Goal: Information Seeking & Learning: Learn about a topic

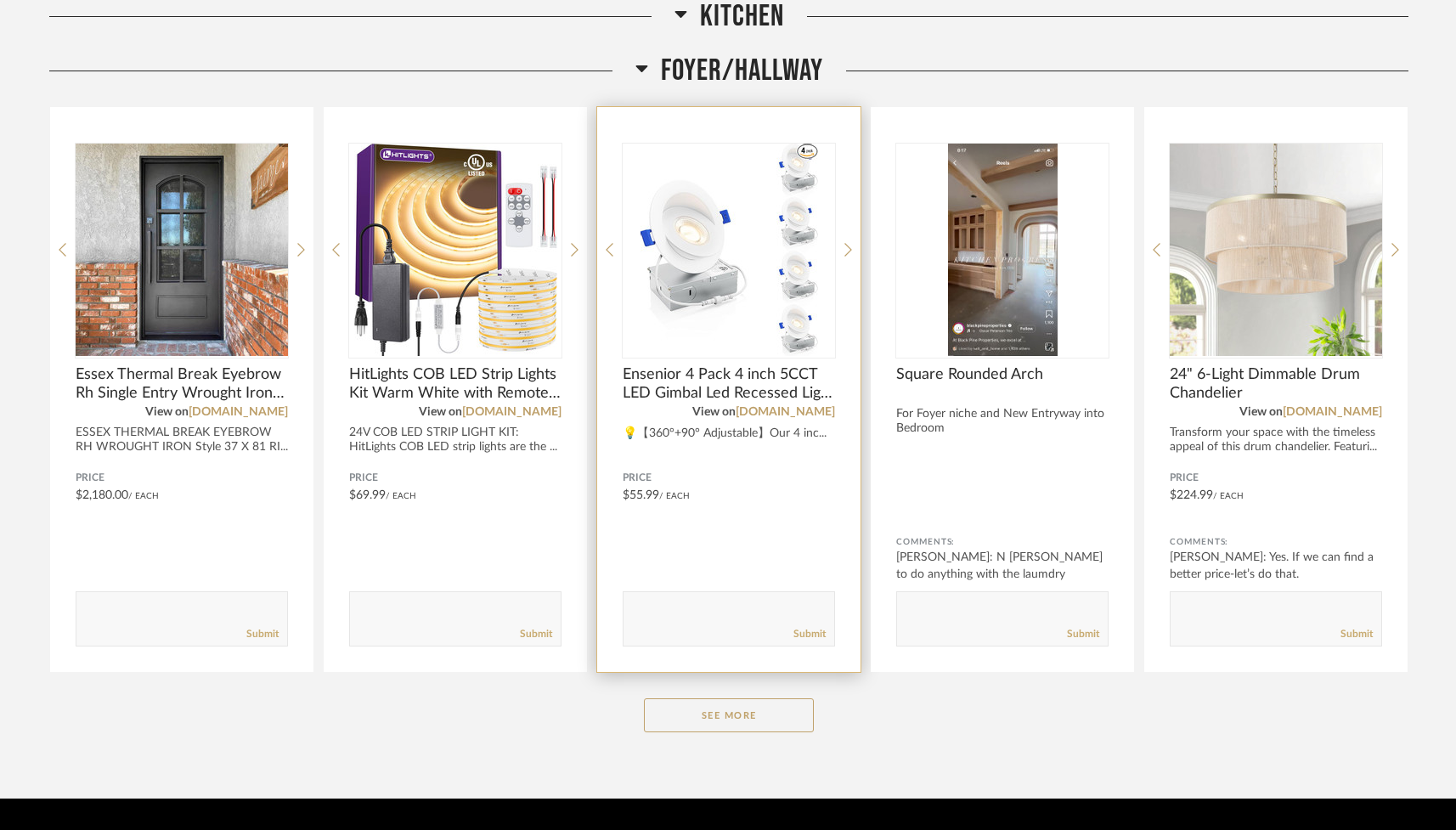
scroll to position [2343, 0]
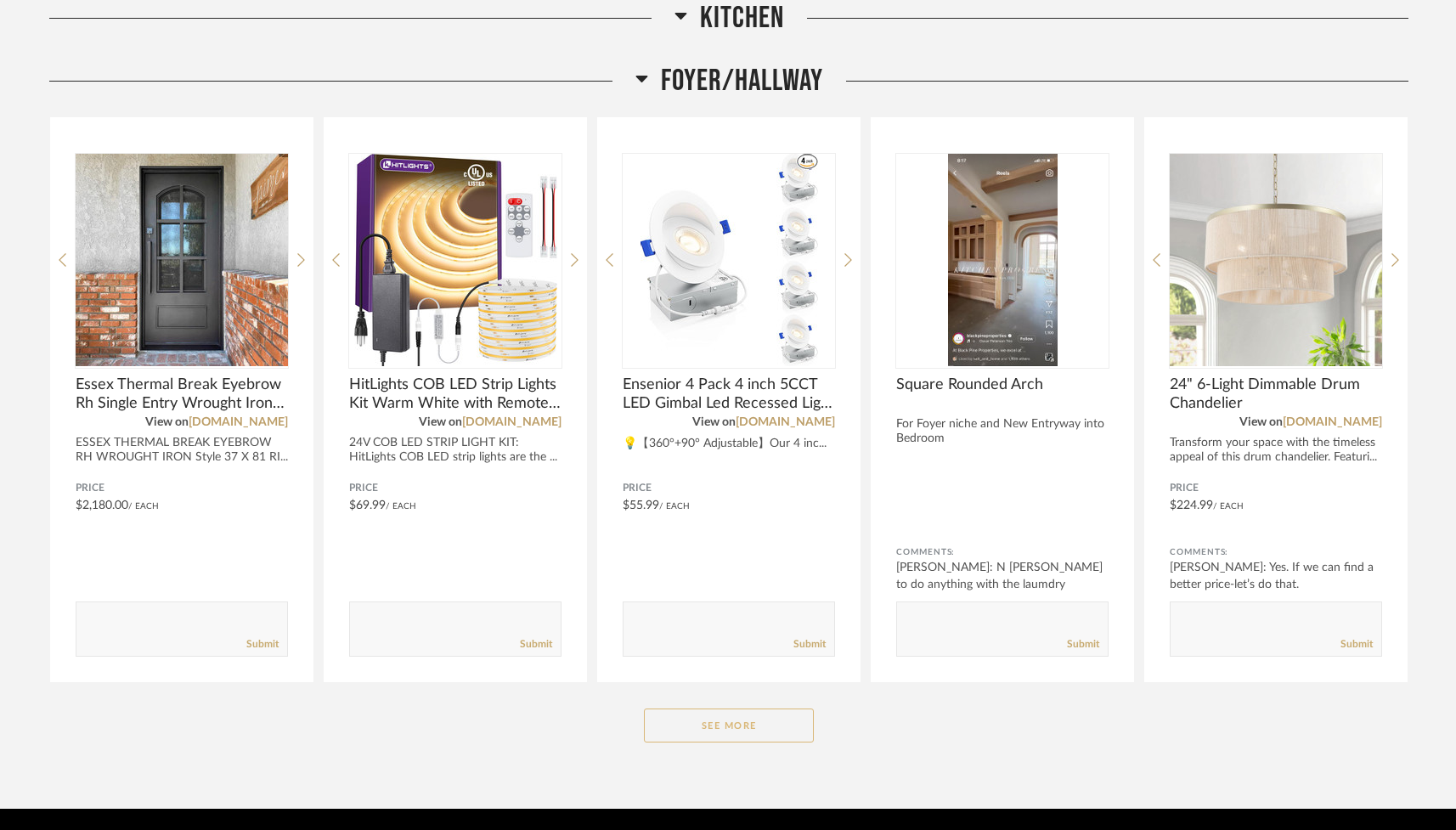
click at [738, 711] on button "See More" at bounding box center [729, 726] width 170 height 34
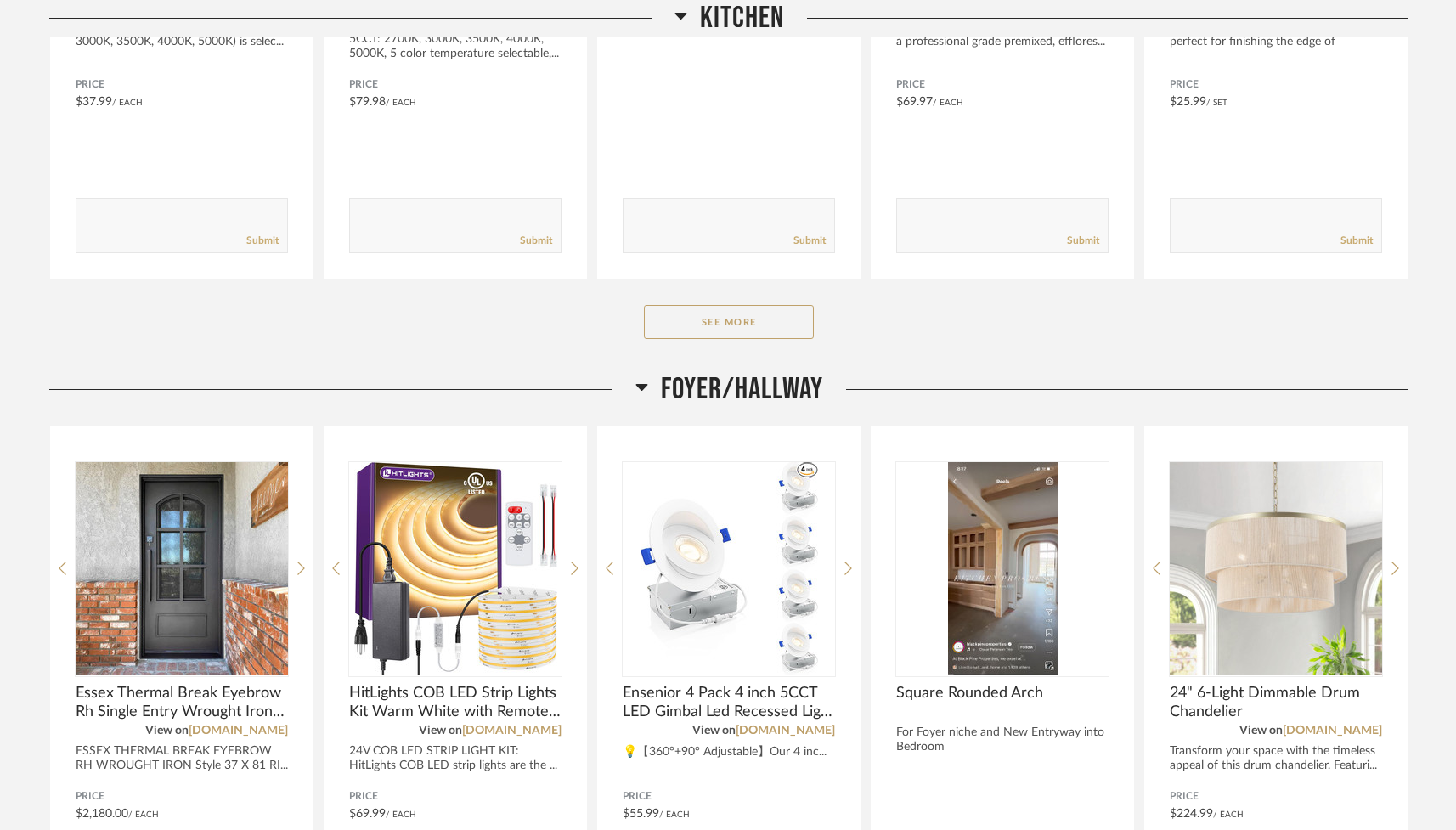
scroll to position [2001, 0]
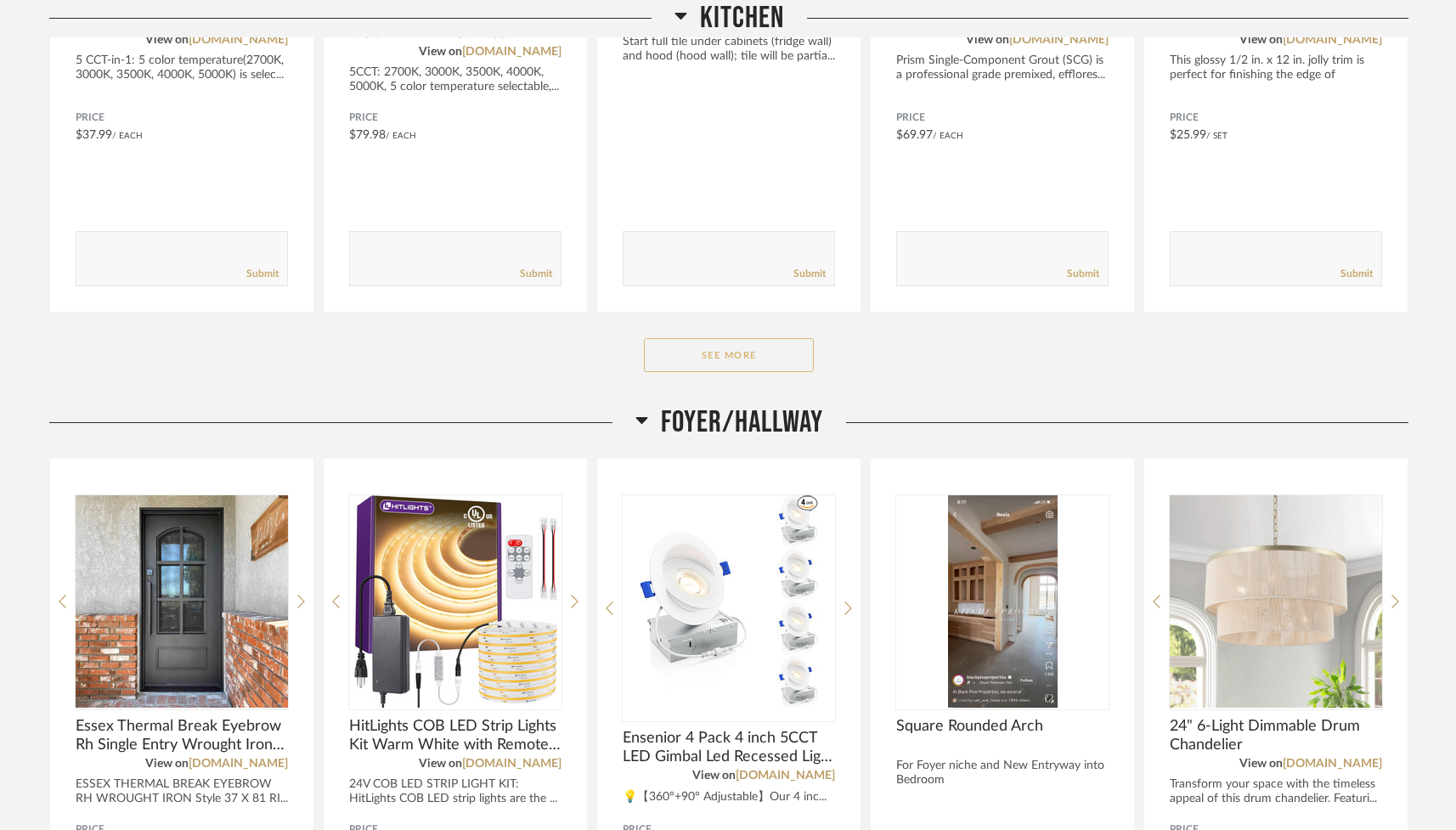
click at [712, 351] on button "See More" at bounding box center [729, 355] width 170 height 34
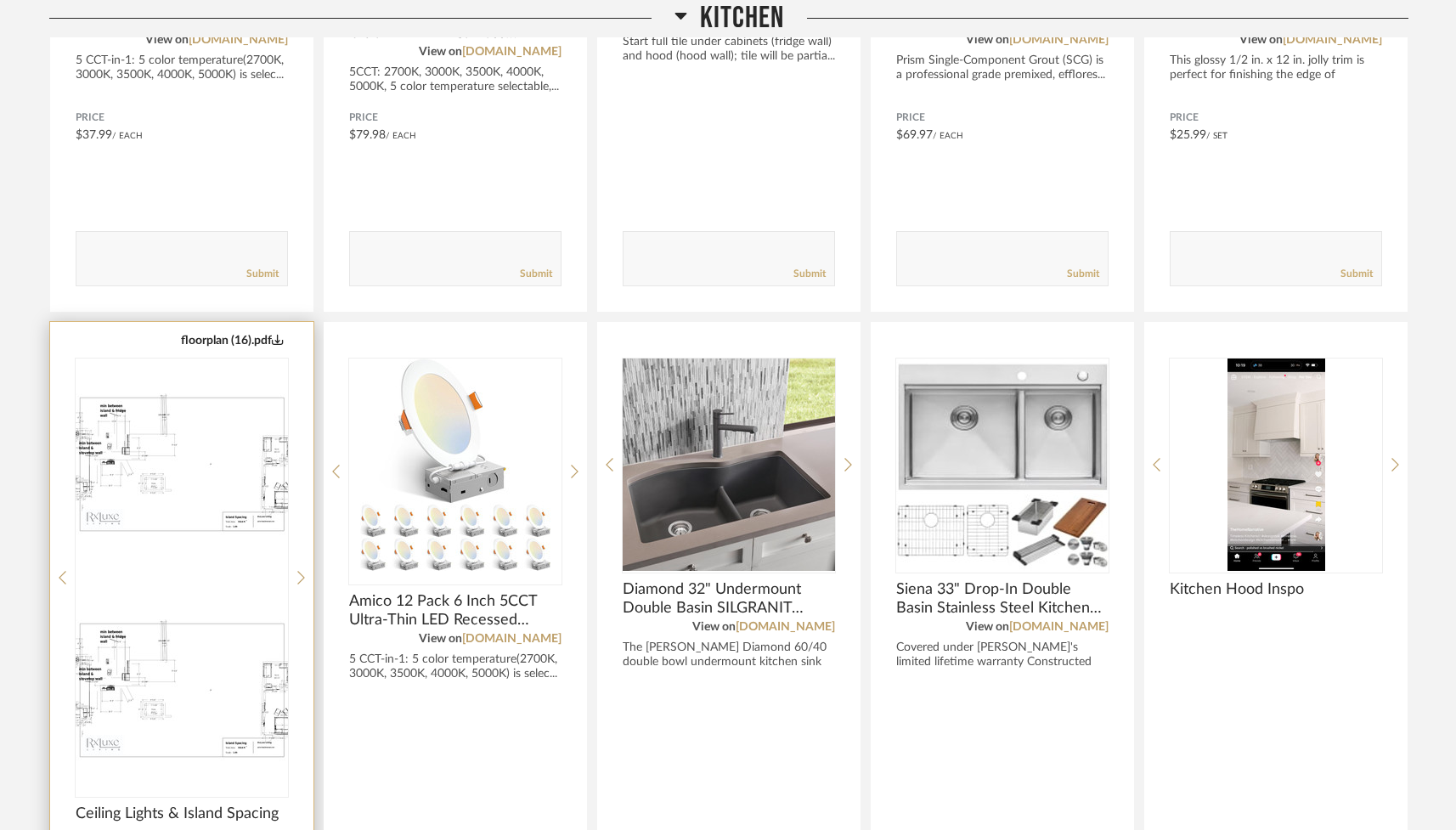
click at [225, 585] on img at bounding box center [181, 691] width 213 height 213
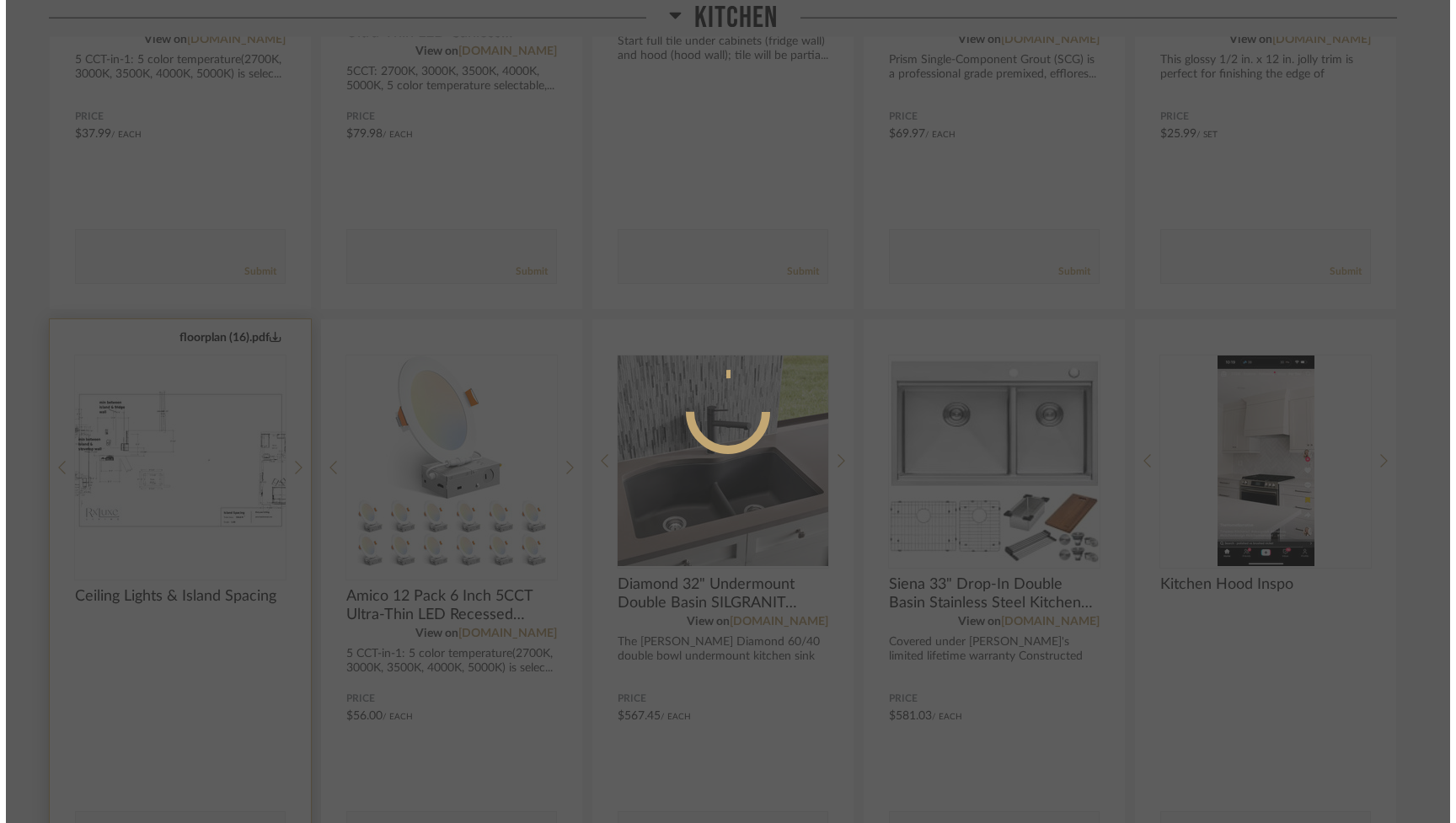
scroll to position [0, 0]
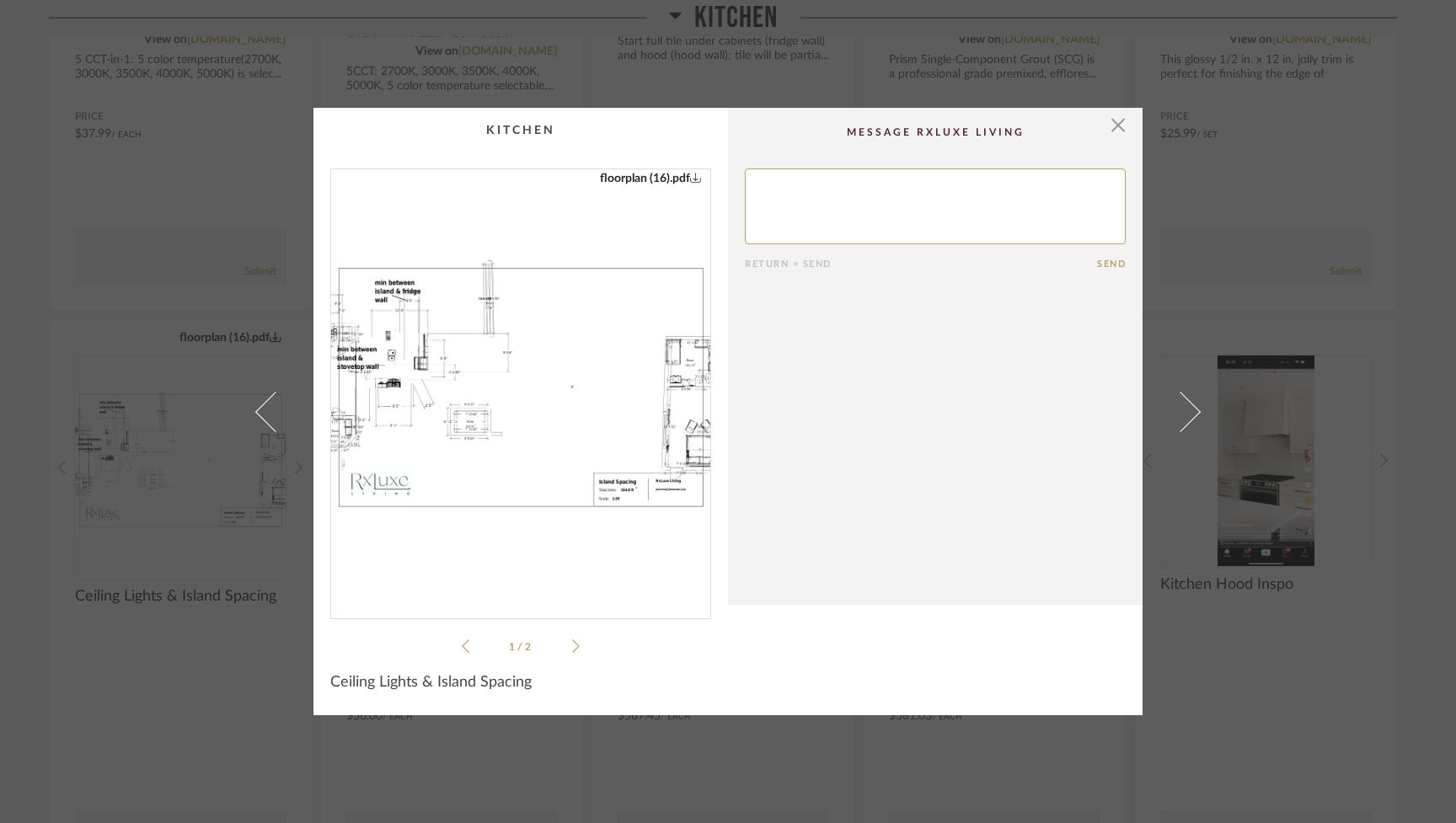
click at [605, 351] on img "0" at bounding box center [520, 387] width 379 height 436
click at [865, 124] on span "button" at bounding box center [1118, 125] width 34 height 34
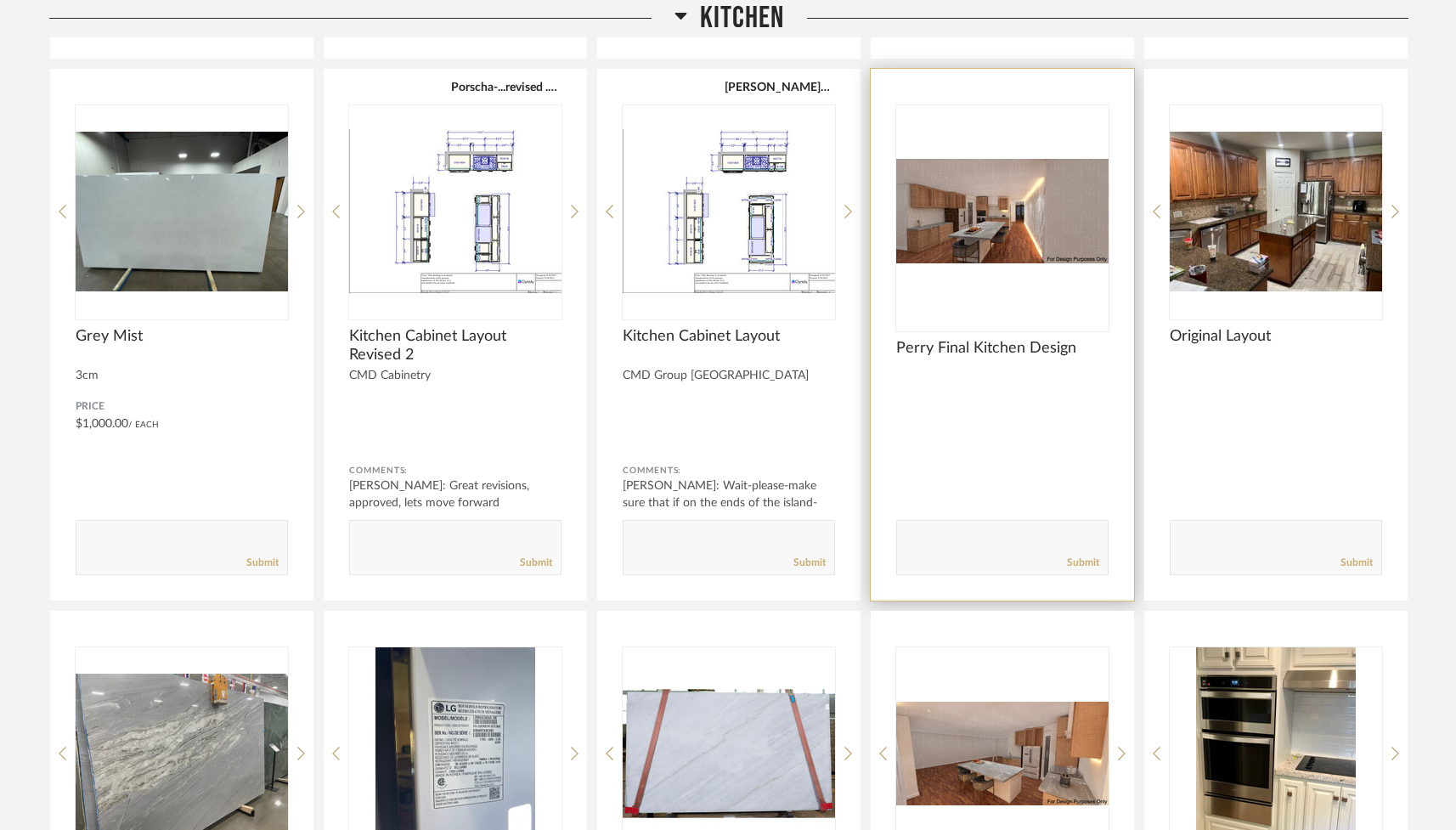
scroll to position [2839, 0]
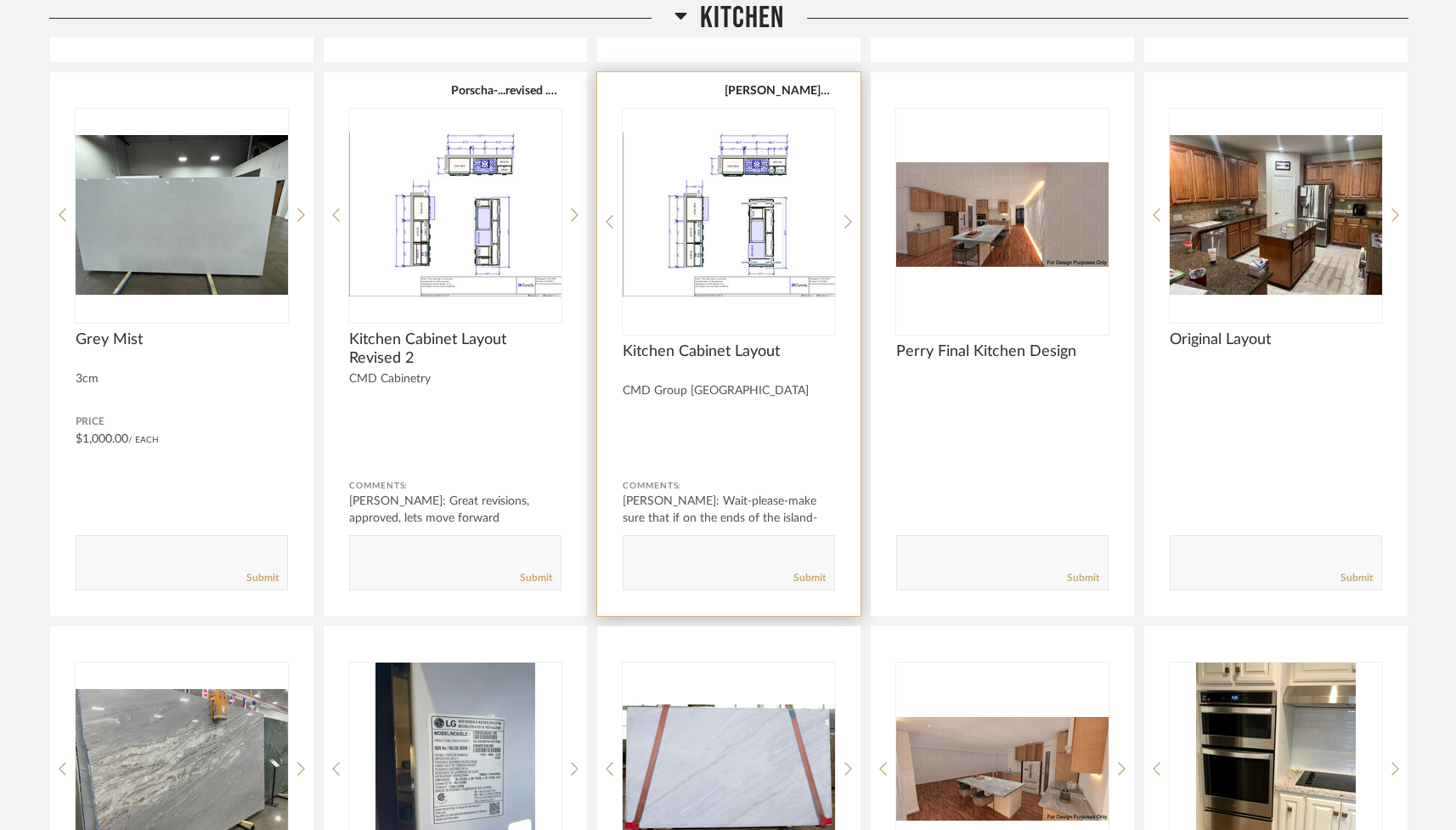
click at [777, 226] on img "0" at bounding box center [728, 215] width 213 height 213
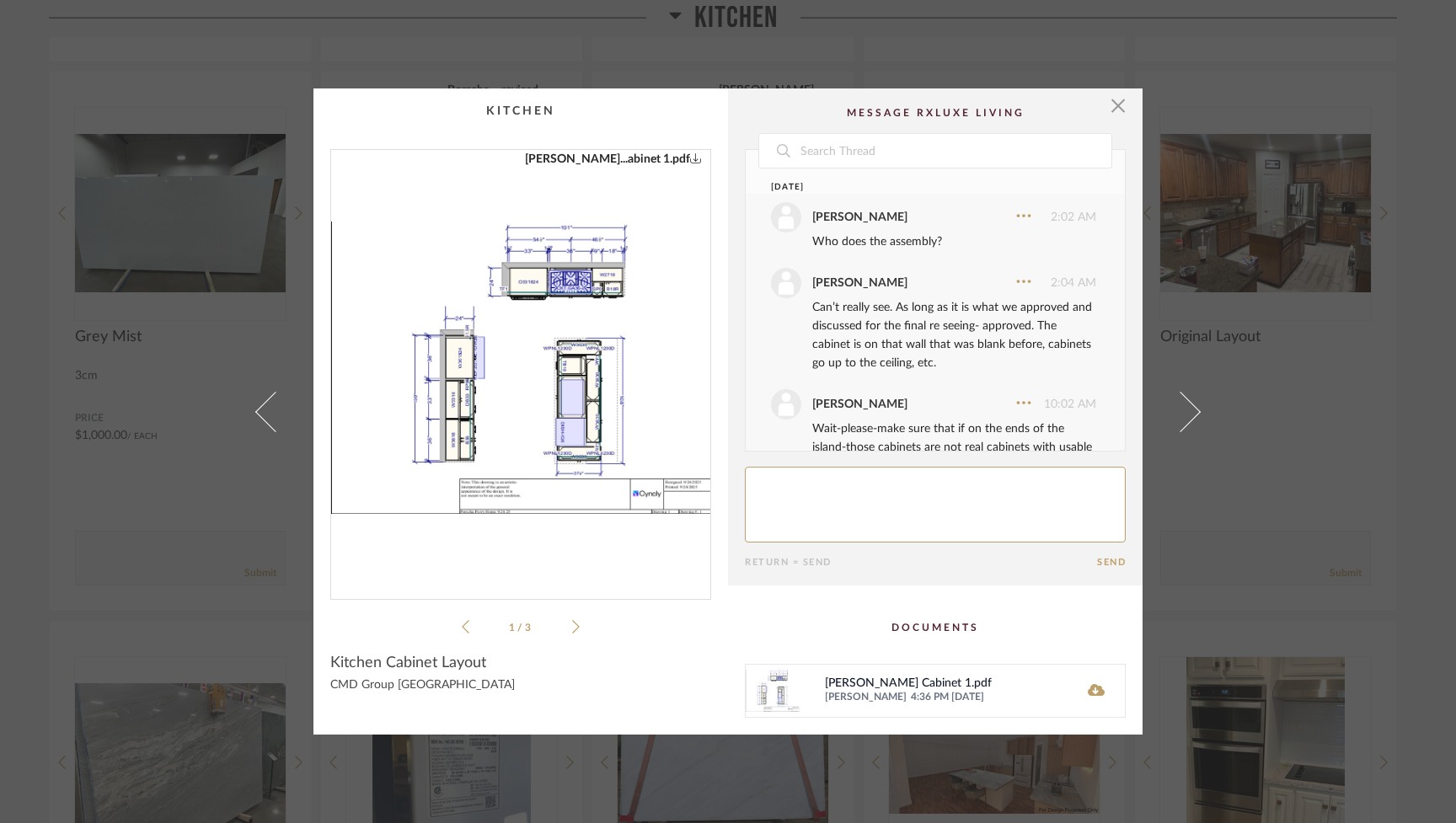
scroll to position [65, 0]
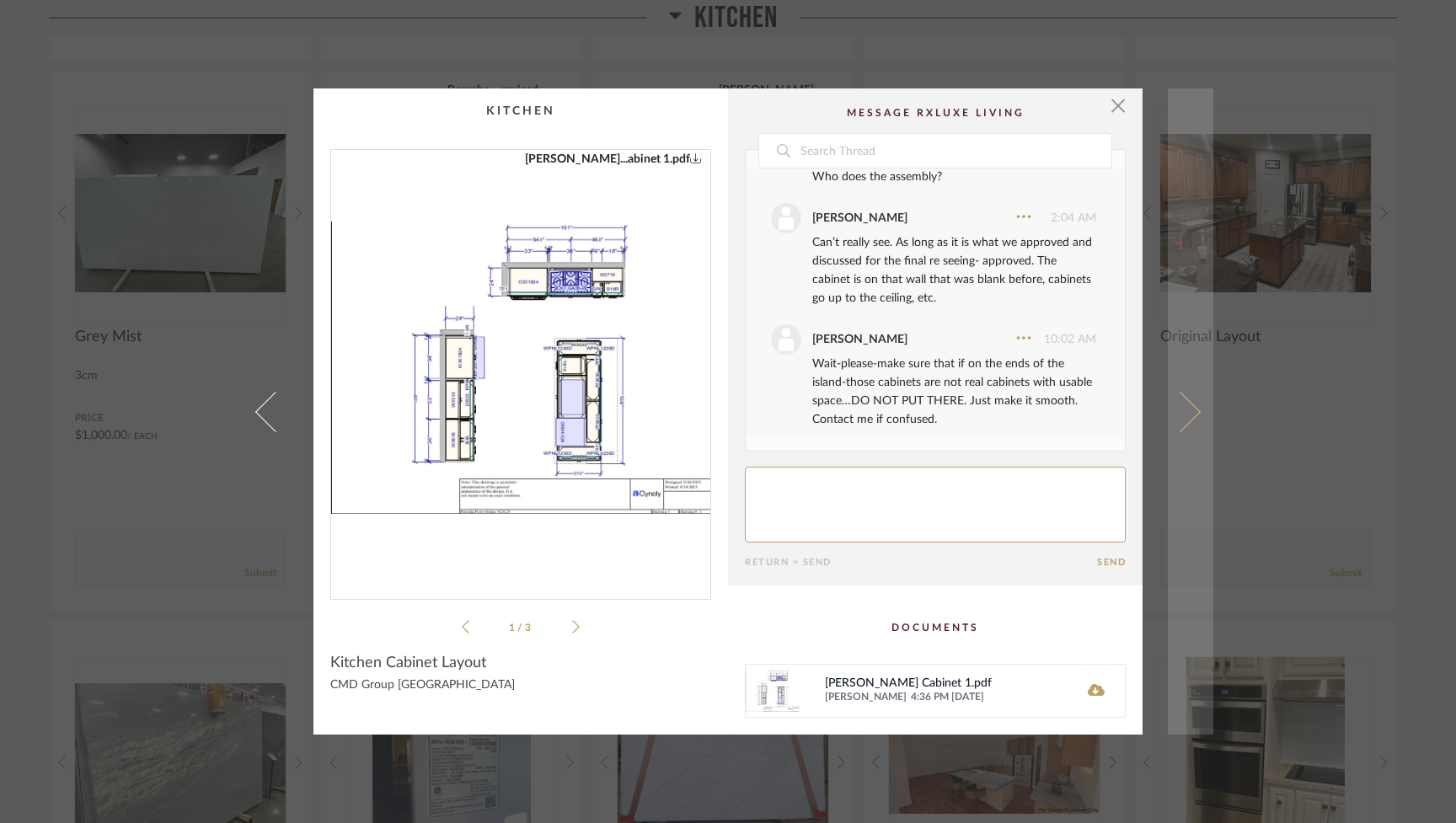
click at [865, 411] on span at bounding box center [1180, 411] width 40 height 40
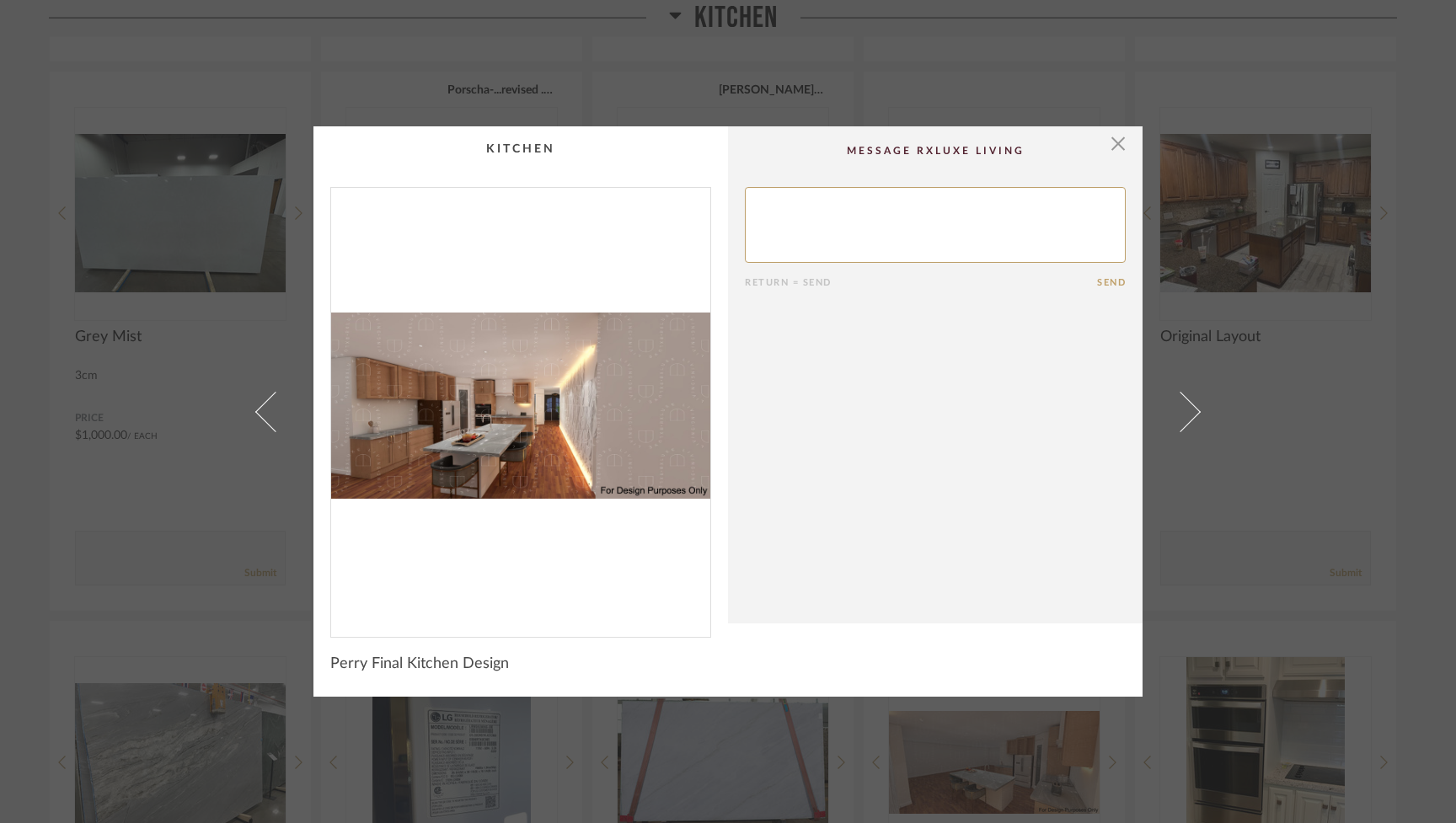
click at [865, 411] on span at bounding box center [1180, 411] width 40 height 40
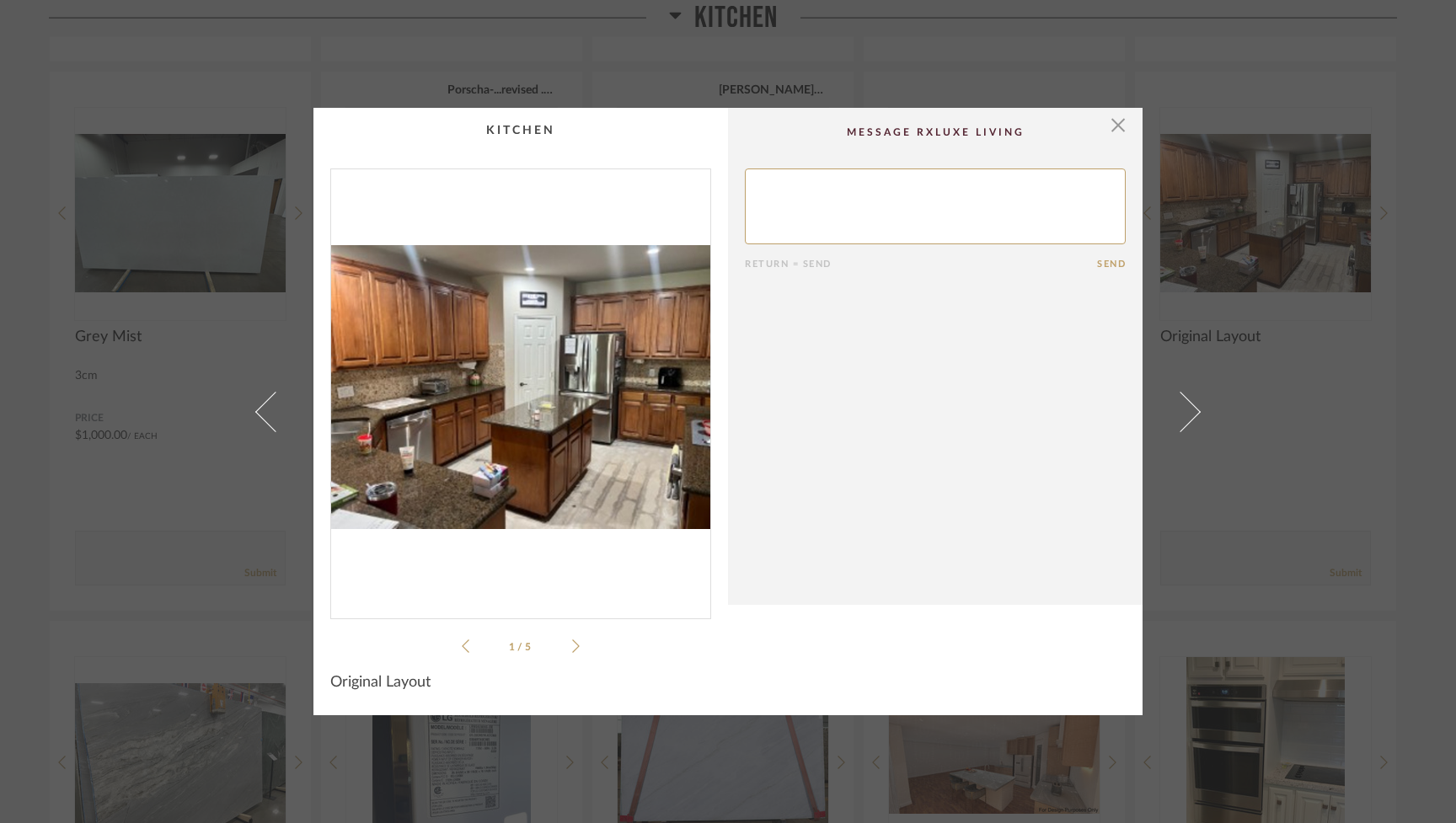
click at [865, 411] on span at bounding box center [1180, 411] width 40 height 40
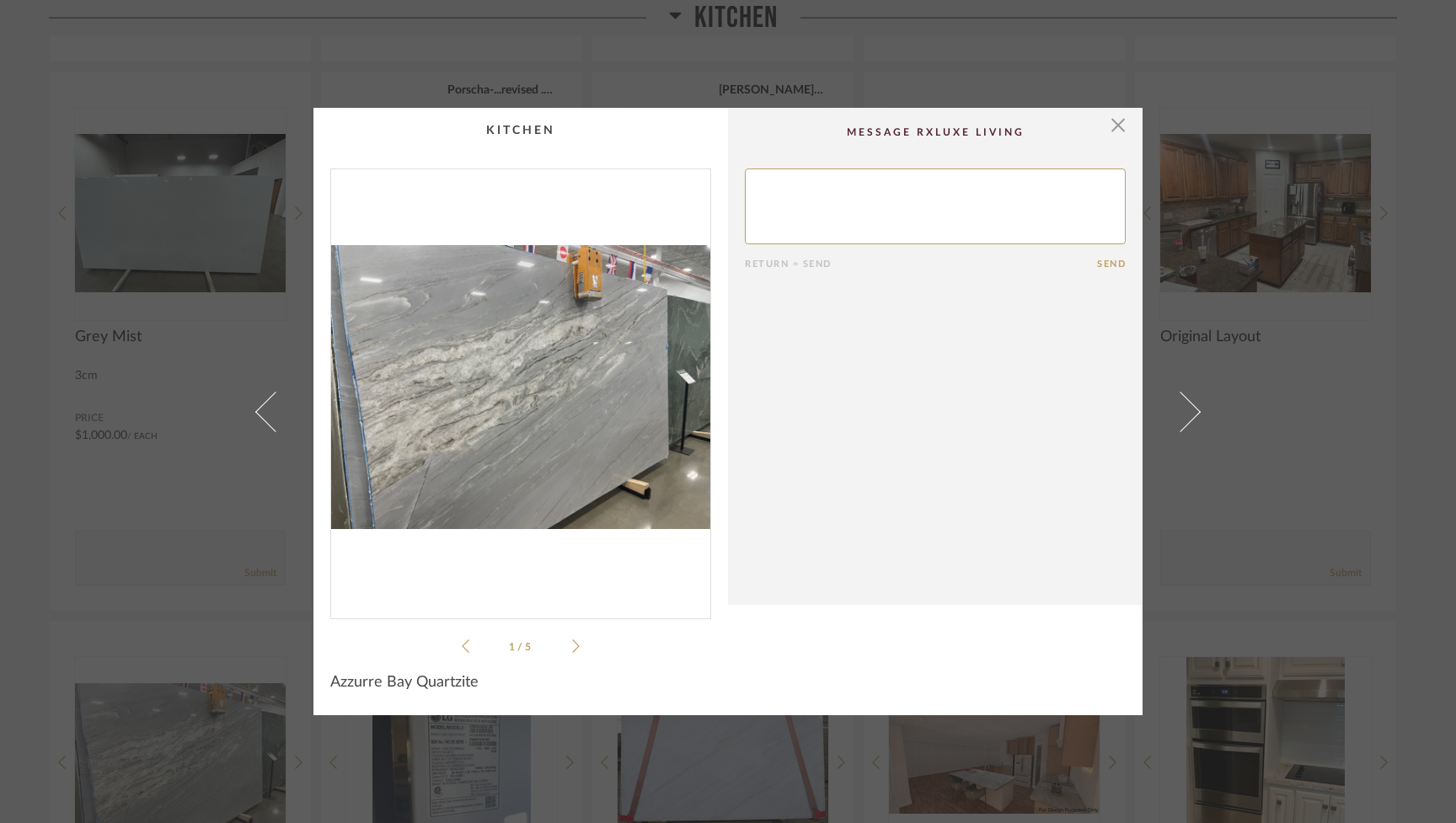
click at [865, 411] on span at bounding box center [1180, 411] width 40 height 40
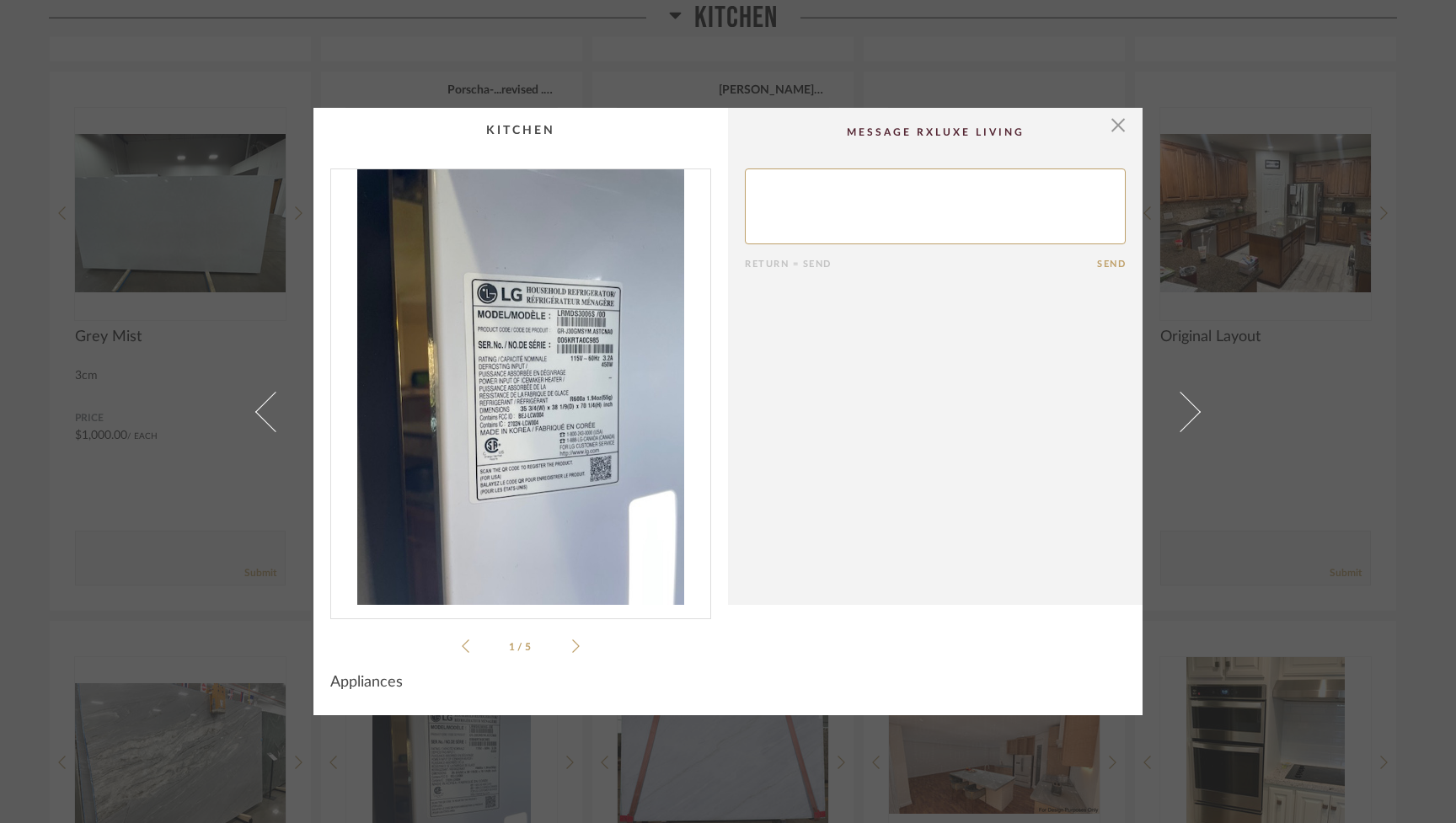
click at [865, 411] on span at bounding box center [1180, 411] width 40 height 40
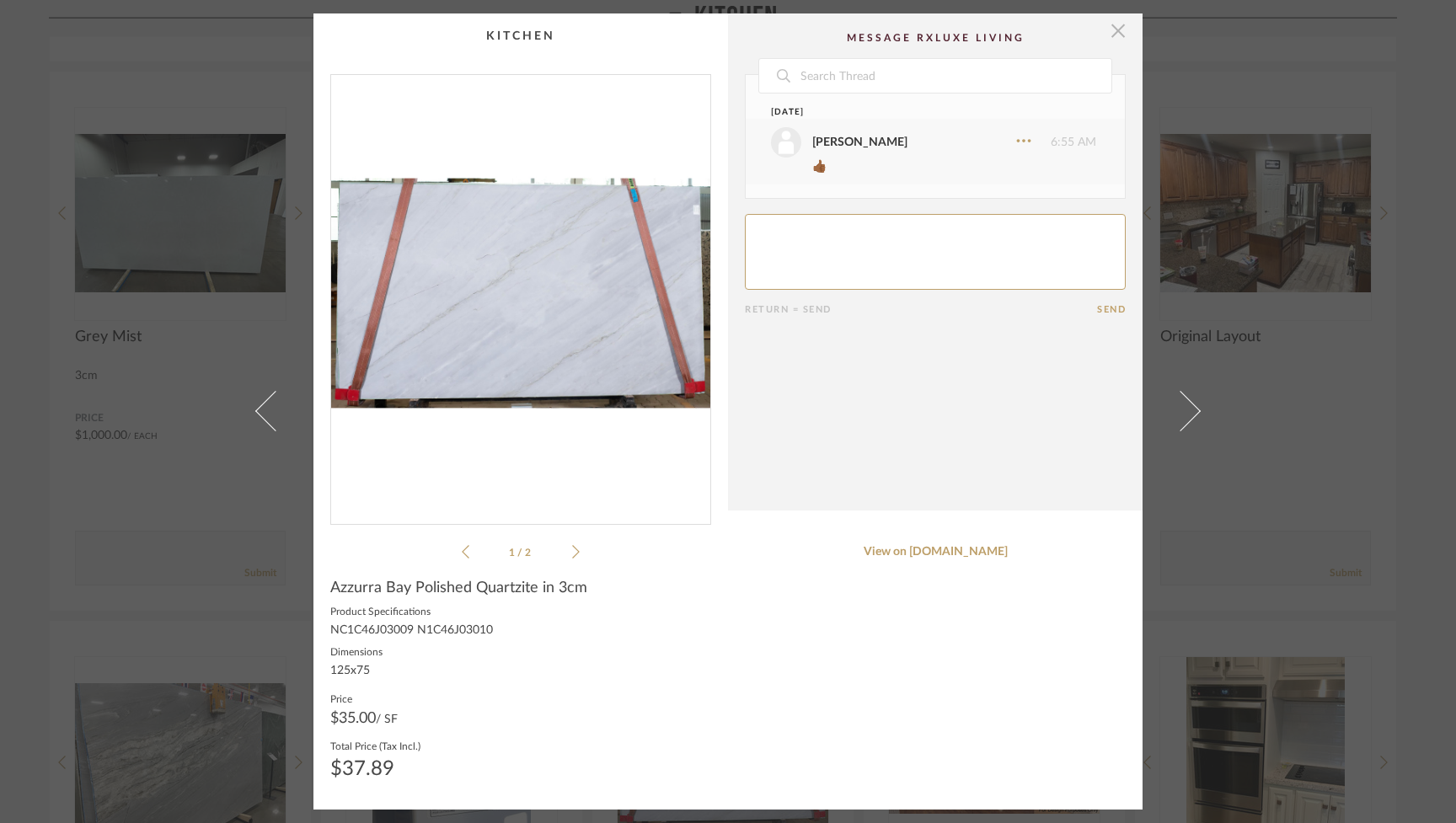
click at [865, 34] on span "button" at bounding box center [1118, 30] width 34 height 34
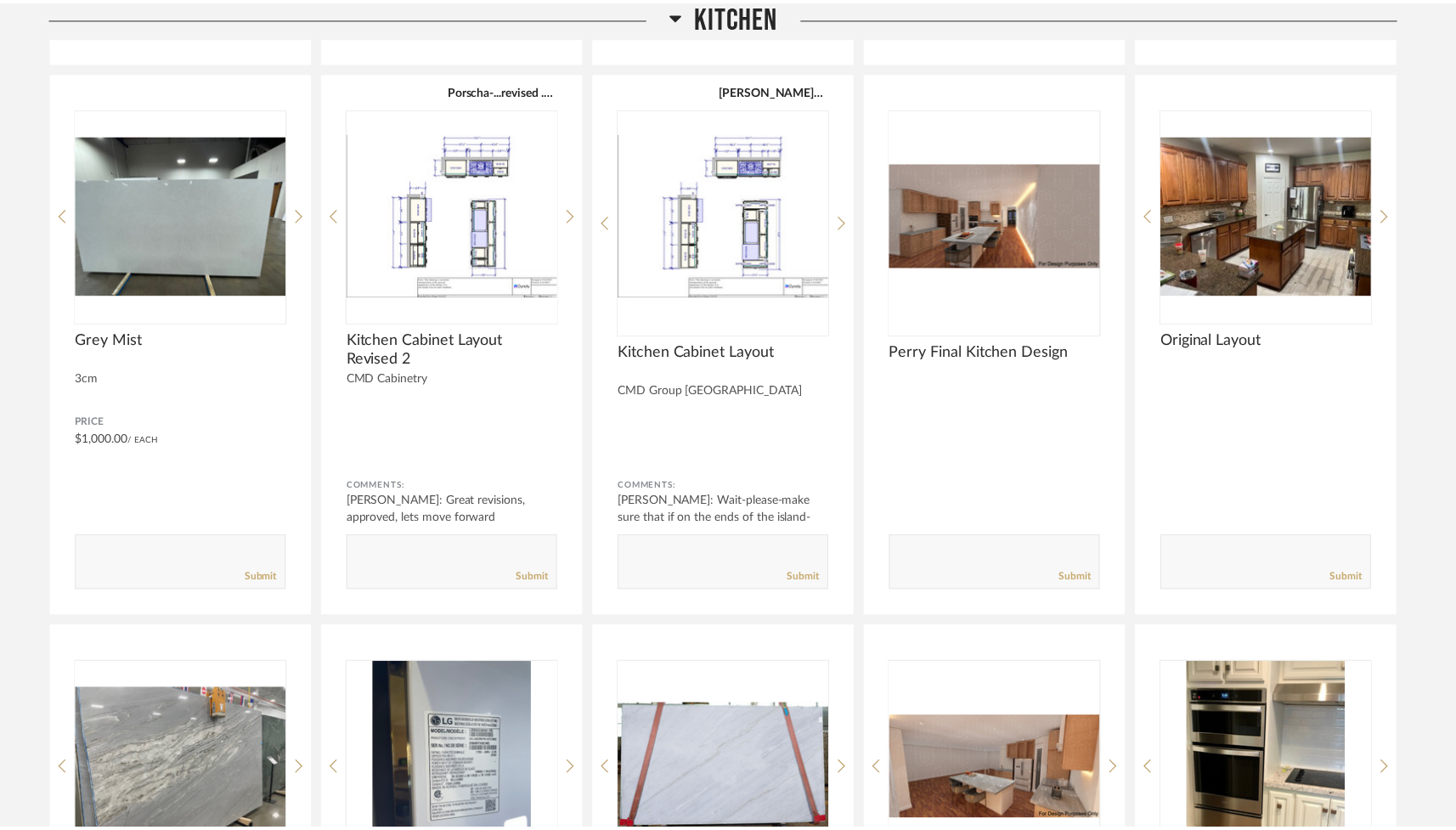
scroll to position [2839, 0]
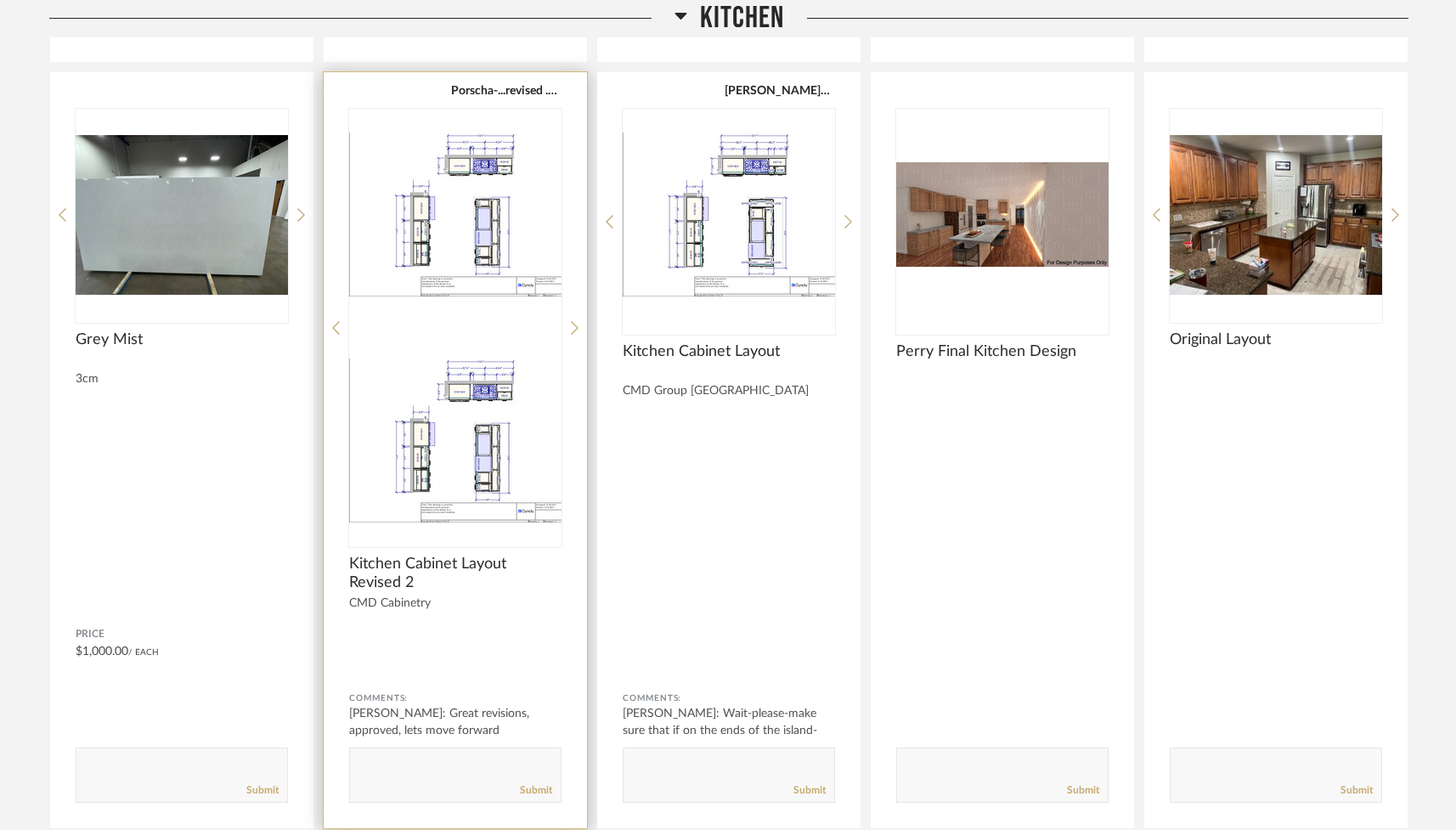
click at [469, 335] on img at bounding box center [455, 441] width 213 height 213
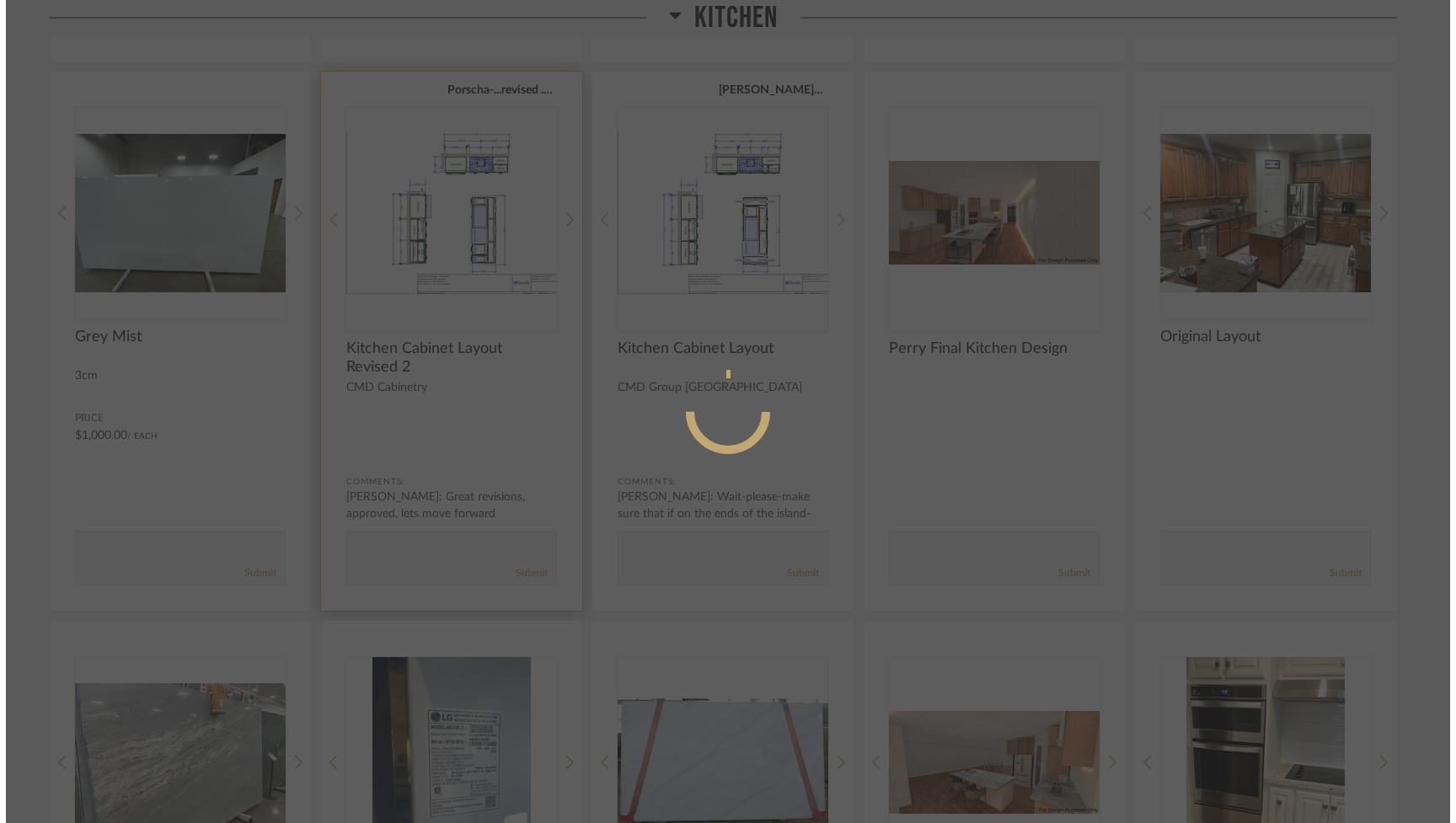
scroll to position [0, 0]
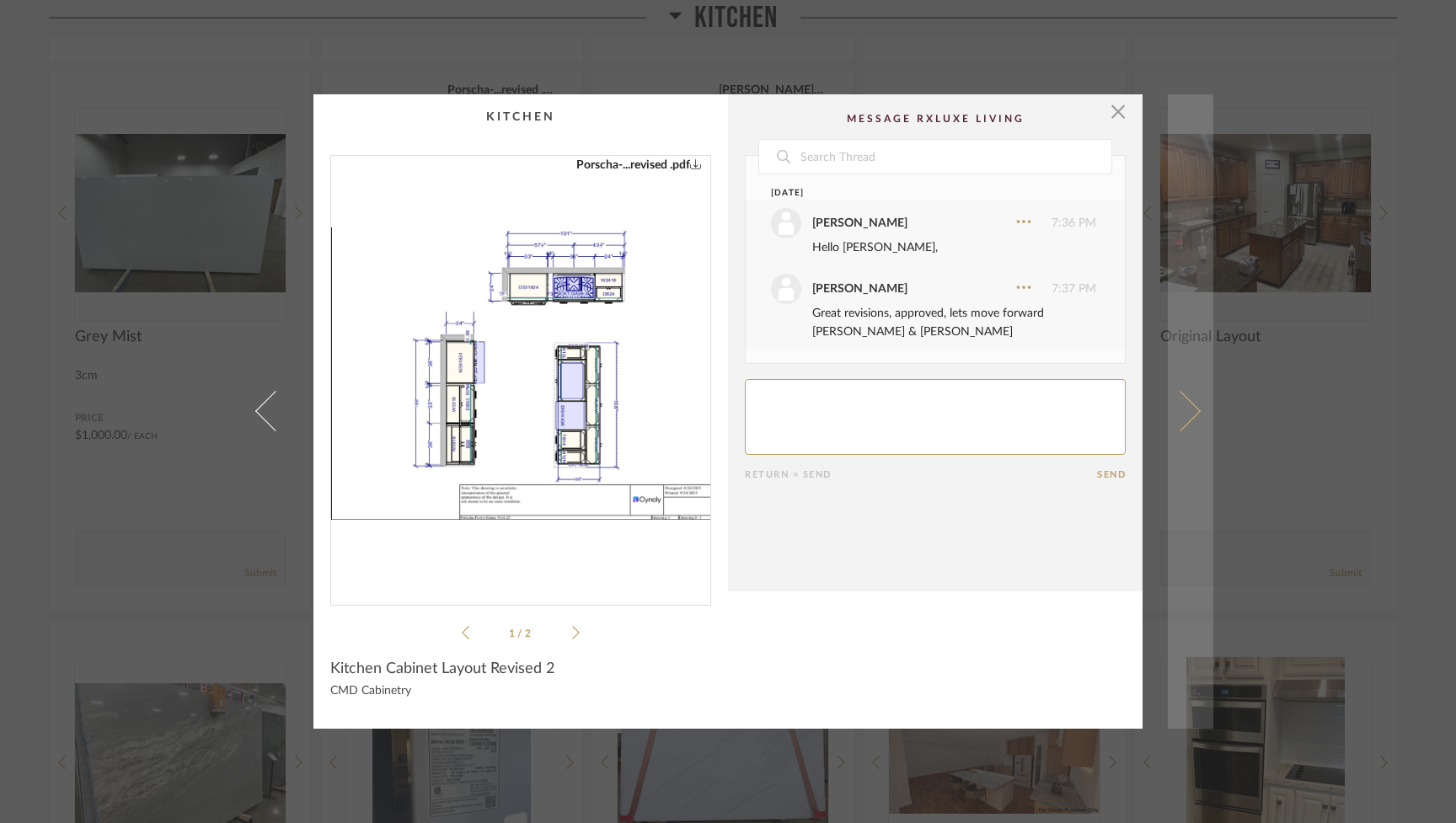
click at [865, 408] on span at bounding box center [1180, 411] width 40 height 40
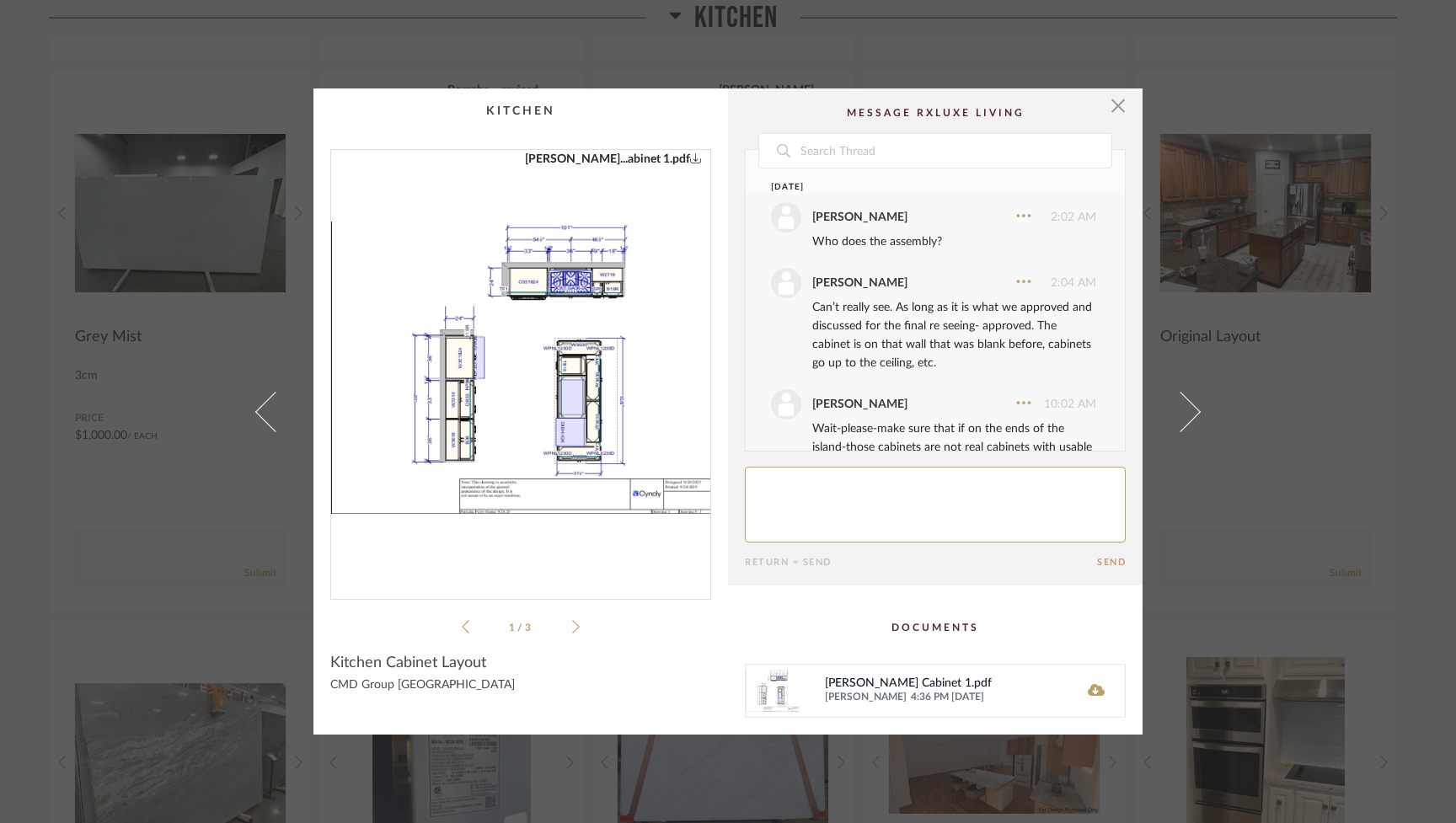
click at [865, 408] on span at bounding box center [1180, 411] width 40 height 40
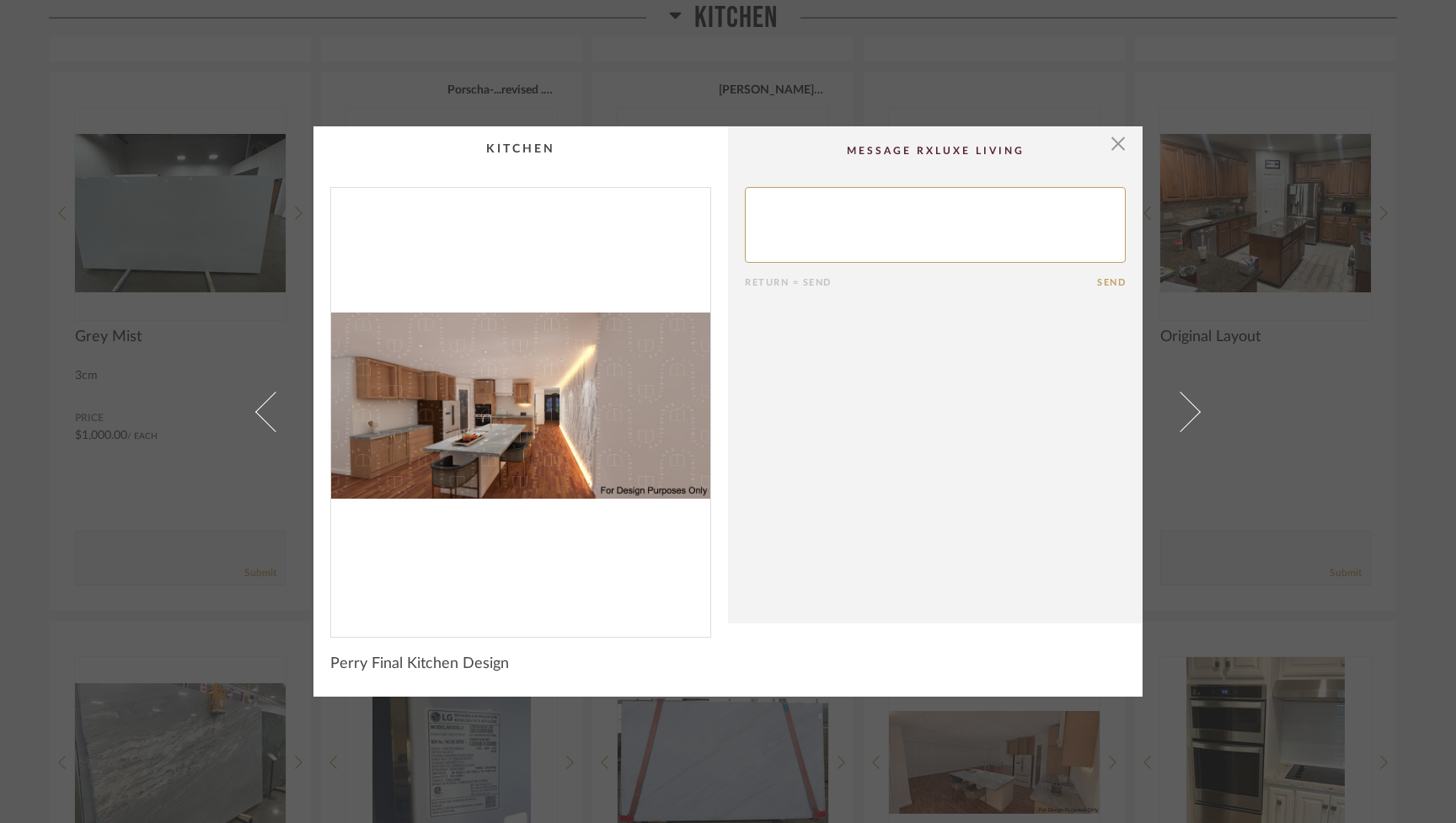
click at [865, 408] on span at bounding box center [1180, 411] width 40 height 40
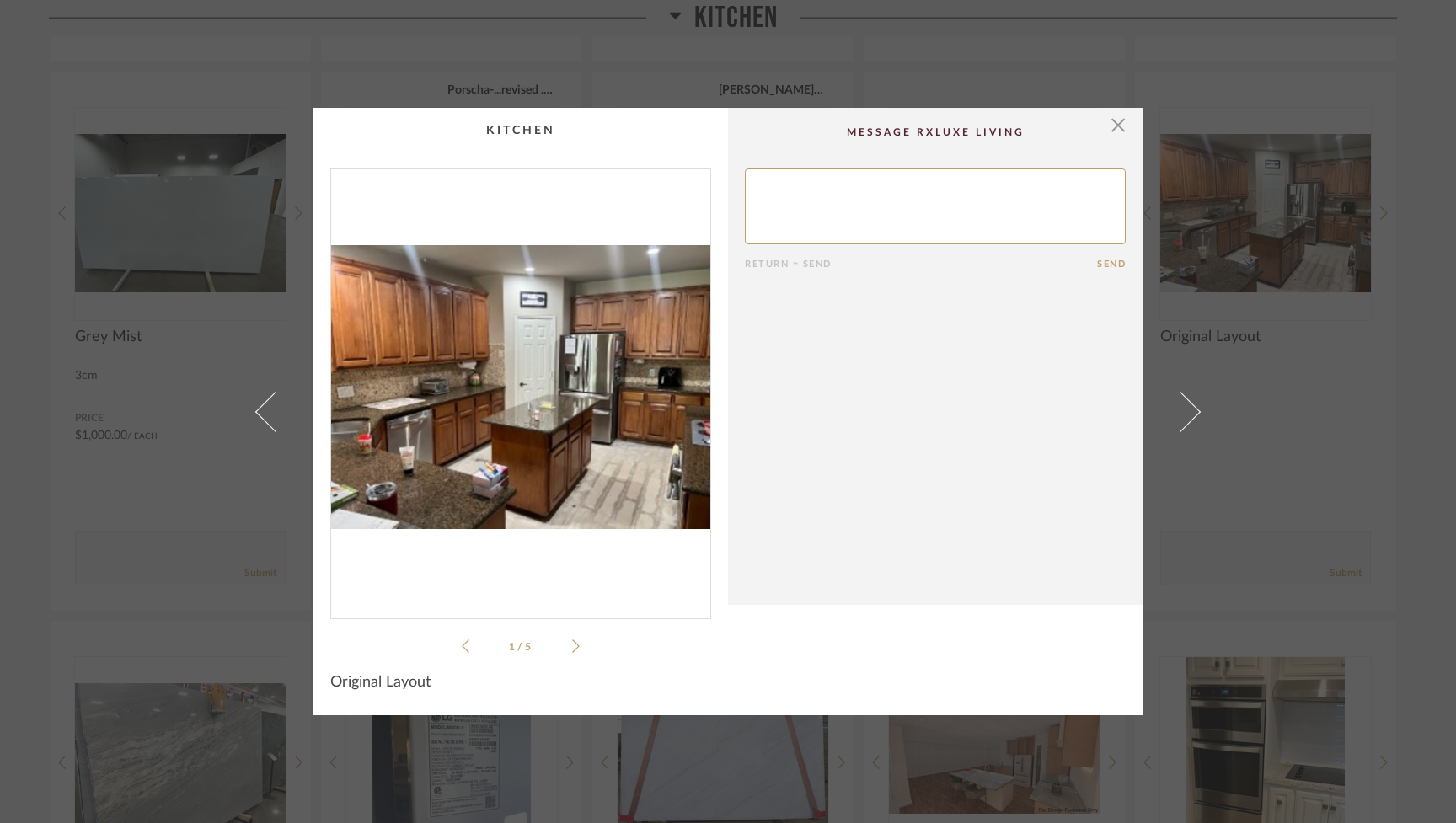
click at [865, 408] on span at bounding box center [1180, 411] width 40 height 40
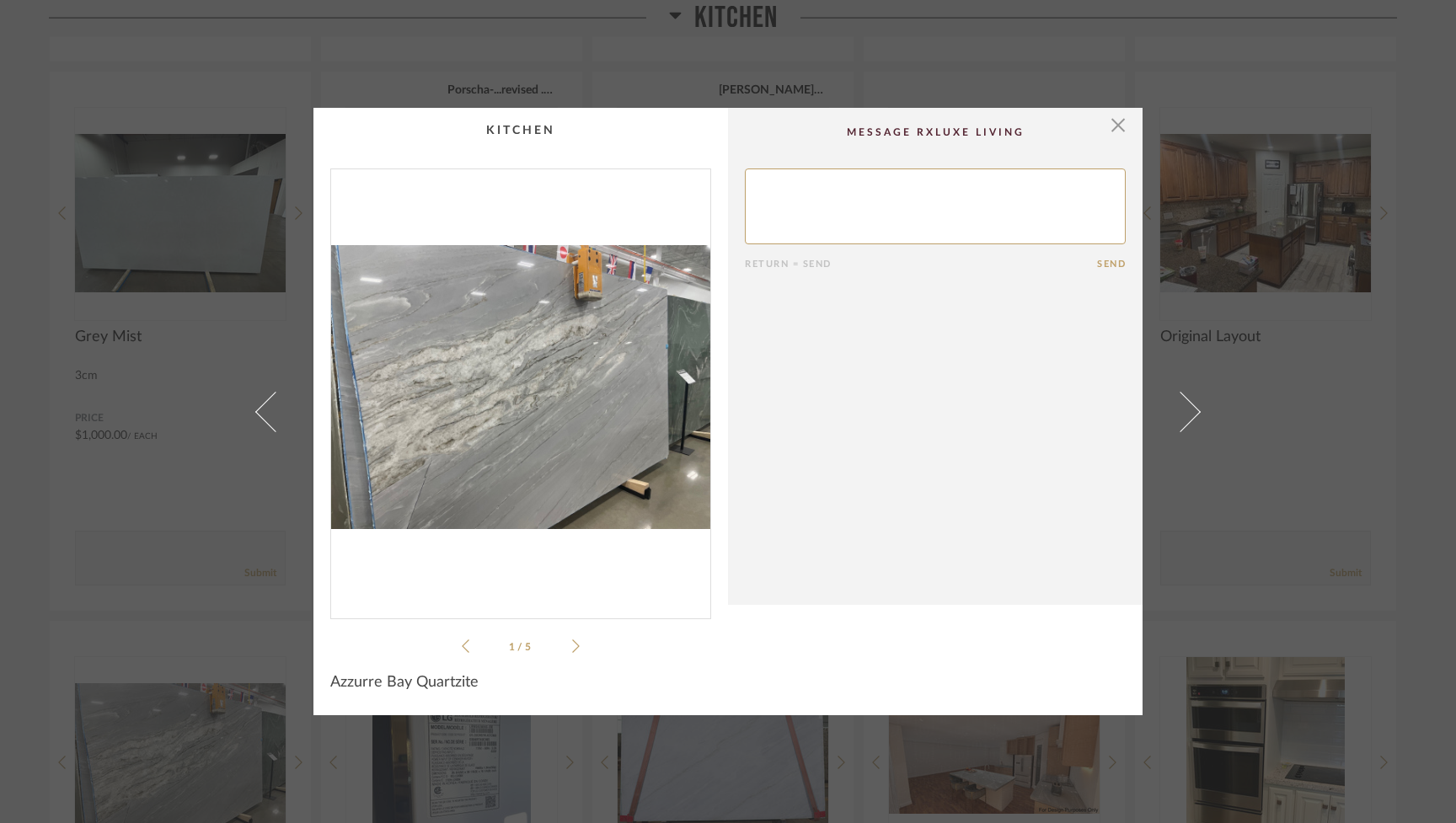
click at [865, 408] on span at bounding box center [1180, 411] width 40 height 40
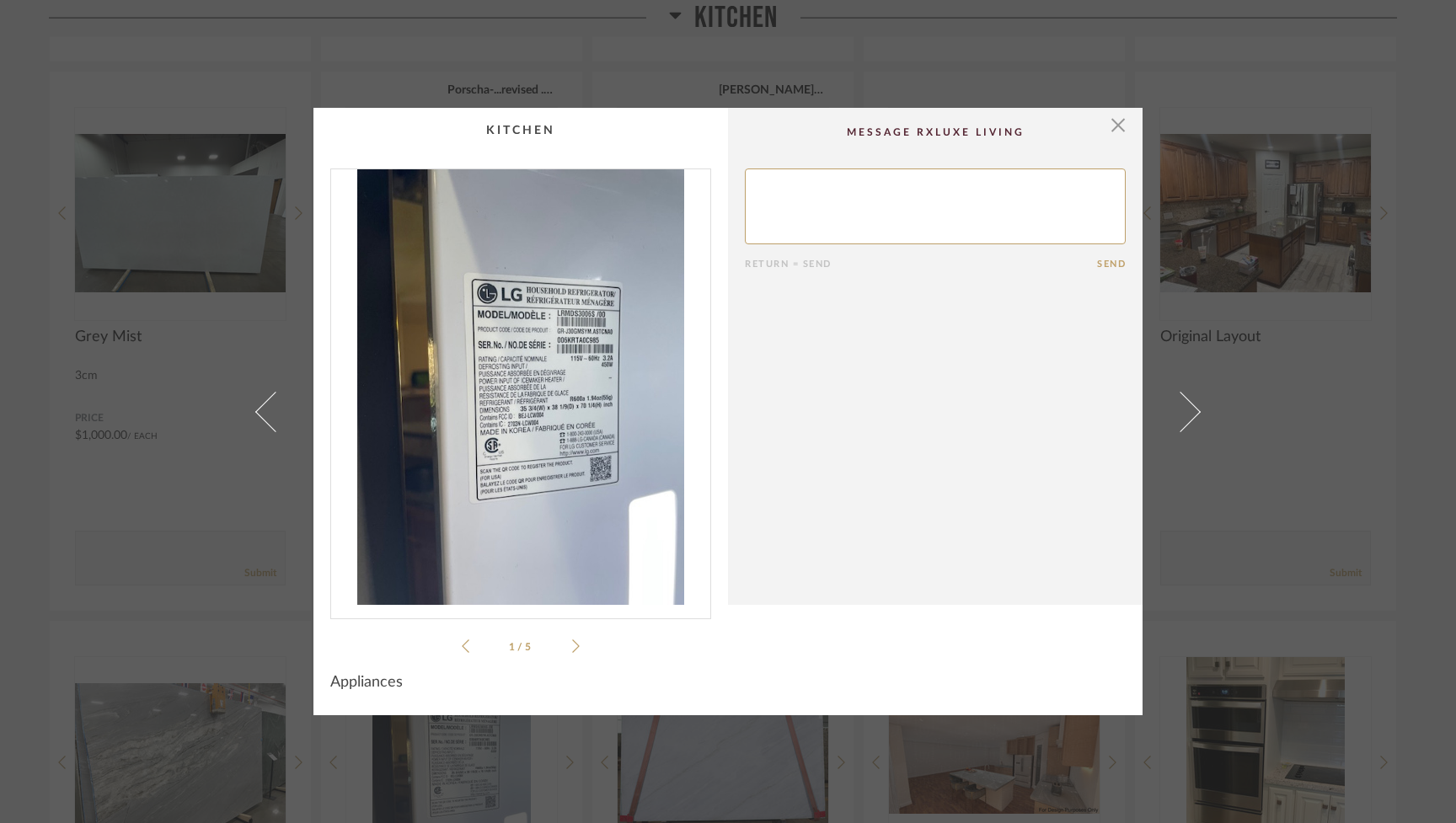
click at [865, 408] on span at bounding box center [1180, 411] width 40 height 40
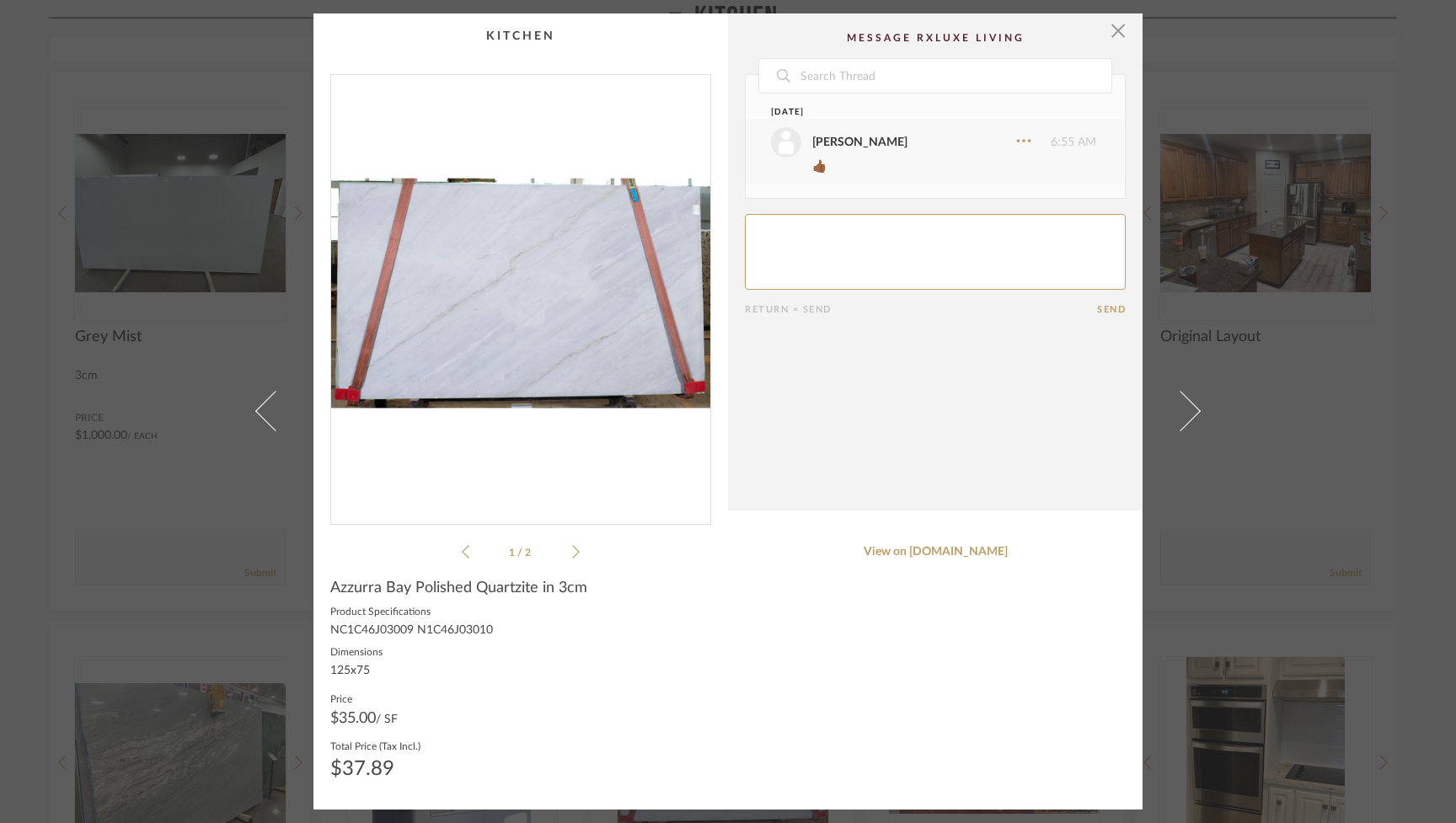
click at [865, 408] on span at bounding box center [1180, 411] width 40 height 40
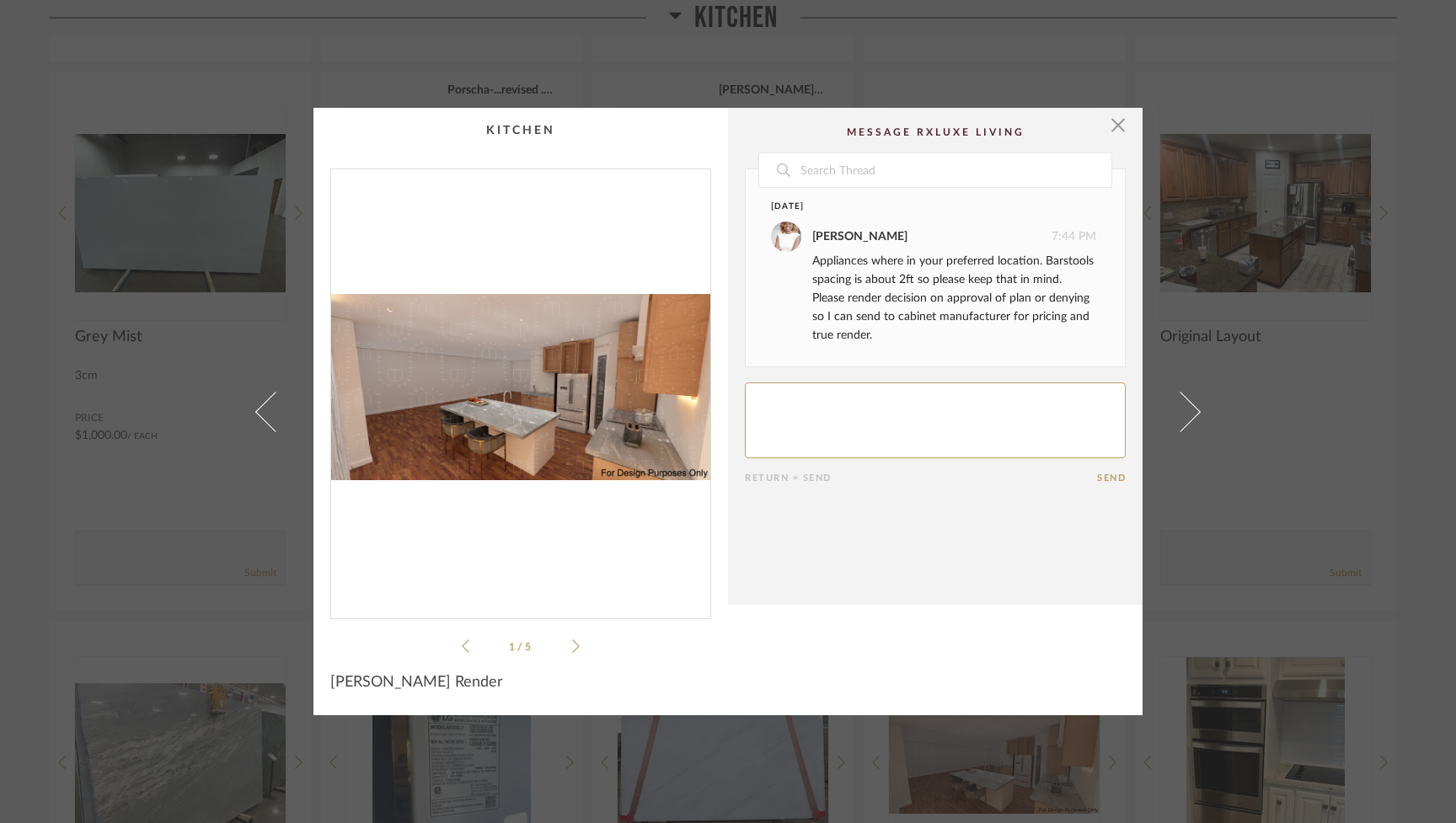
click at [865, 408] on span at bounding box center [1180, 411] width 40 height 40
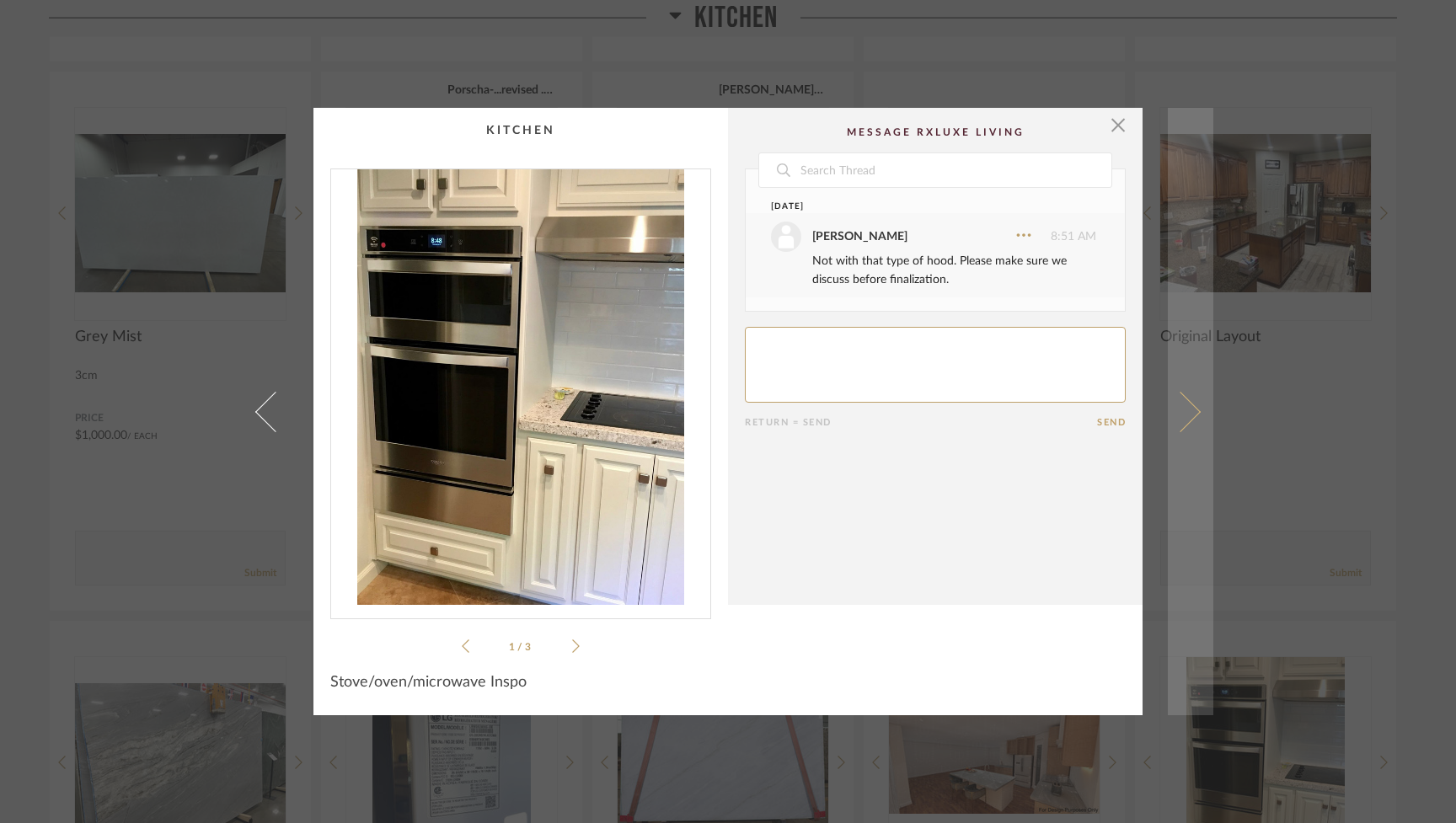
click at [865, 408] on span at bounding box center [1180, 411] width 40 height 40
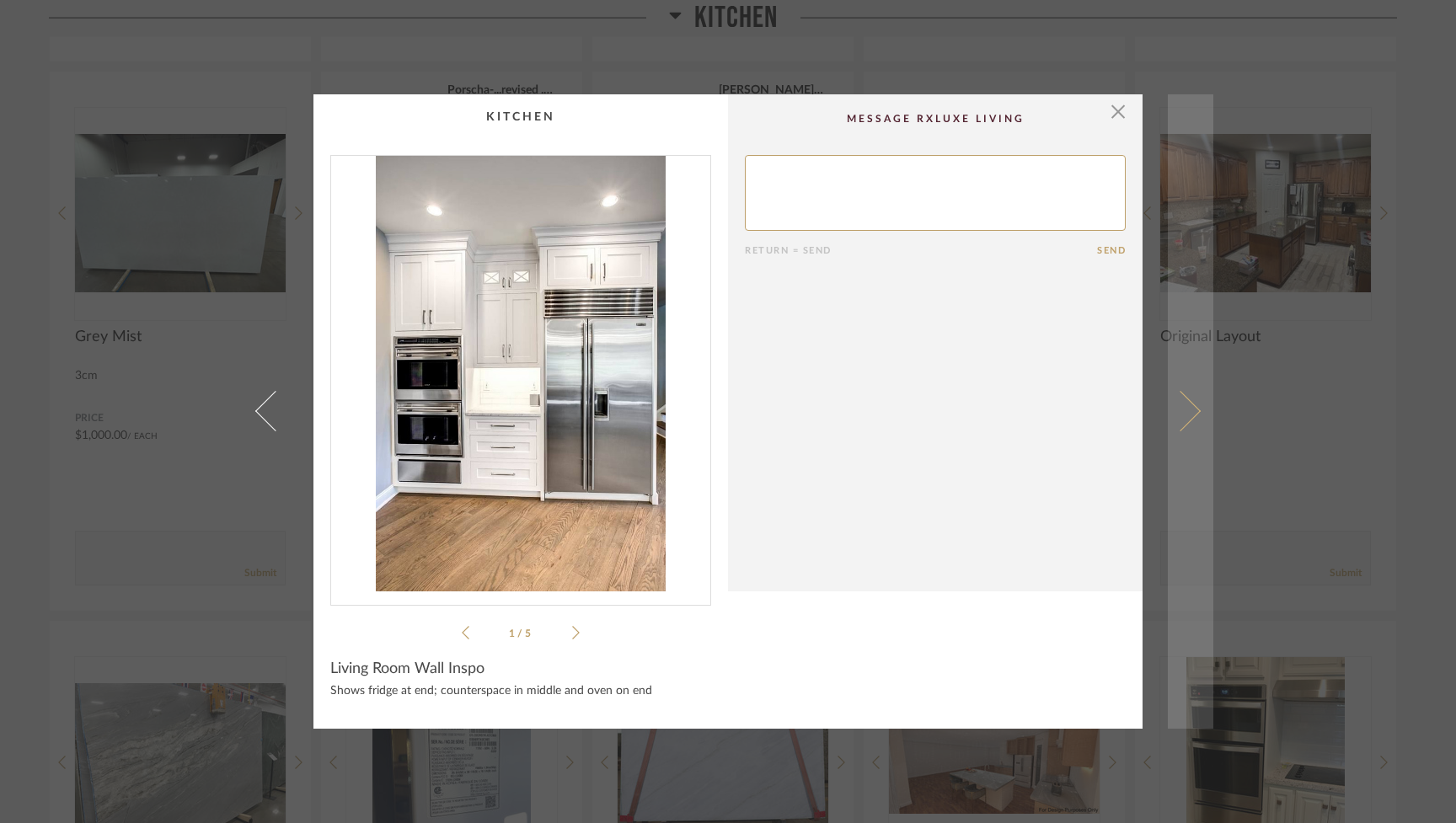
click at [865, 408] on span at bounding box center [1180, 411] width 40 height 40
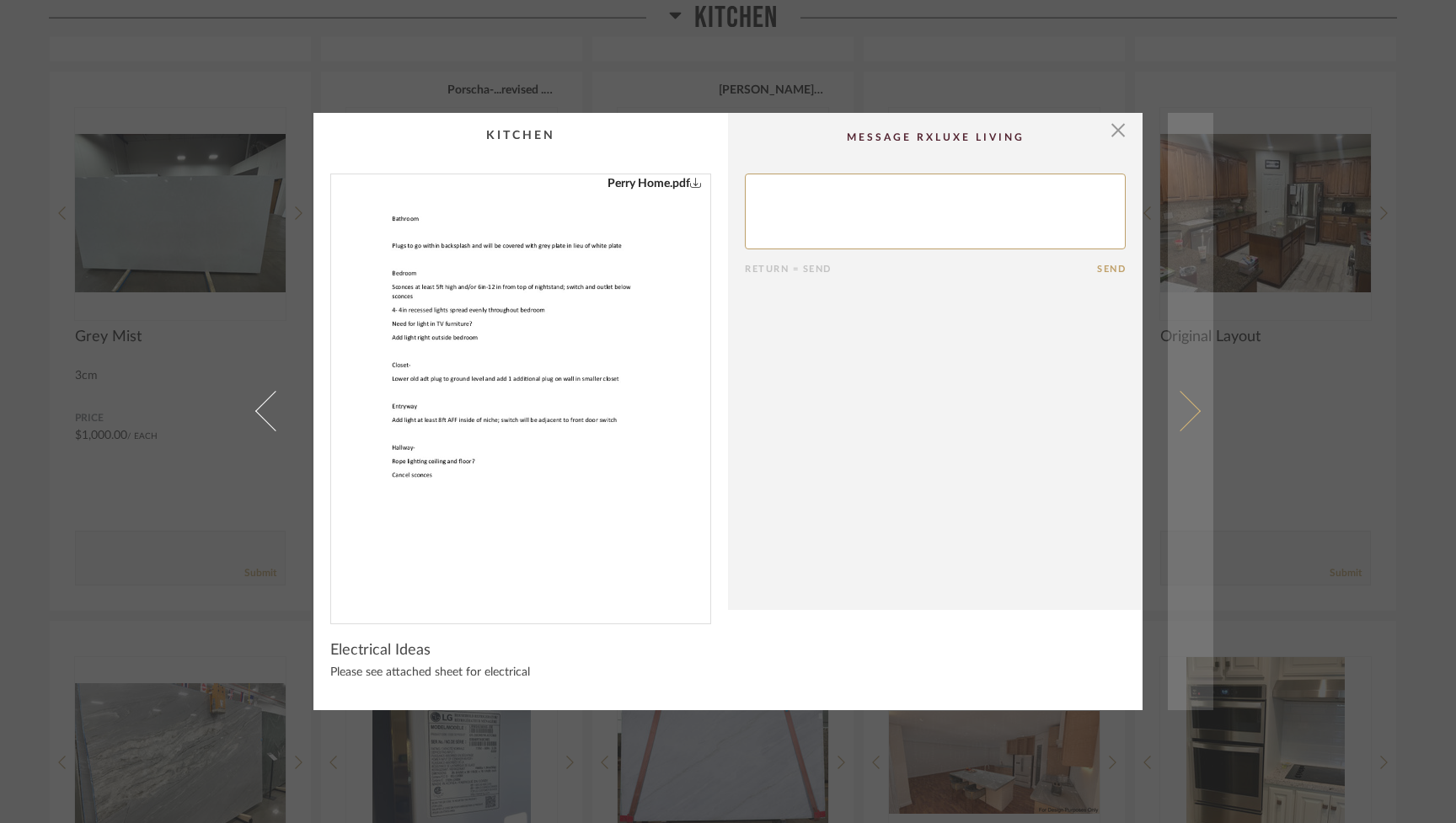
click at [865, 408] on span at bounding box center [1180, 411] width 40 height 40
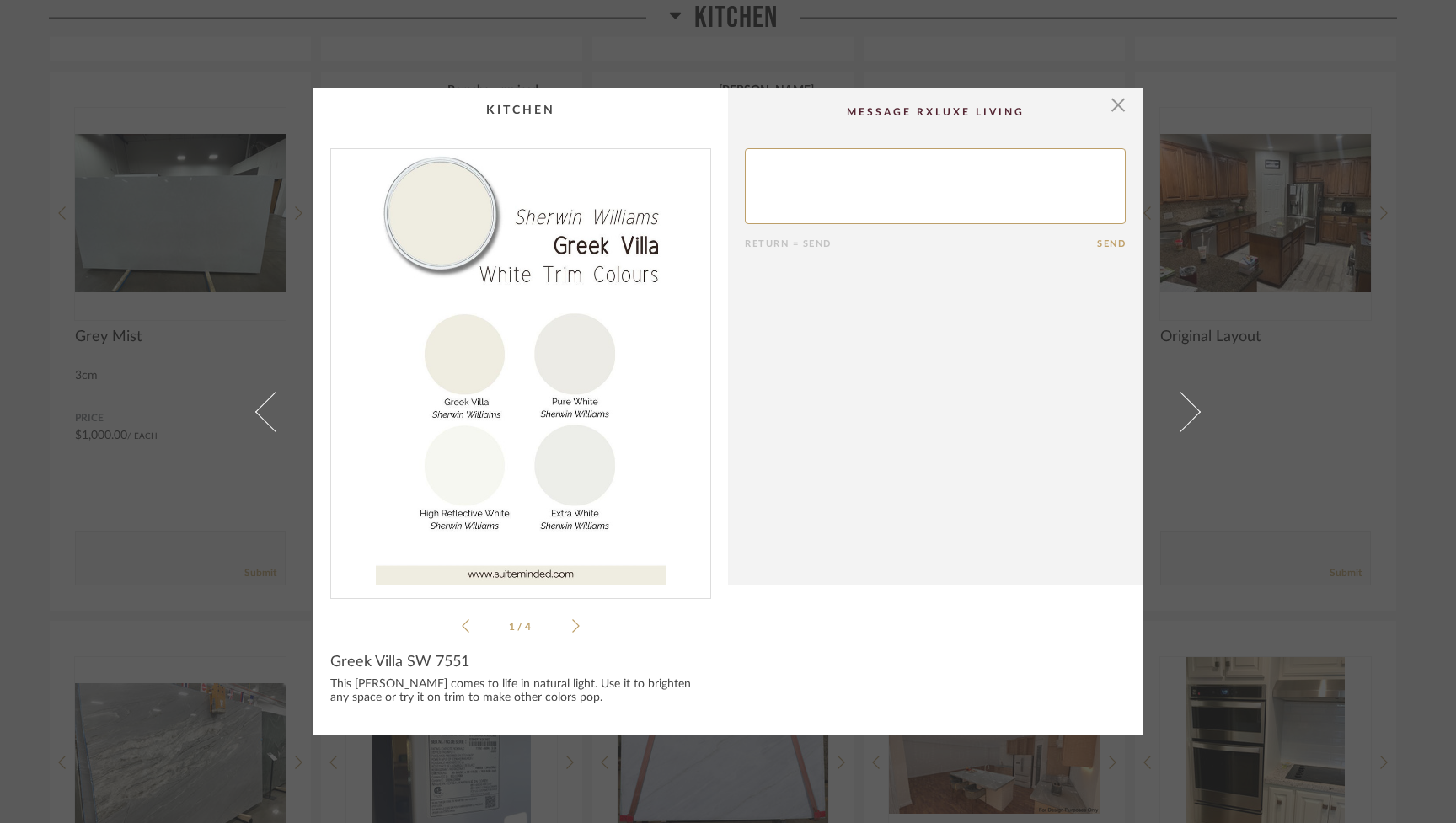
click at [865, 408] on span at bounding box center [1180, 411] width 40 height 40
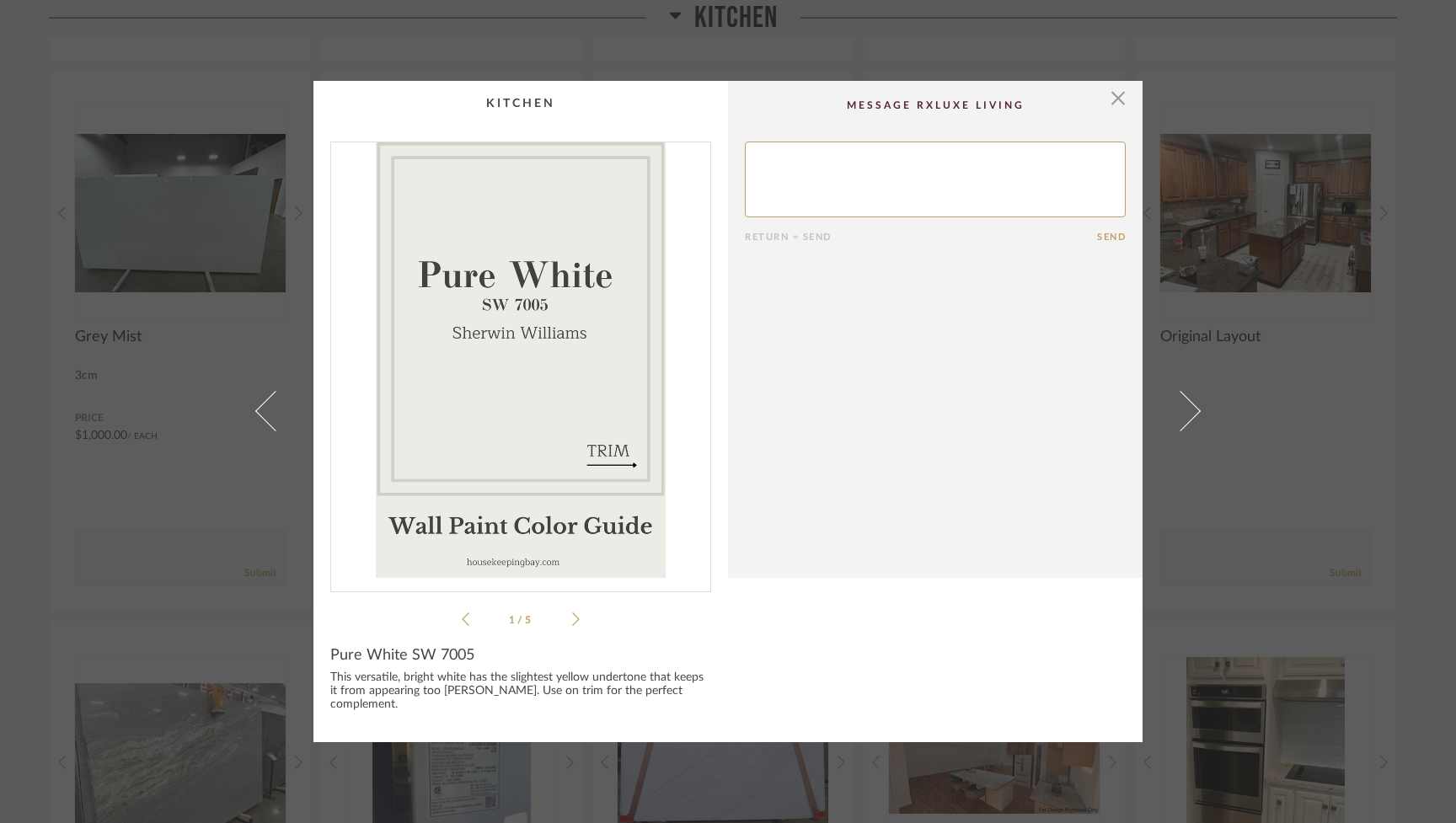
click at [865, 408] on span at bounding box center [1180, 411] width 40 height 40
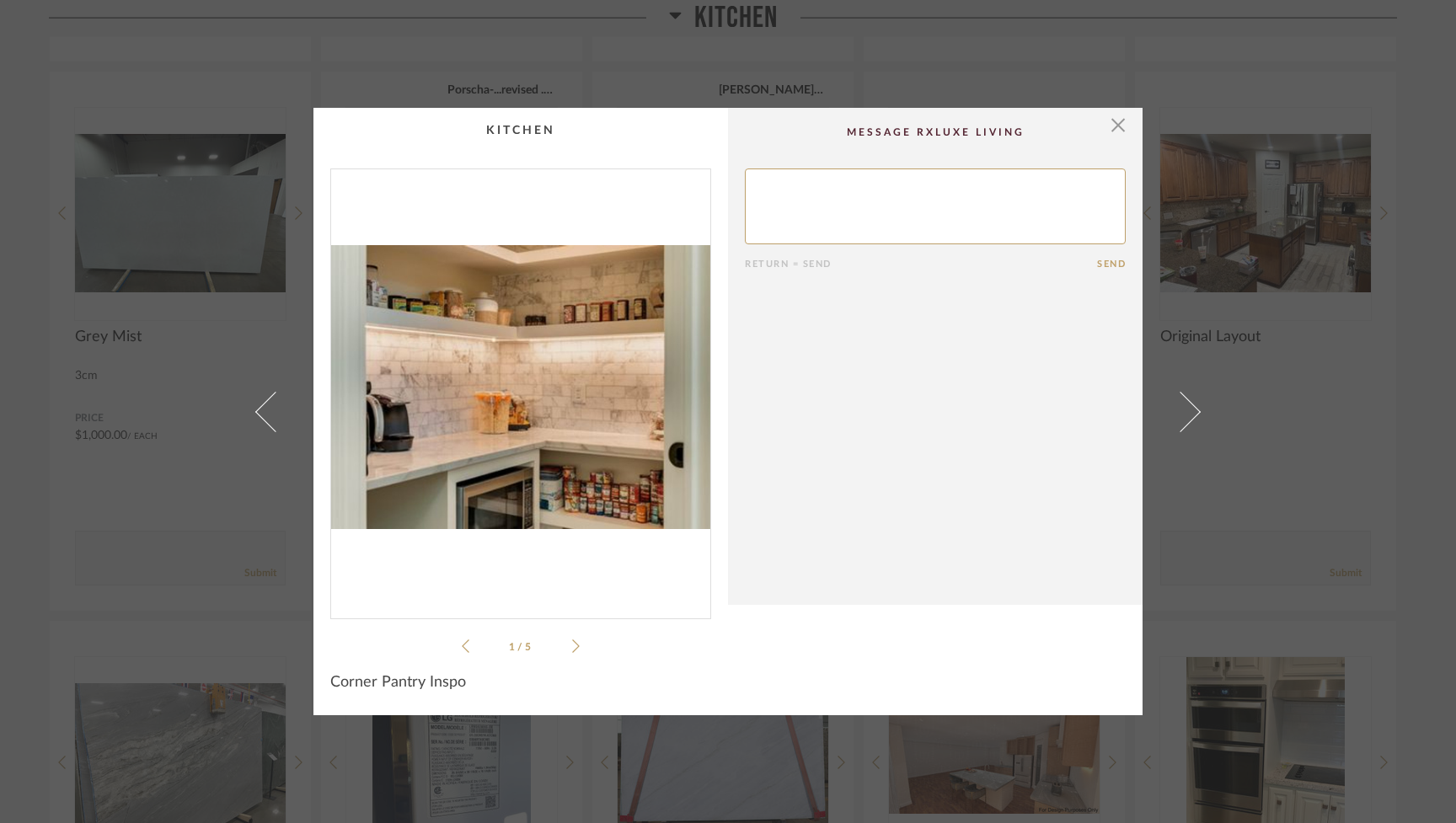
click at [865, 408] on span at bounding box center [1180, 411] width 40 height 40
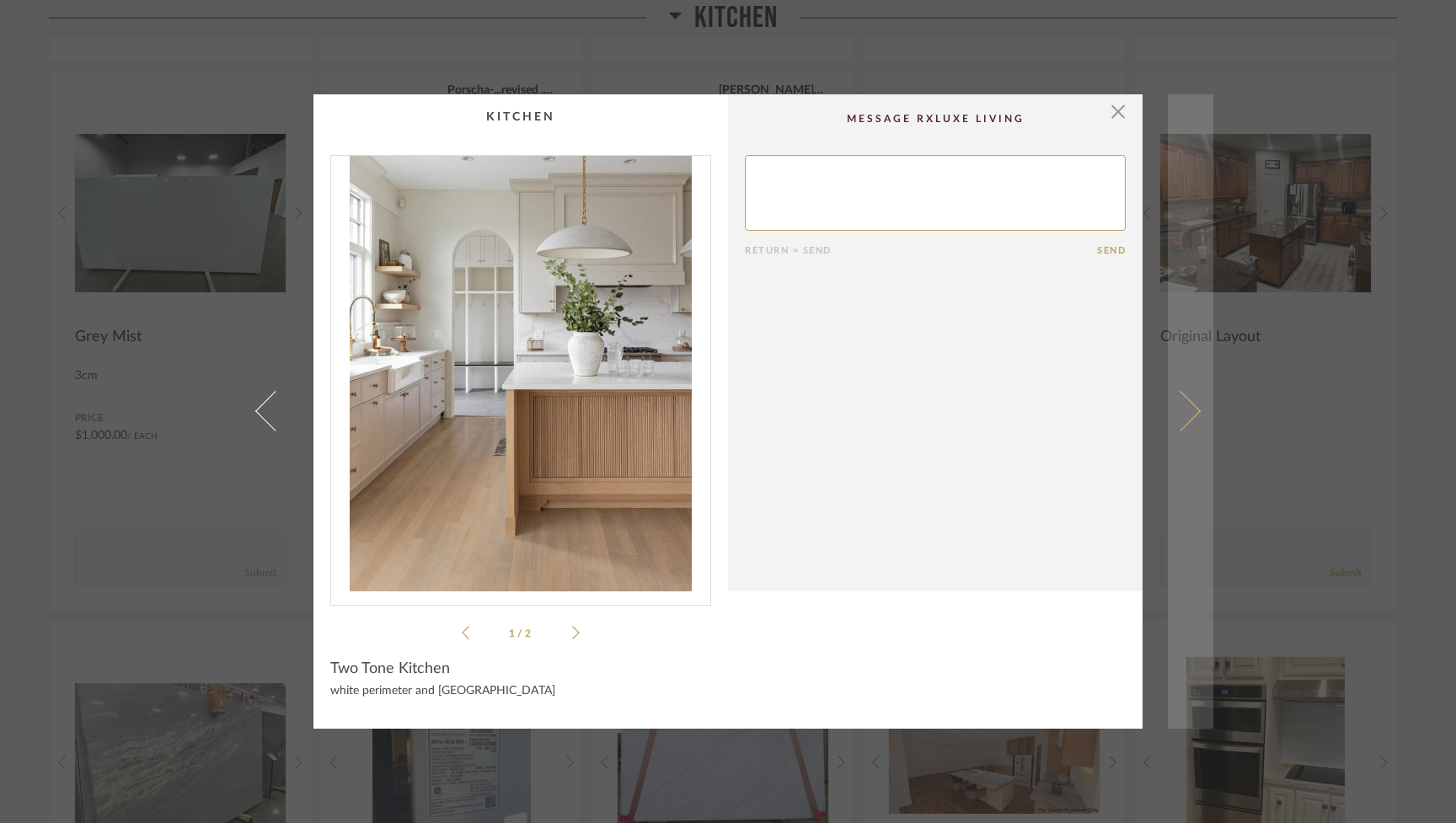
click at [865, 408] on span at bounding box center [1180, 411] width 40 height 40
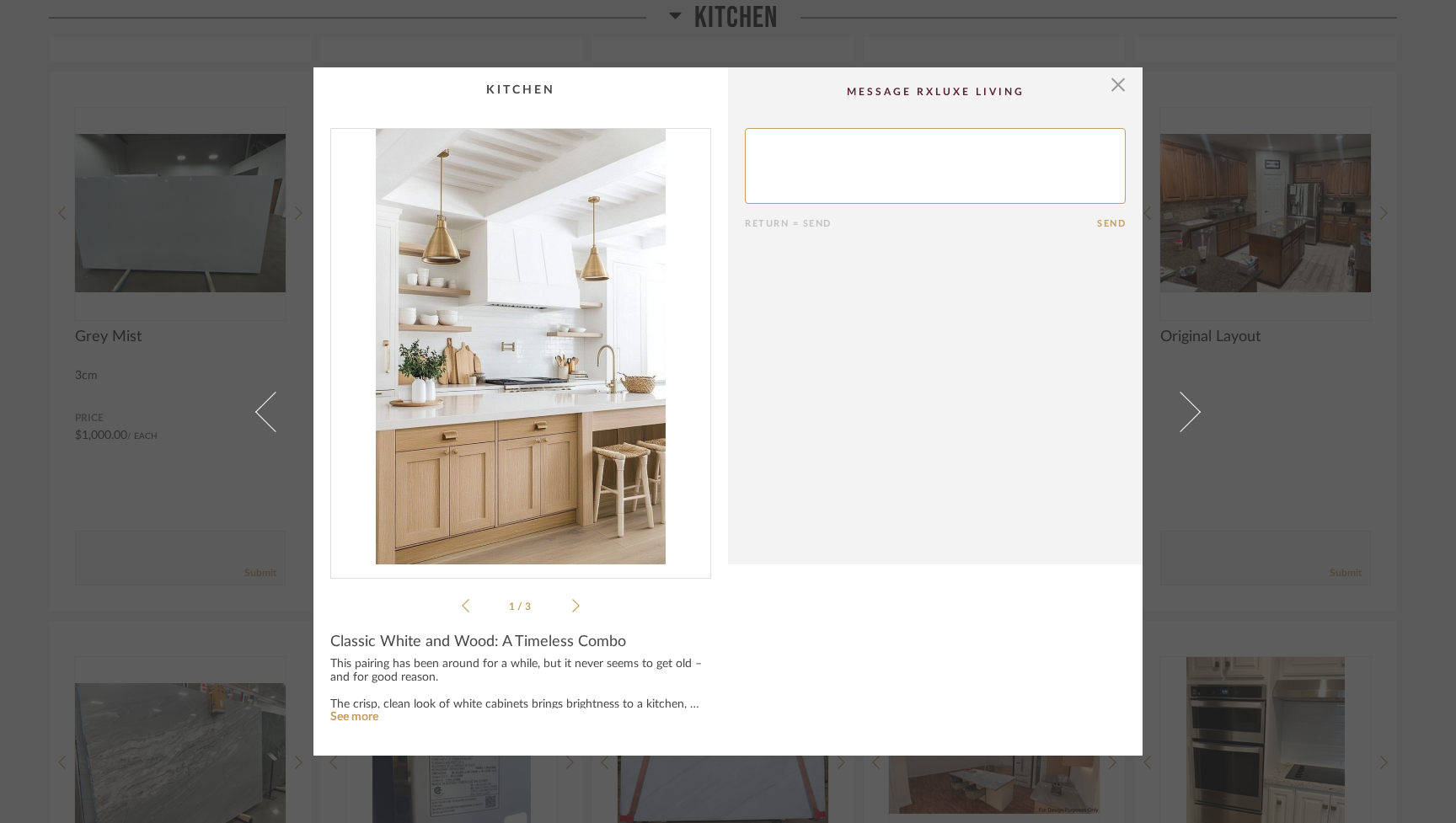
click at [865, 408] on span at bounding box center [1180, 411] width 40 height 40
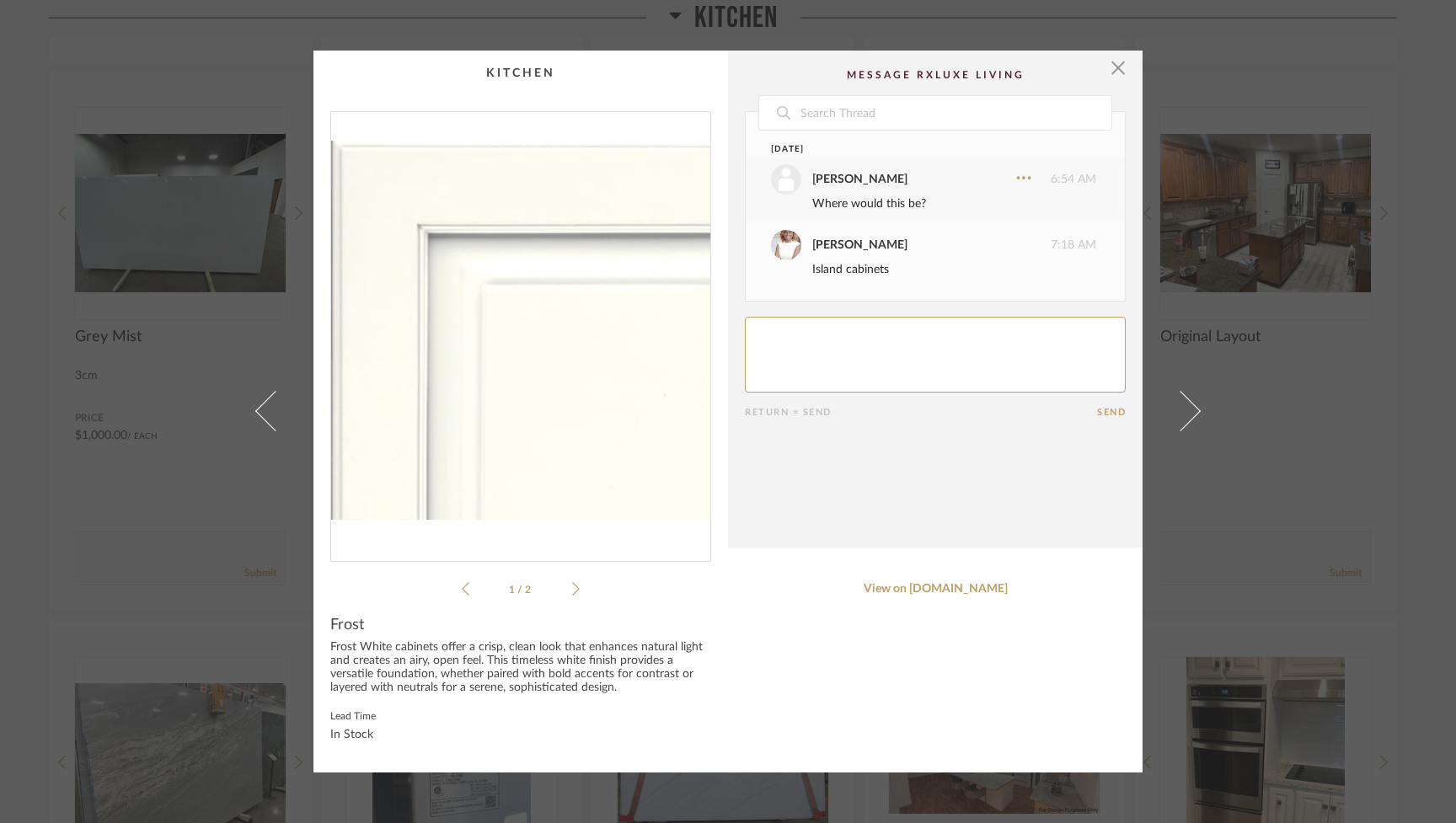
click at [865, 408] on span at bounding box center [1180, 411] width 40 height 40
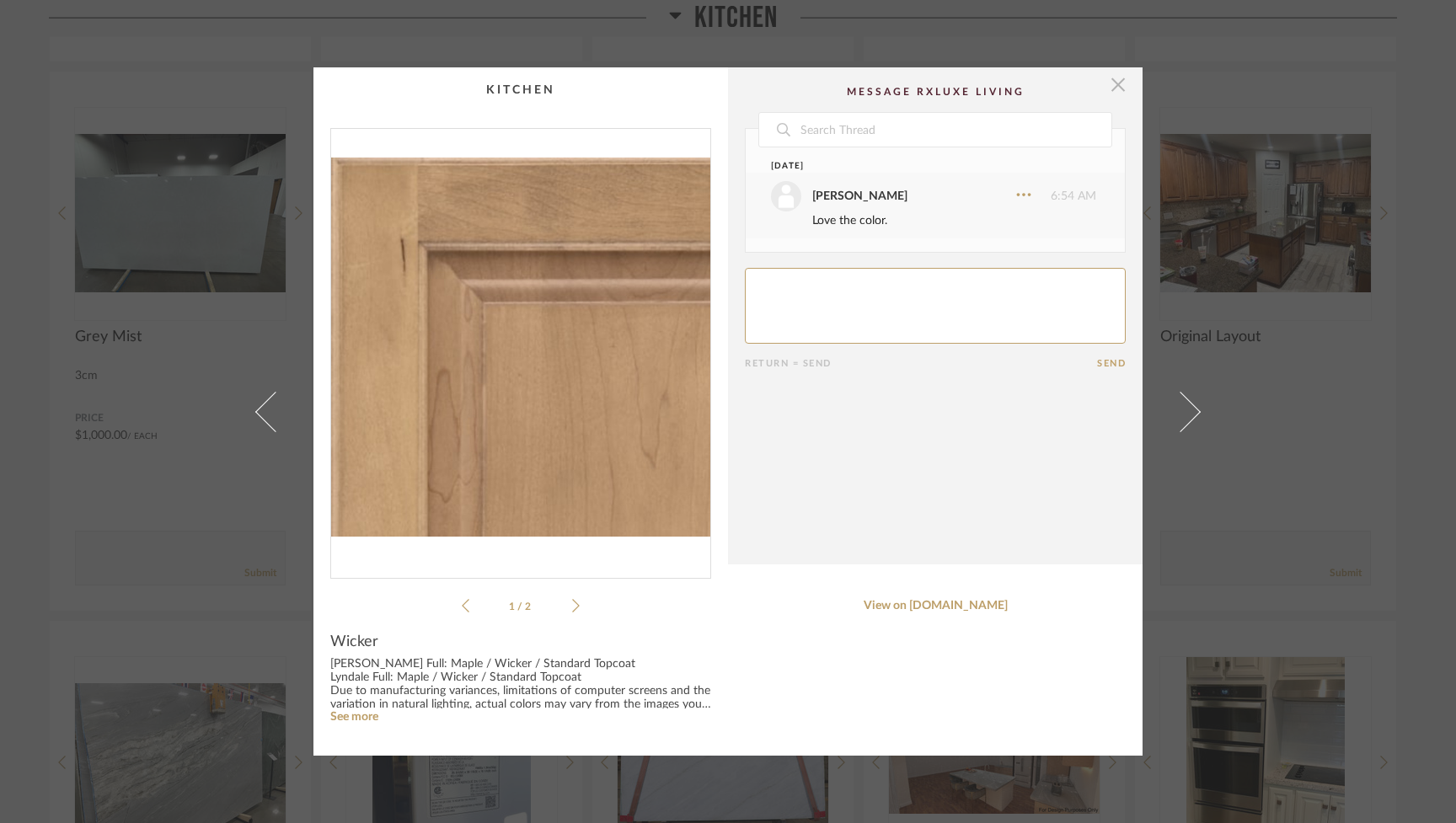
click at [865, 84] on span "button" at bounding box center [1118, 84] width 34 height 34
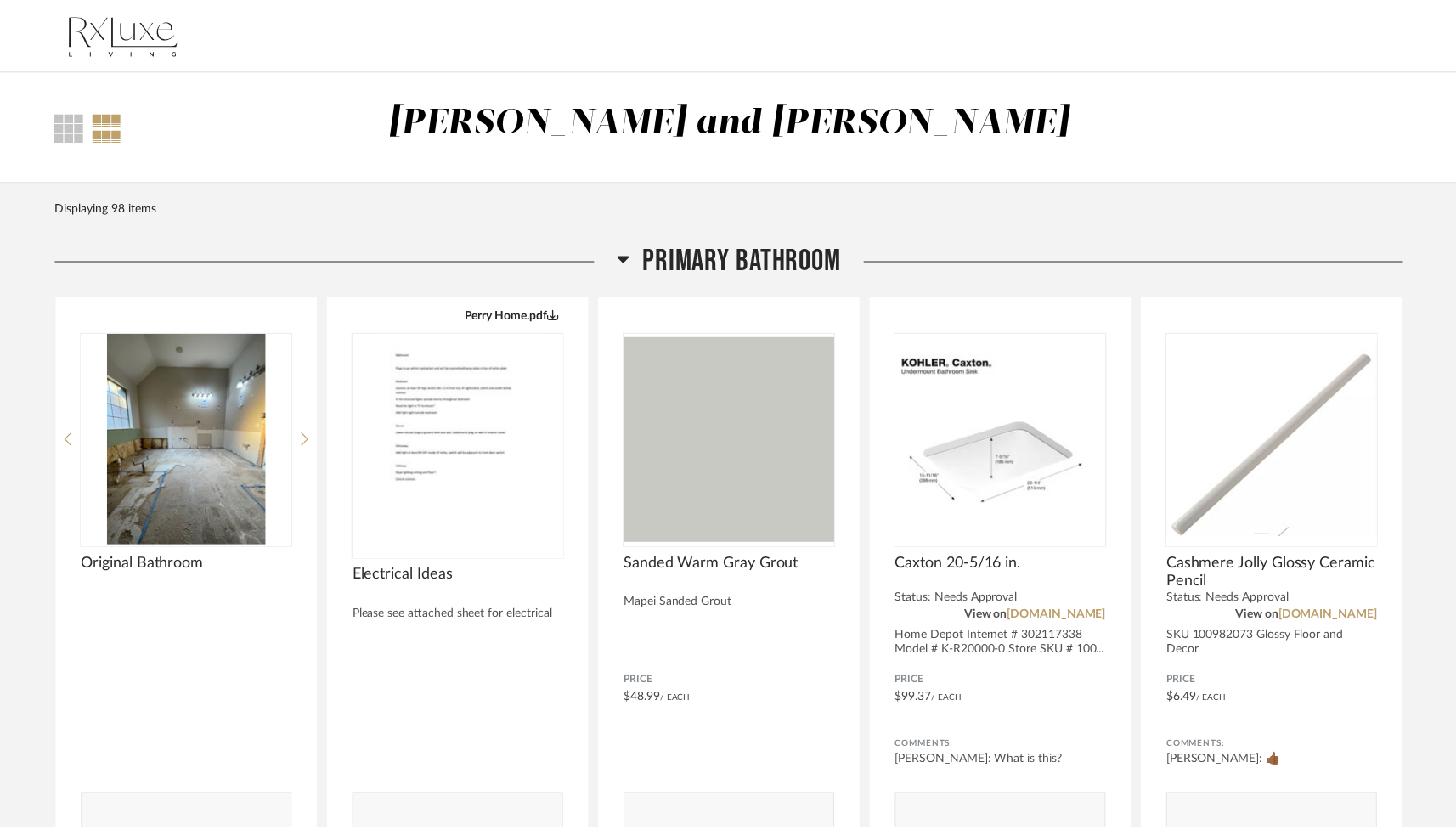
scroll to position [2839, 0]
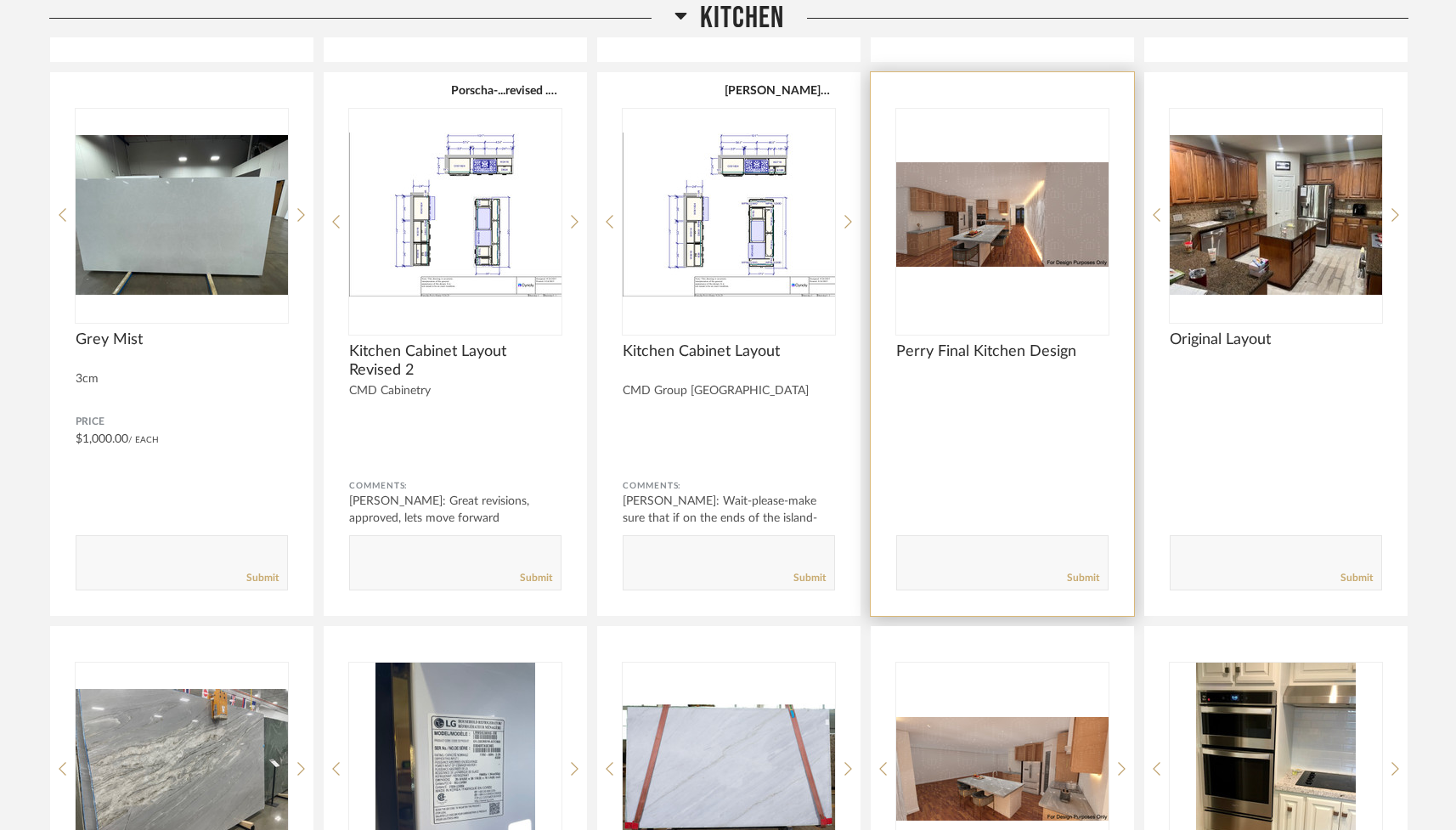
click at [872, 341] on div "Perry Final Kitchen Design Comments: Submit" at bounding box center [1002, 343] width 264 height 544
click at [872, 210] on img "0" at bounding box center [1002, 215] width 213 height 213
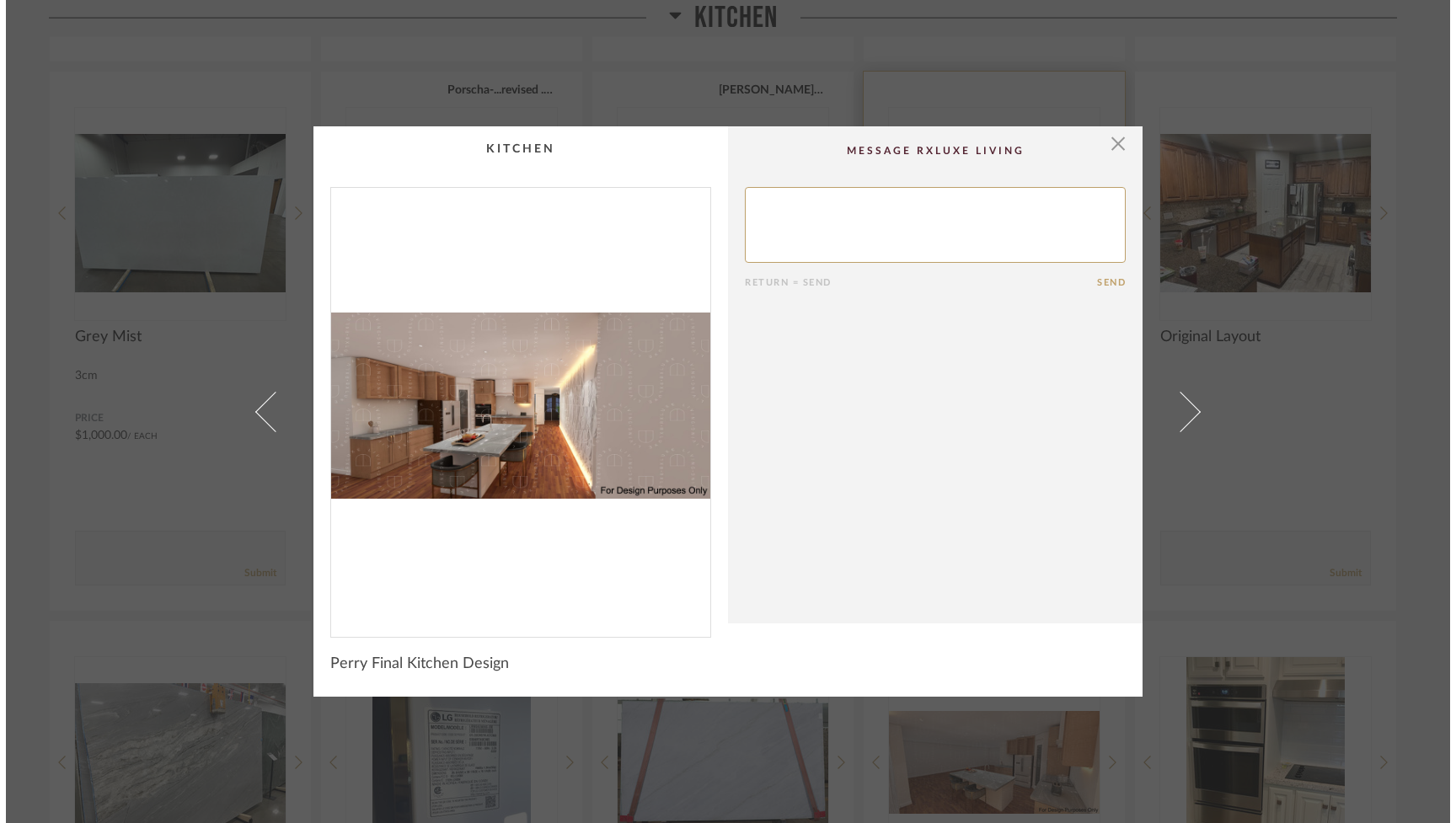
scroll to position [0, 0]
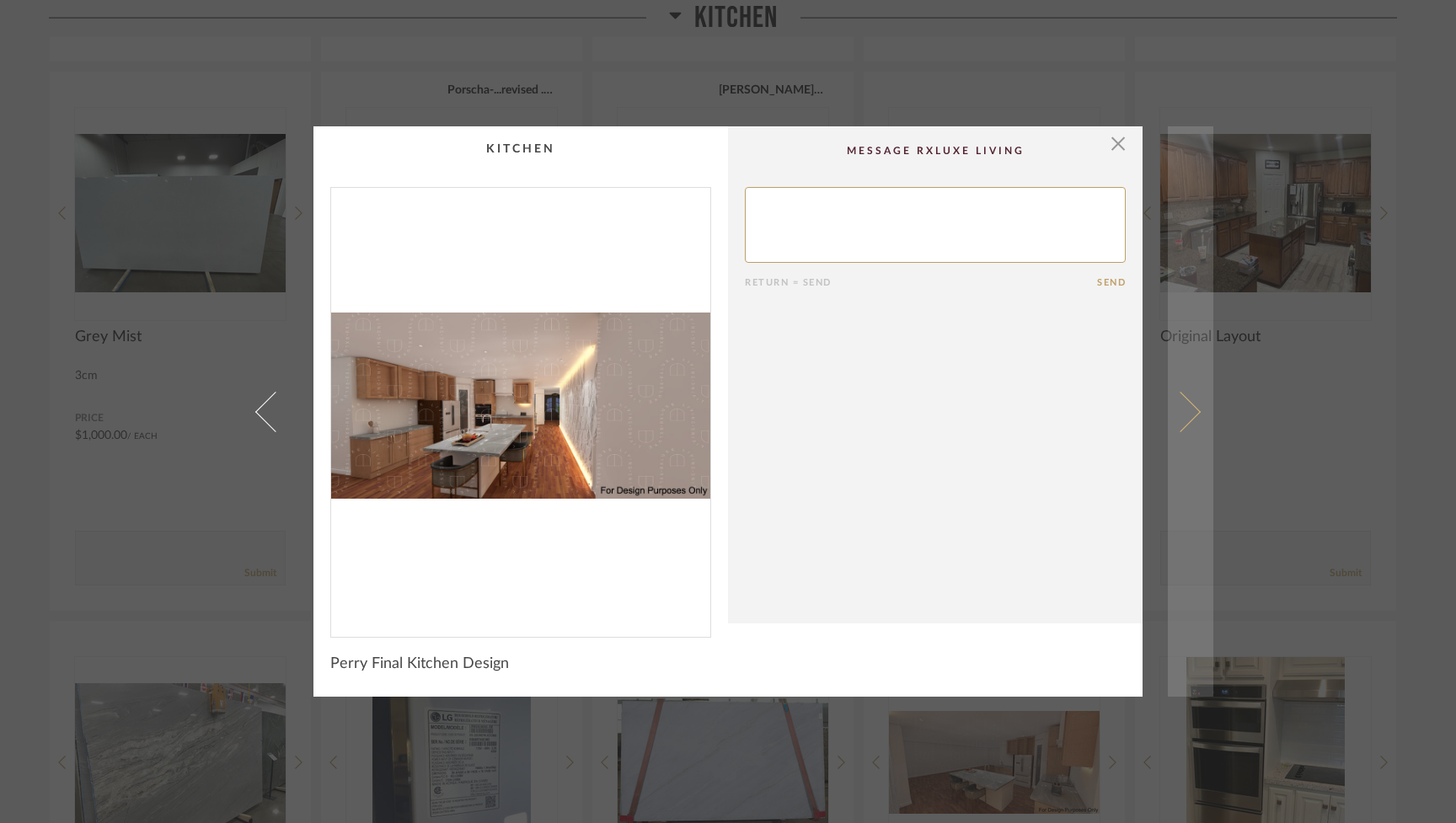
click at [865, 415] on span at bounding box center [1180, 411] width 40 height 40
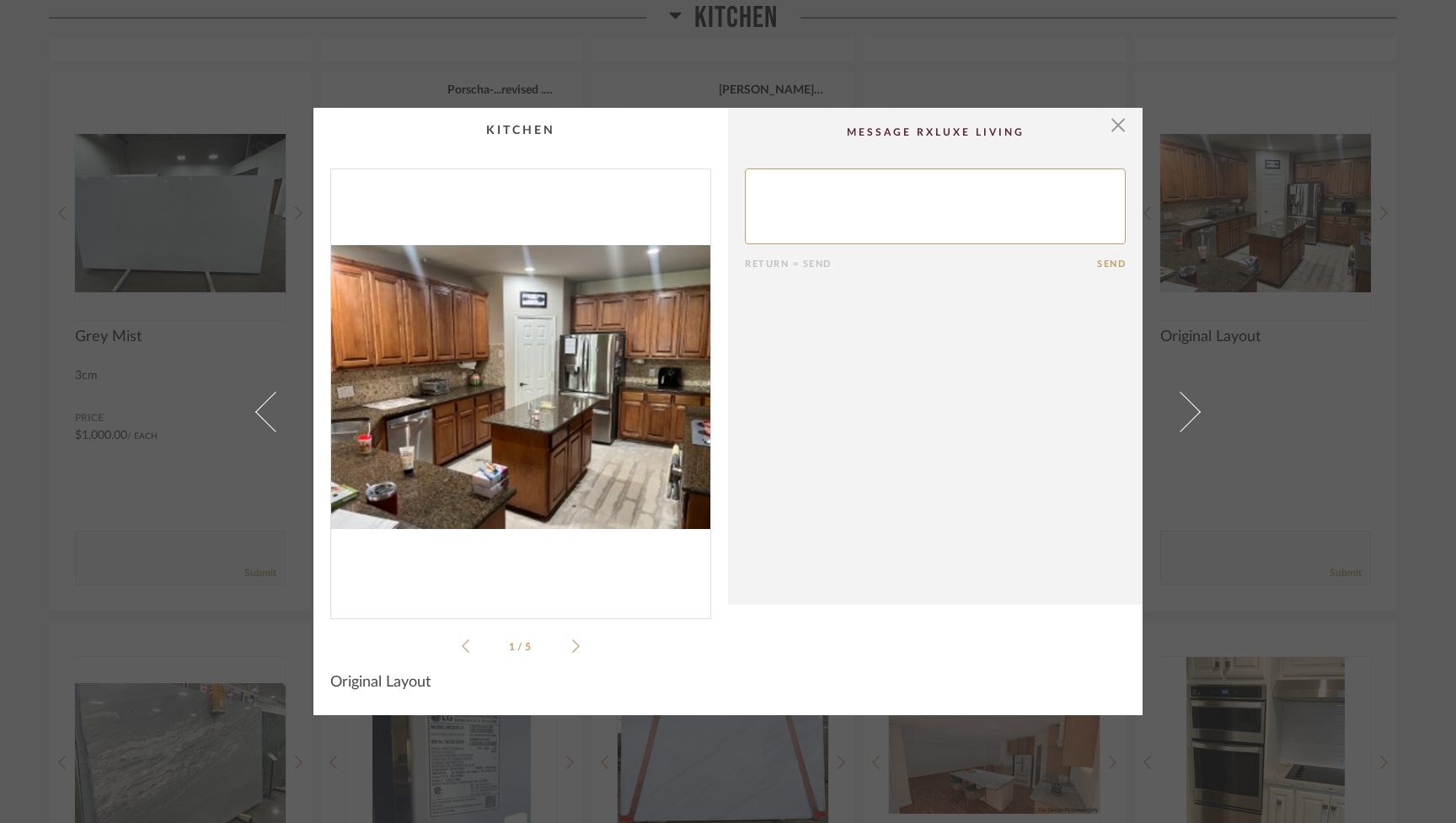
click at [865, 415] on span at bounding box center [1180, 411] width 40 height 40
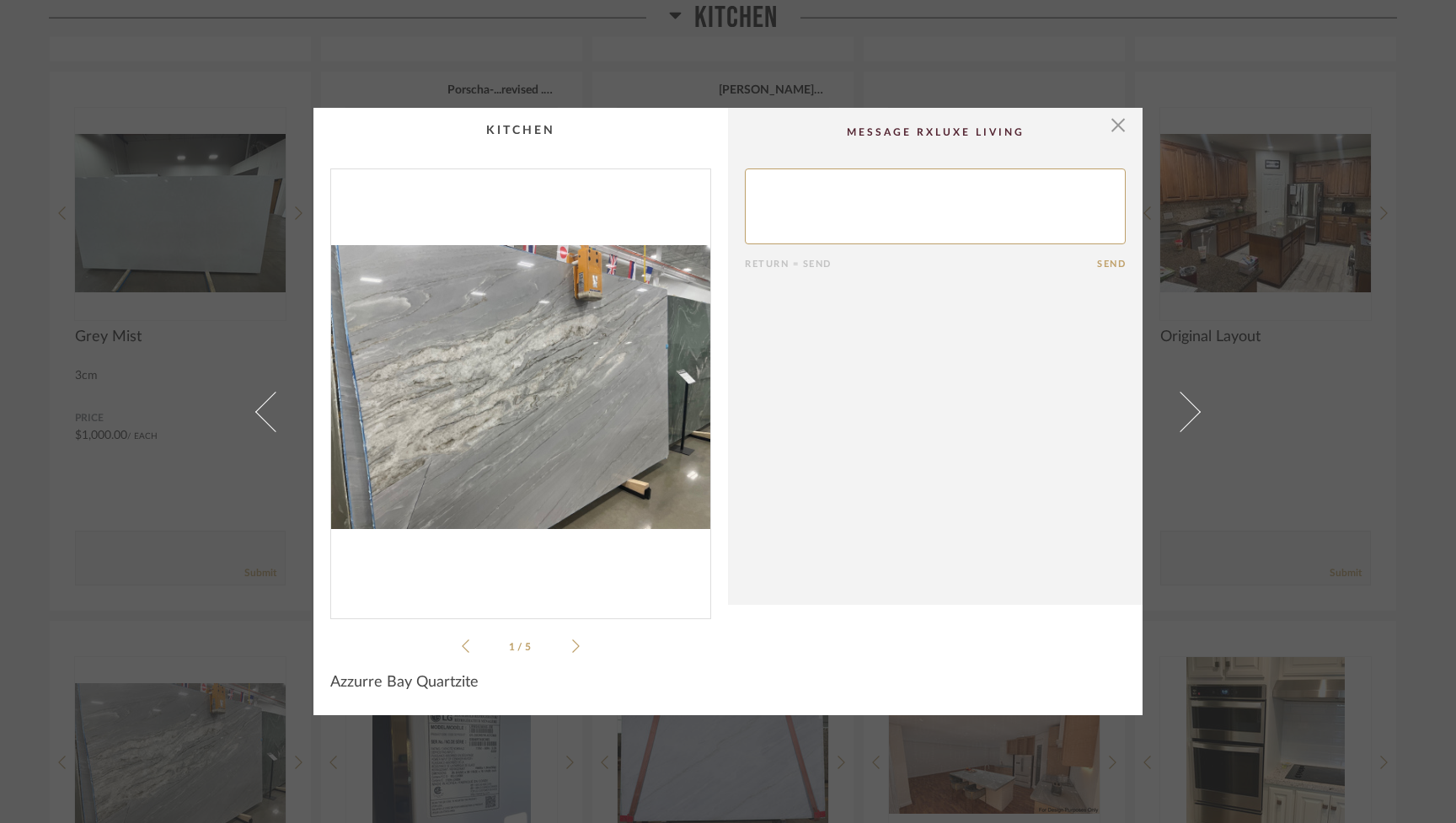
click at [865, 415] on span at bounding box center [1180, 411] width 40 height 40
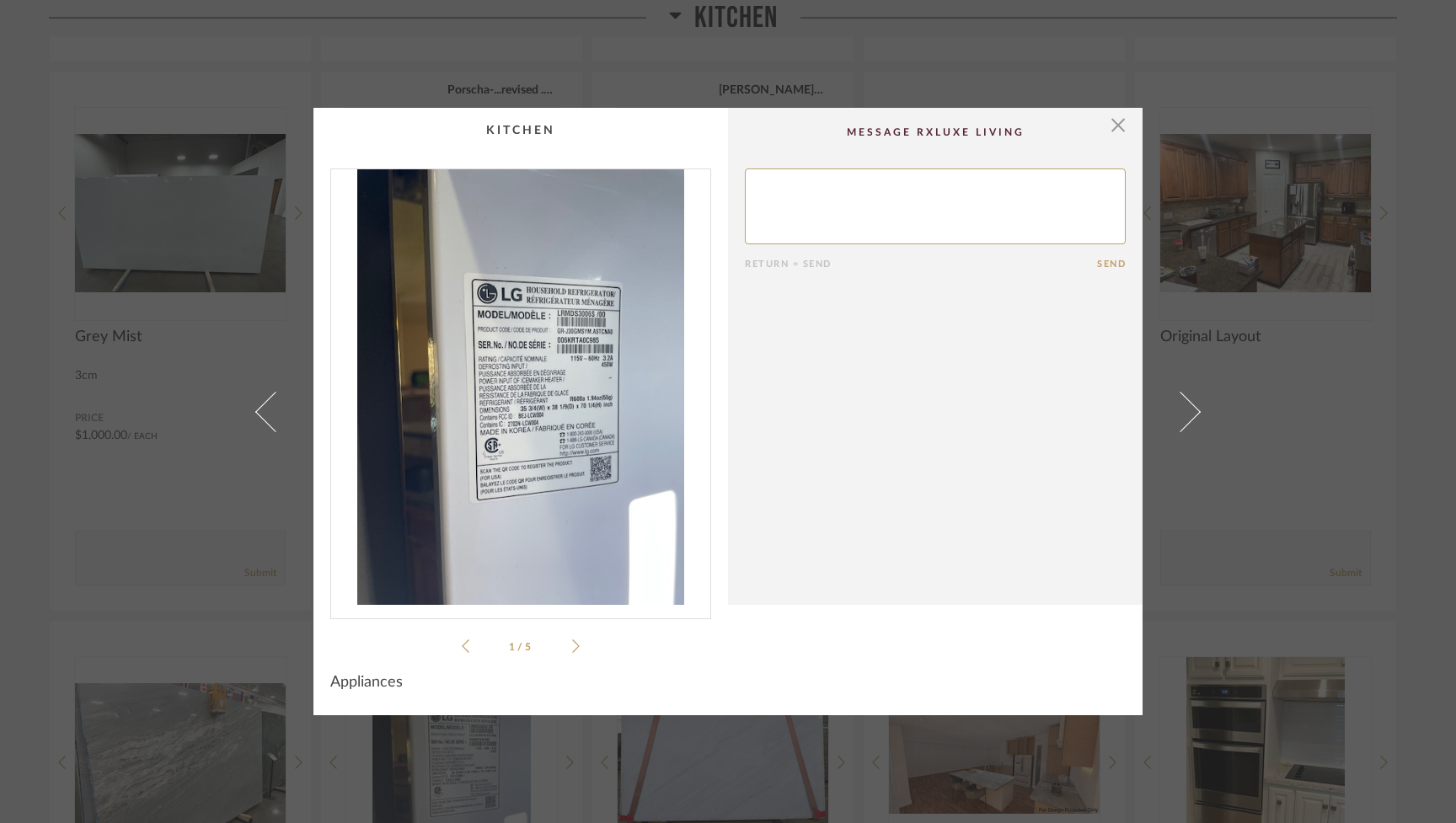
click at [865, 415] on span at bounding box center [1180, 411] width 40 height 40
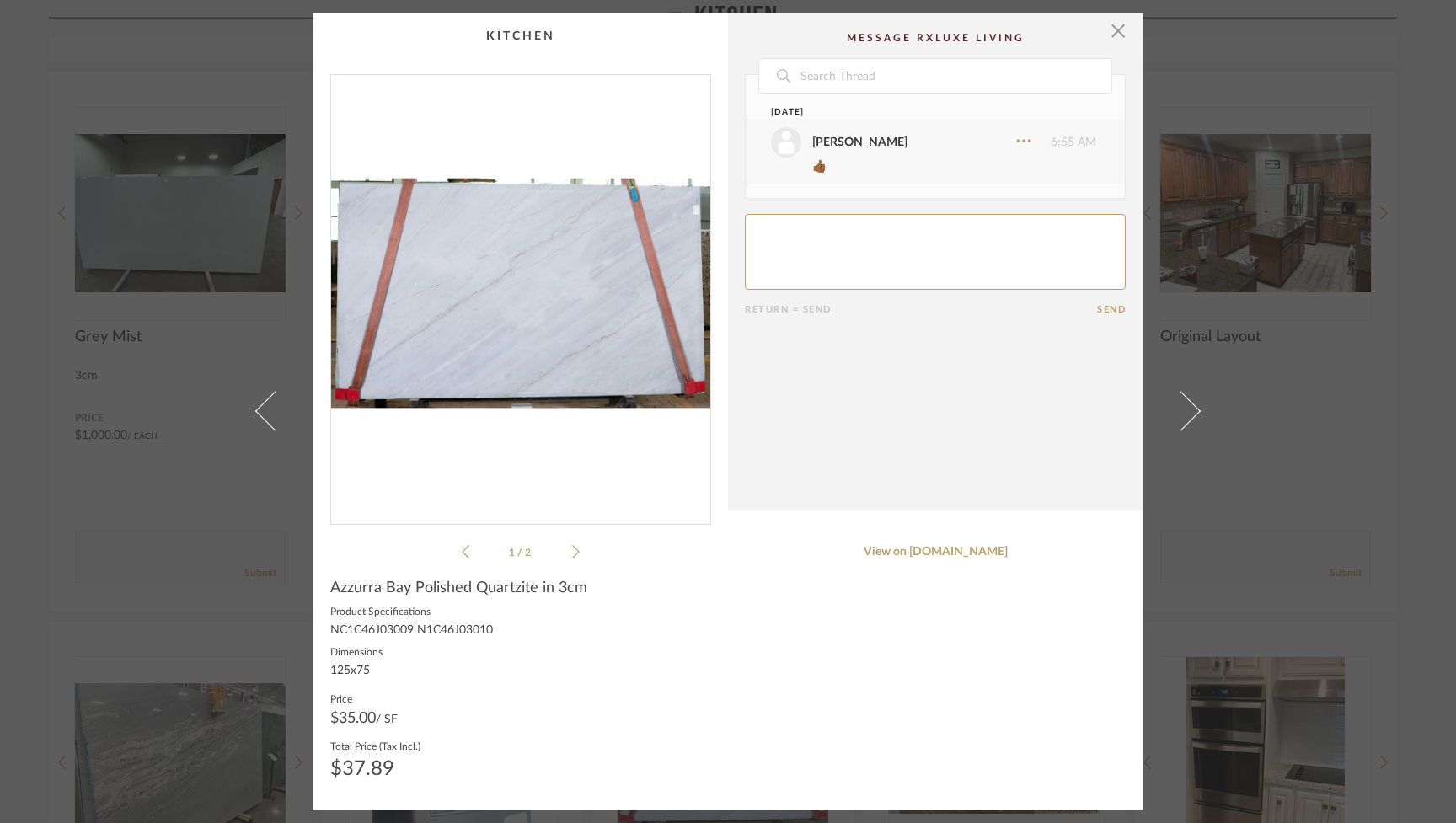
click at [865, 415] on span at bounding box center [1180, 411] width 40 height 40
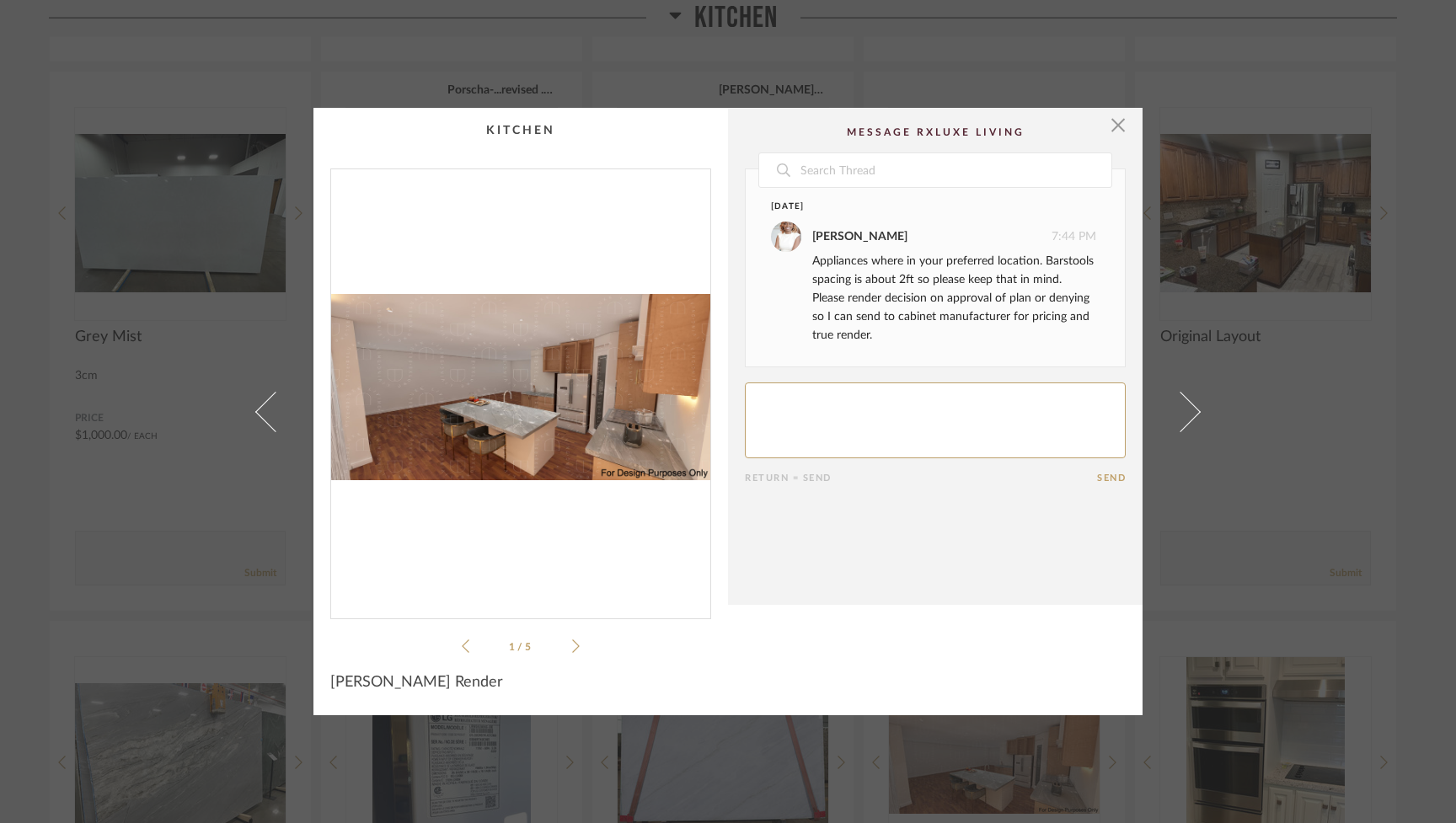
click at [865, 415] on span at bounding box center [1180, 411] width 40 height 40
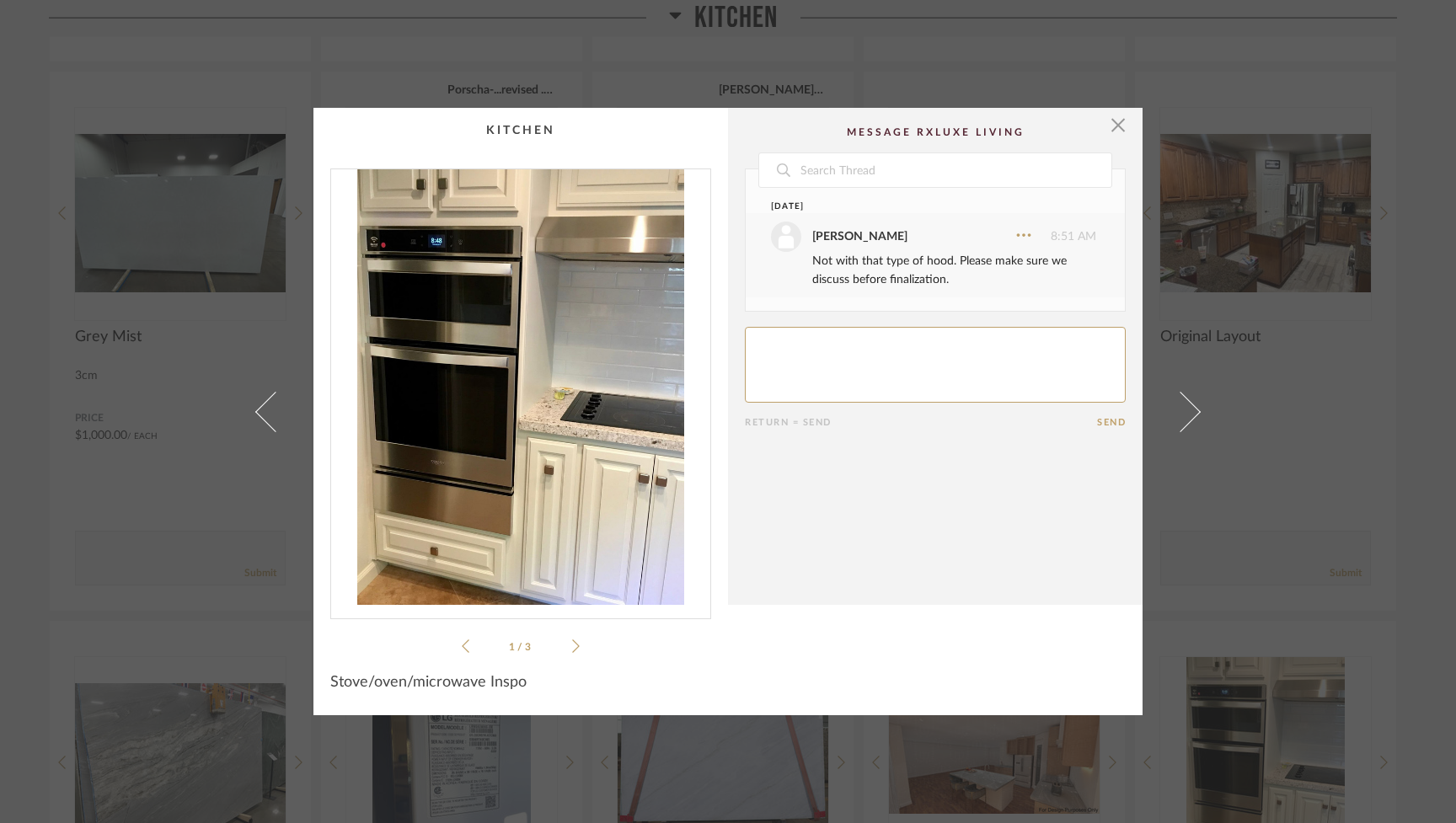
click at [865, 415] on span at bounding box center [1180, 411] width 40 height 40
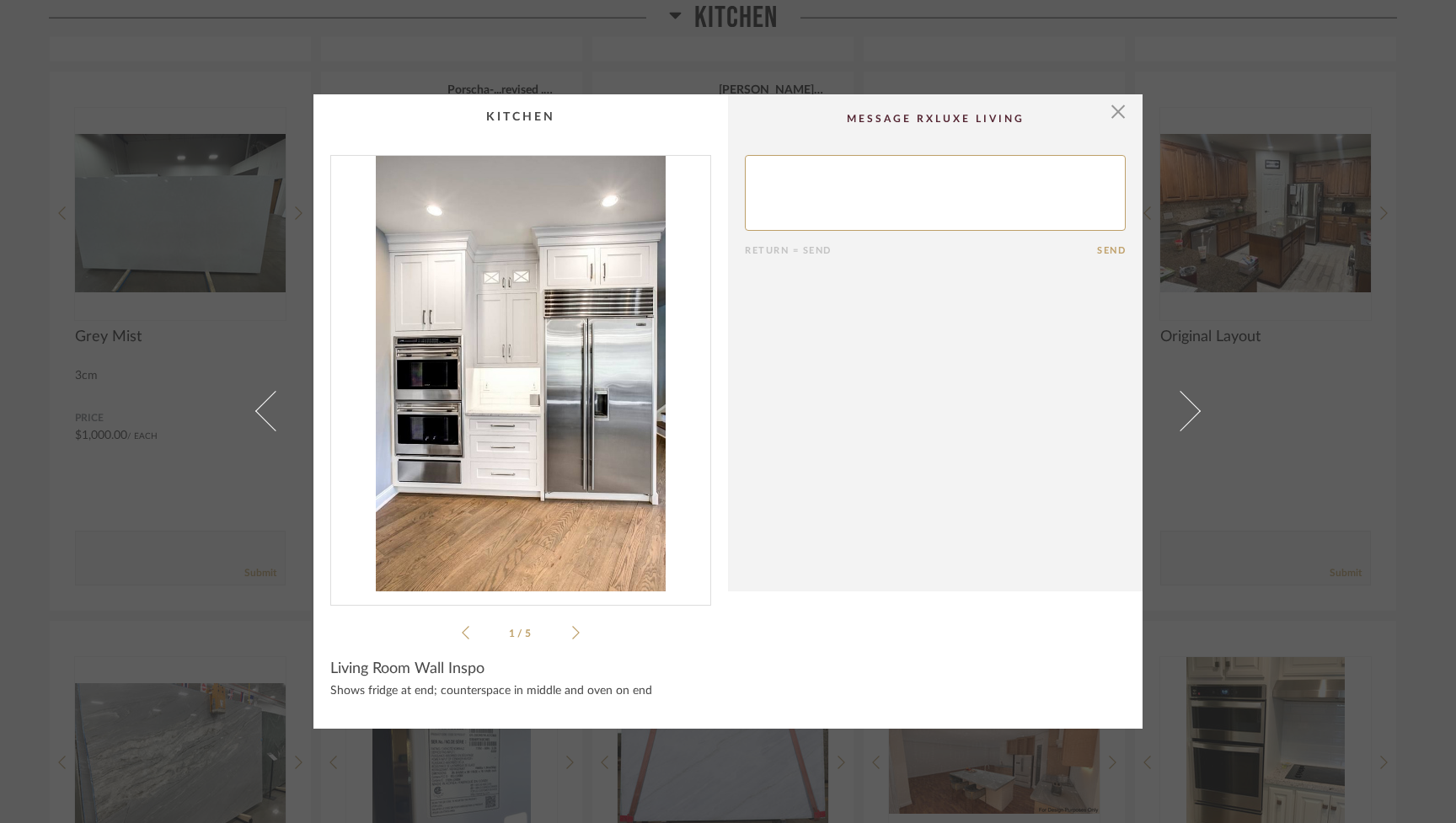
click at [865, 415] on span at bounding box center [1180, 411] width 40 height 40
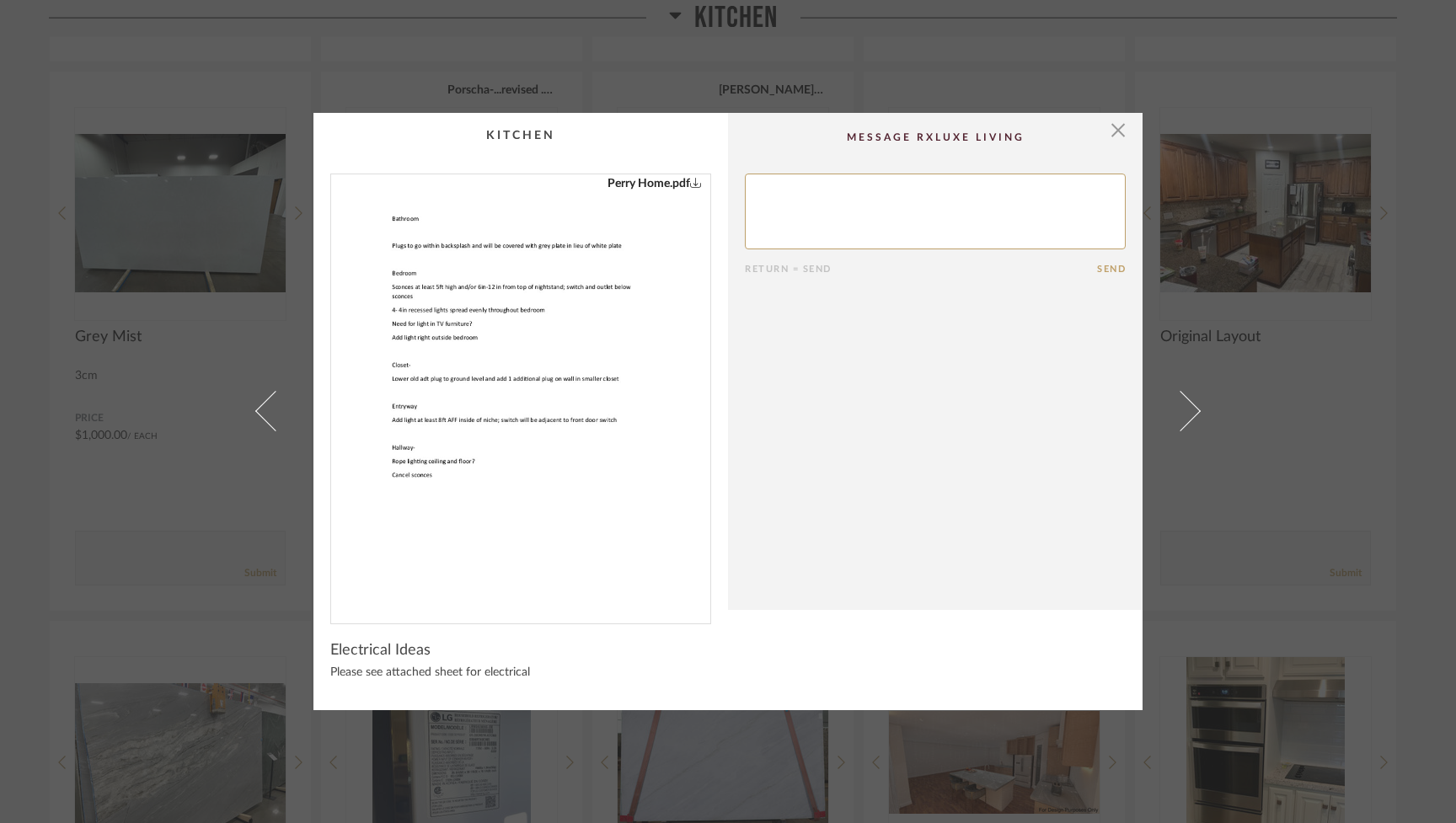
click at [865, 415] on span at bounding box center [1180, 411] width 40 height 40
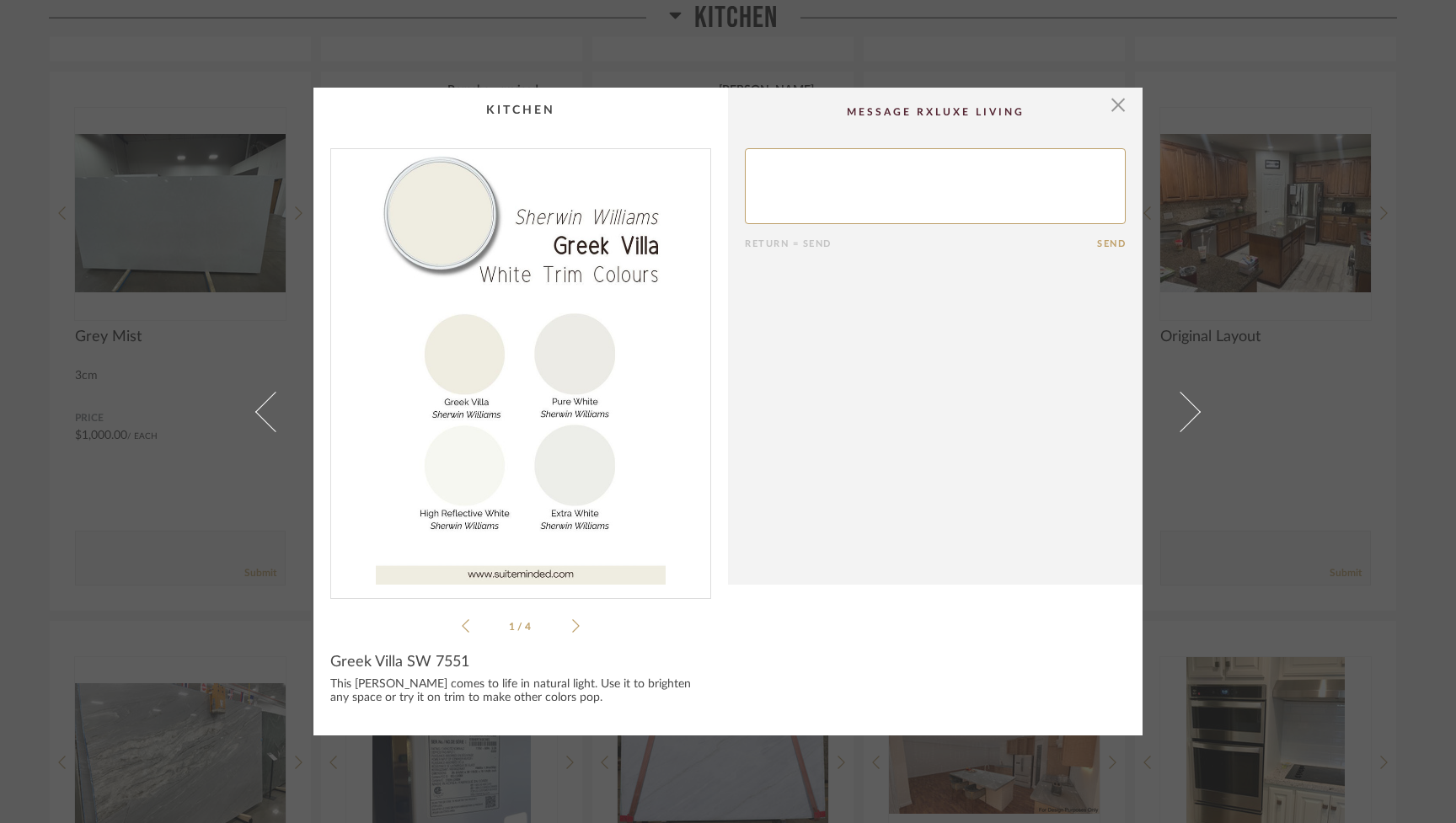
click at [865, 415] on span at bounding box center [1180, 411] width 40 height 40
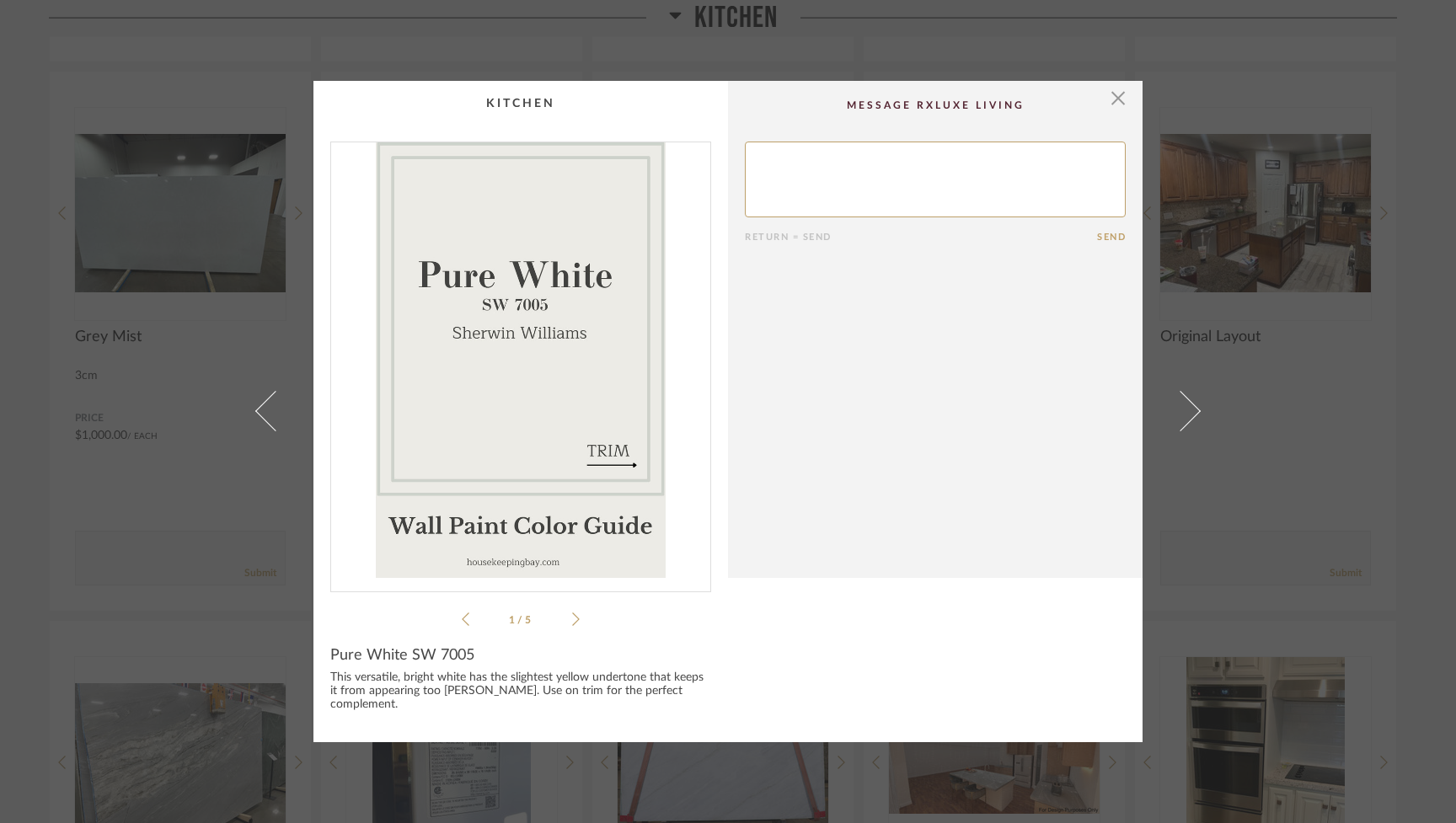
click at [865, 415] on span at bounding box center [1180, 411] width 40 height 40
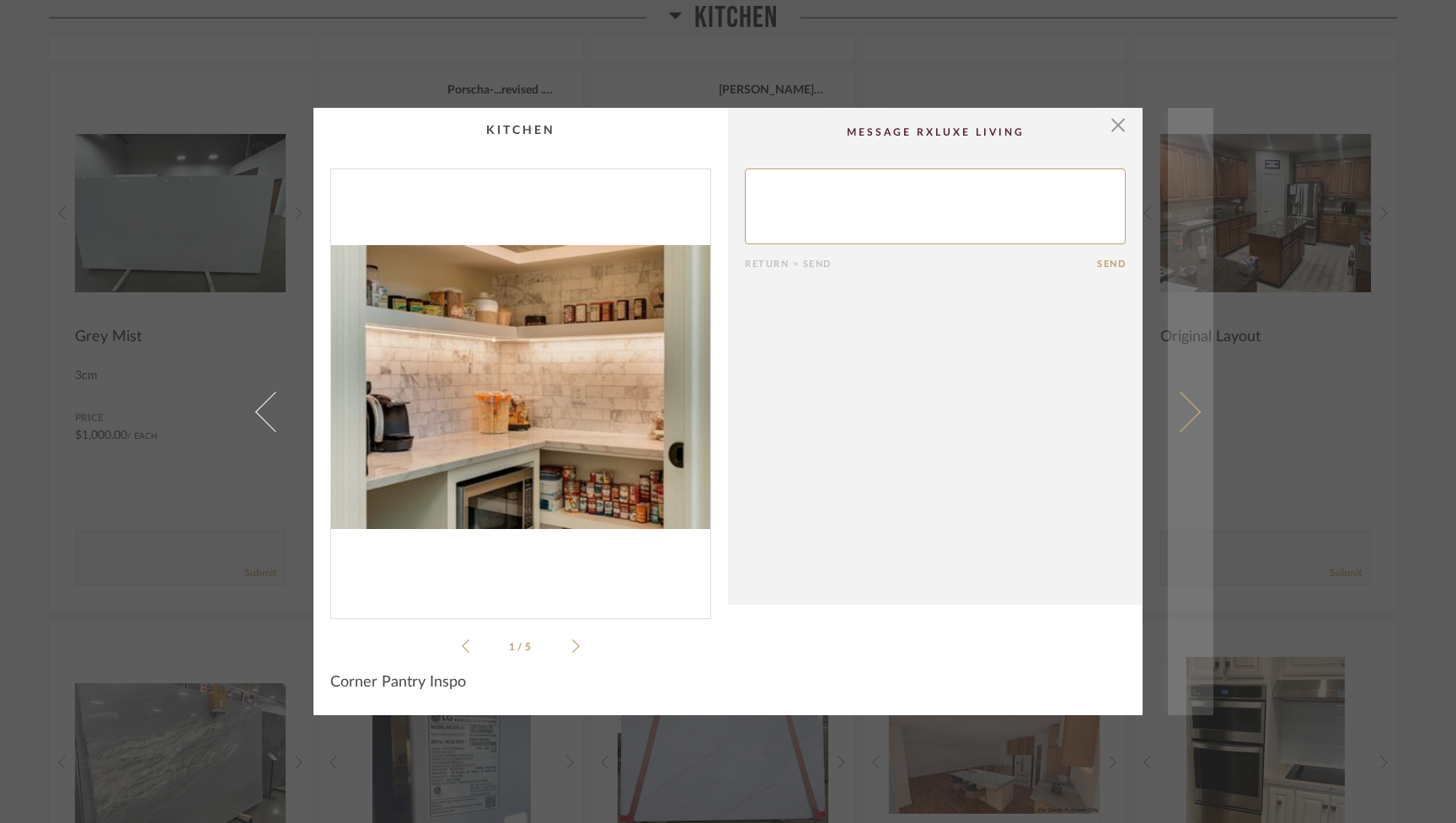
click at [865, 415] on span at bounding box center [1180, 411] width 40 height 40
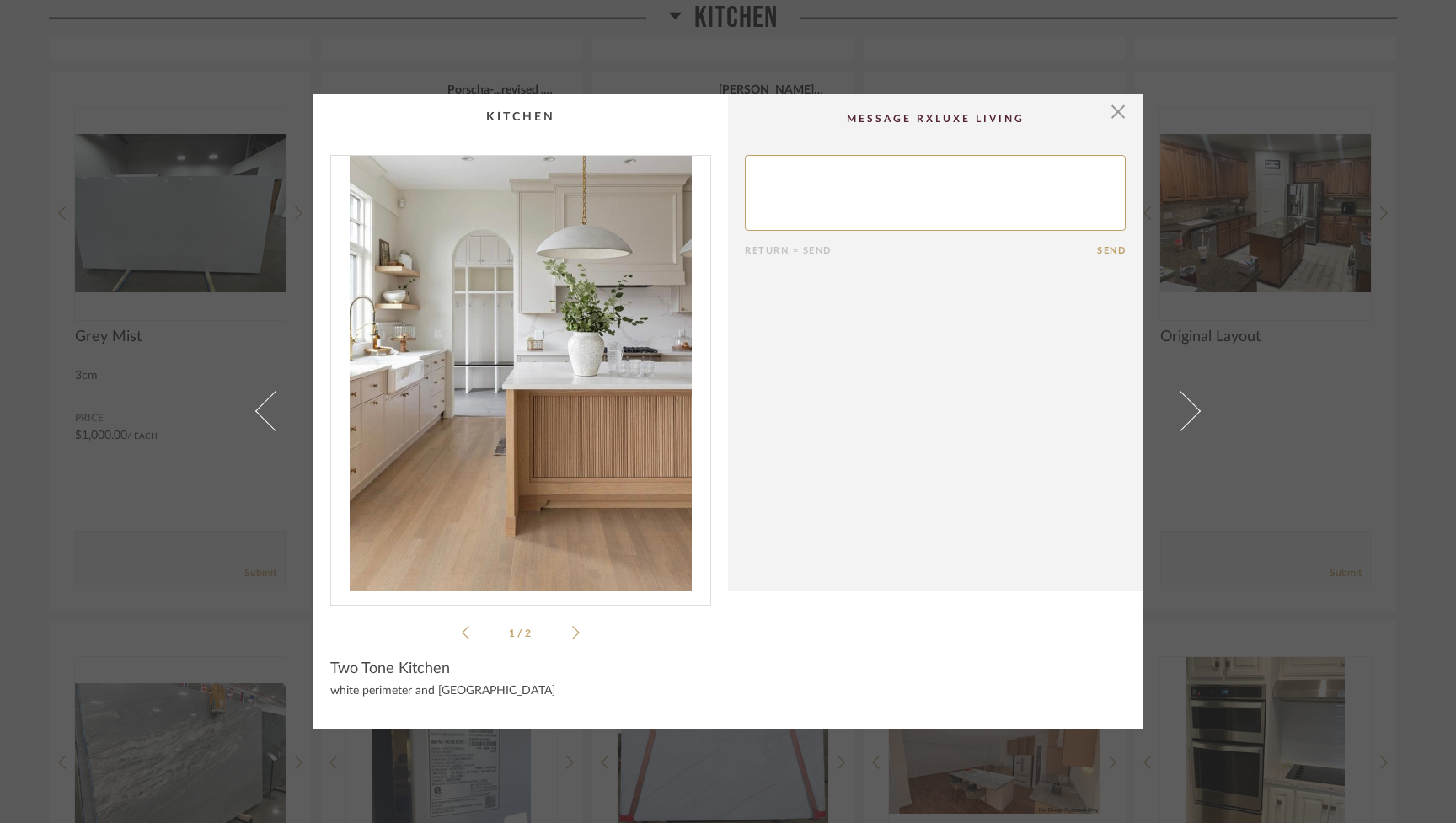
click at [865, 415] on span at bounding box center [1180, 411] width 40 height 40
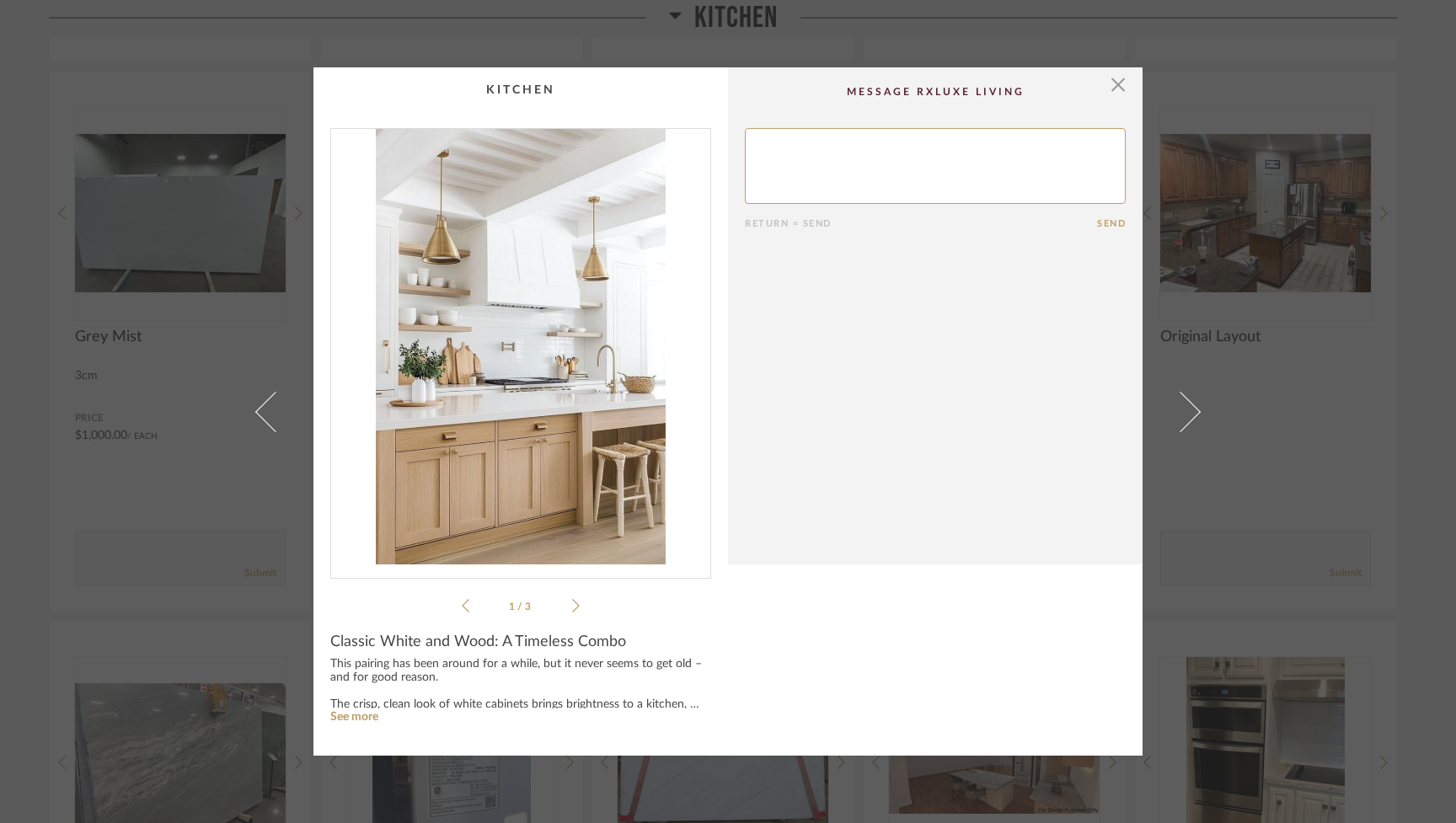
click at [865, 415] on span at bounding box center [1180, 411] width 40 height 40
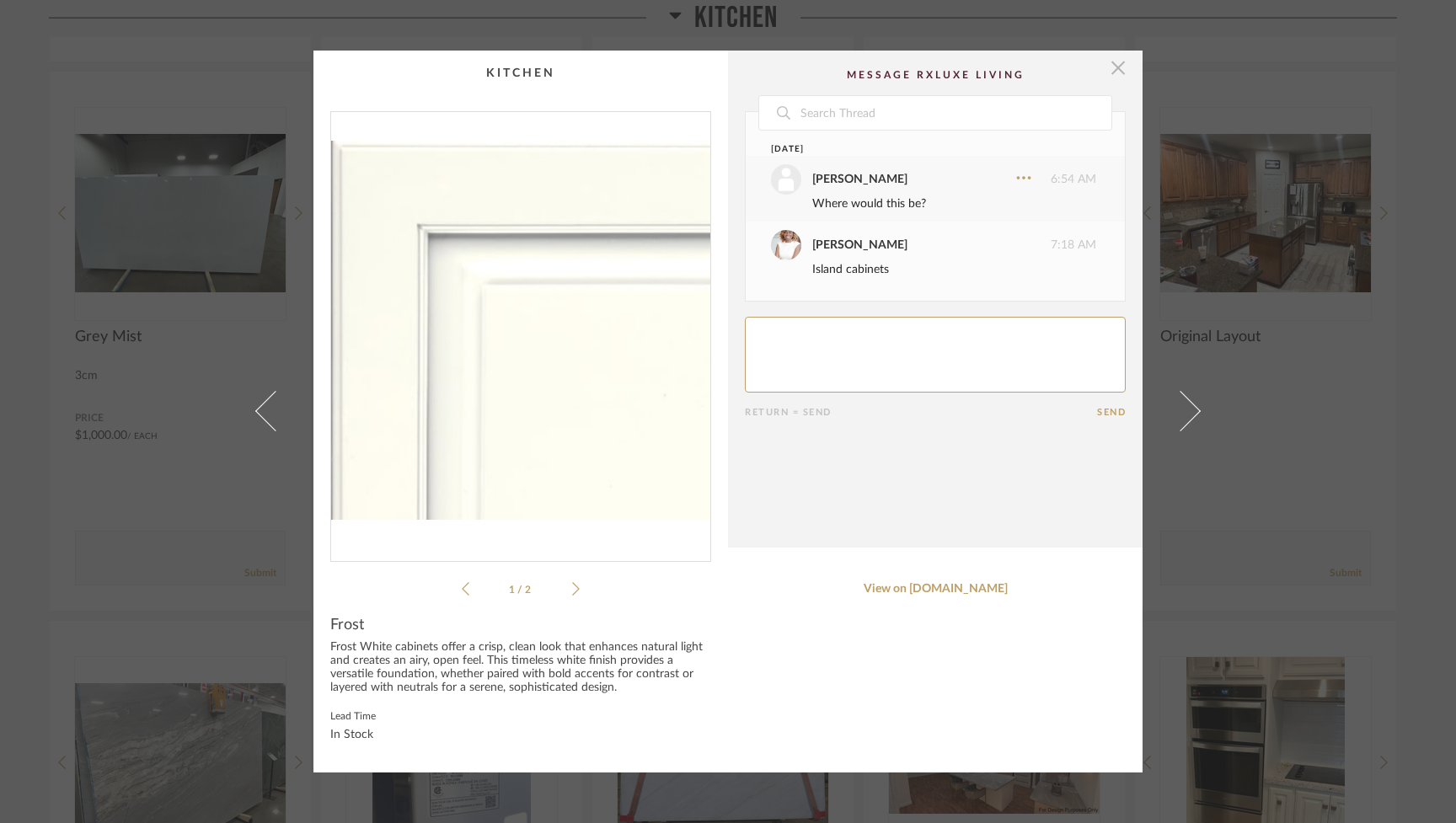
click at [865, 74] on span "button" at bounding box center [1118, 67] width 34 height 34
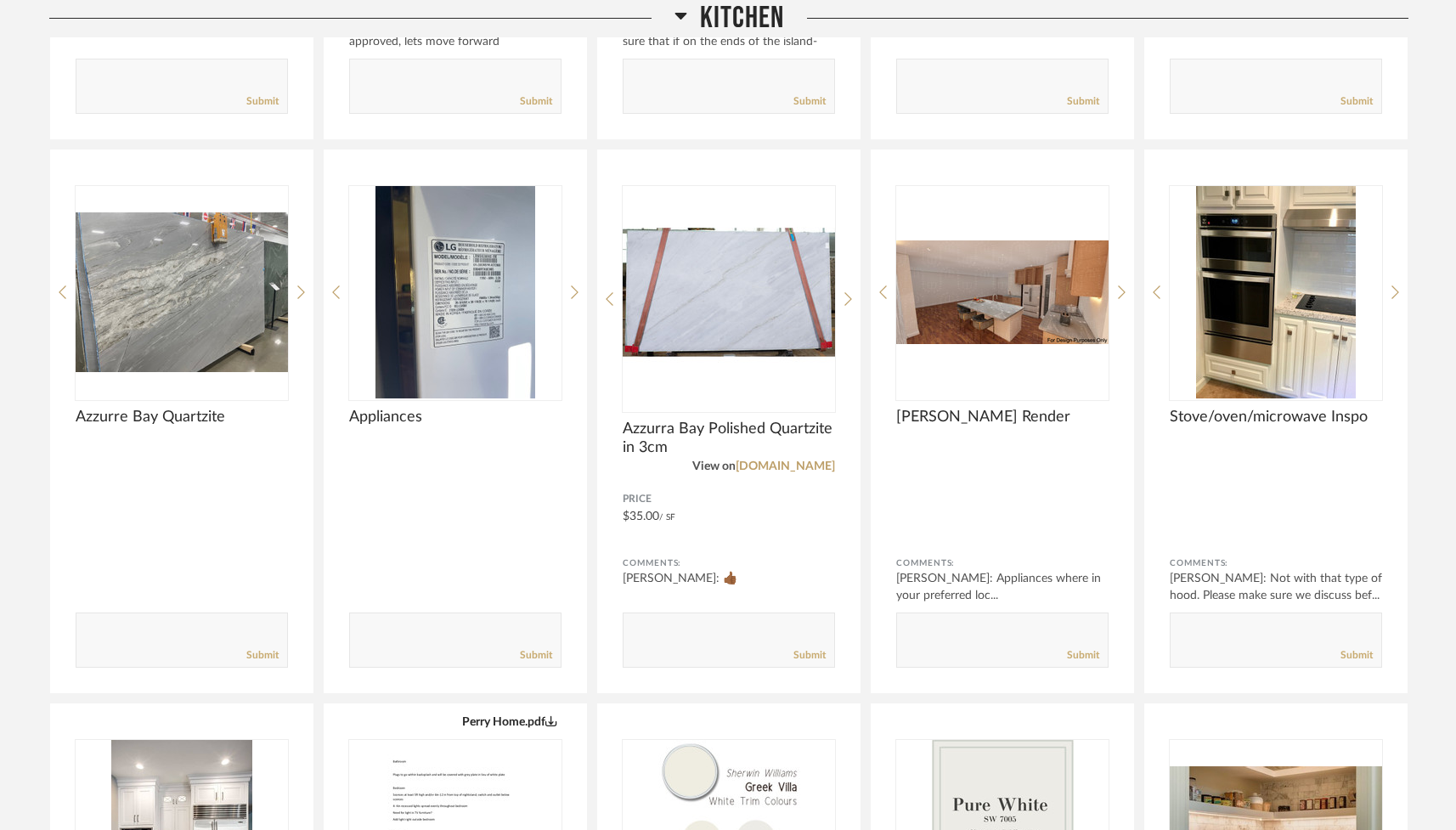
scroll to position [3309, 0]
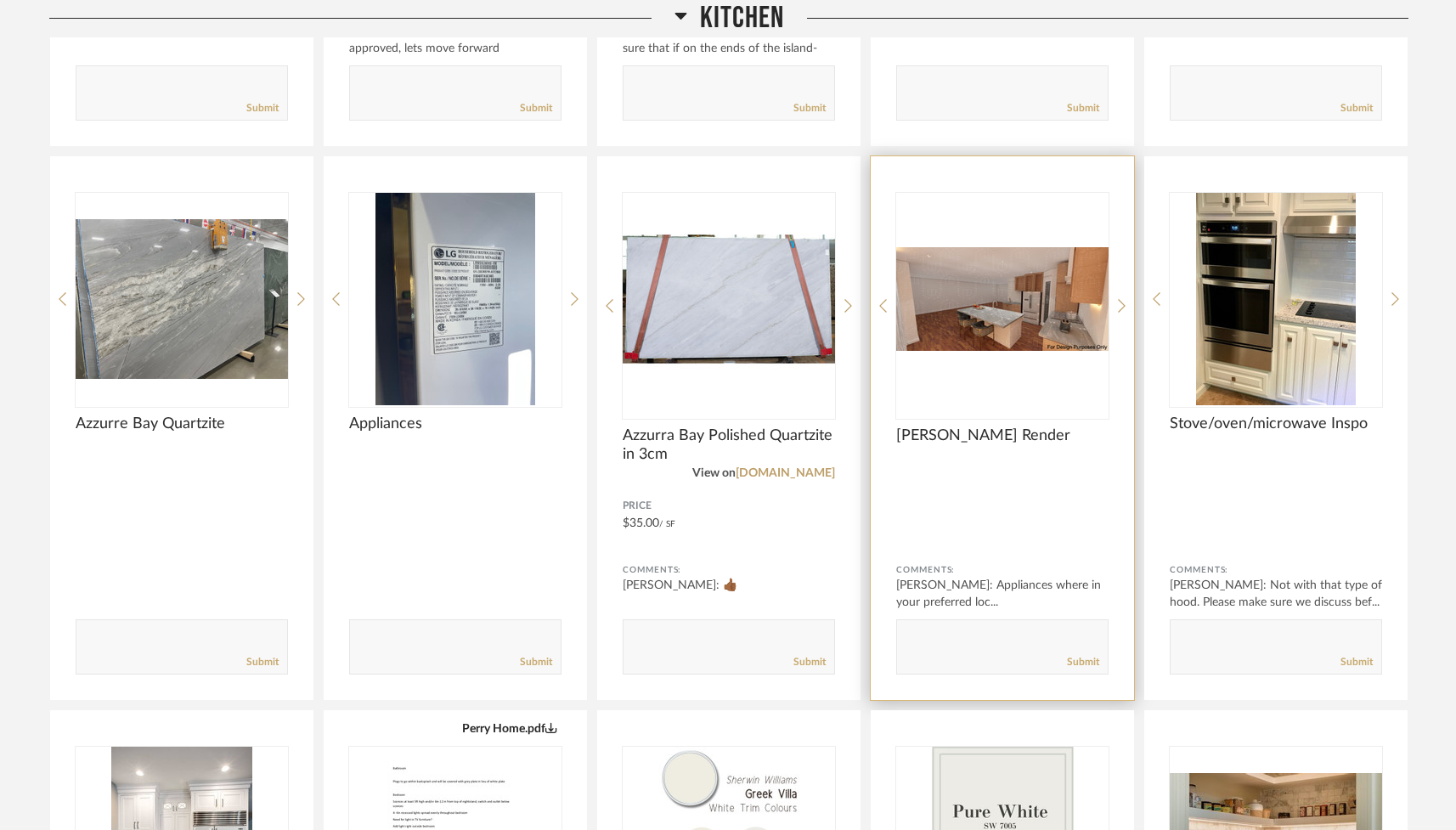
click at [872, 299] on div at bounding box center [1002, 305] width 213 height 226
click at [872, 306] on icon at bounding box center [1122, 306] width 8 height 15
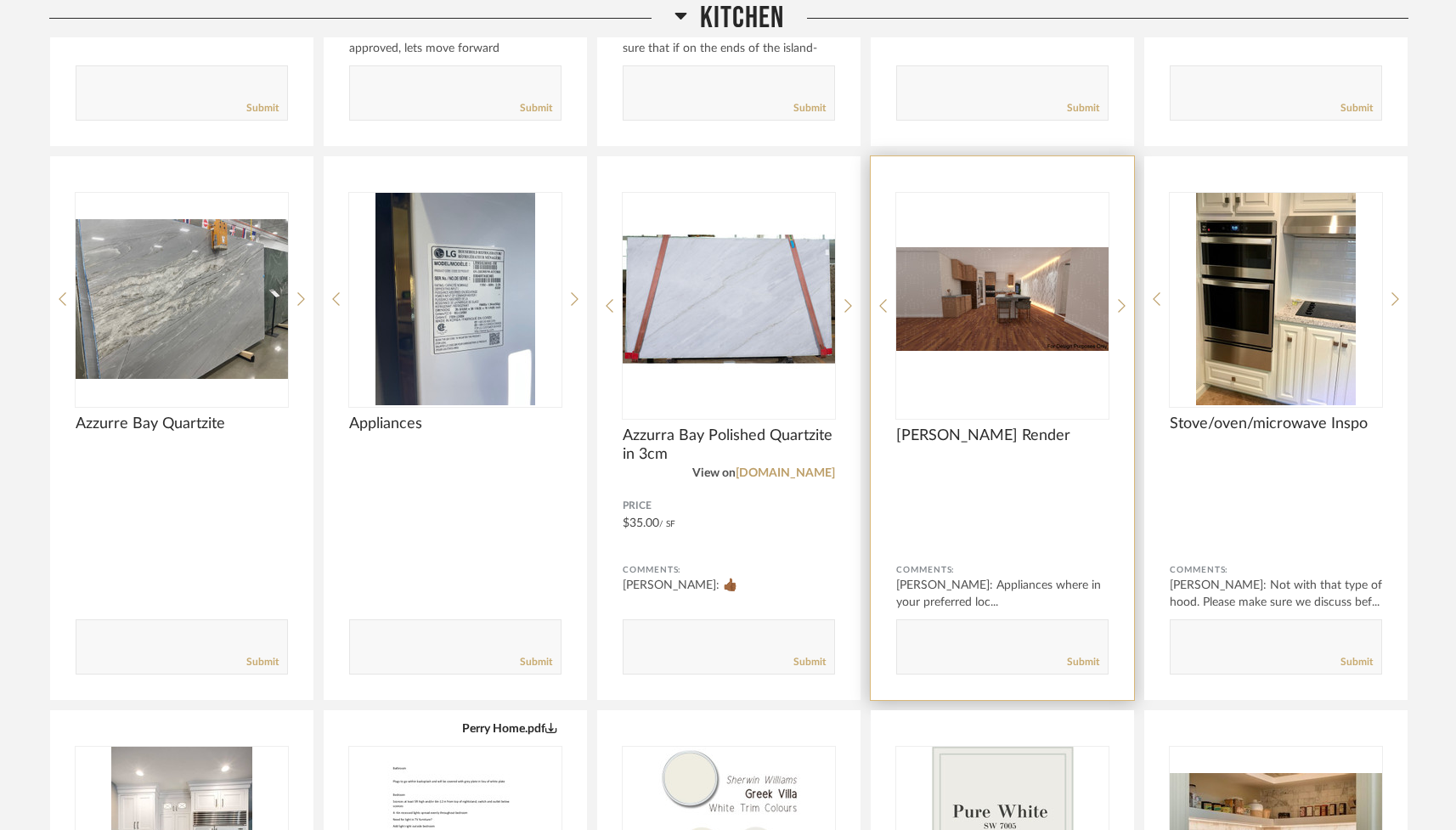
click at [872, 304] on img "1" at bounding box center [1002, 299] width 213 height 213
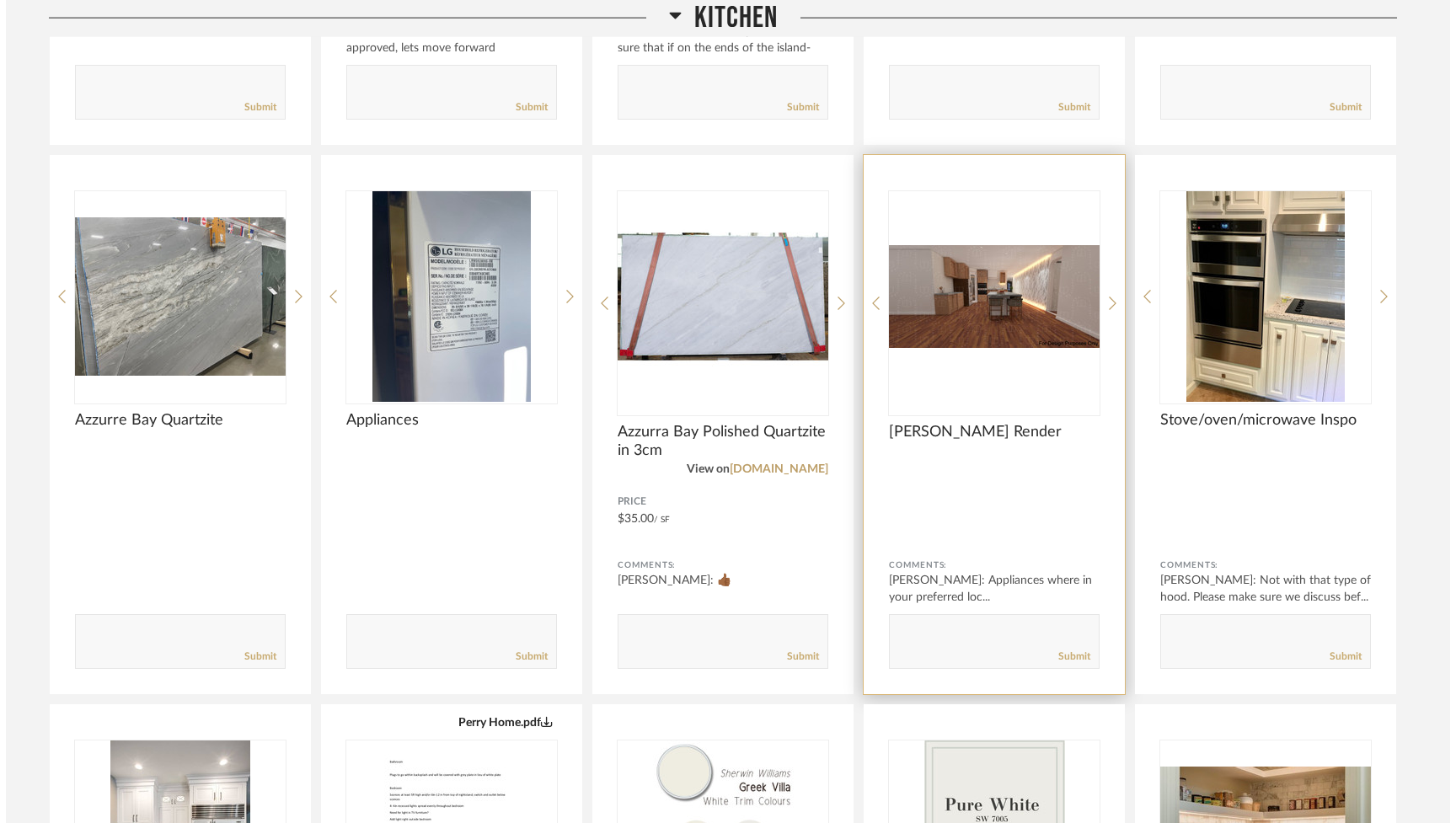
scroll to position [0, 0]
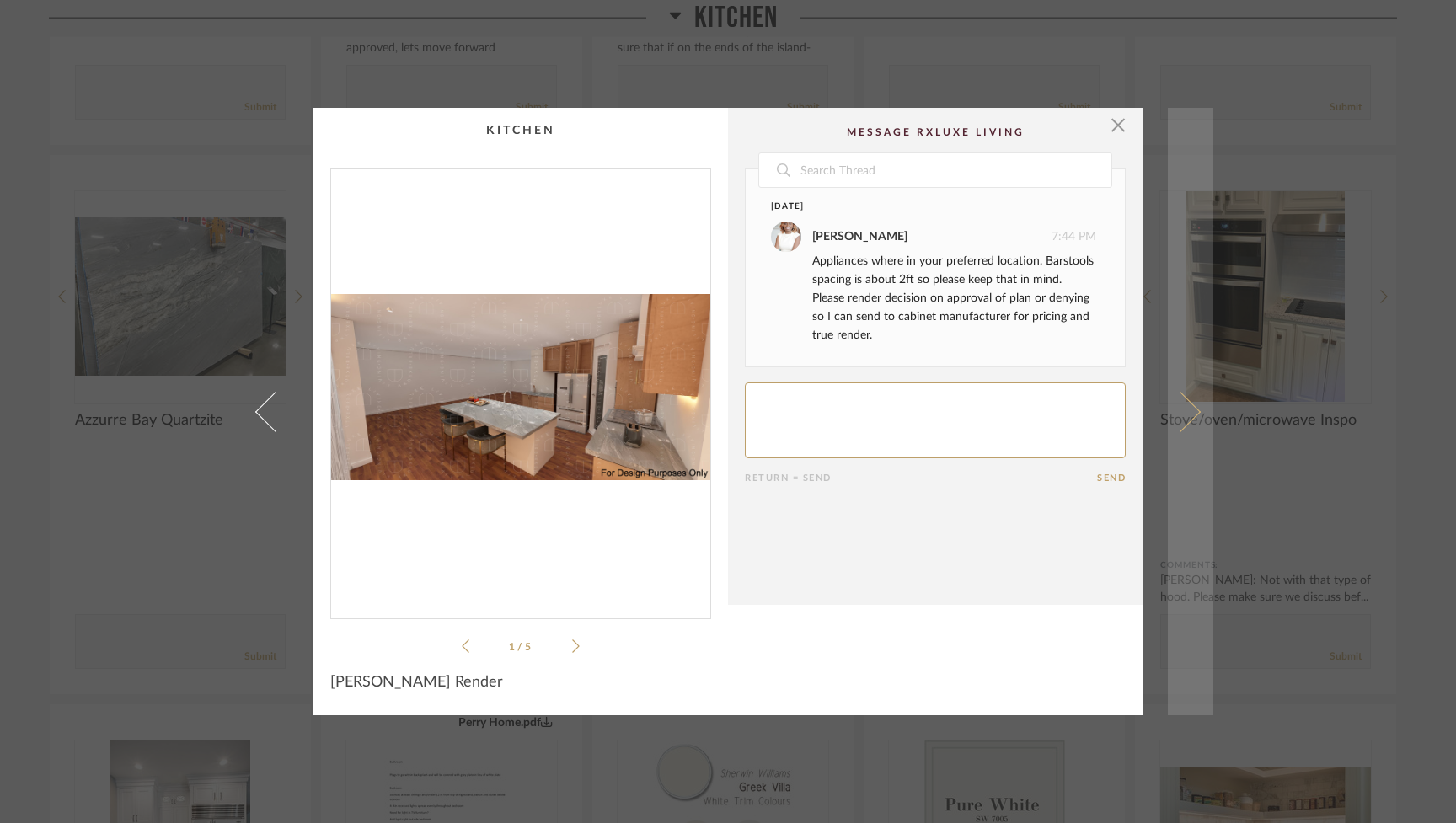
click at [865, 411] on span at bounding box center [1180, 411] width 40 height 40
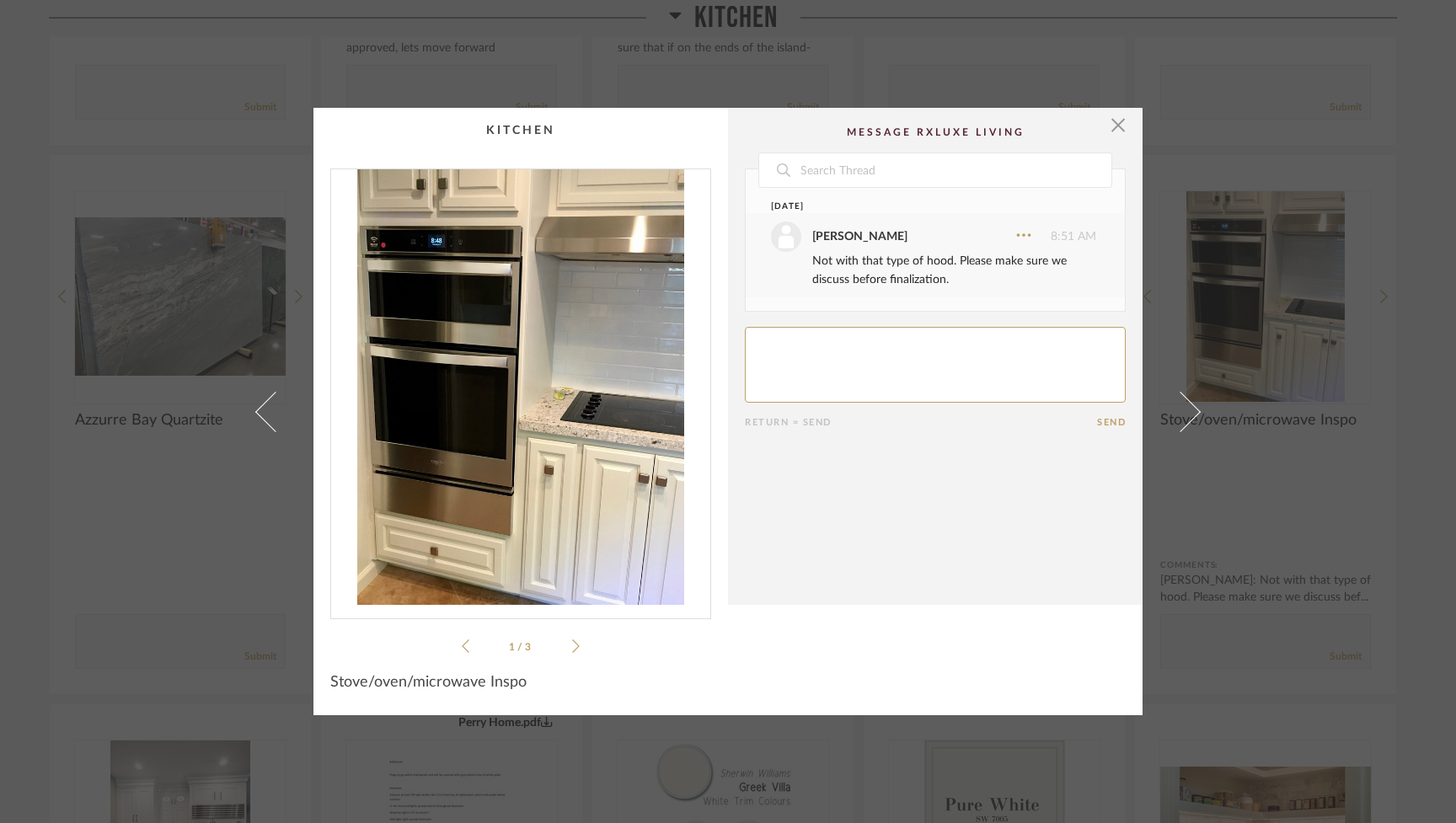
click at [865, 411] on span at bounding box center [1180, 411] width 40 height 40
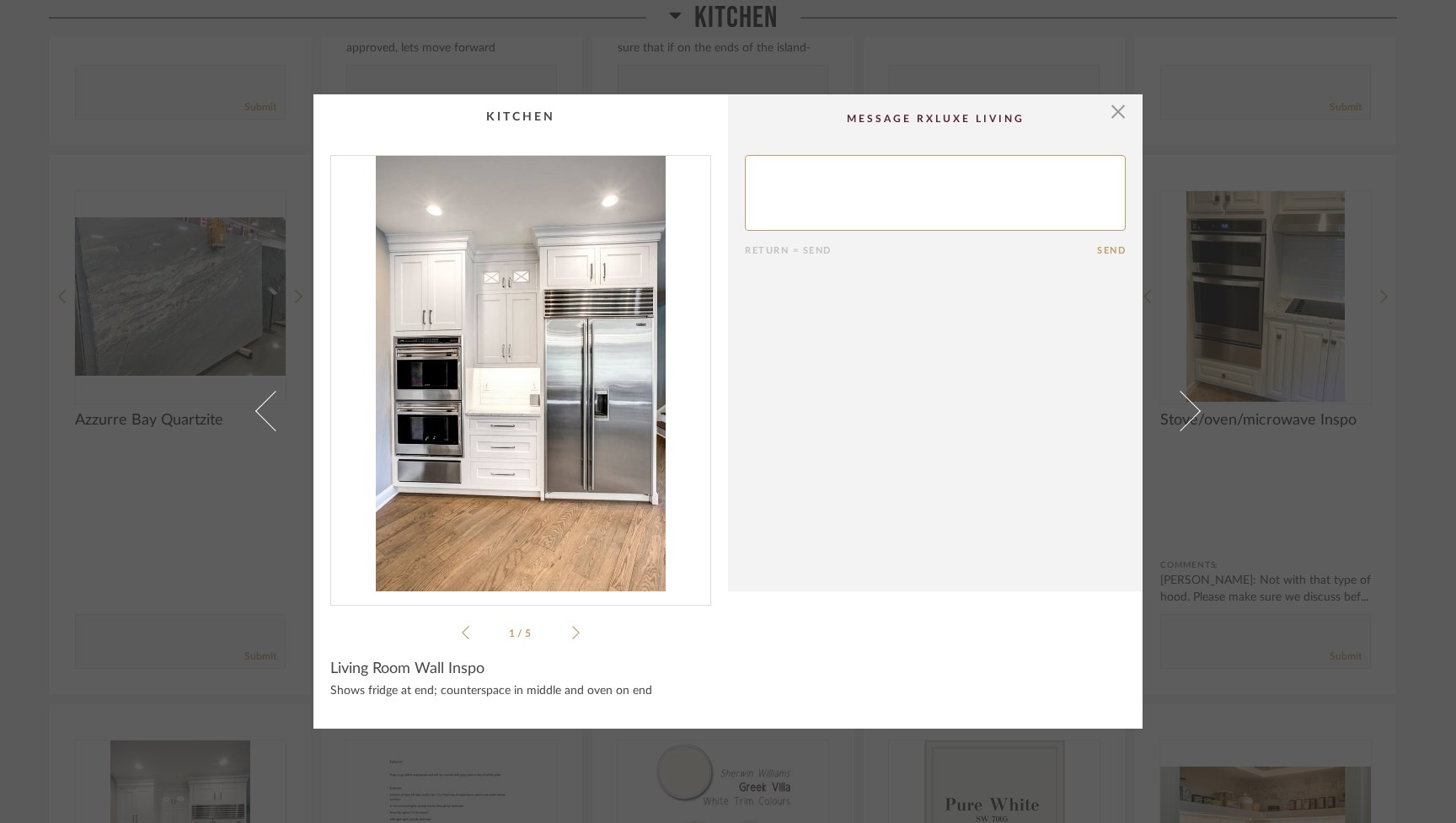
click at [865, 411] on span at bounding box center [1180, 411] width 40 height 40
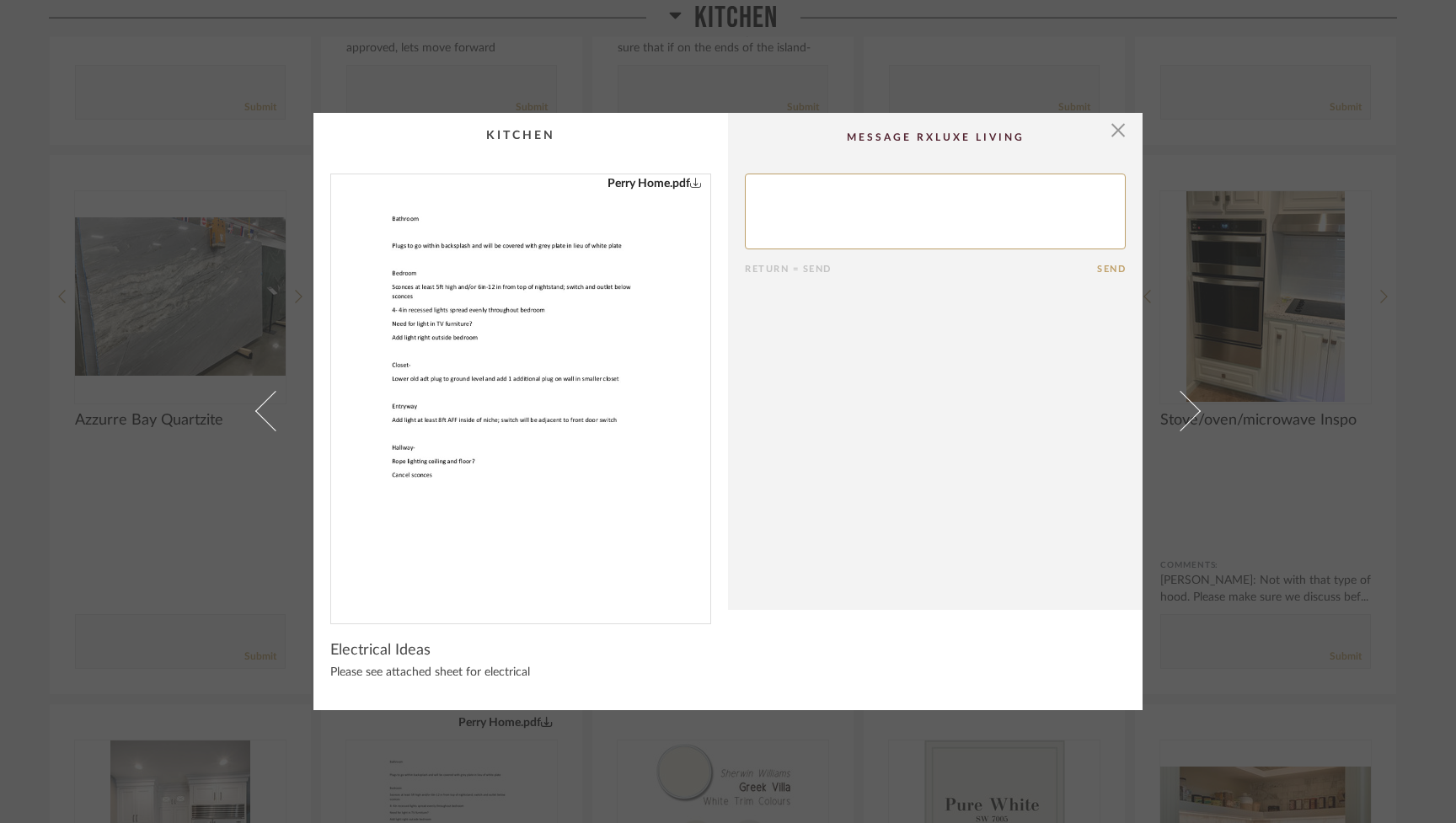
click at [865, 411] on span at bounding box center [1180, 411] width 40 height 40
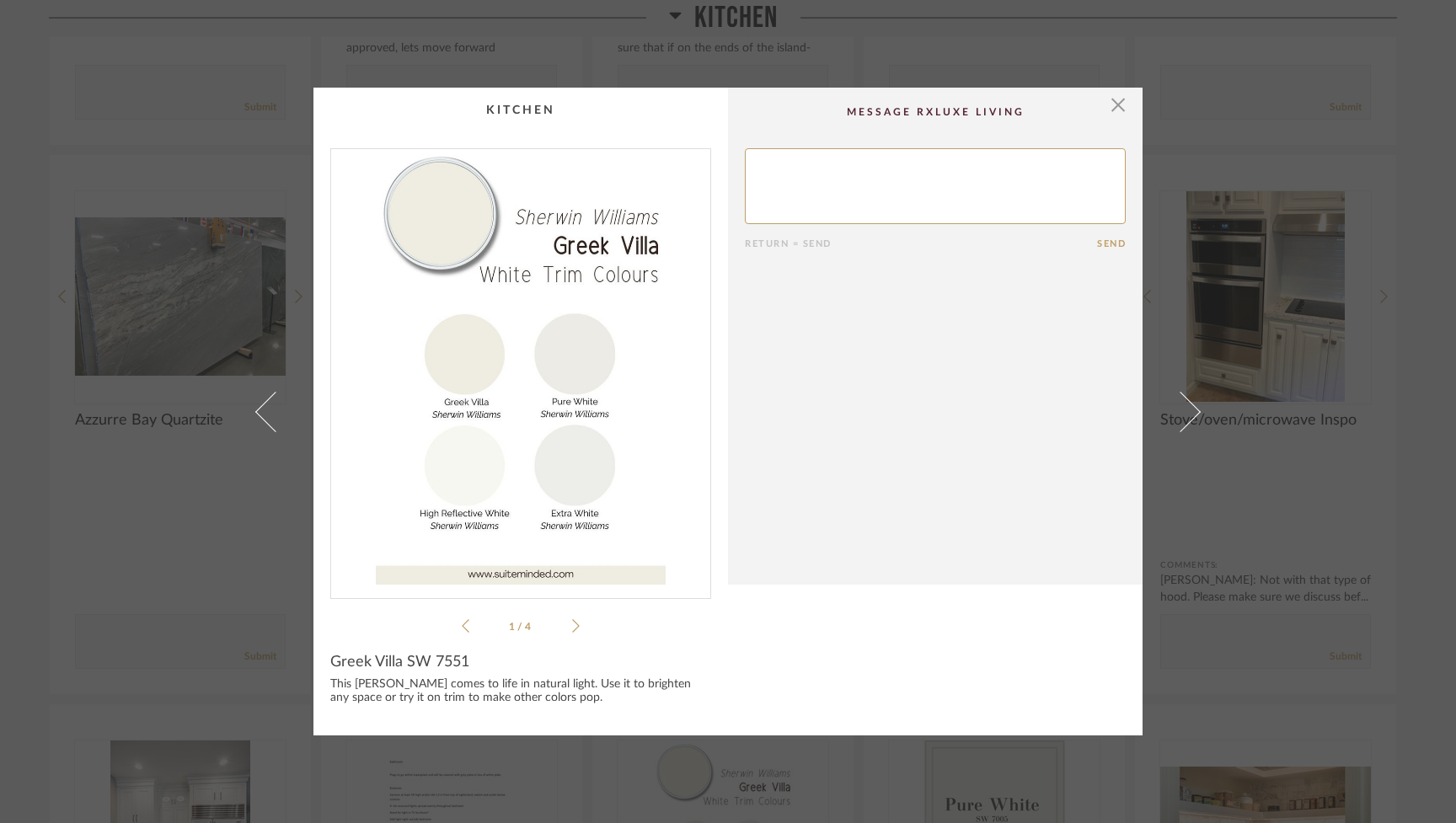
click at [865, 411] on span at bounding box center [1180, 411] width 40 height 40
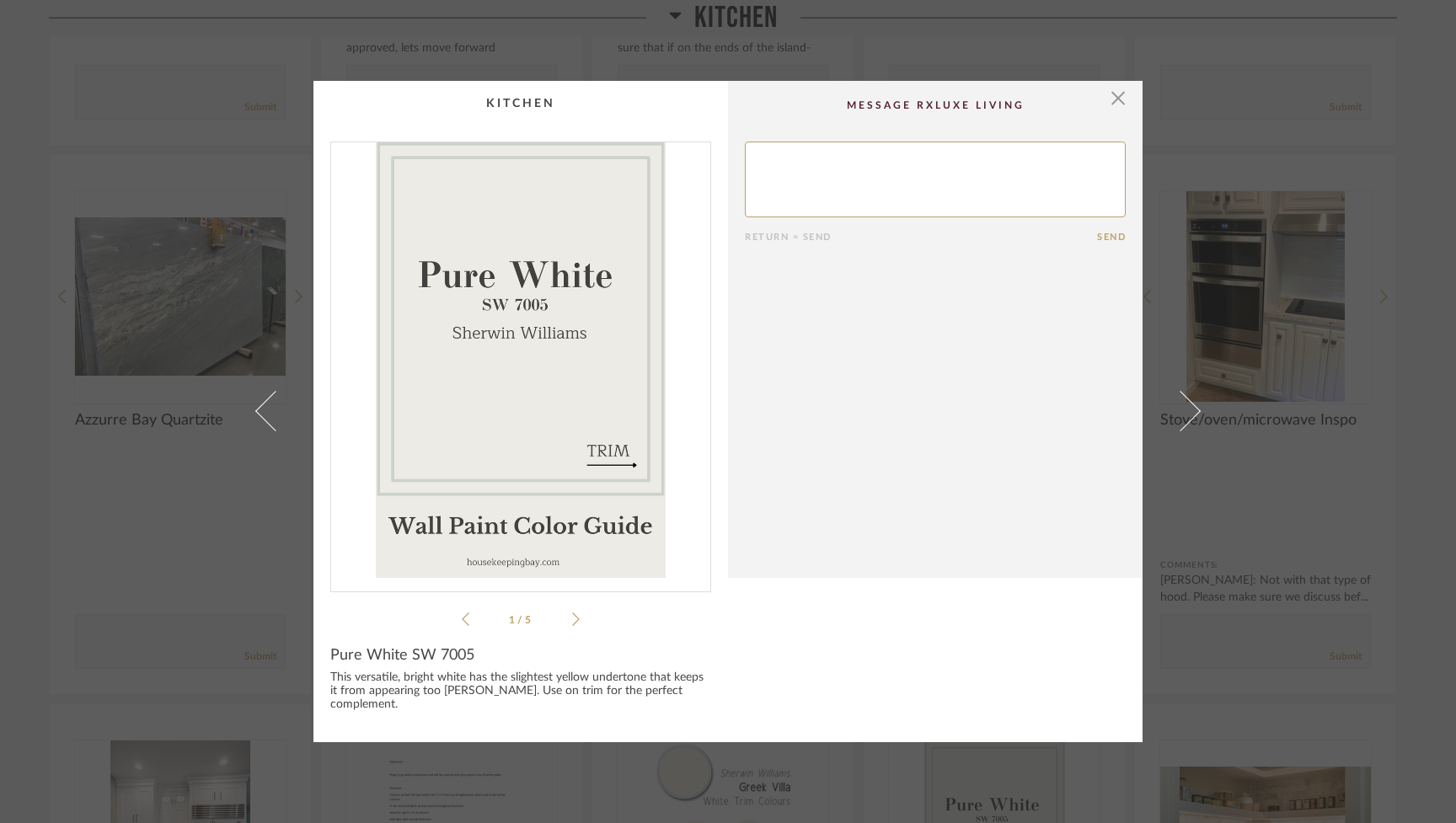
click at [865, 411] on span at bounding box center [1180, 411] width 40 height 40
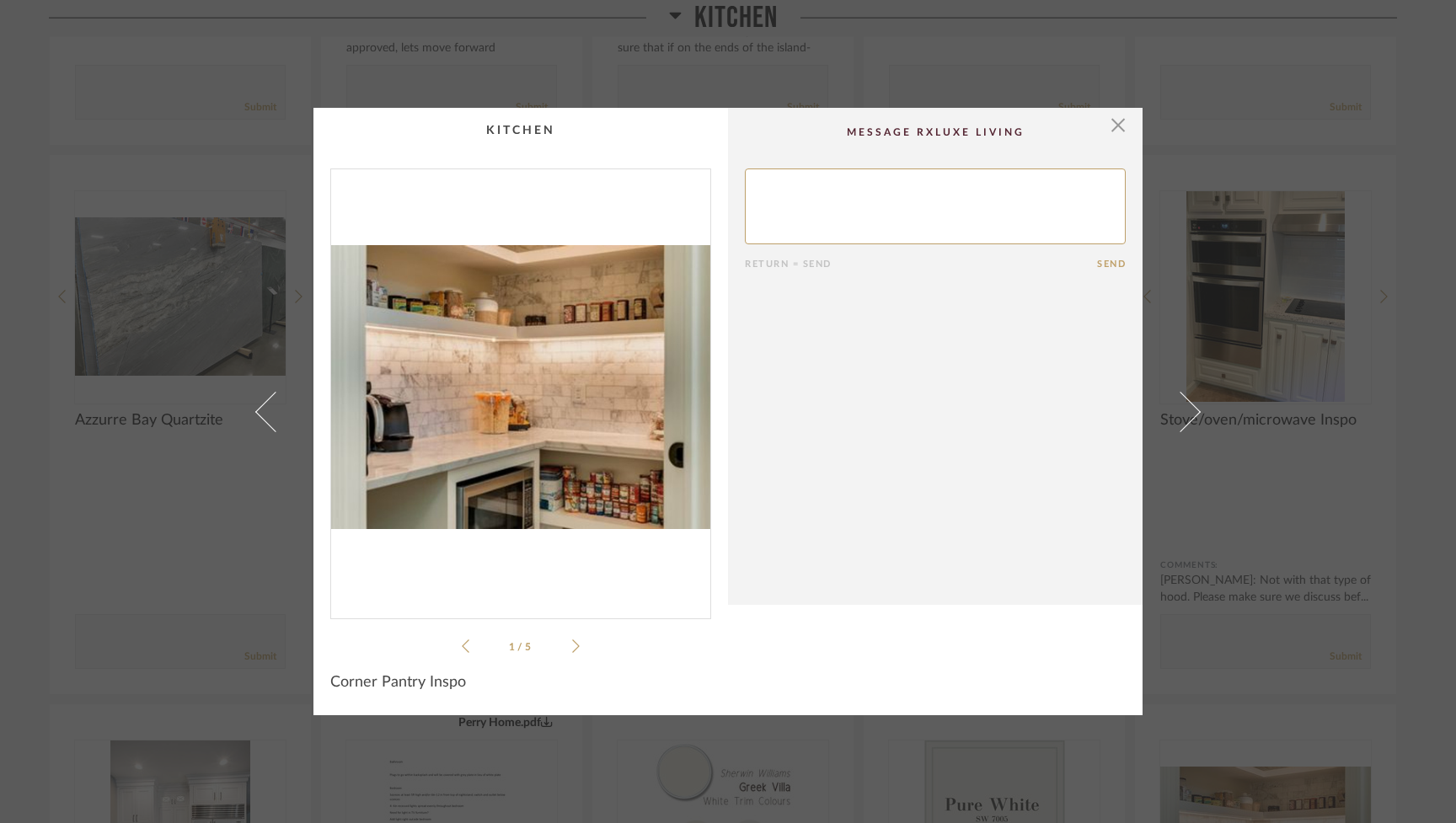
click at [865, 411] on span at bounding box center [1180, 411] width 40 height 40
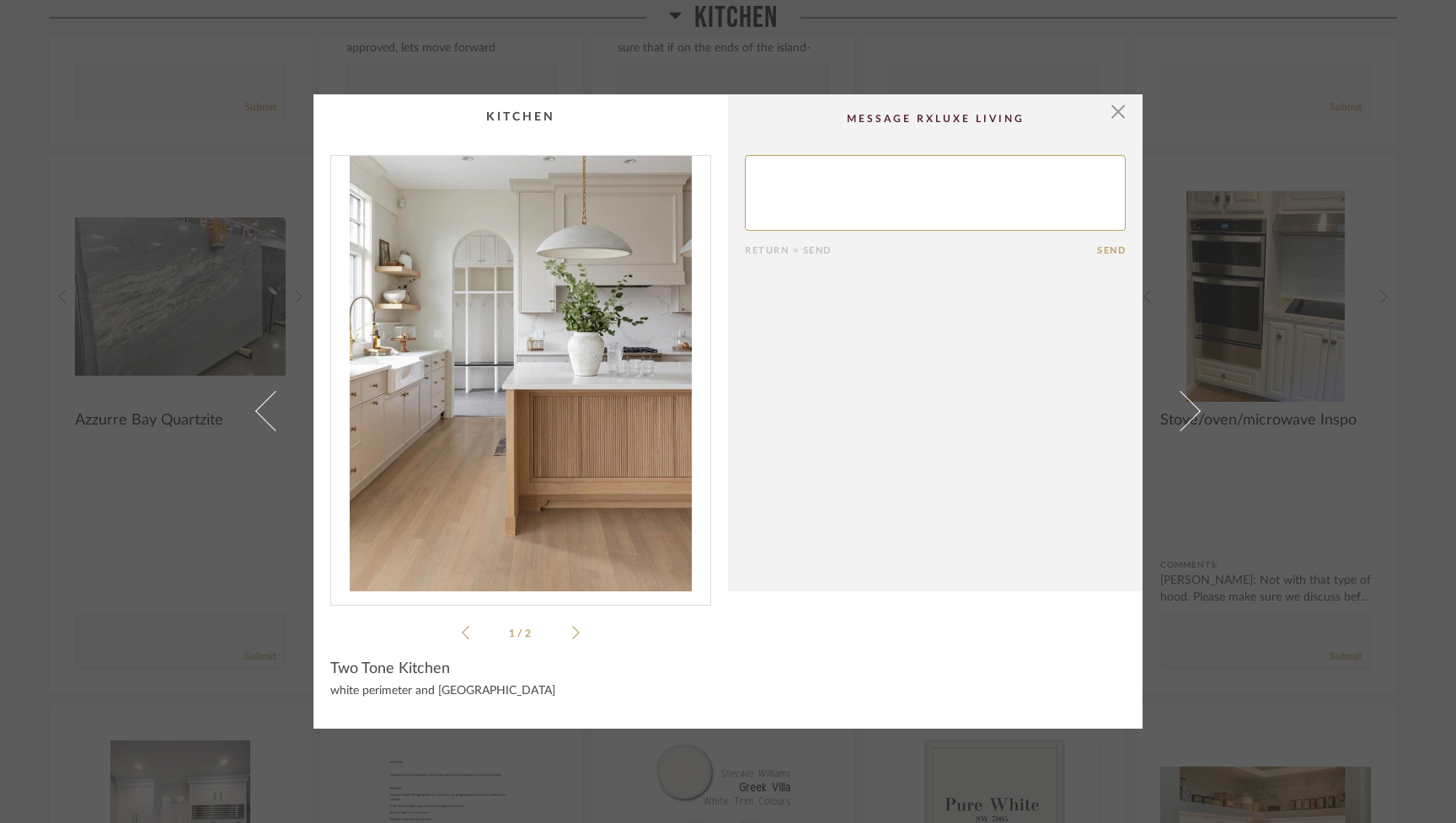
click at [865, 411] on span at bounding box center [1180, 411] width 40 height 40
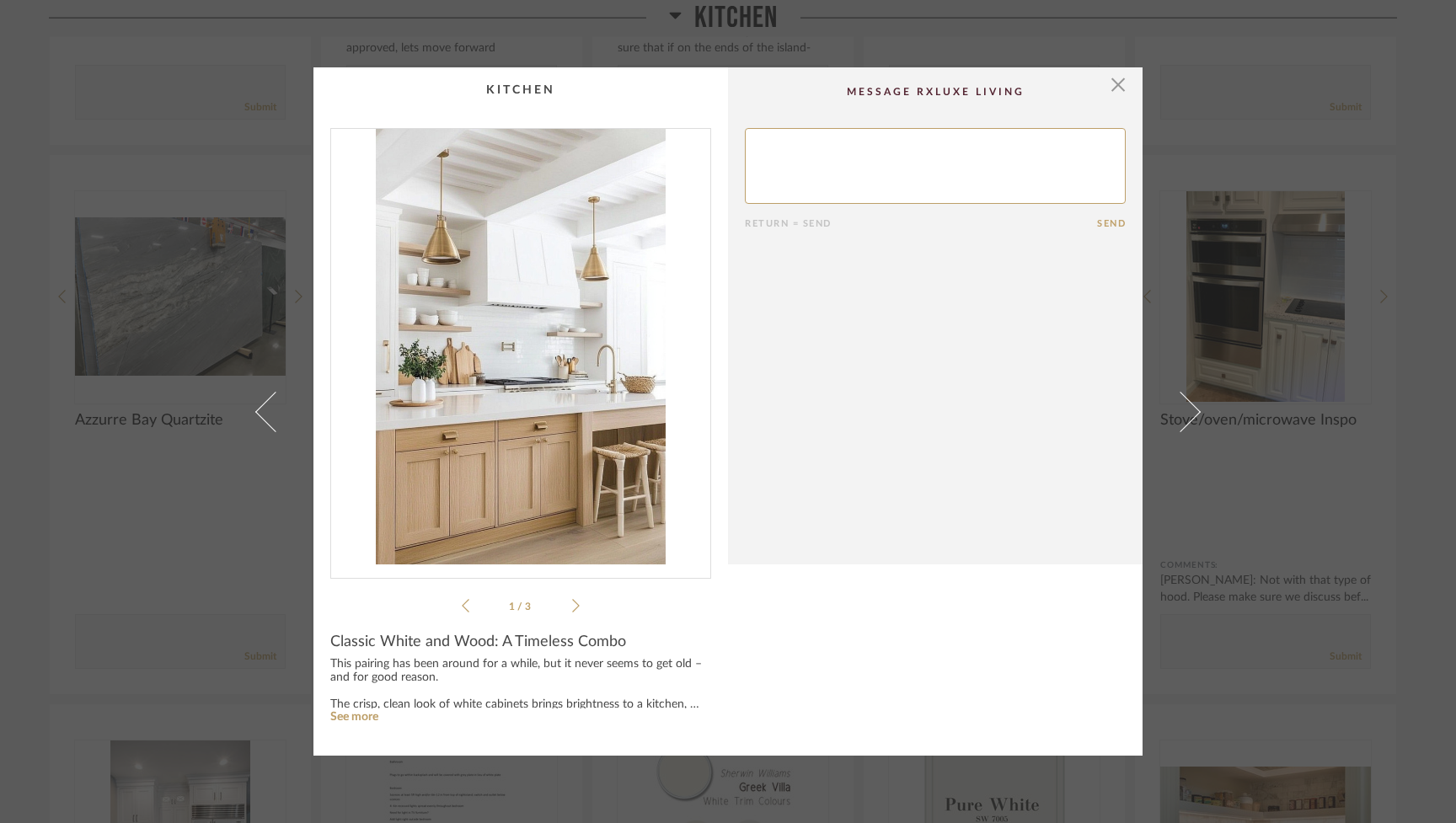
click at [865, 411] on span at bounding box center [1180, 411] width 40 height 40
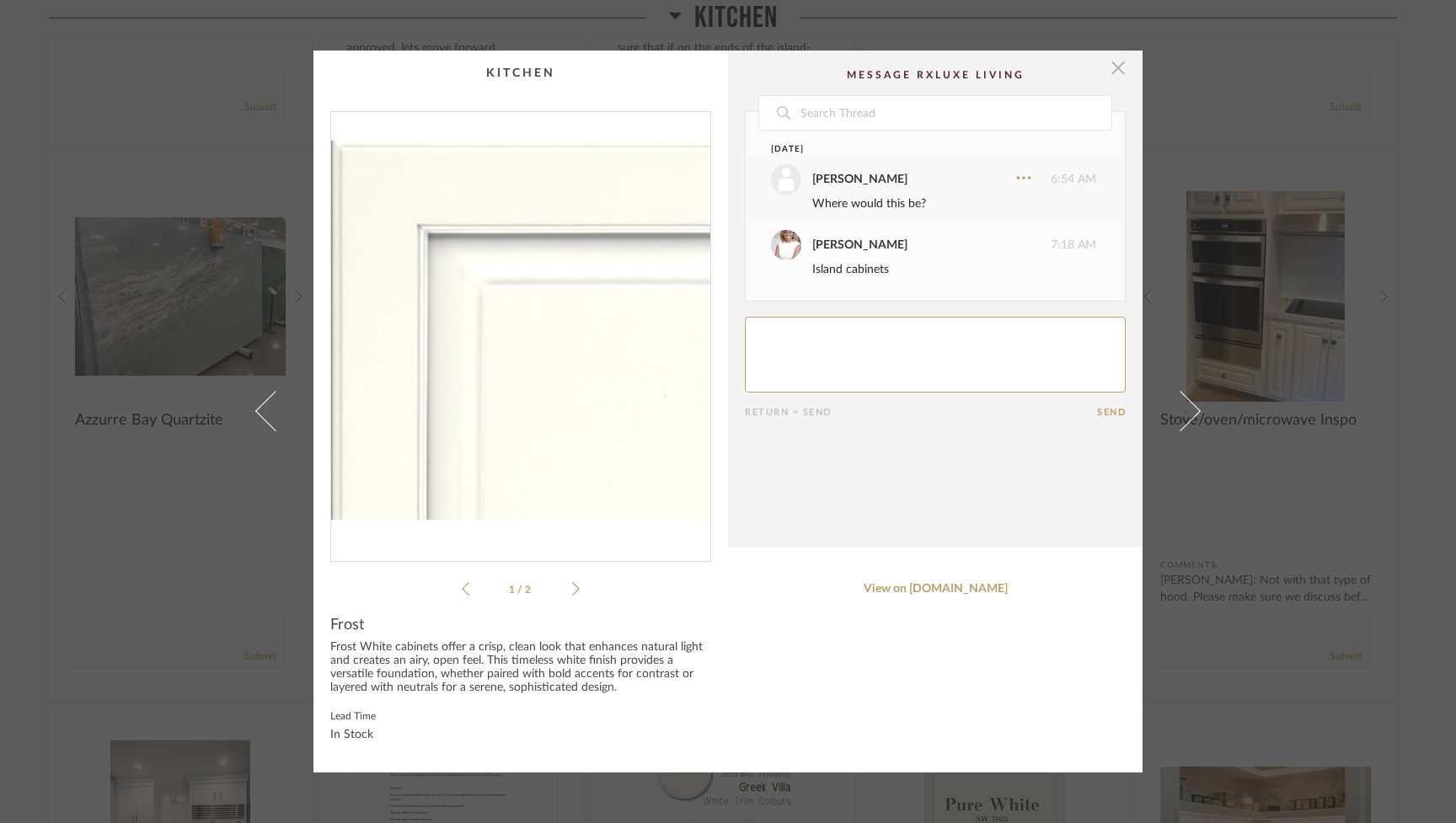
click at [865, 57] on span "button" at bounding box center [1118, 67] width 34 height 34
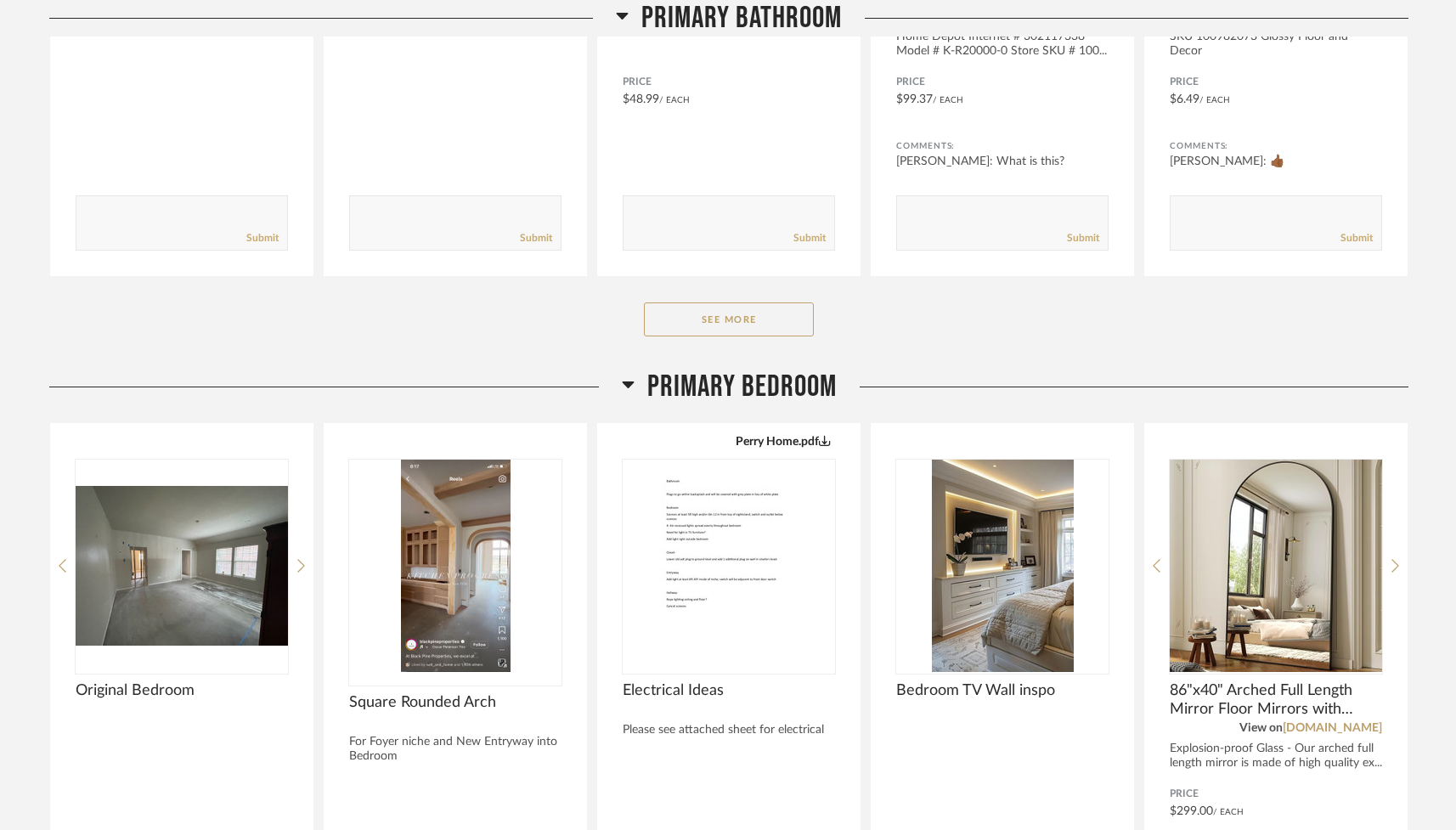
scroll to position [594, 0]
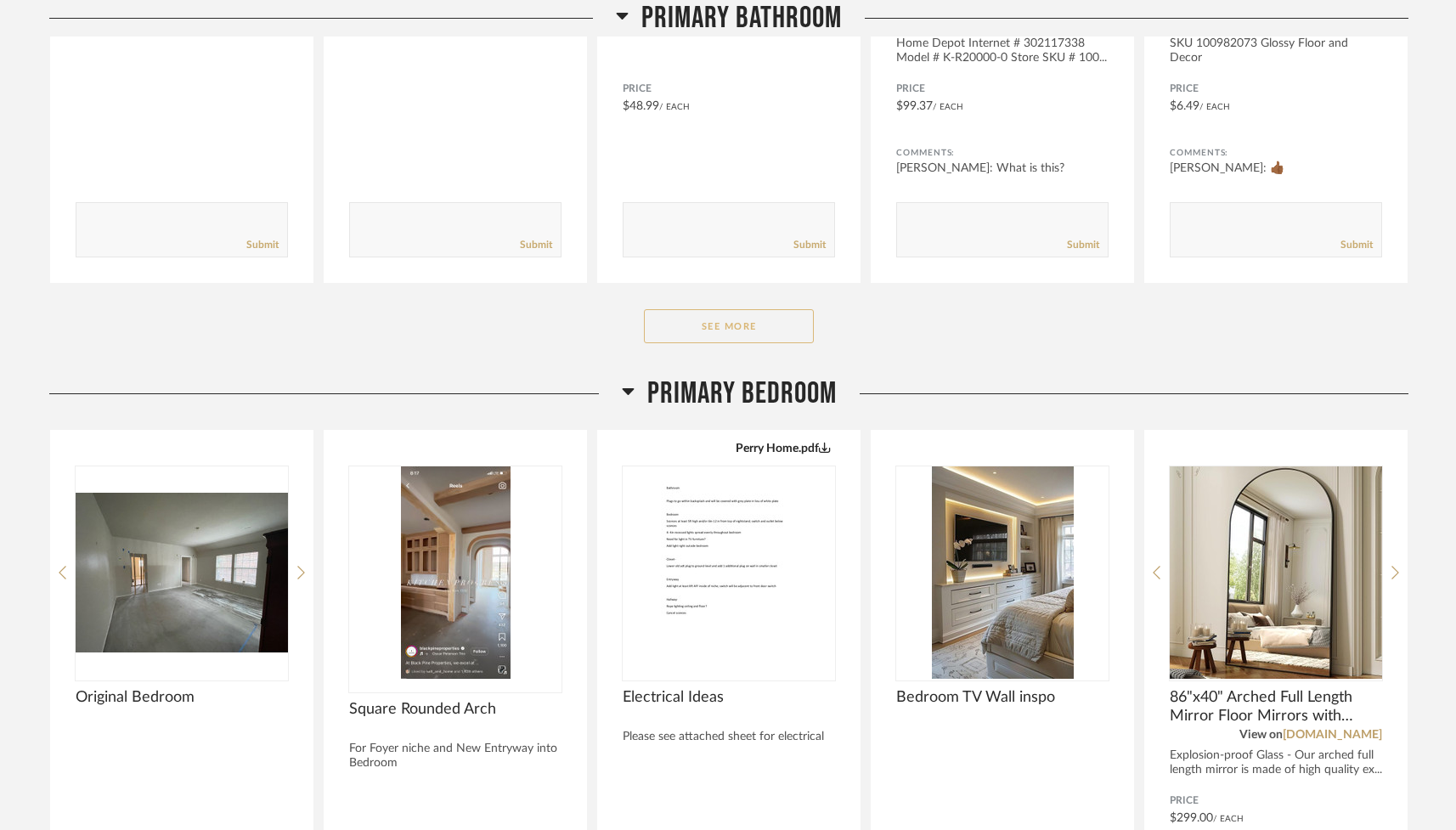
click at [752, 332] on button "See More" at bounding box center [729, 326] width 170 height 34
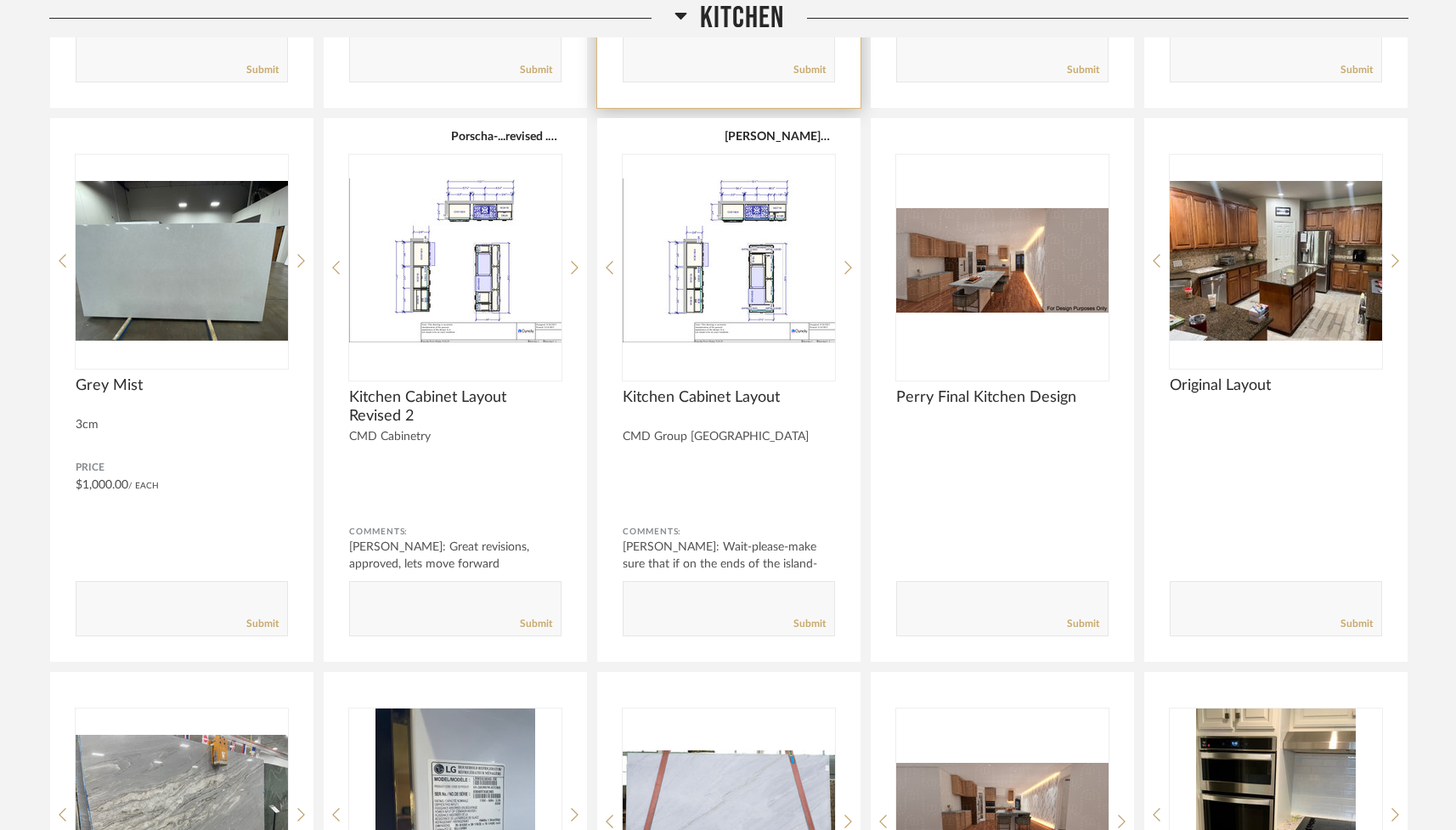
scroll to position [4544, 0]
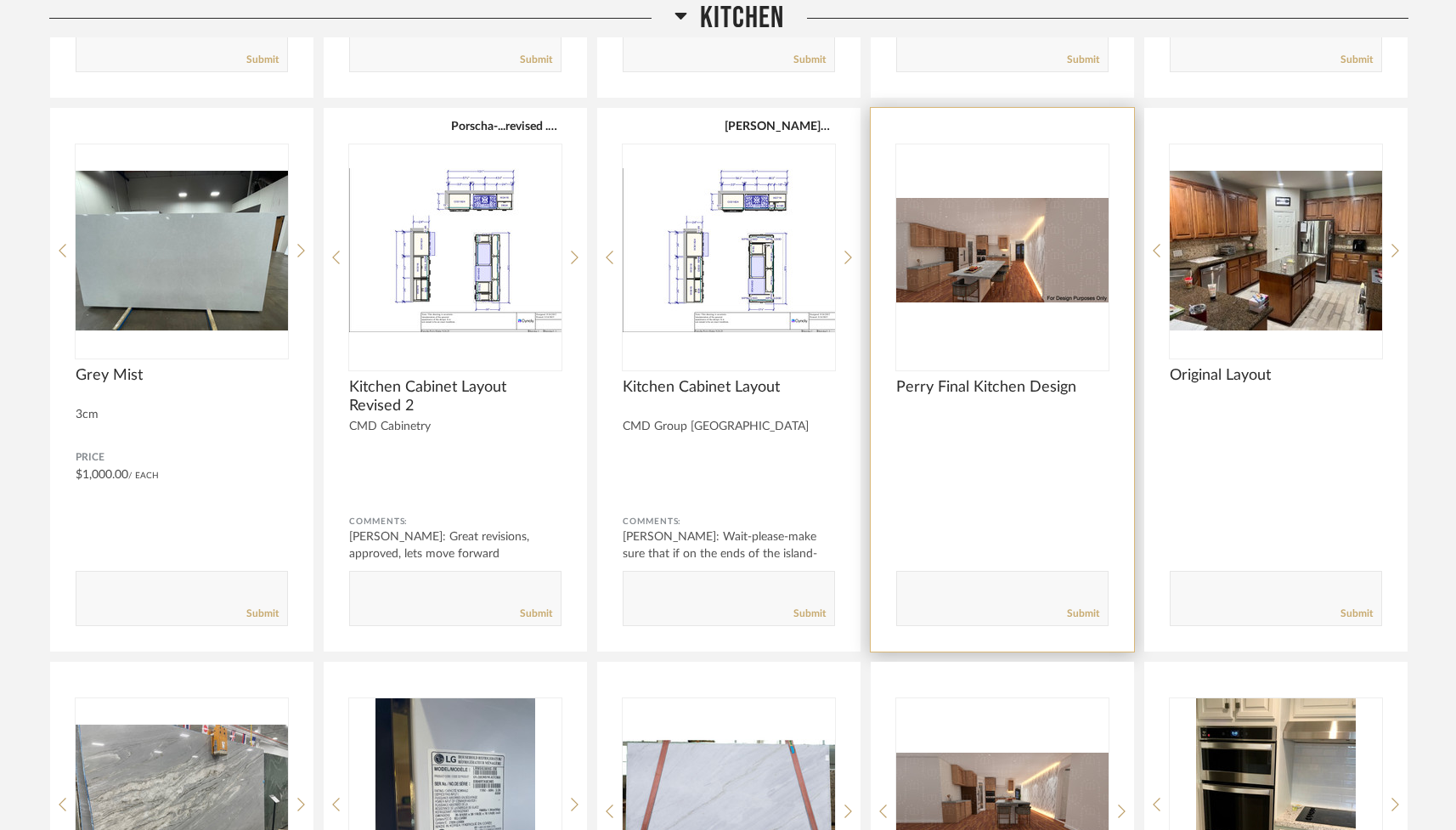
click at [872, 300] on img "0" at bounding box center [1002, 251] width 213 height 213
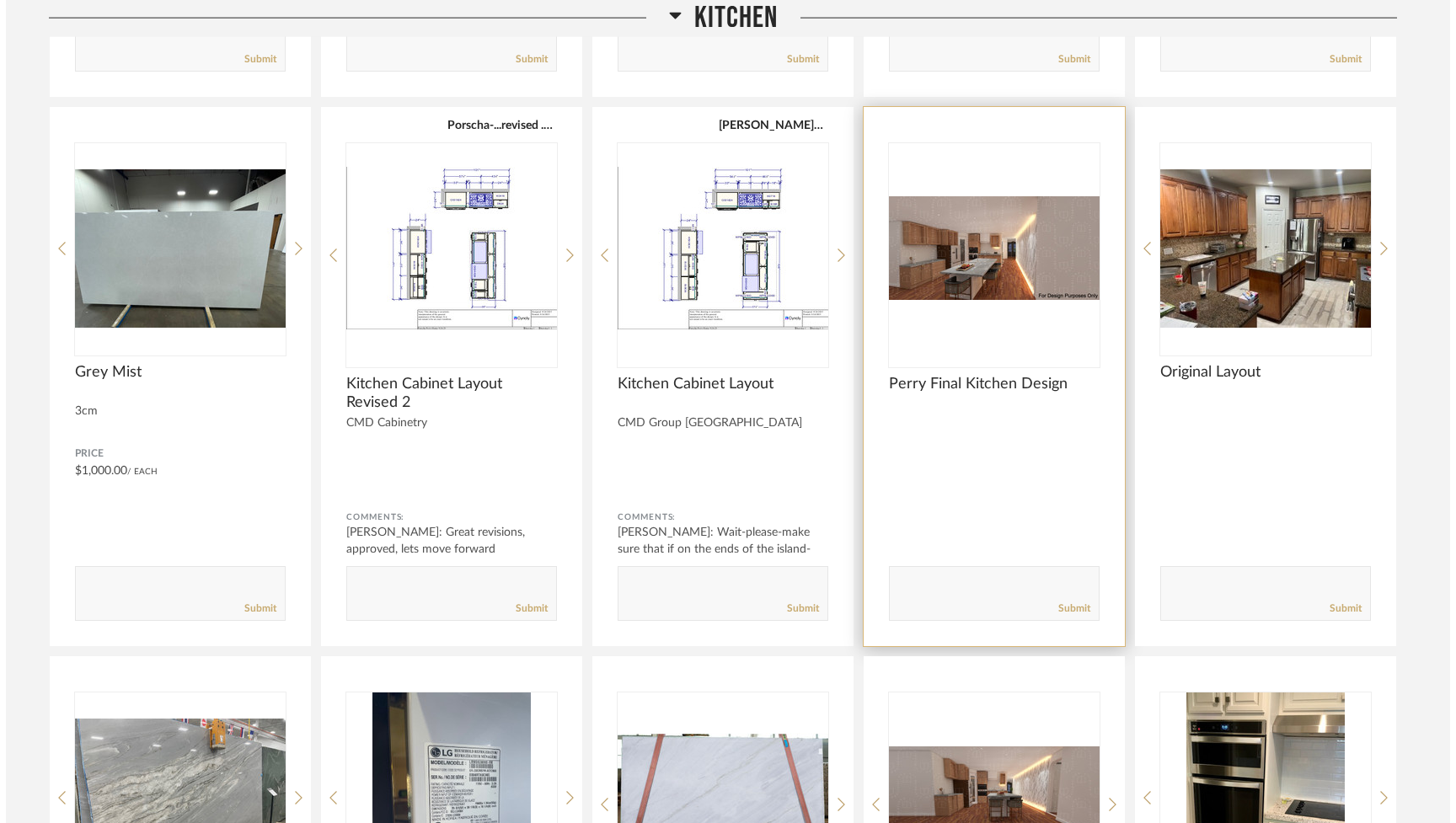
scroll to position [0, 0]
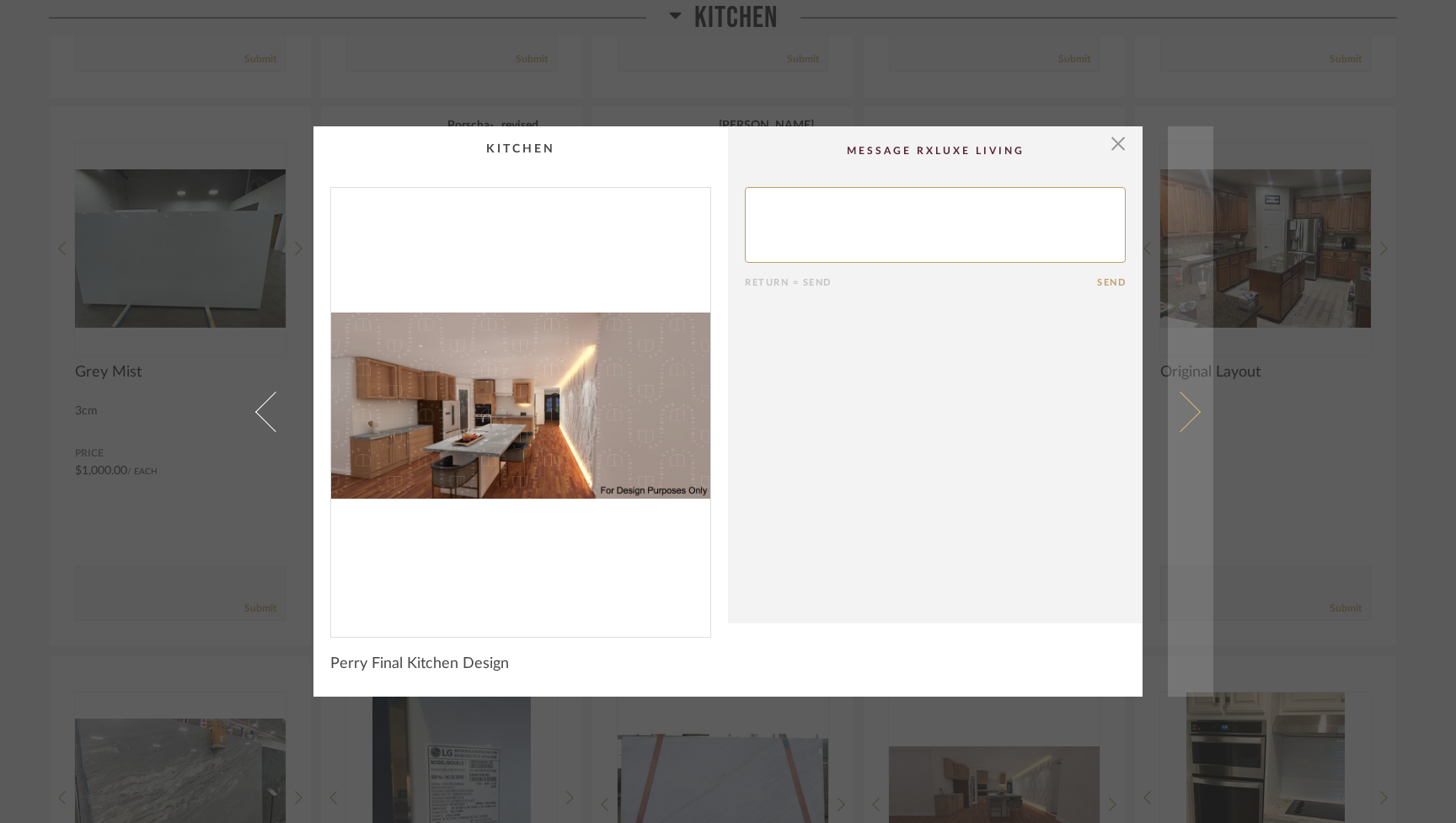
click at [865, 414] on span at bounding box center [1180, 411] width 40 height 40
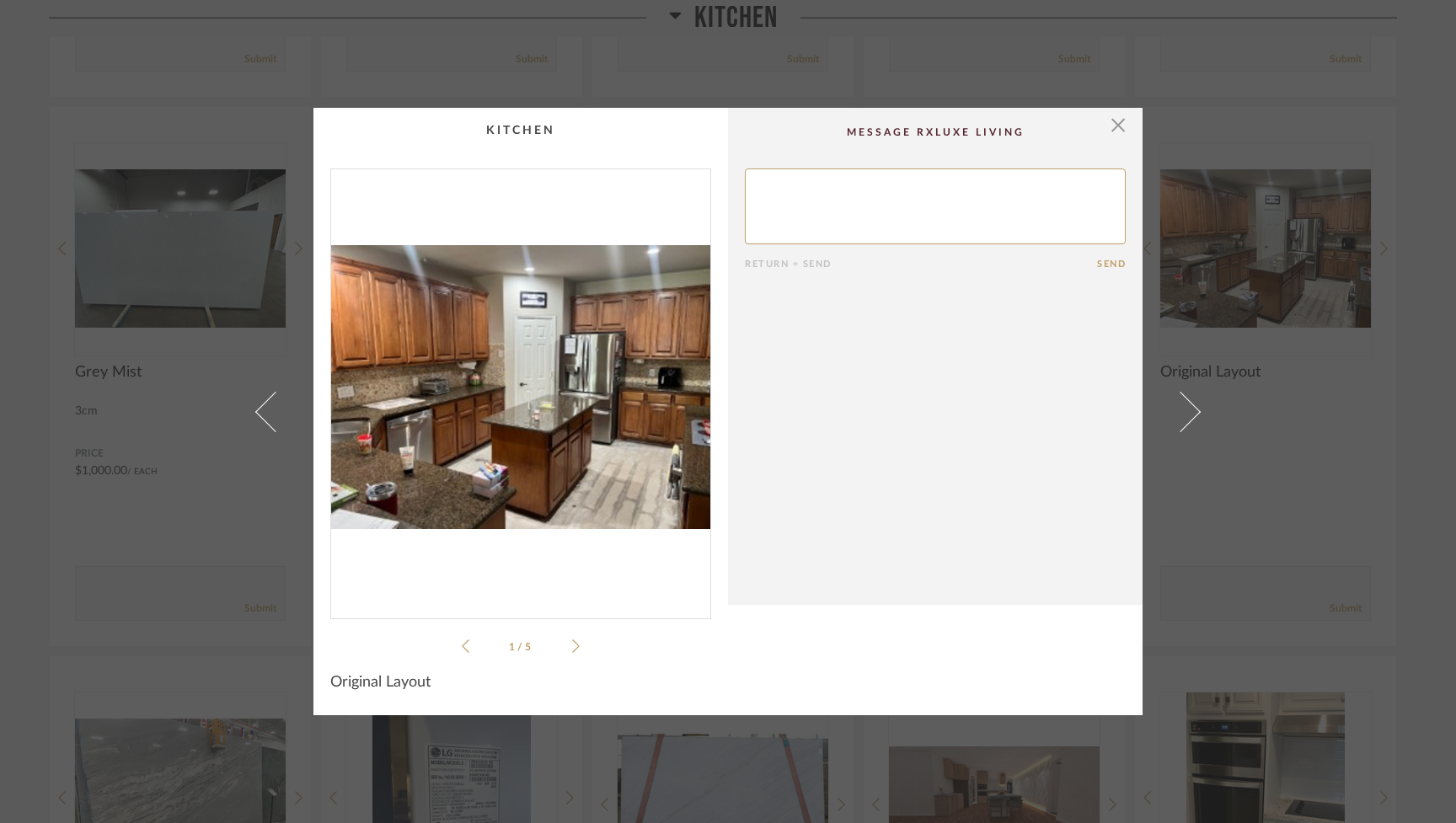
click at [865, 414] on span at bounding box center [1180, 411] width 40 height 40
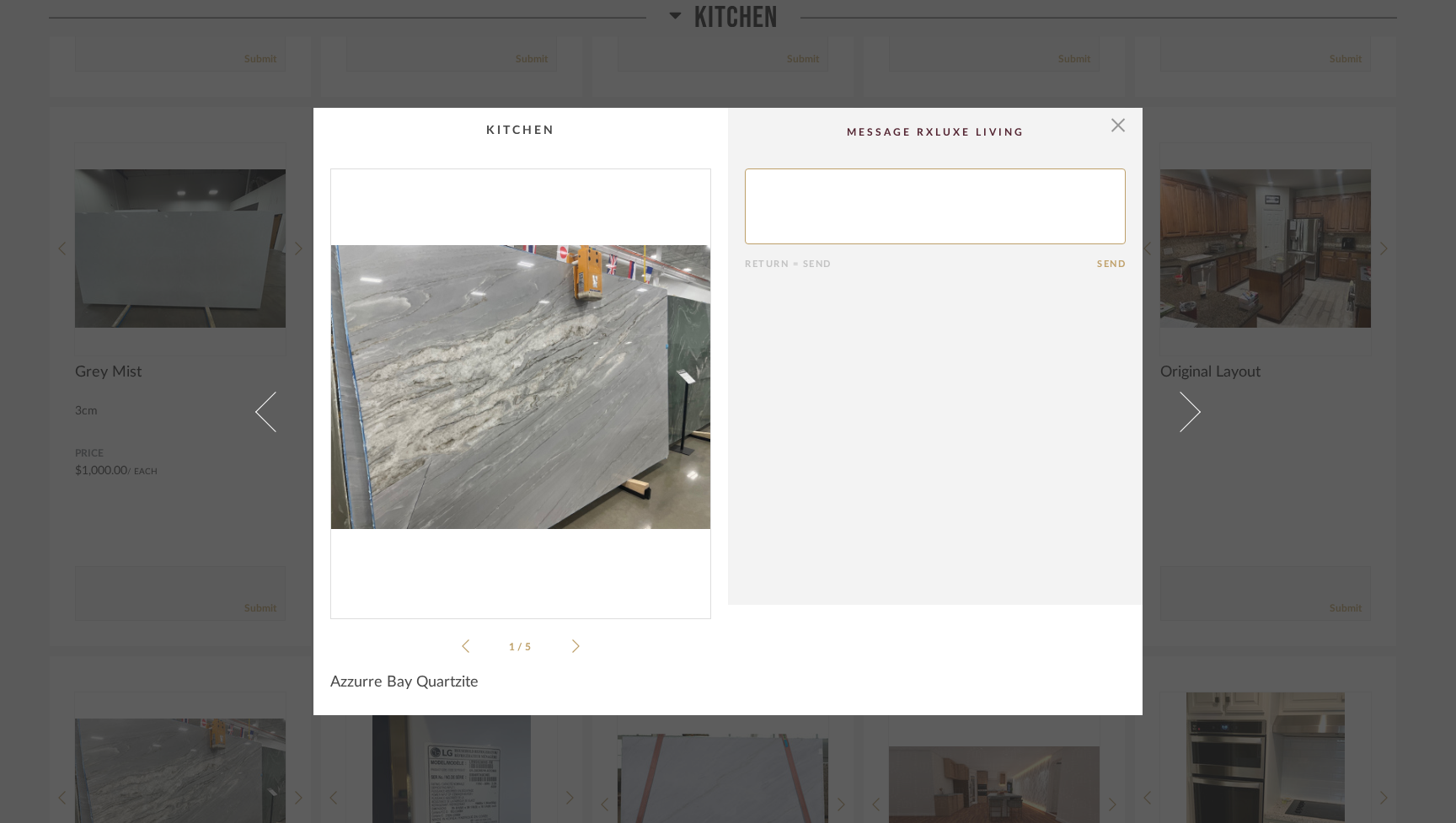
click at [865, 414] on span at bounding box center [1180, 411] width 40 height 40
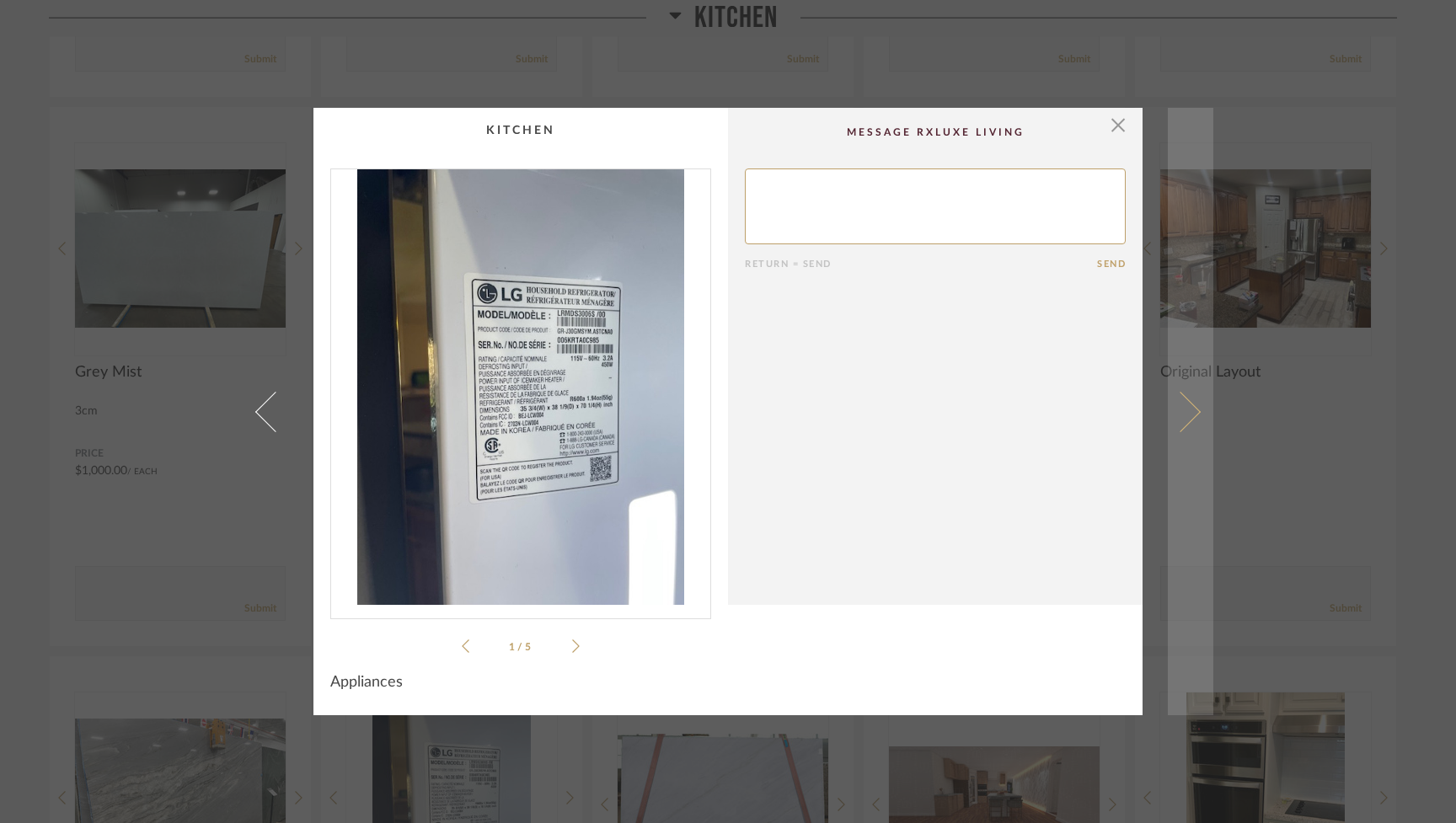
click at [865, 414] on span at bounding box center [1180, 411] width 40 height 40
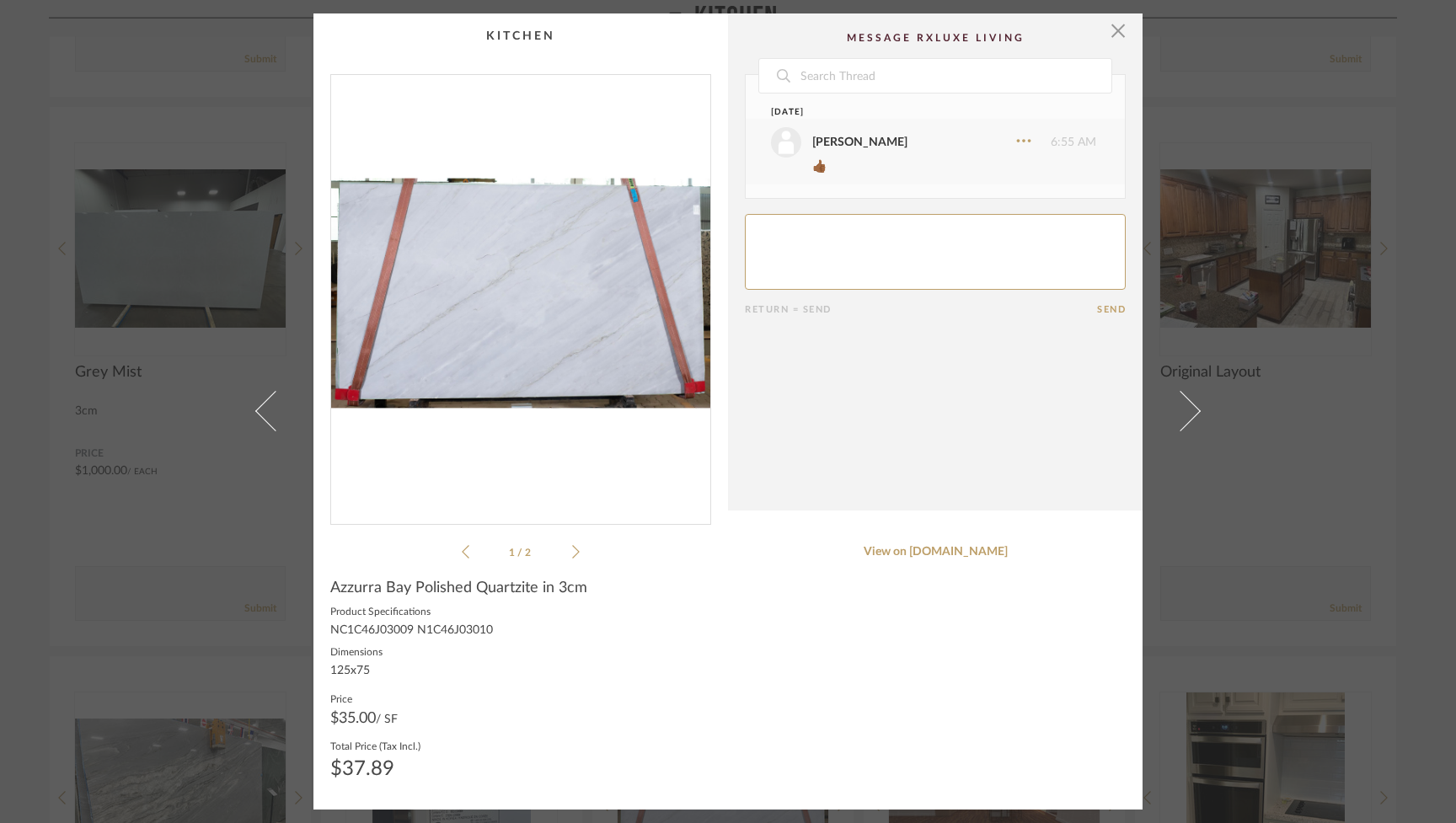
click at [865, 414] on span at bounding box center [1180, 411] width 40 height 40
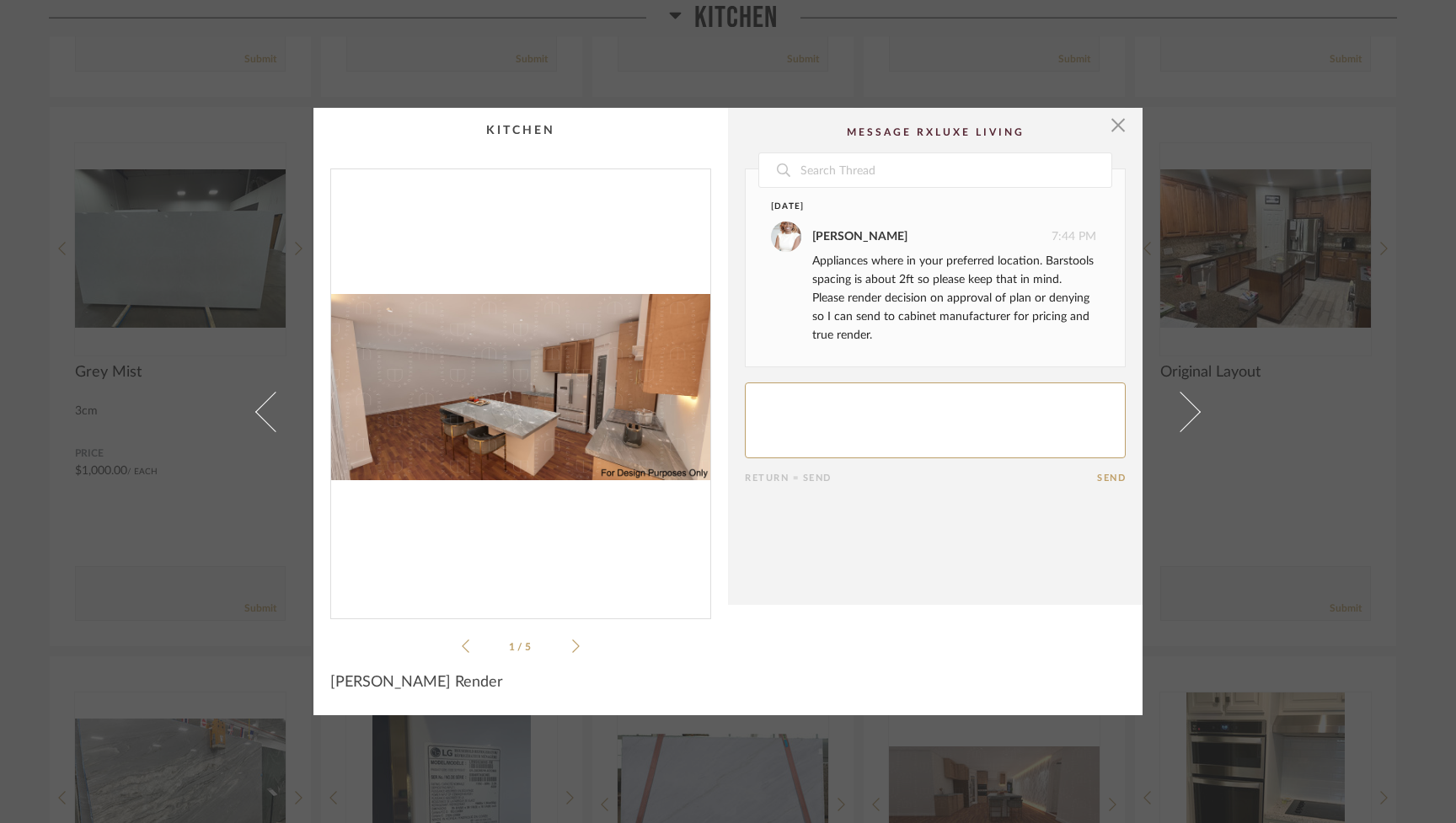
click at [865, 414] on span at bounding box center [1180, 411] width 40 height 40
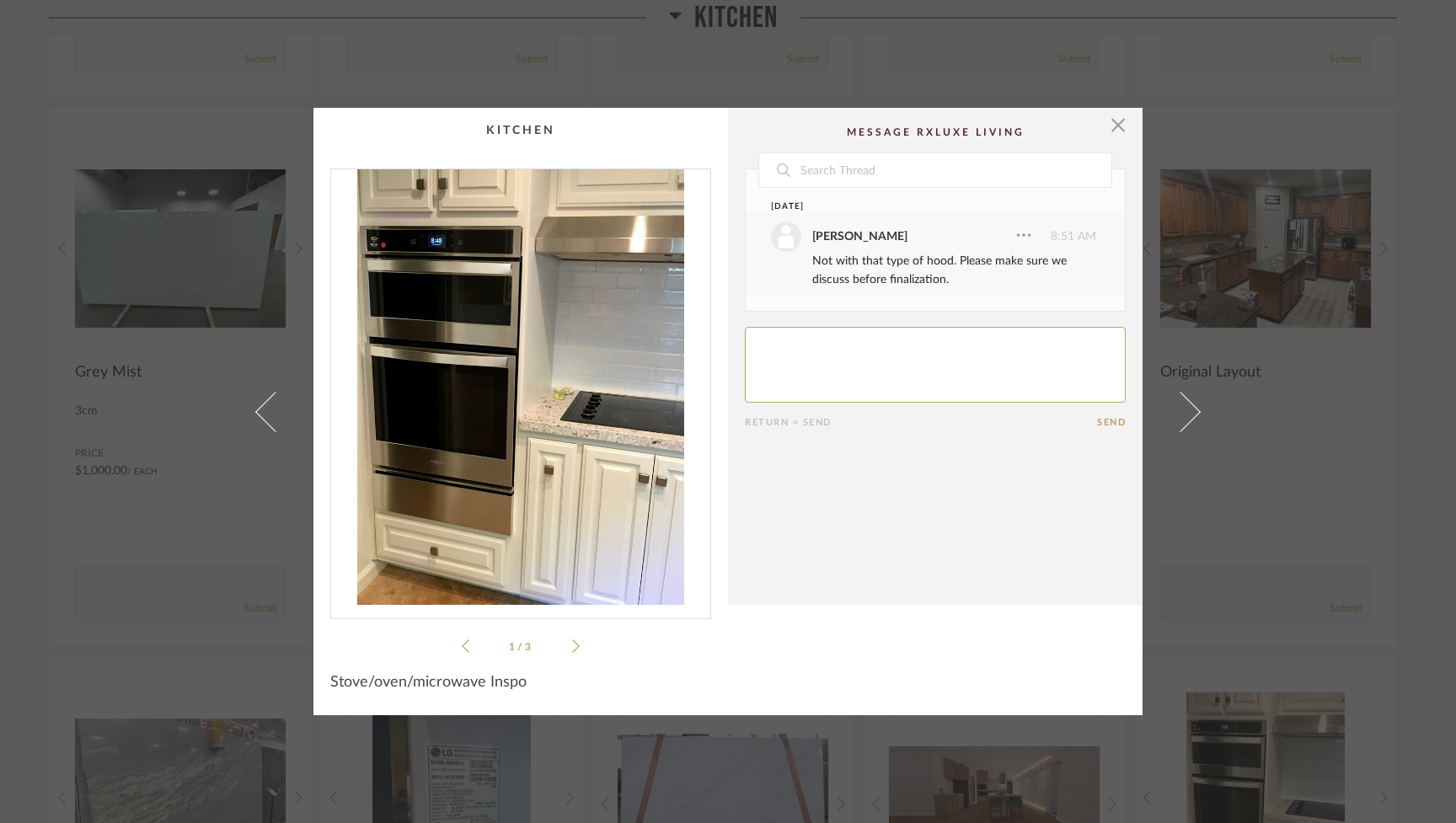
click at [865, 414] on span at bounding box center [1180, 411] width 40 height 40
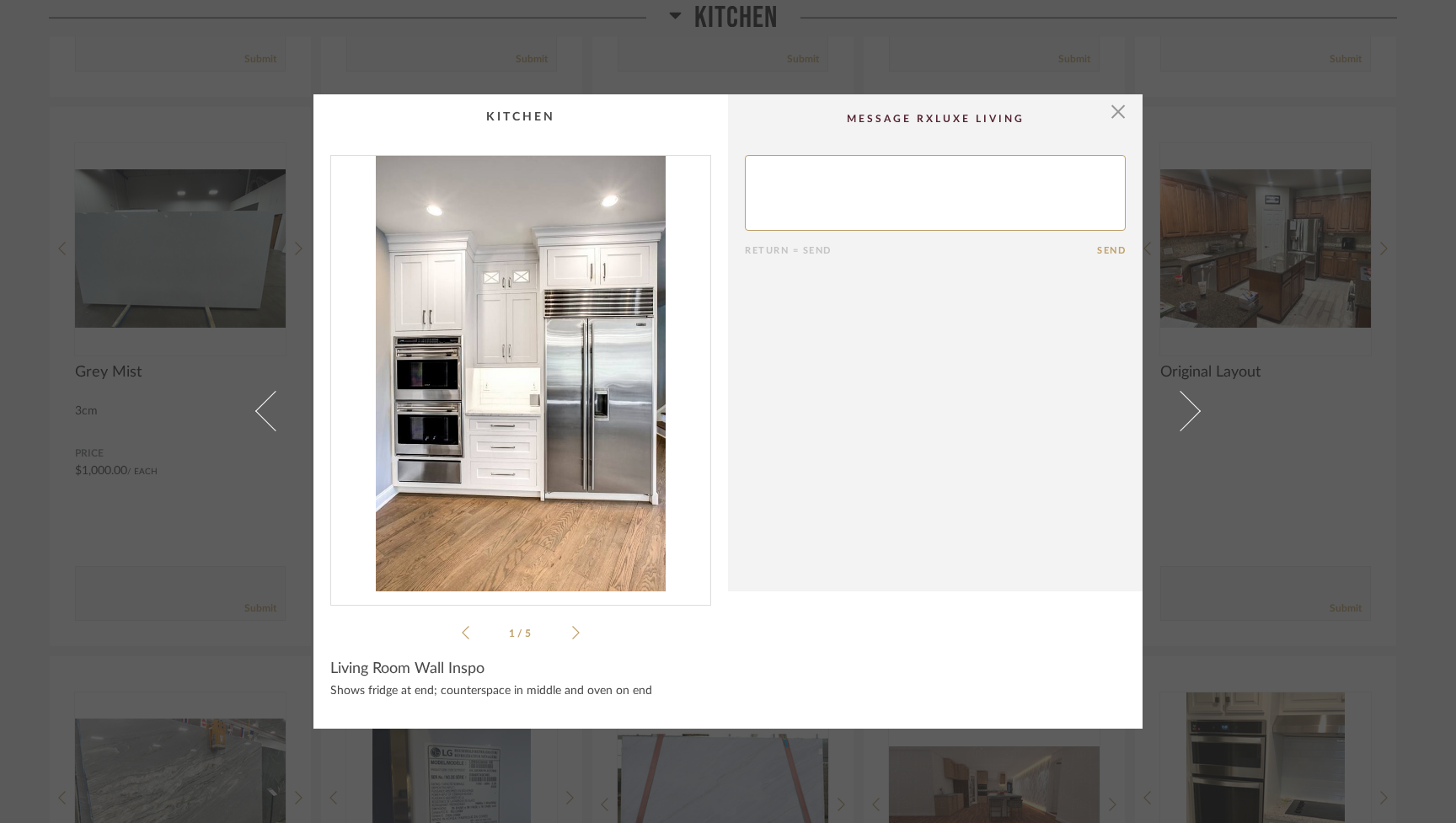
click at [865, 414] on span at bounding box center [1180, 411] width 40 height 40
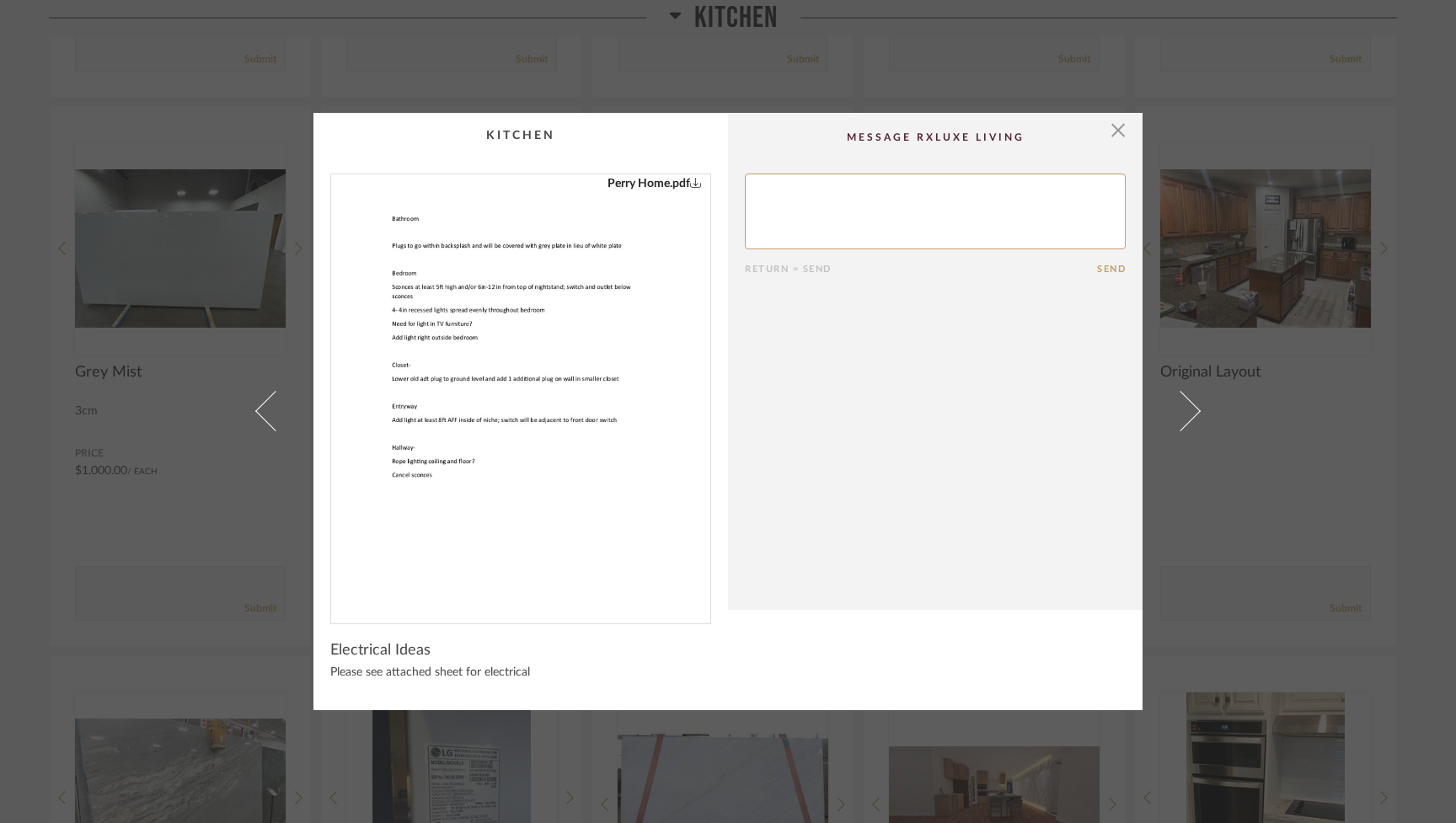
click at [865, 414] on span at bounding box center [1180, 411] width 40 height 40
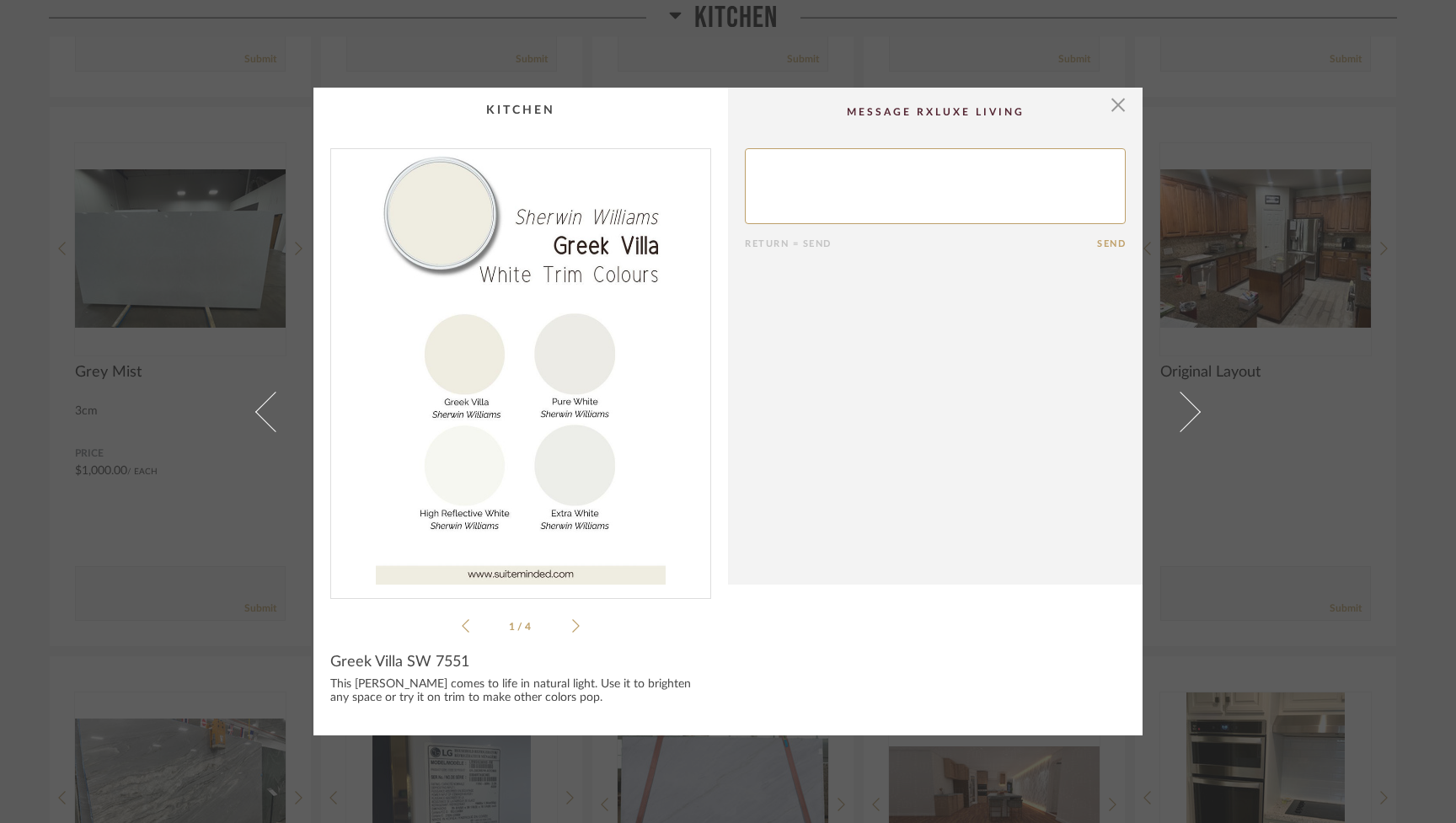
click at [865, 414] on span at bounding box center [1180, 411] width 40 height 40
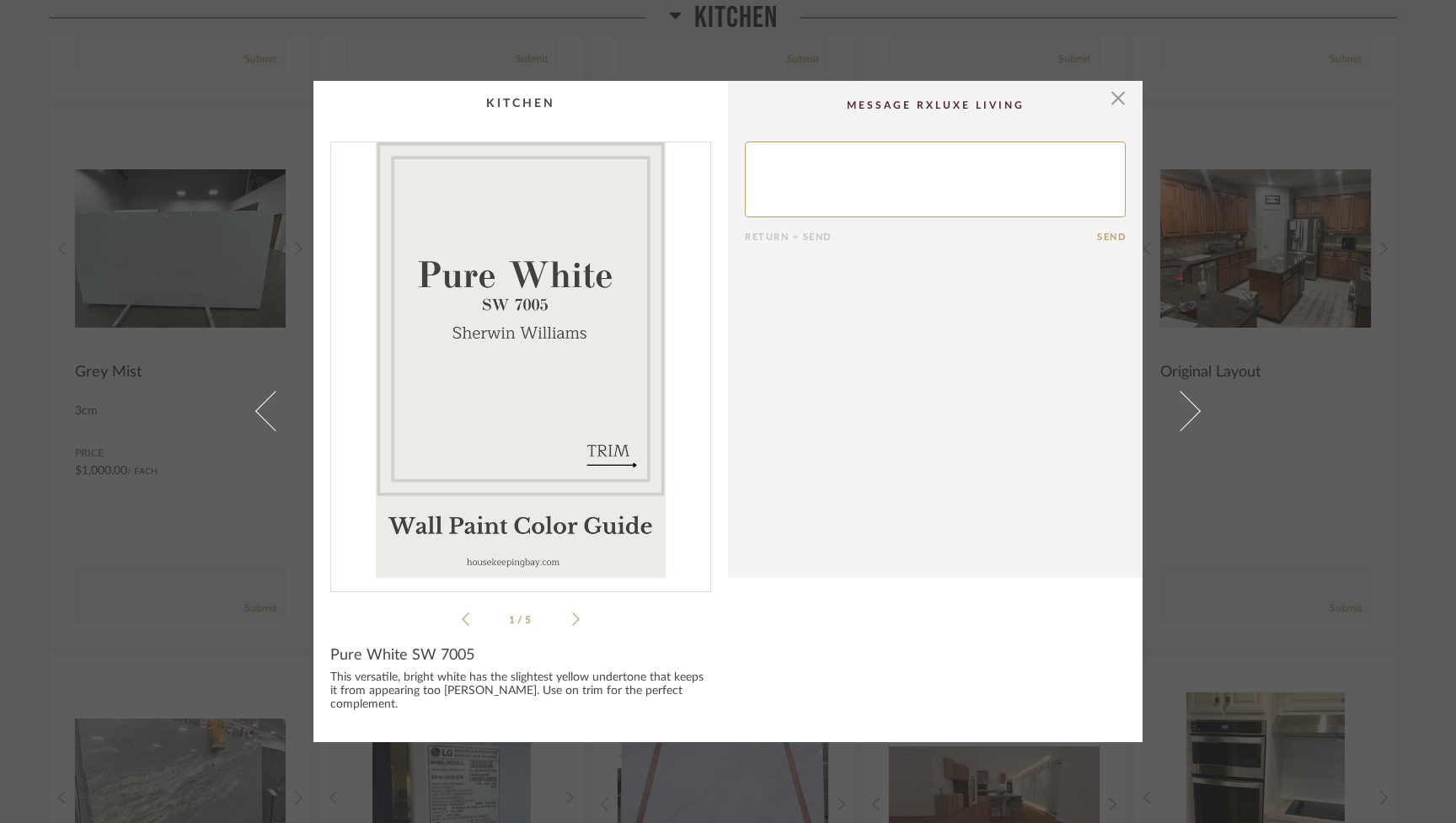
click at [865, 414] on span at bounding box center [1180, 411] width 40 height 40
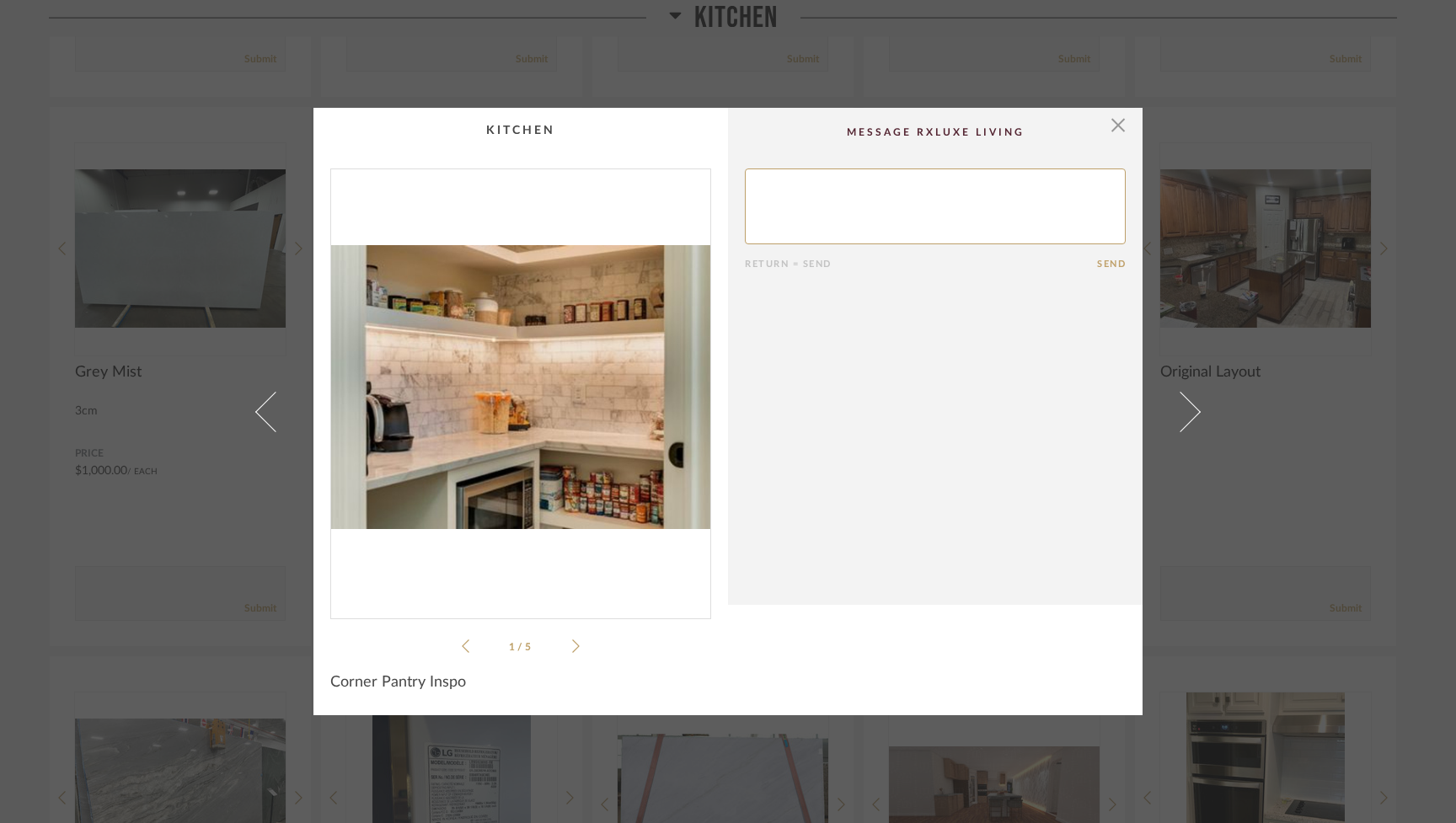
click at [865, 414] on span at bounding box center [1180, 411] width 40 height 40
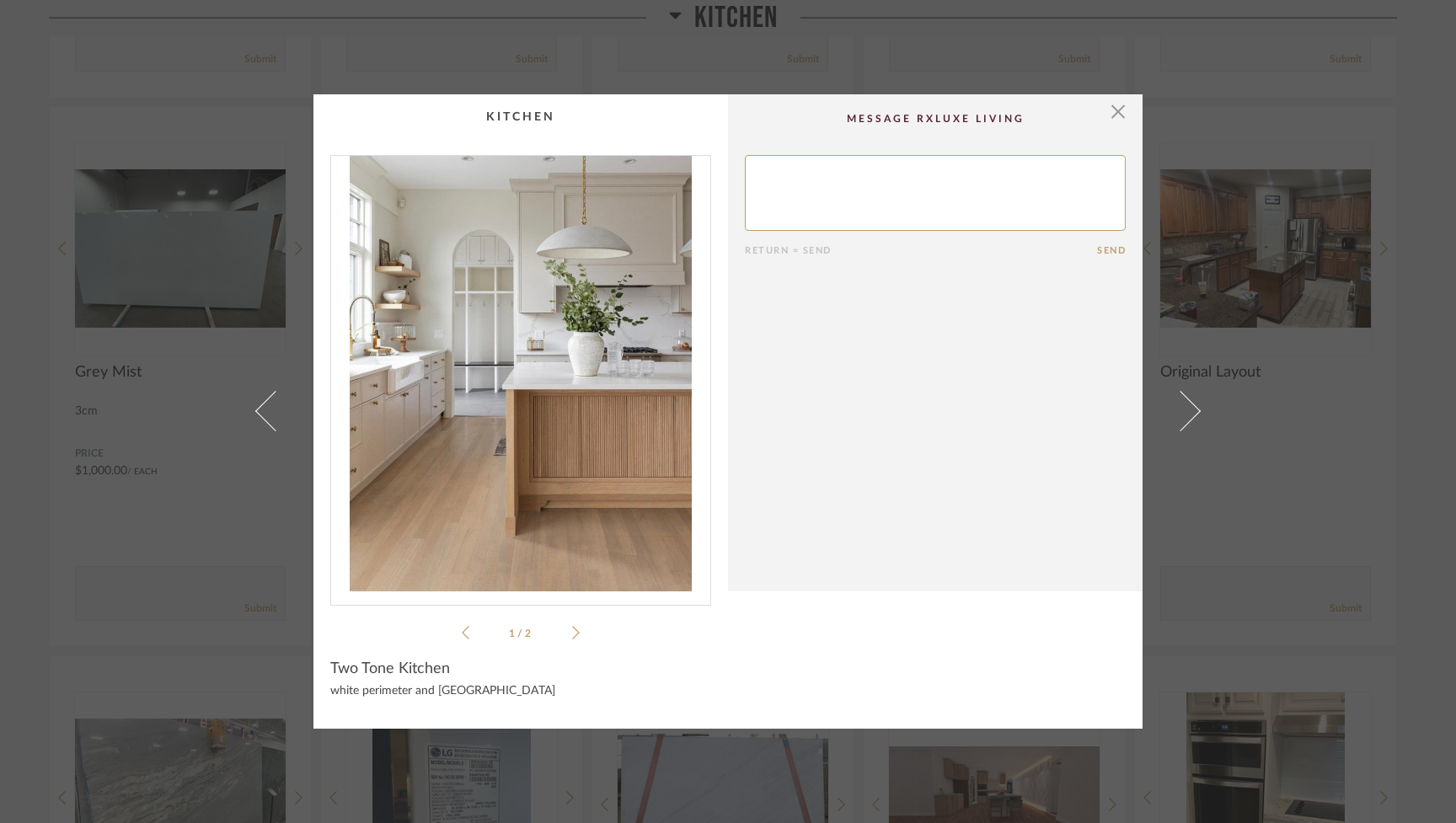
click at [865, 414] on span at bounding box center [1180, 411] width 40 height 40
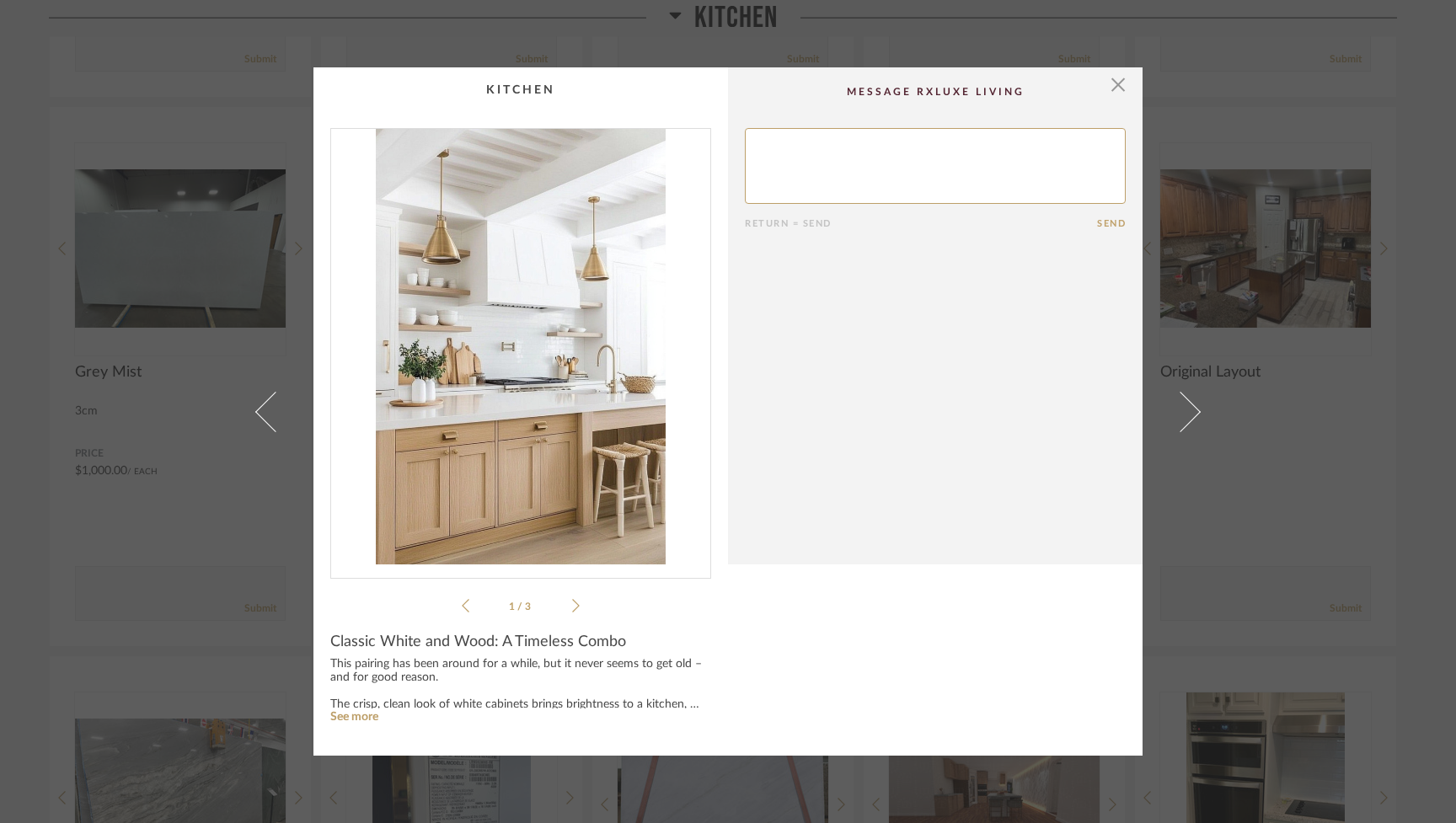
click at [865, 414] on span at bounding box center [1180, 411] width 40 height 40
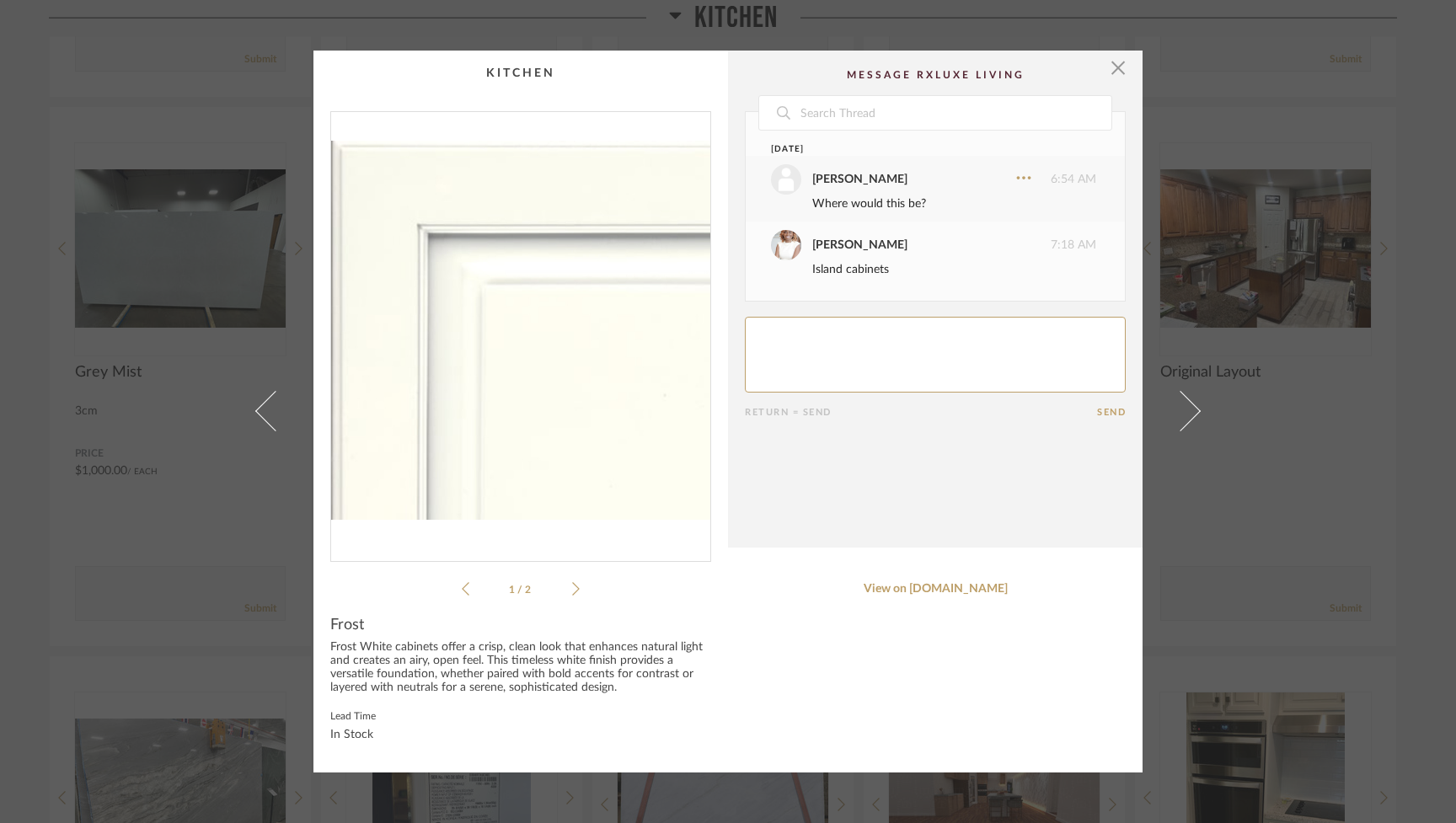
click at [865, 414] on span at bounding box center [1180, 411] width 40 height 40
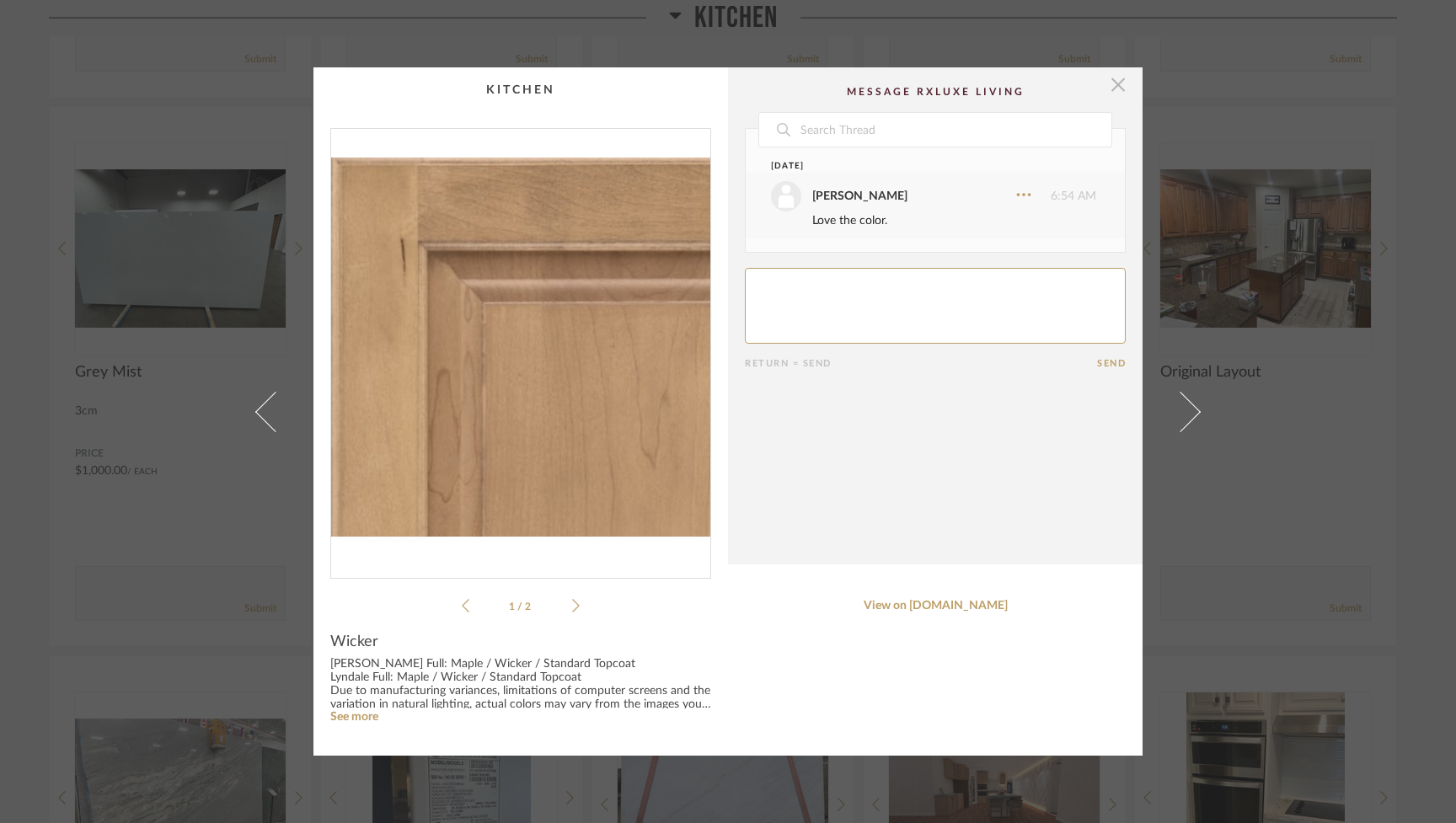
click at [865, 82] on span "button" at bounding box center [1118, 84] width 34 height 34
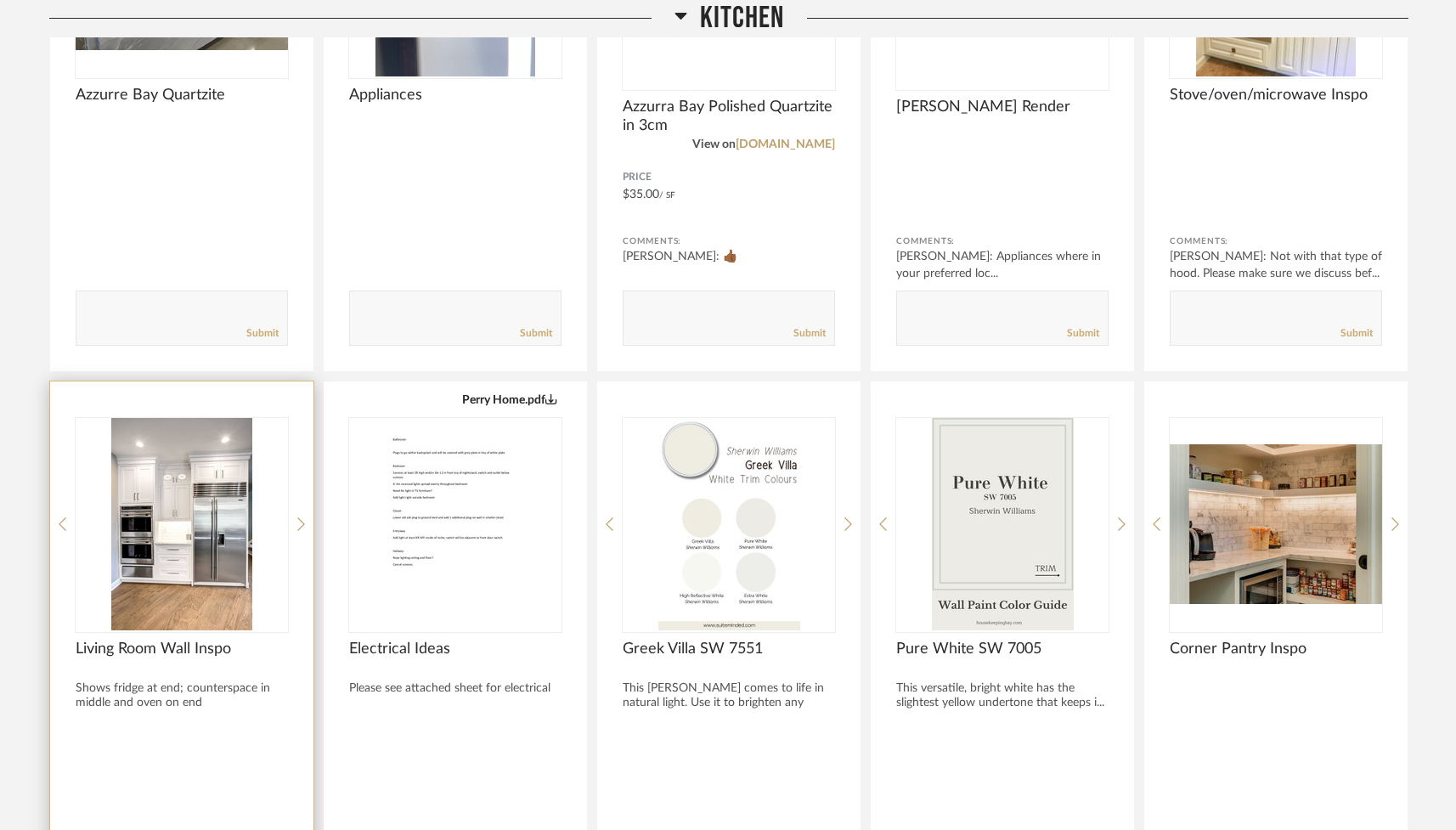
scroll to position [5381, 0]
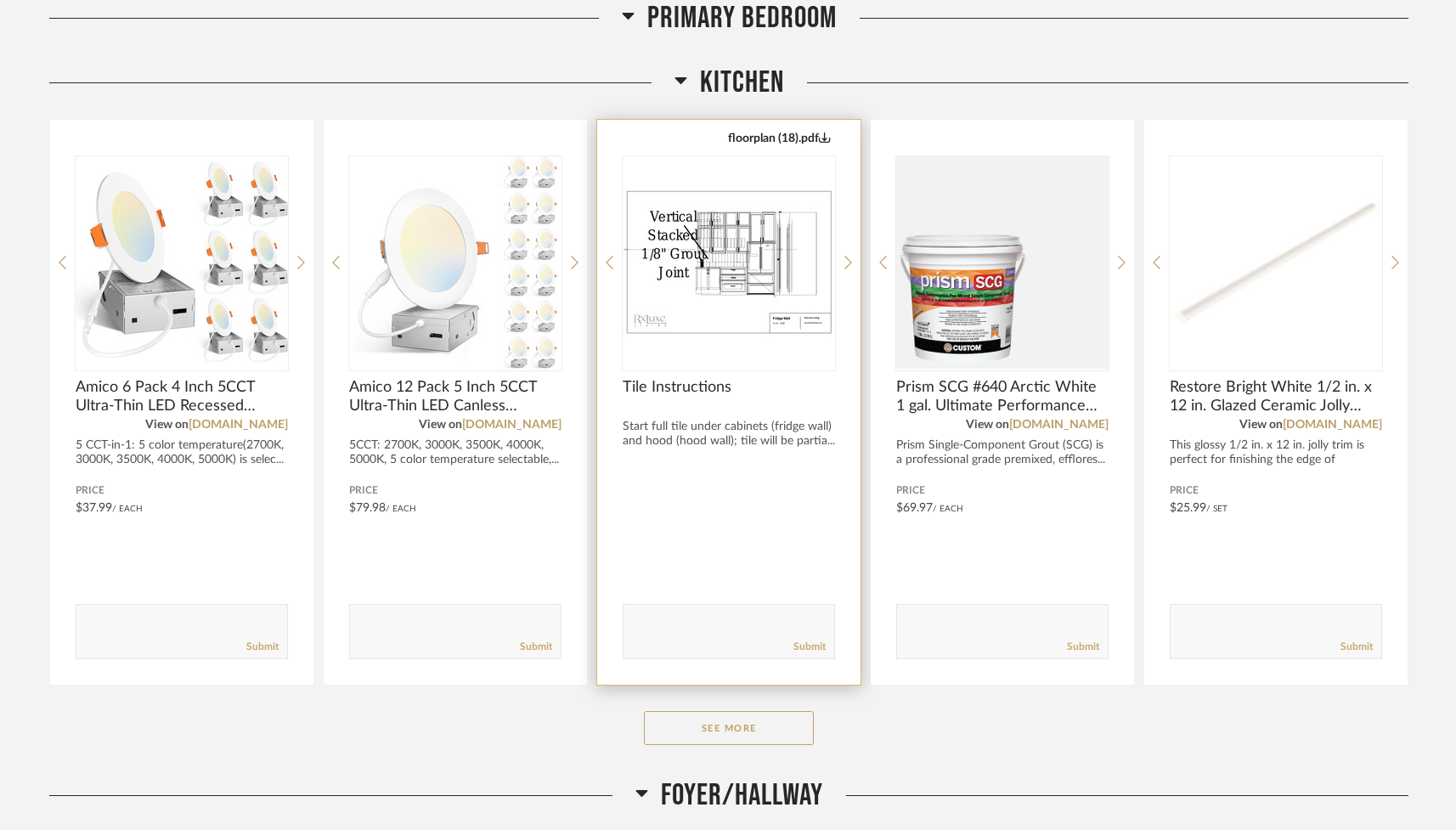
scroll to position [1619, 0]
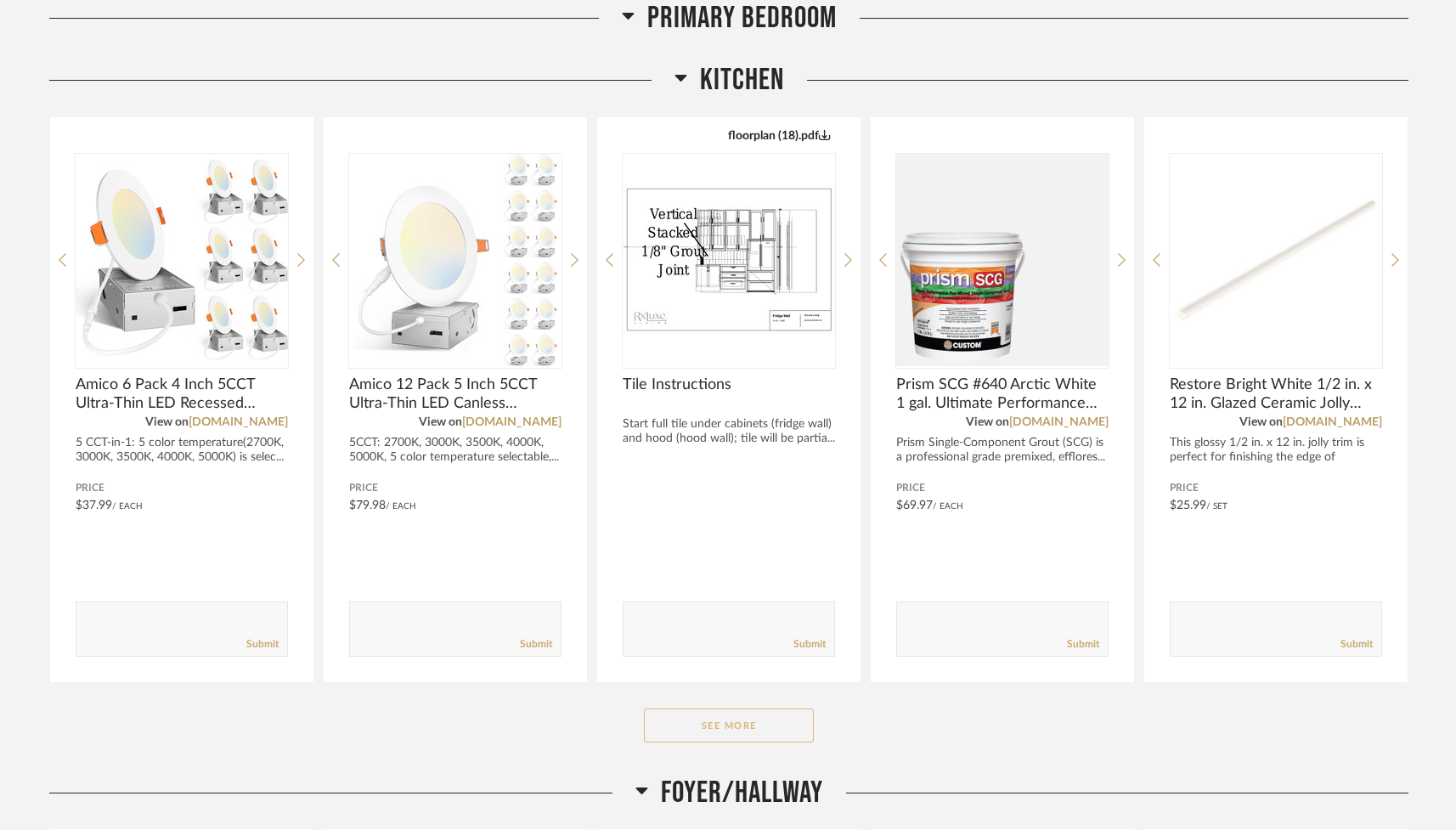
click at [723, 730] on button "See More" at bounding box center [729, 726] width 170 height 34
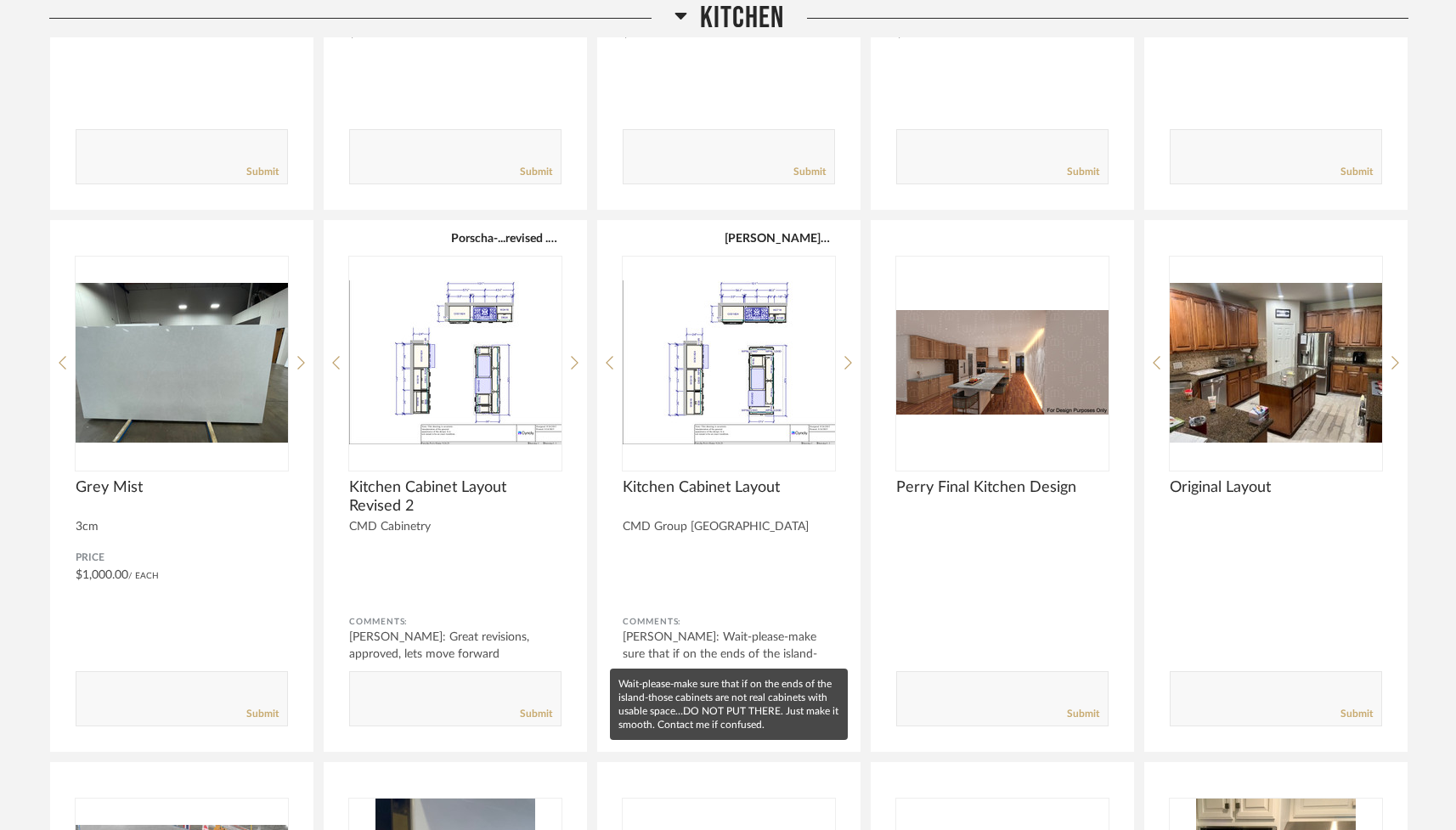
scroll to position [2682, 0]
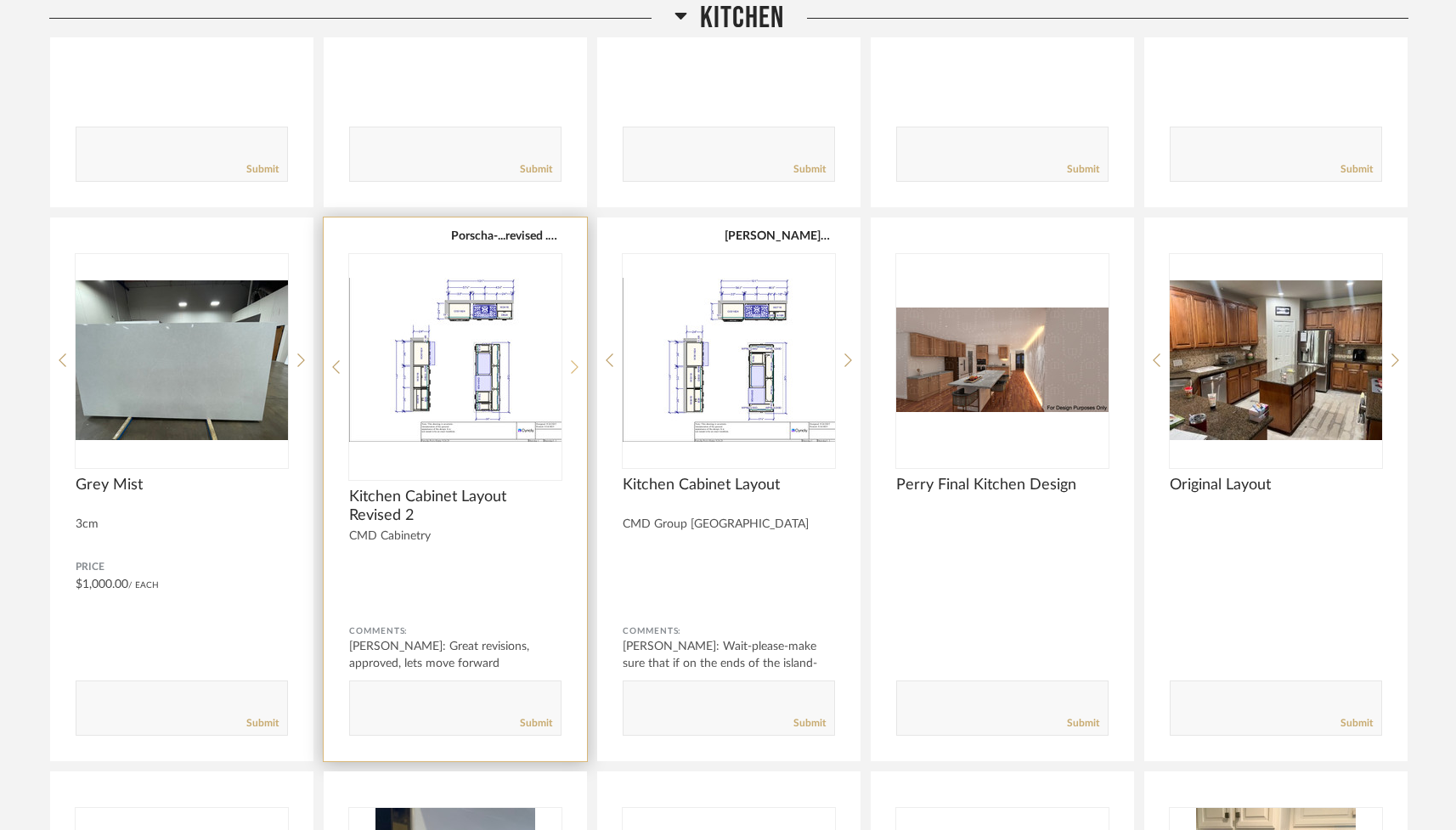
click at [574, 359] on icon at bounding box center [574, 367] width 8 height 15
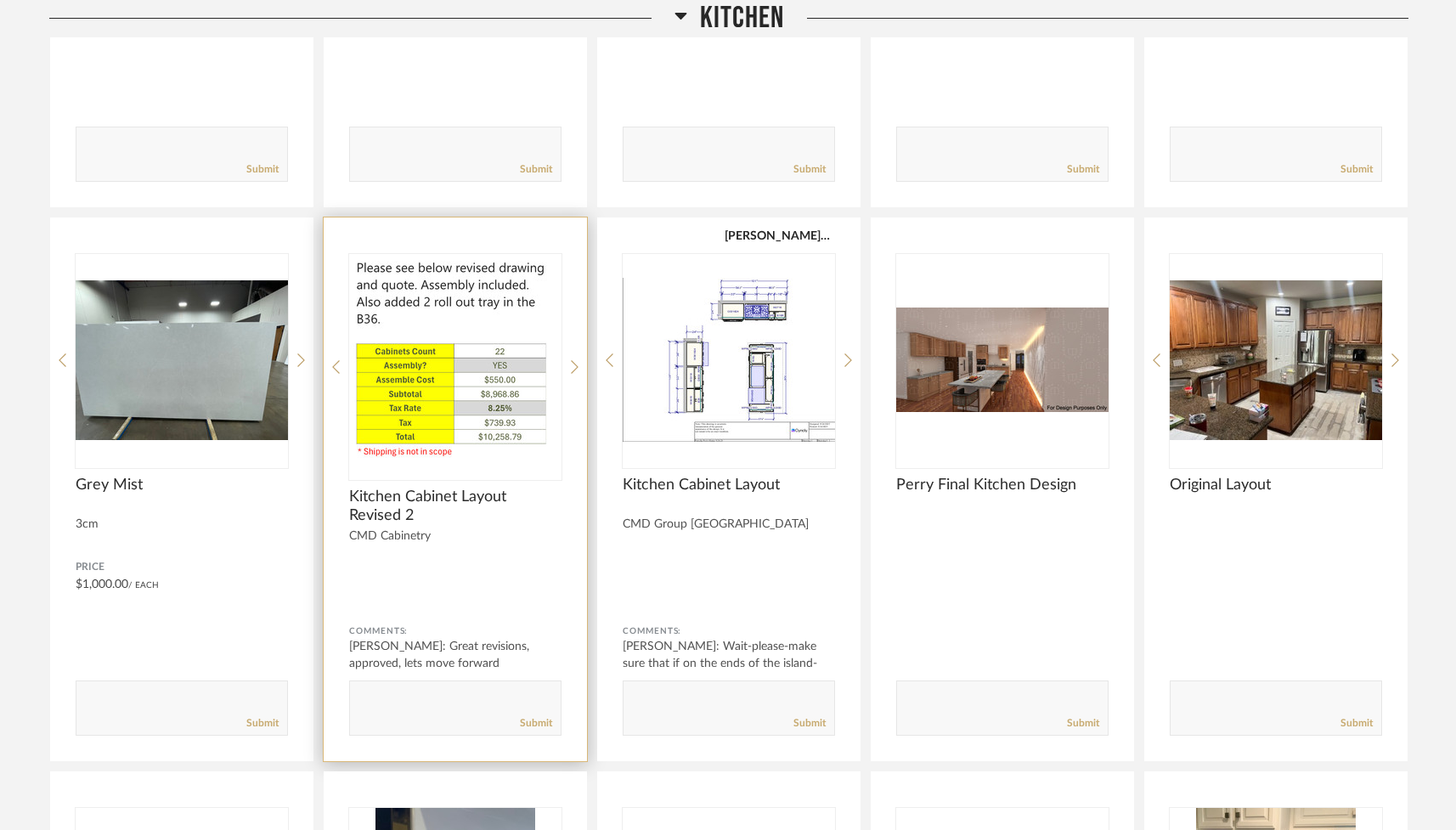
click at [484, 390] on img "1" at bounding box center [455, 360] width 213 height 213
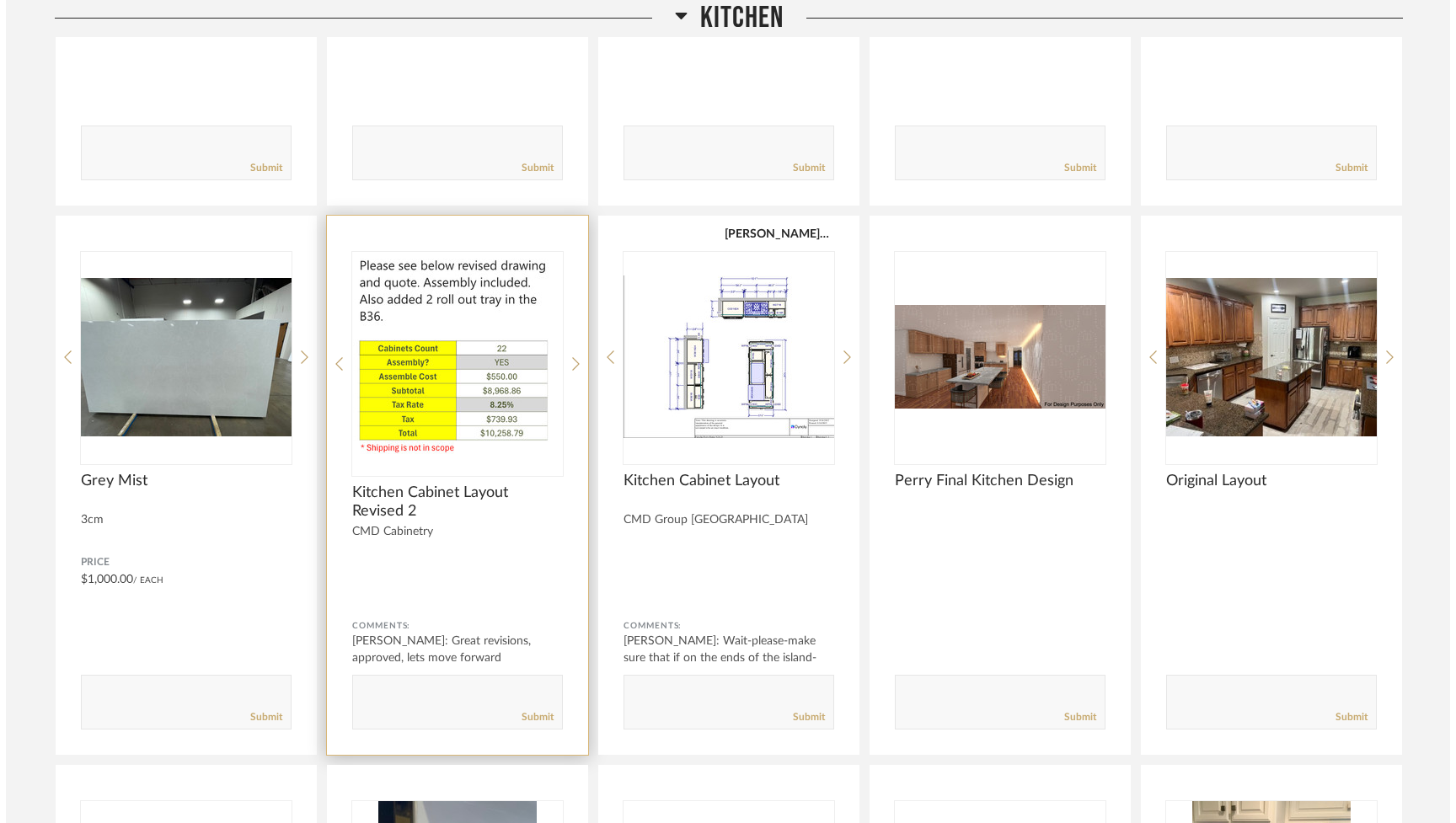
scroll to position [0, 0]
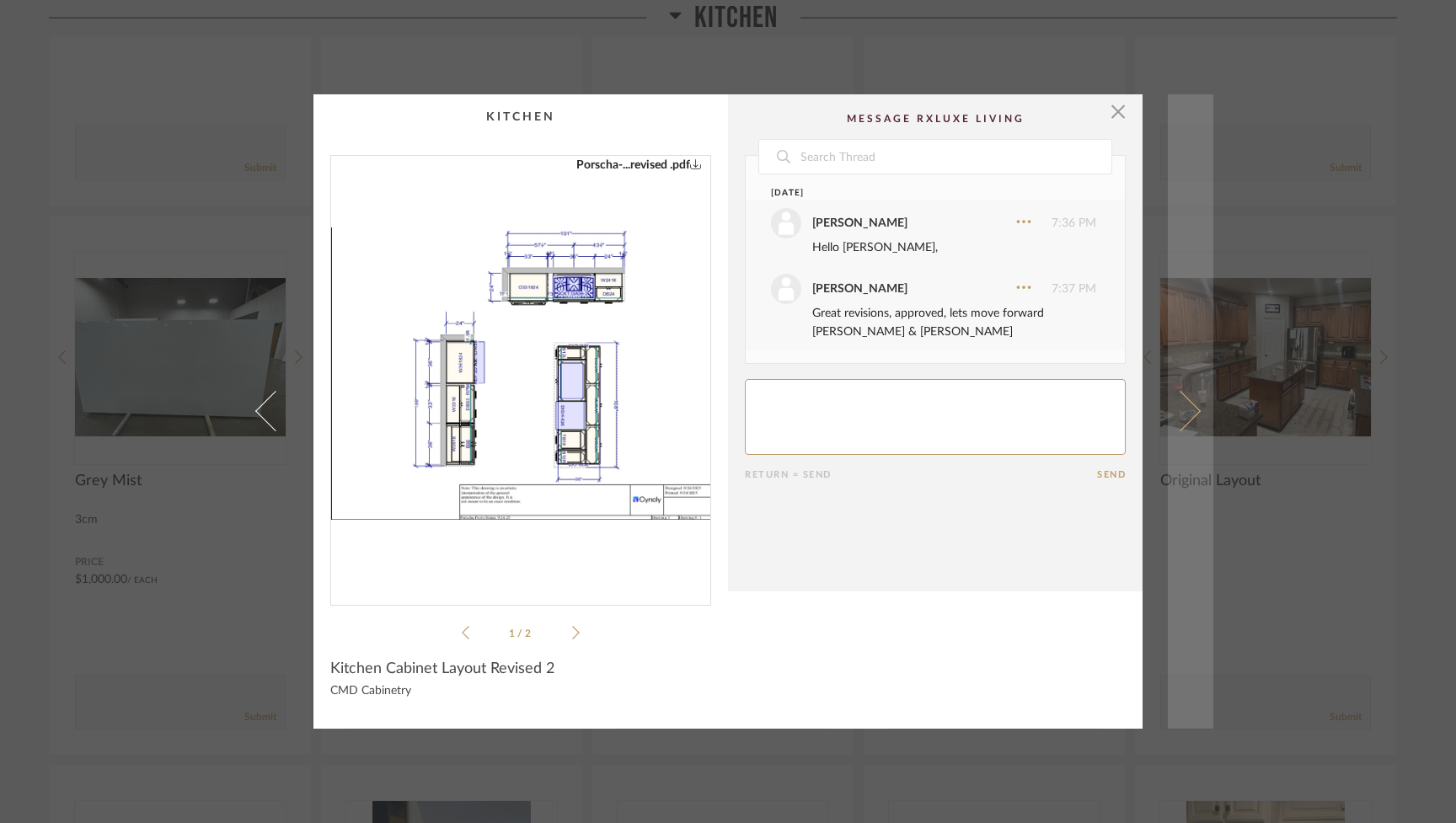
click at [1182, 409] on span at bounding box center [1180, 411] width 40 height 40
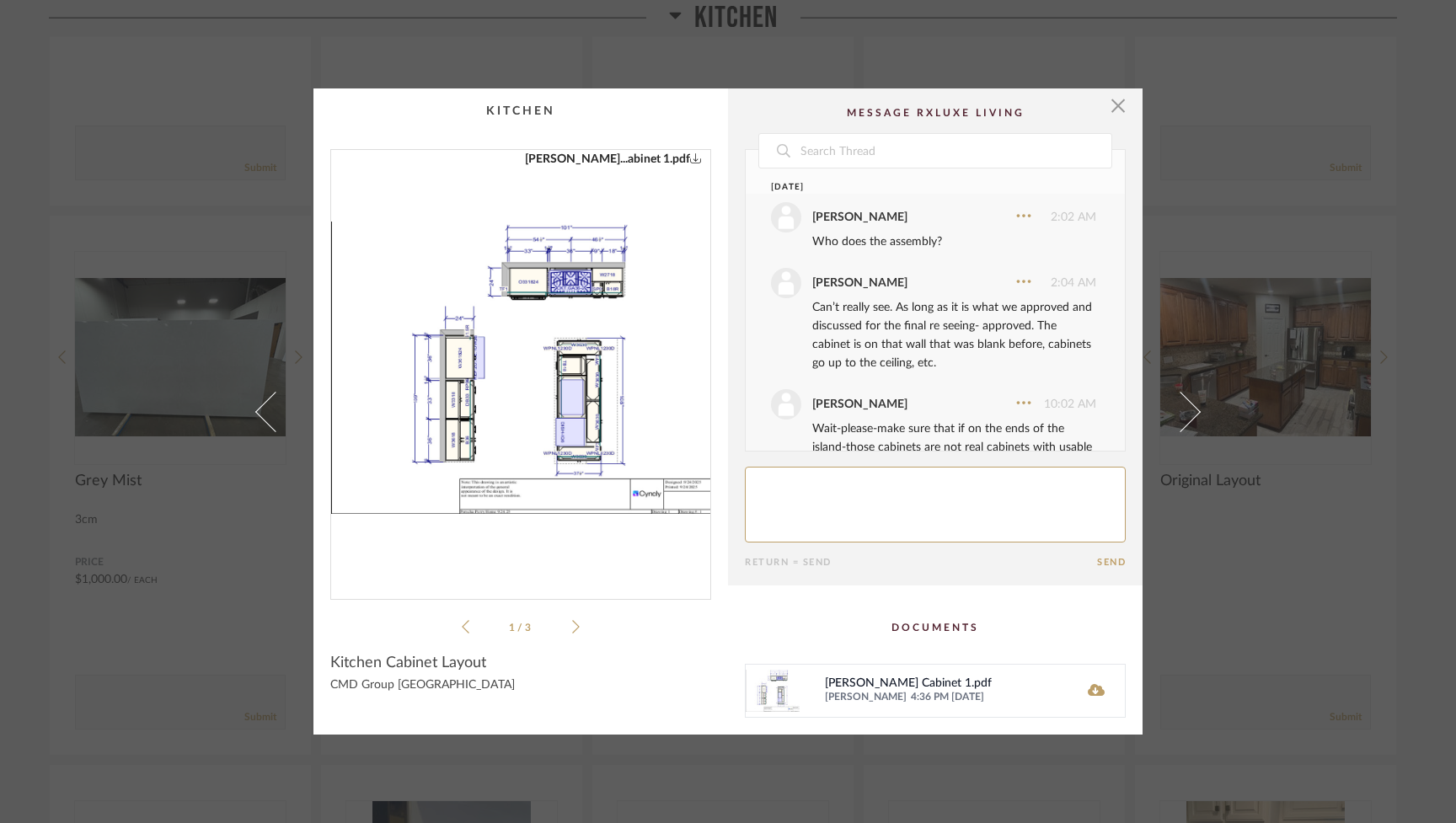
scroll to position [65, 0]
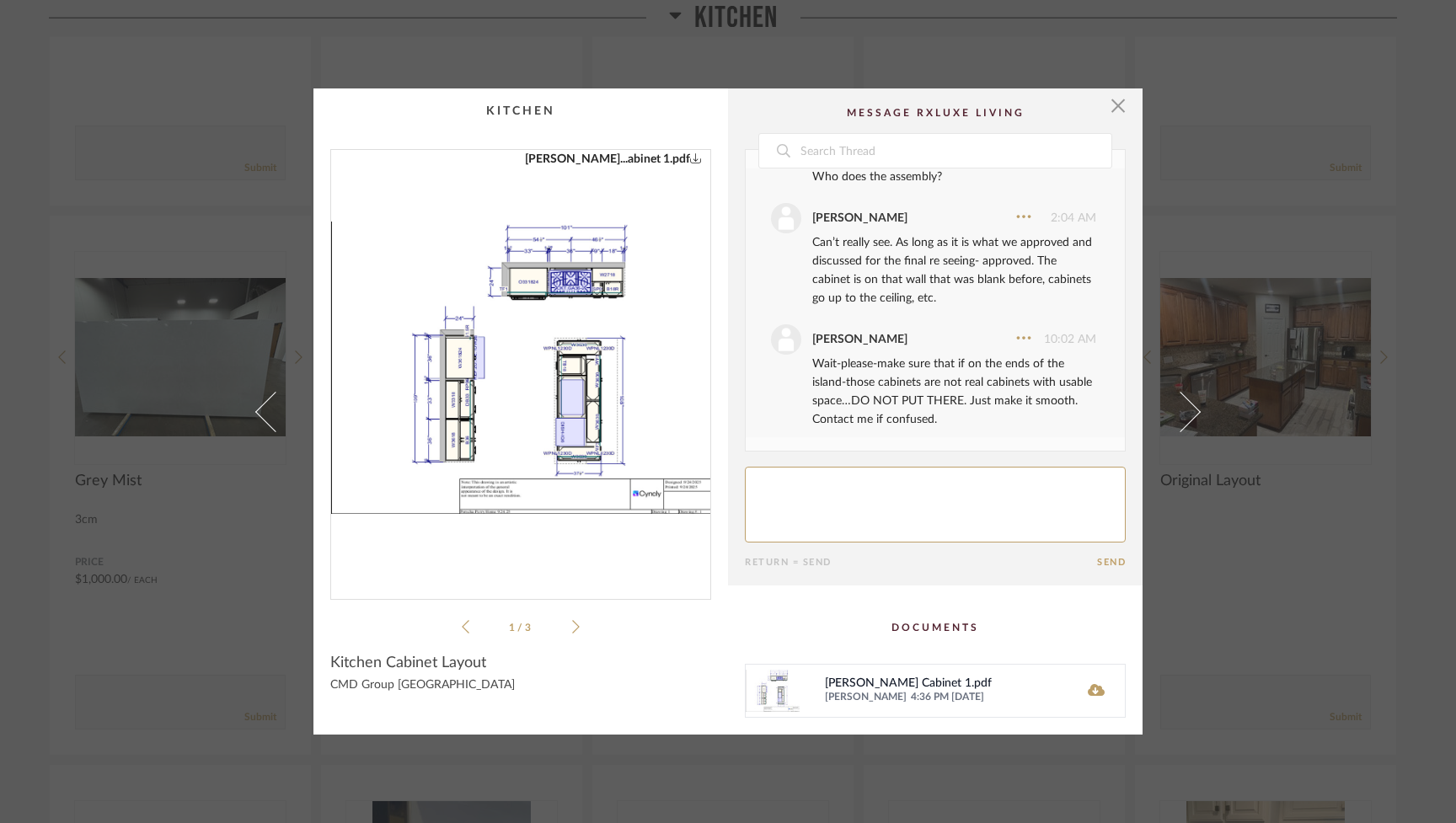
click at [1188, 409] on span at bounding box center [1180, 411] width 40 height 40
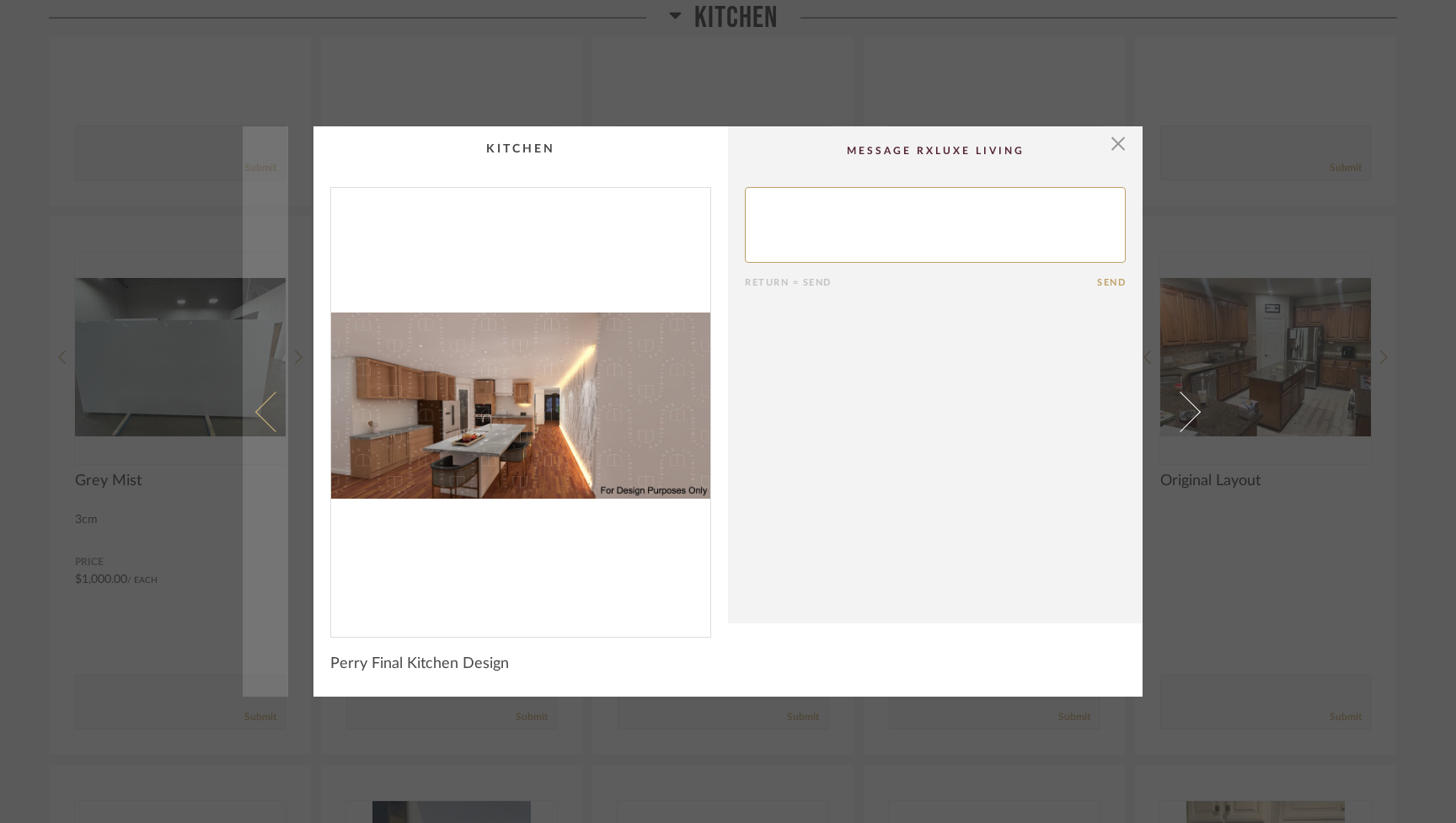
click at [258, 417] on span at bounding box center [275, 411] width 40 height 40
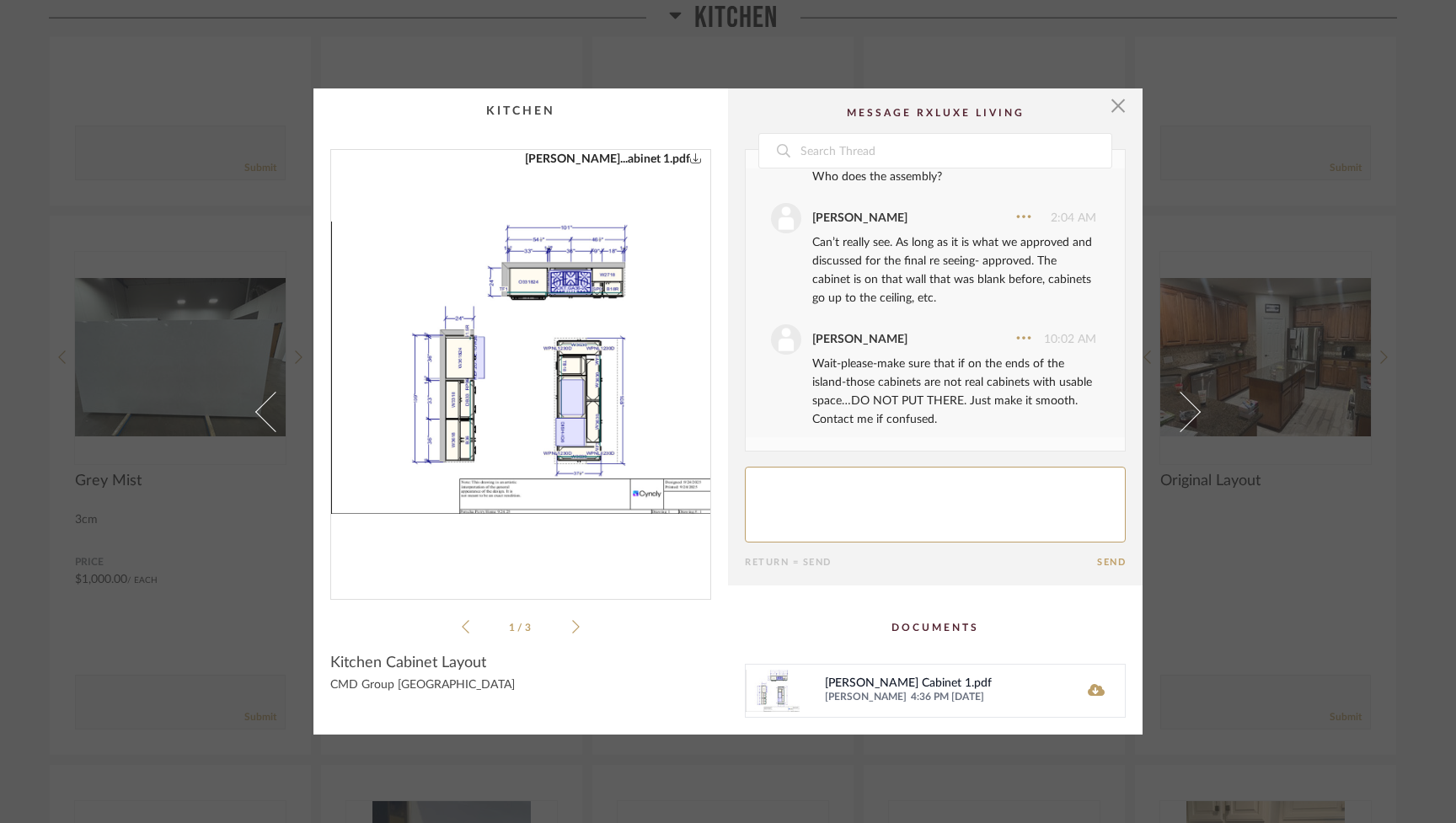
scroll to position [0, 0]
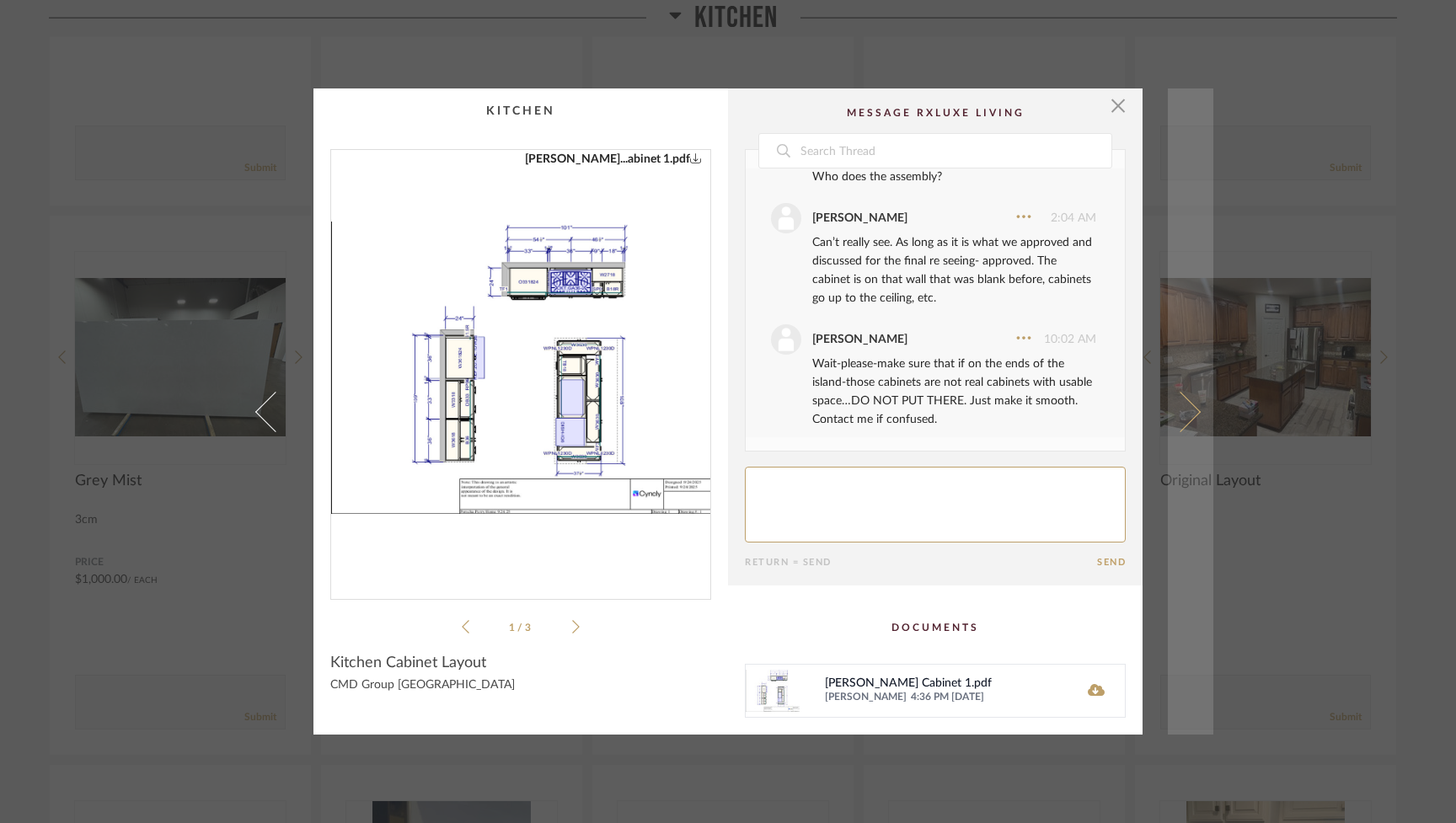
click at [1184, 414] on span at bounding box center [1180, 411] width 40 height 40
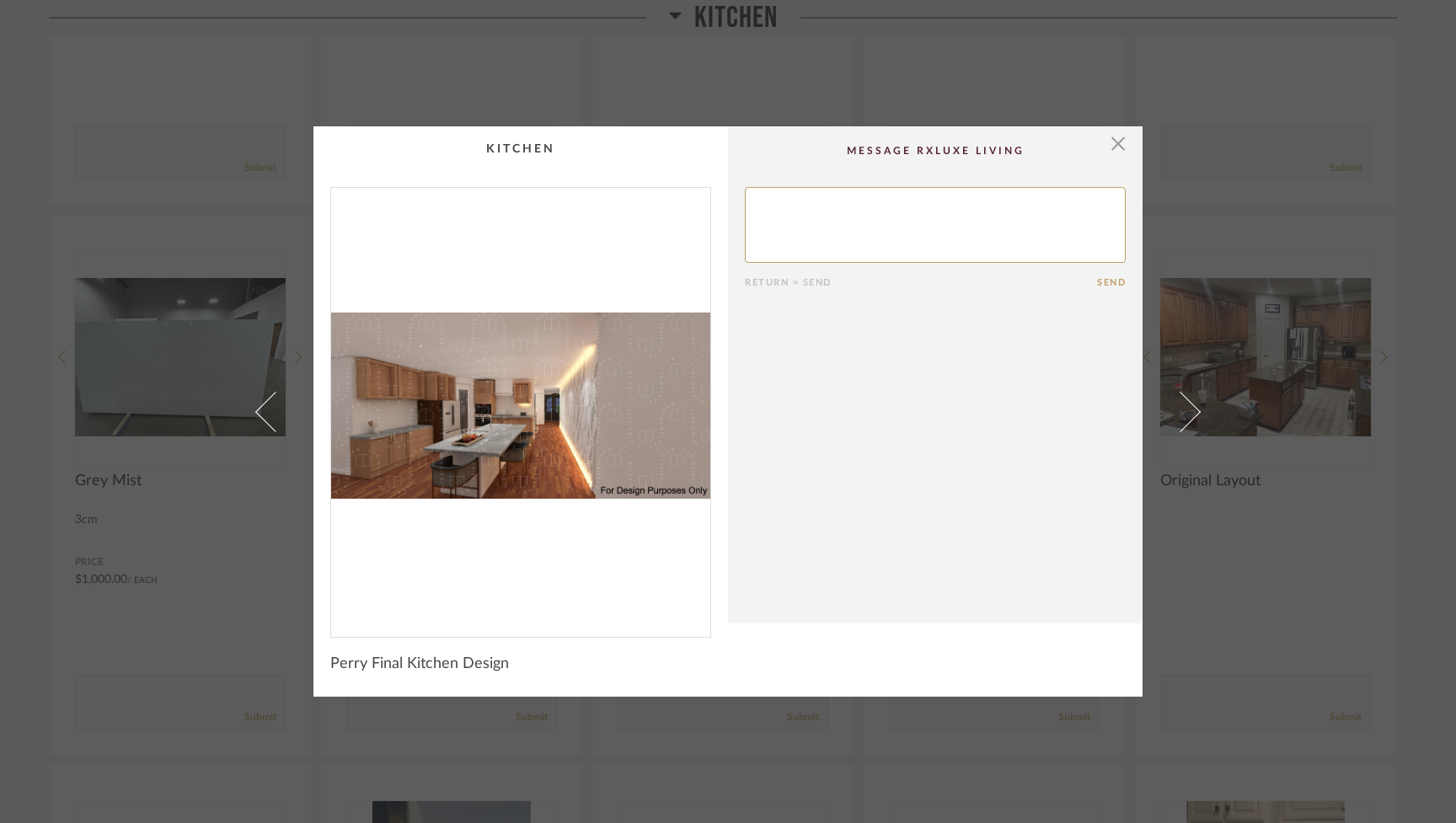
click at [1184, 414] on span at bounding box center [1180, 411] width 40 height 40
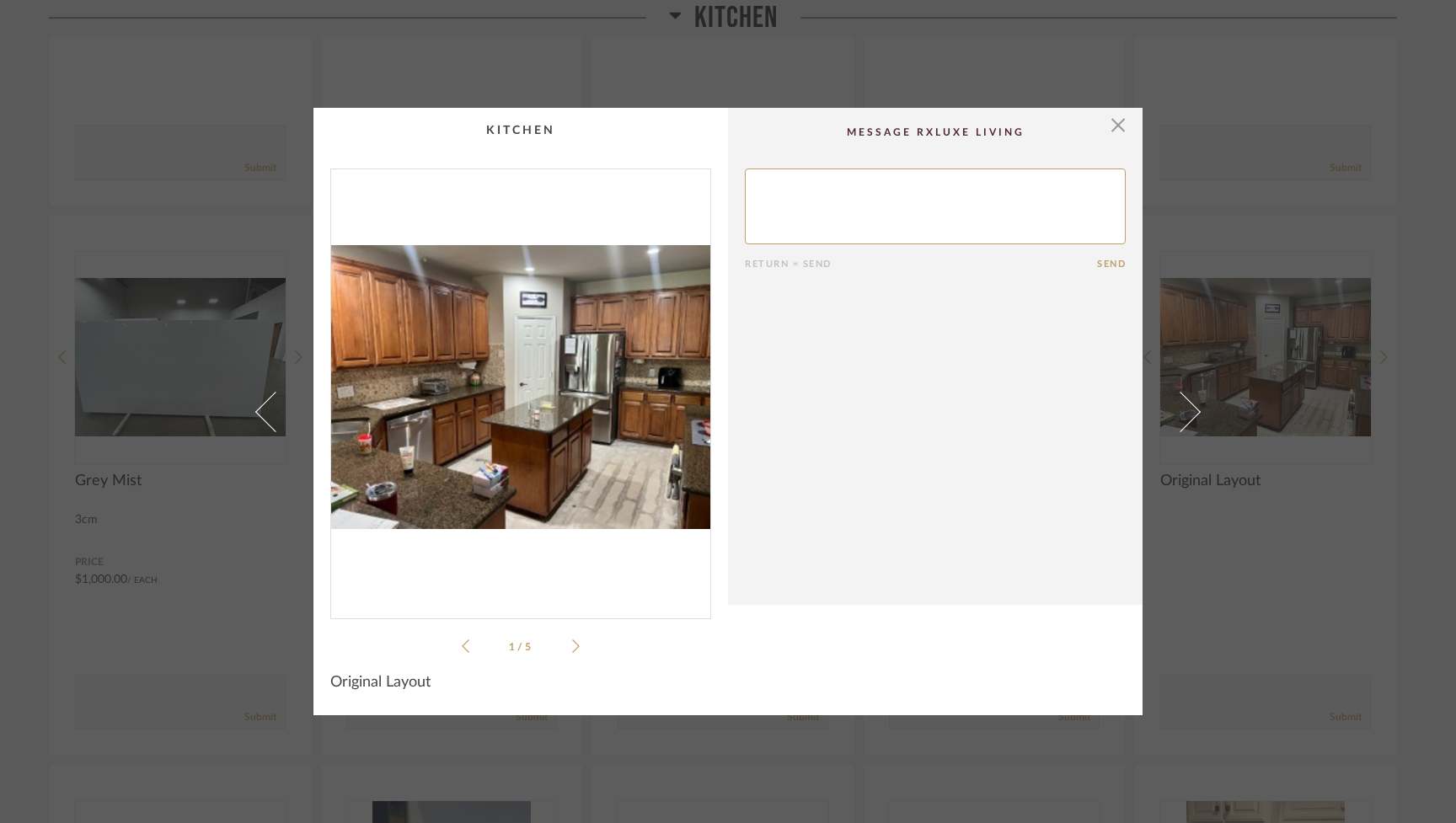
click at [1184, 414] on span at bounding box center [1180, 411] width 40 height 40
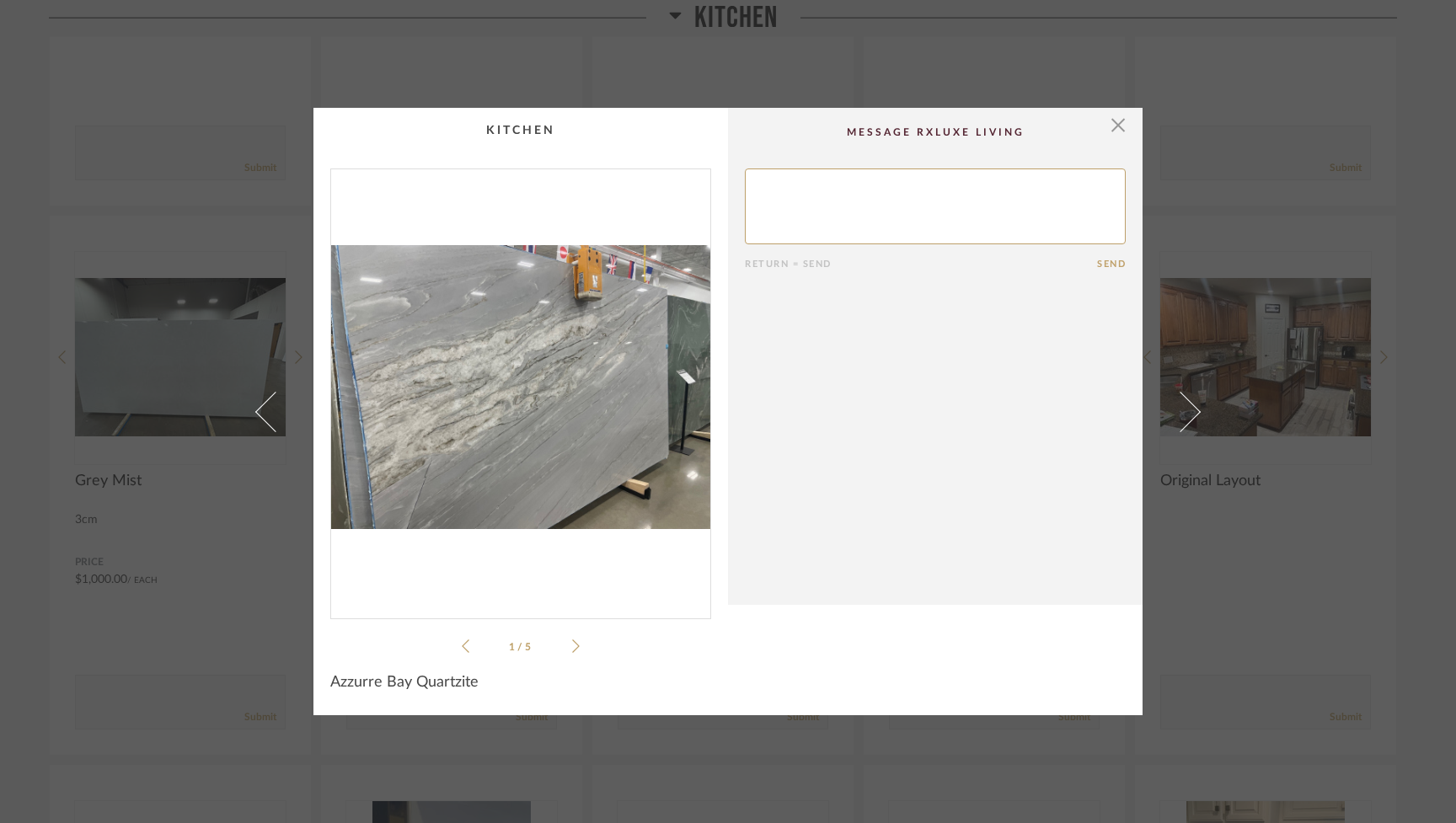
click at [1184, 414] on span at bounding box center [1180, 411] width 40 height 40
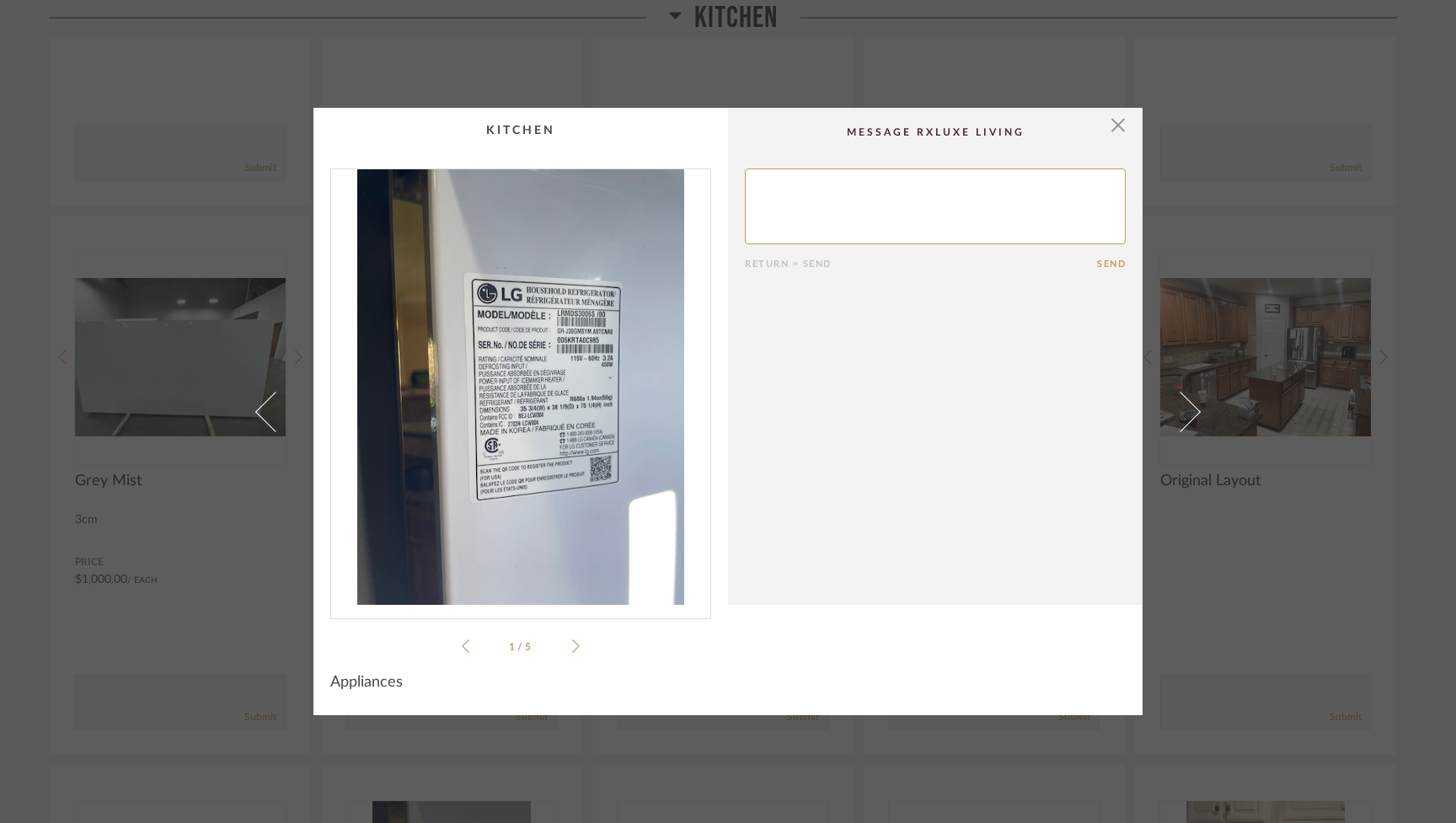
click at [1184, 414] on span at bounding box center [1180, 411] width 40 height 40
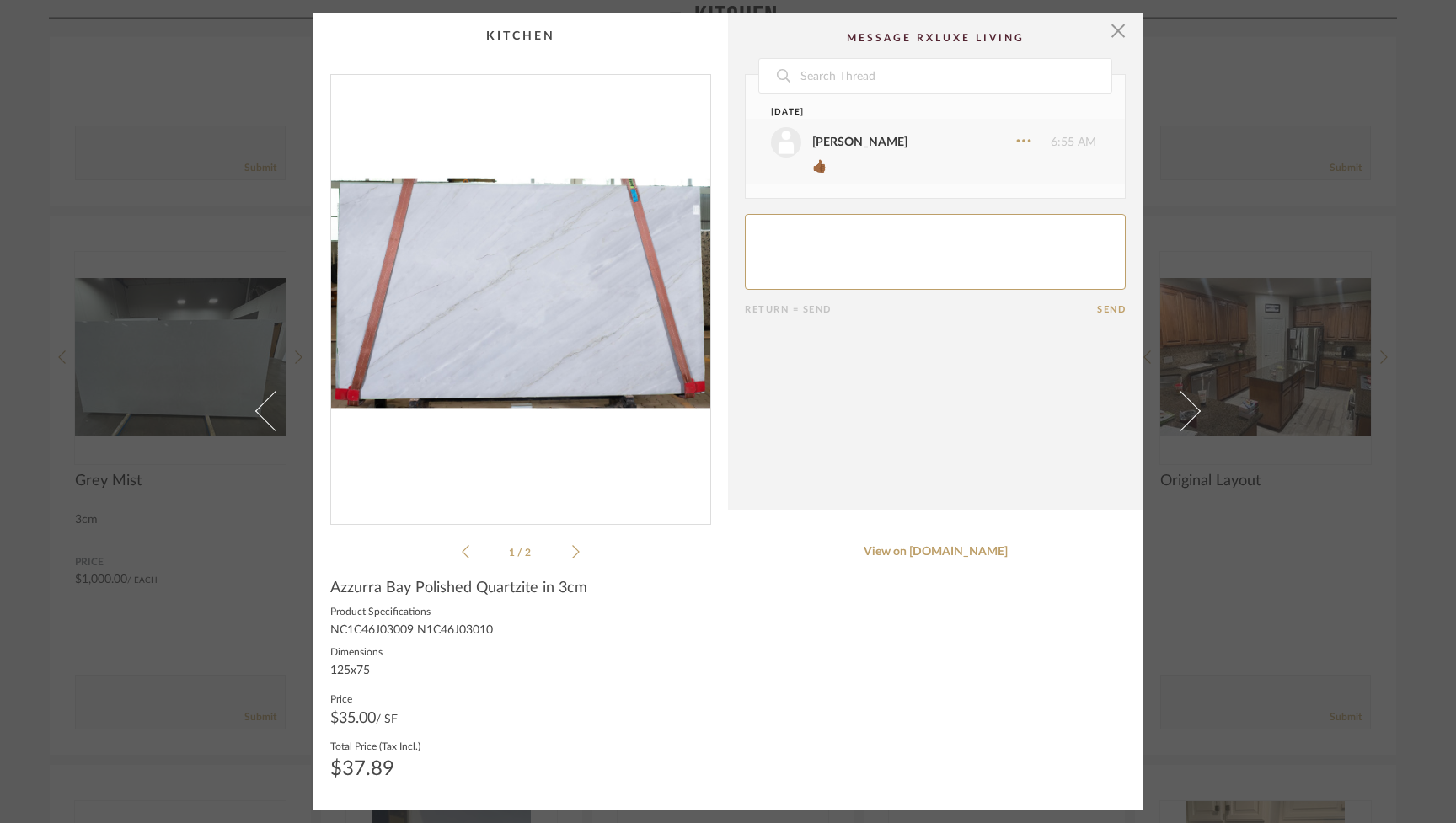
click at [1184, 414] on span at bounding box center [1180, 411] width 40 height 40
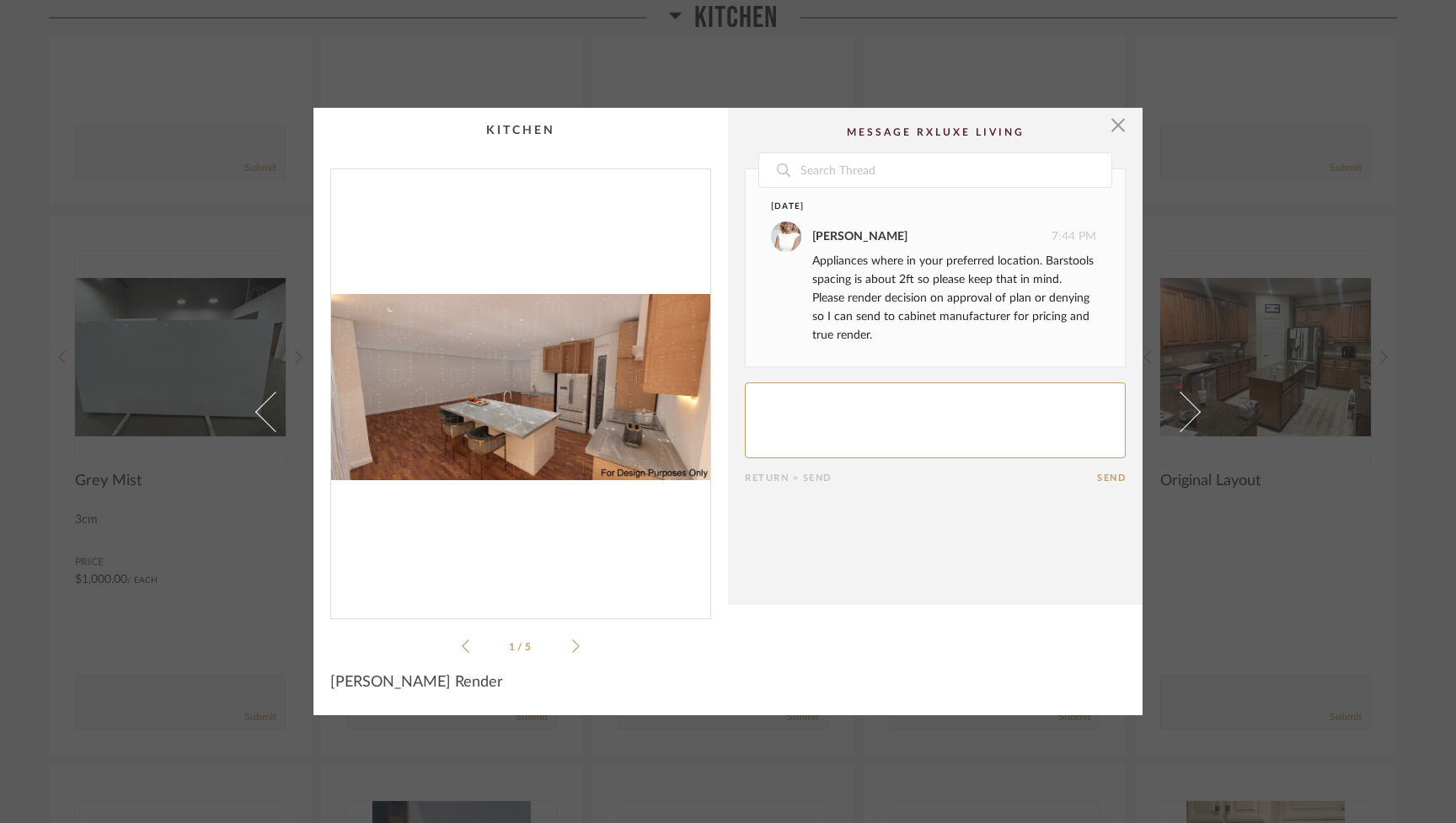
click at [1184, 414] on span at bounding box center [1180, 411] width 40 height 40
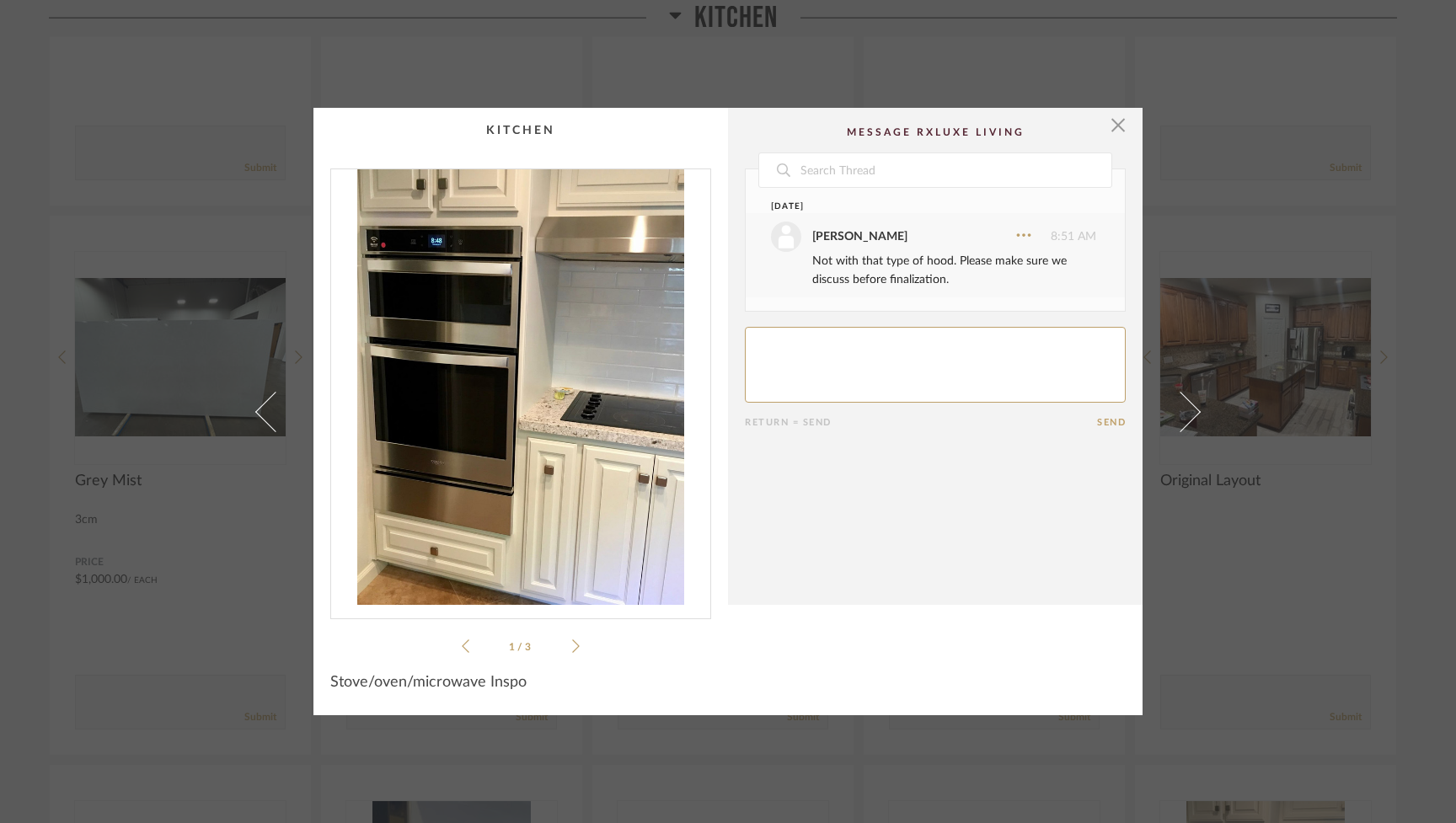
click at [1184, 414] on span at bounding box center [1180, 411] width 40 height 40
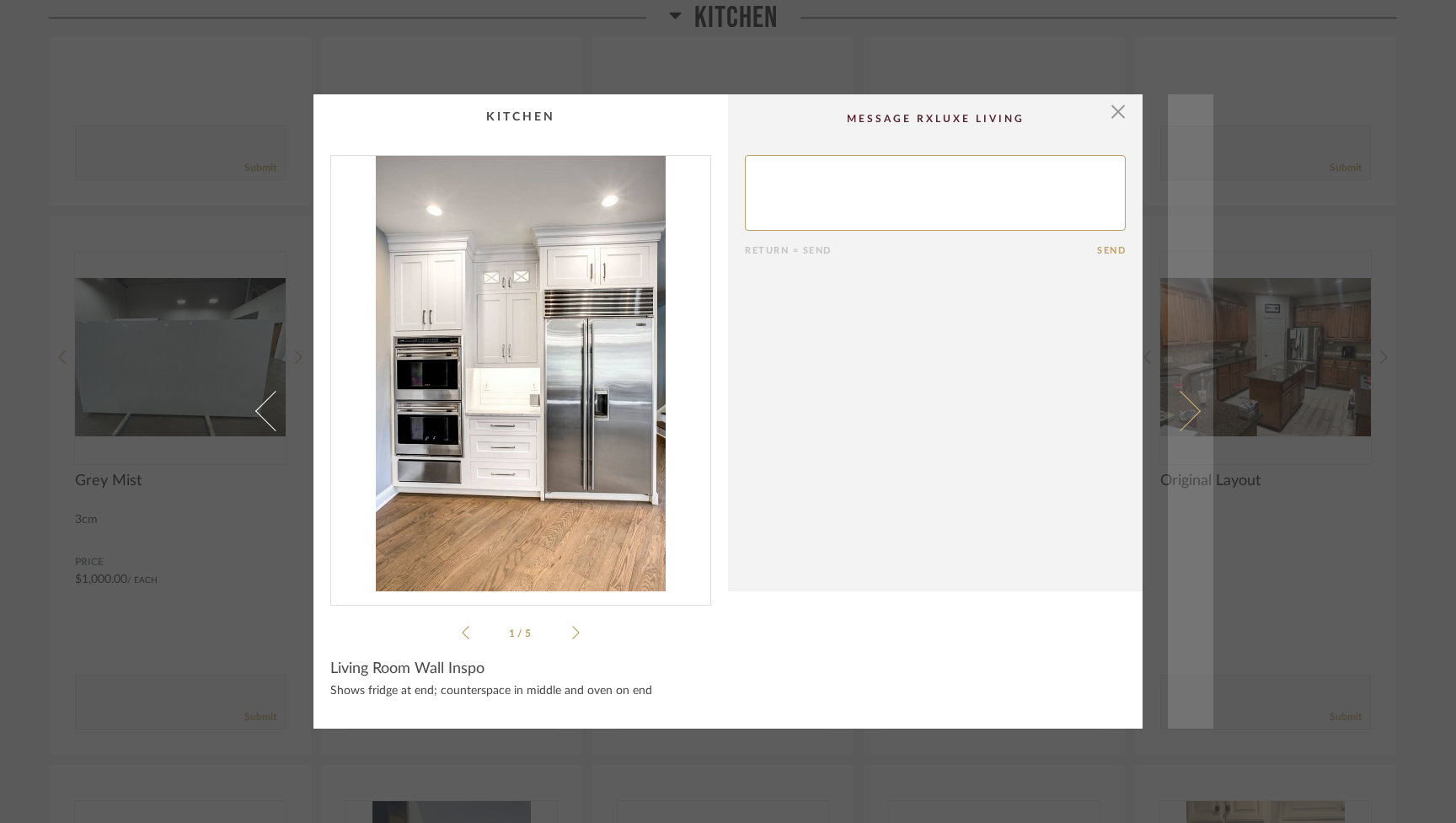
click at [1184, 414] on span at bounding box center [1180, 411] width 40 height 40
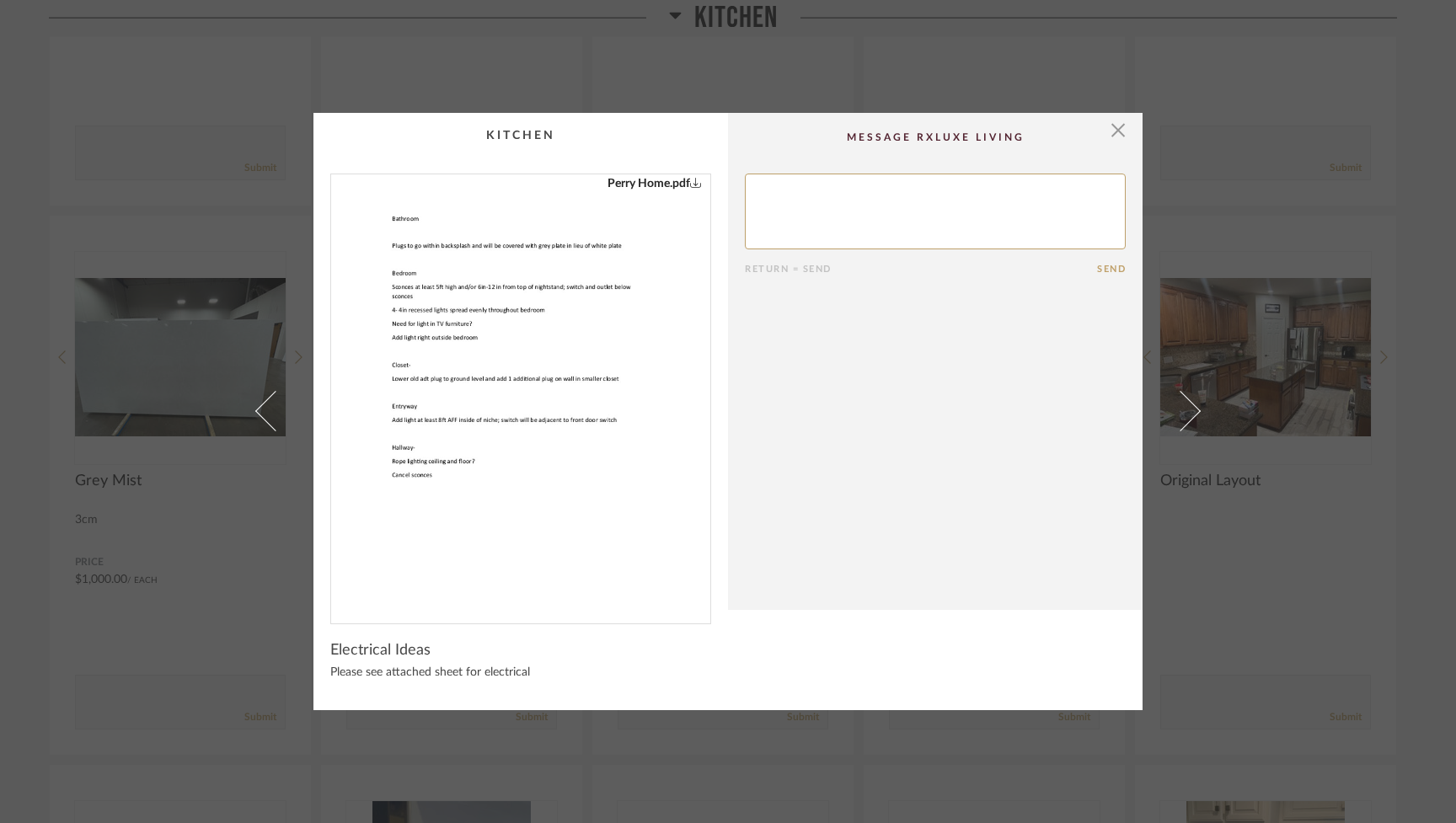
click at [1184, 414] on span at bounding box center [1180, 411] width 40 height 40
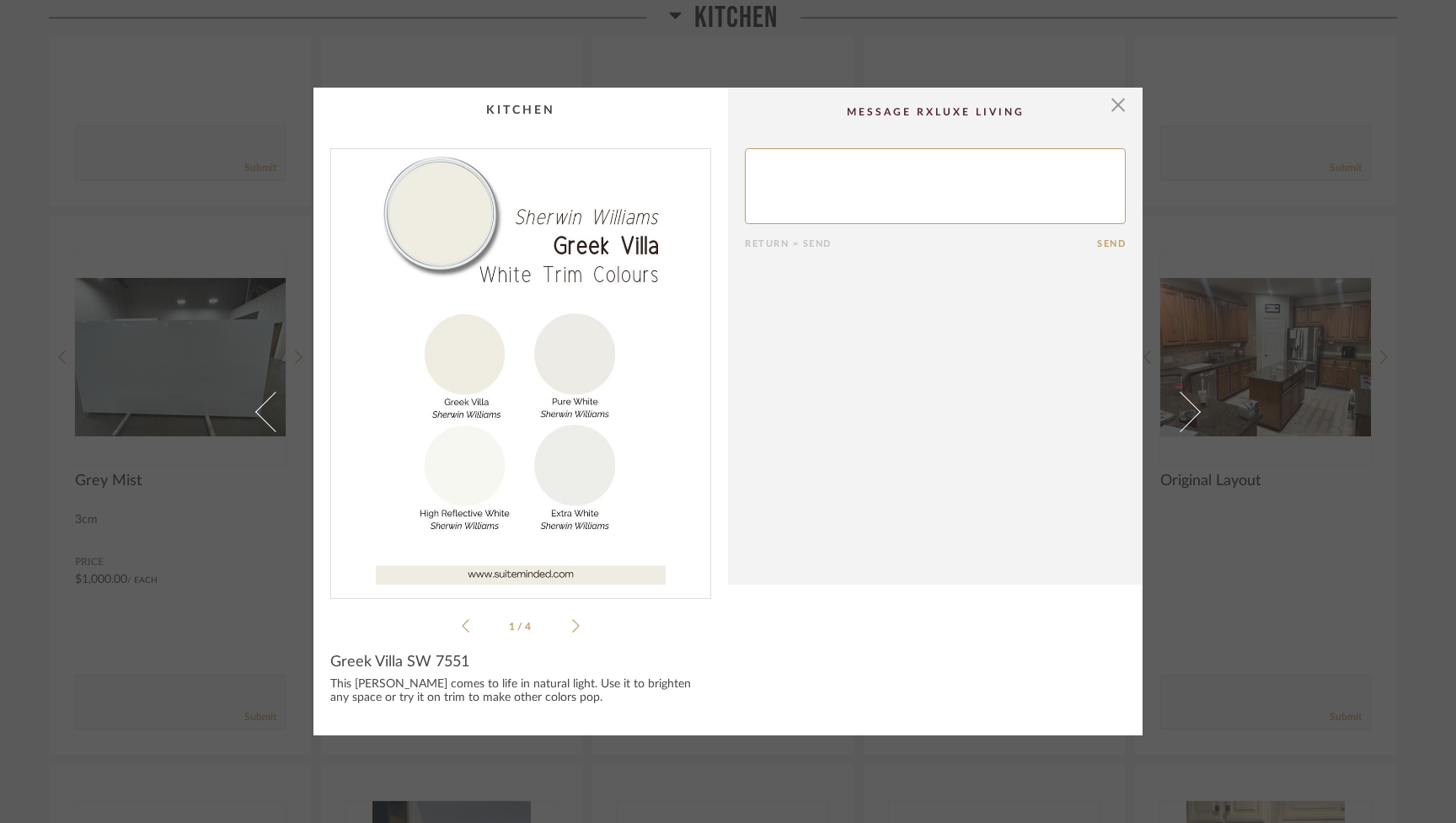
click at [1184, 414] on span at bounding box center [1180, 411] width 40 height 40
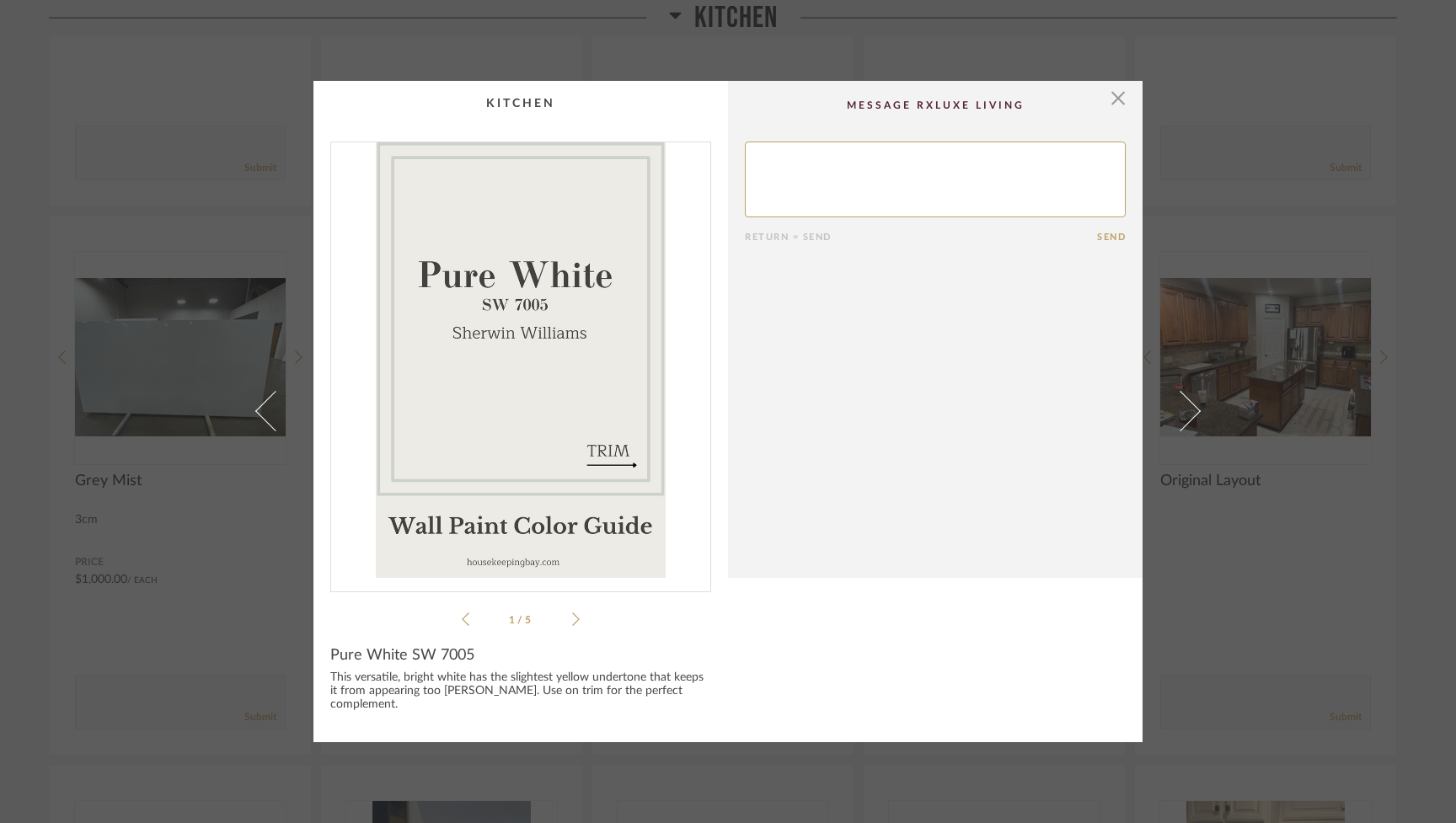
click at [1184, 414] on span at bounding box center [1180, 411] width 40 height 40
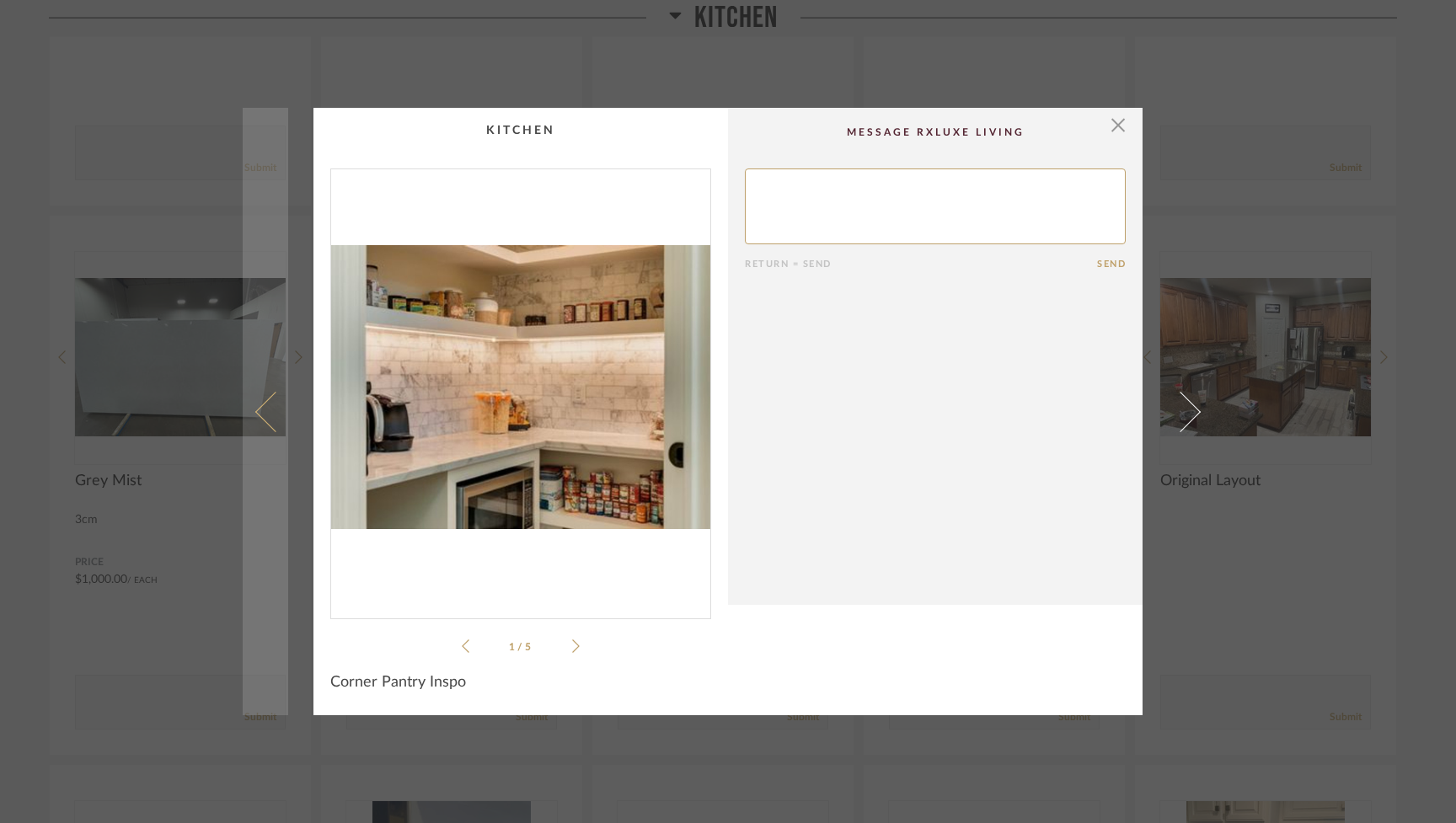
click at [255, 412] on span at bounding box center [275, 411] width 40 height 40
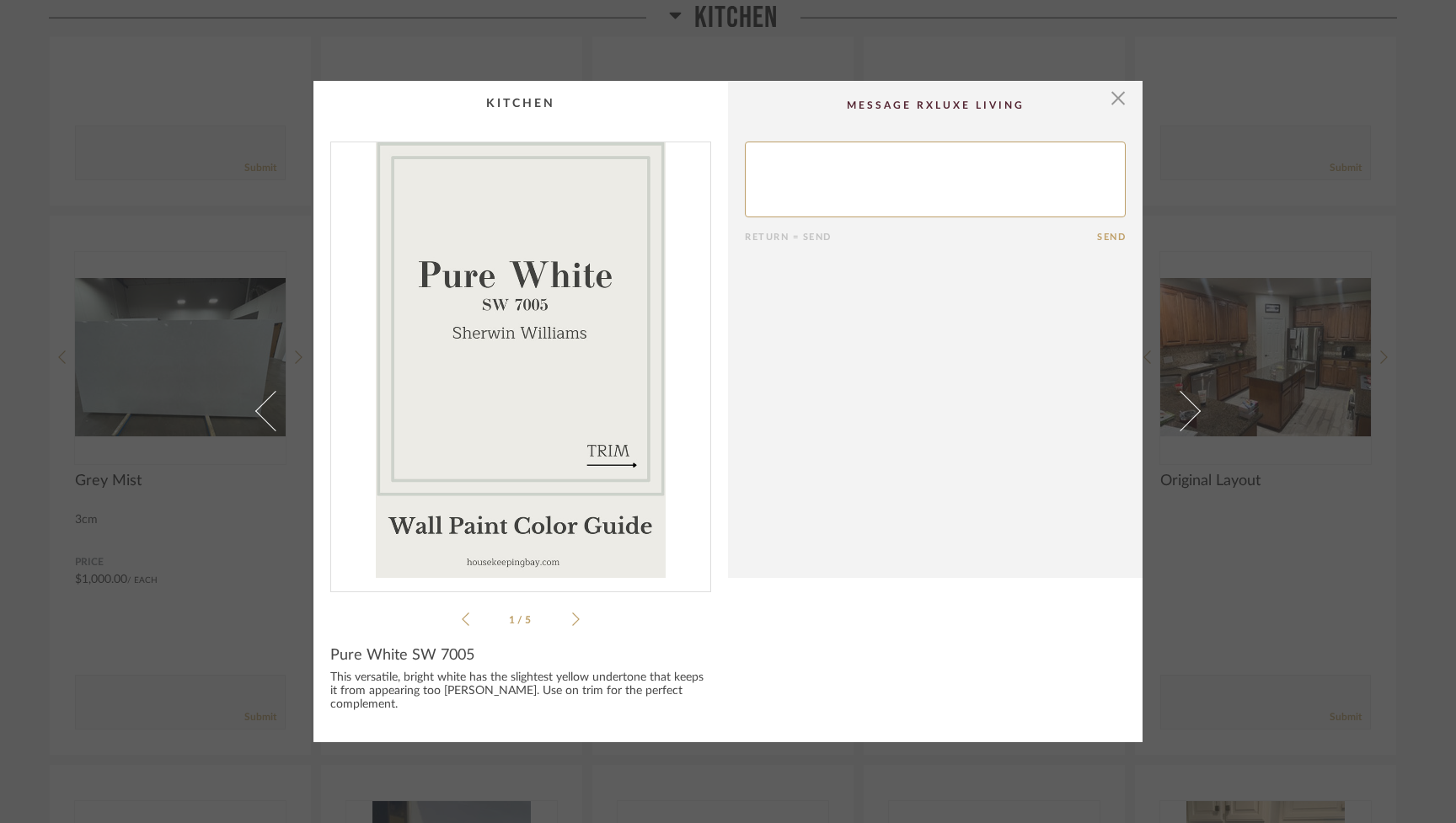
click at [255, 412] on span at bounding box center [275, 411] width 40 height 40
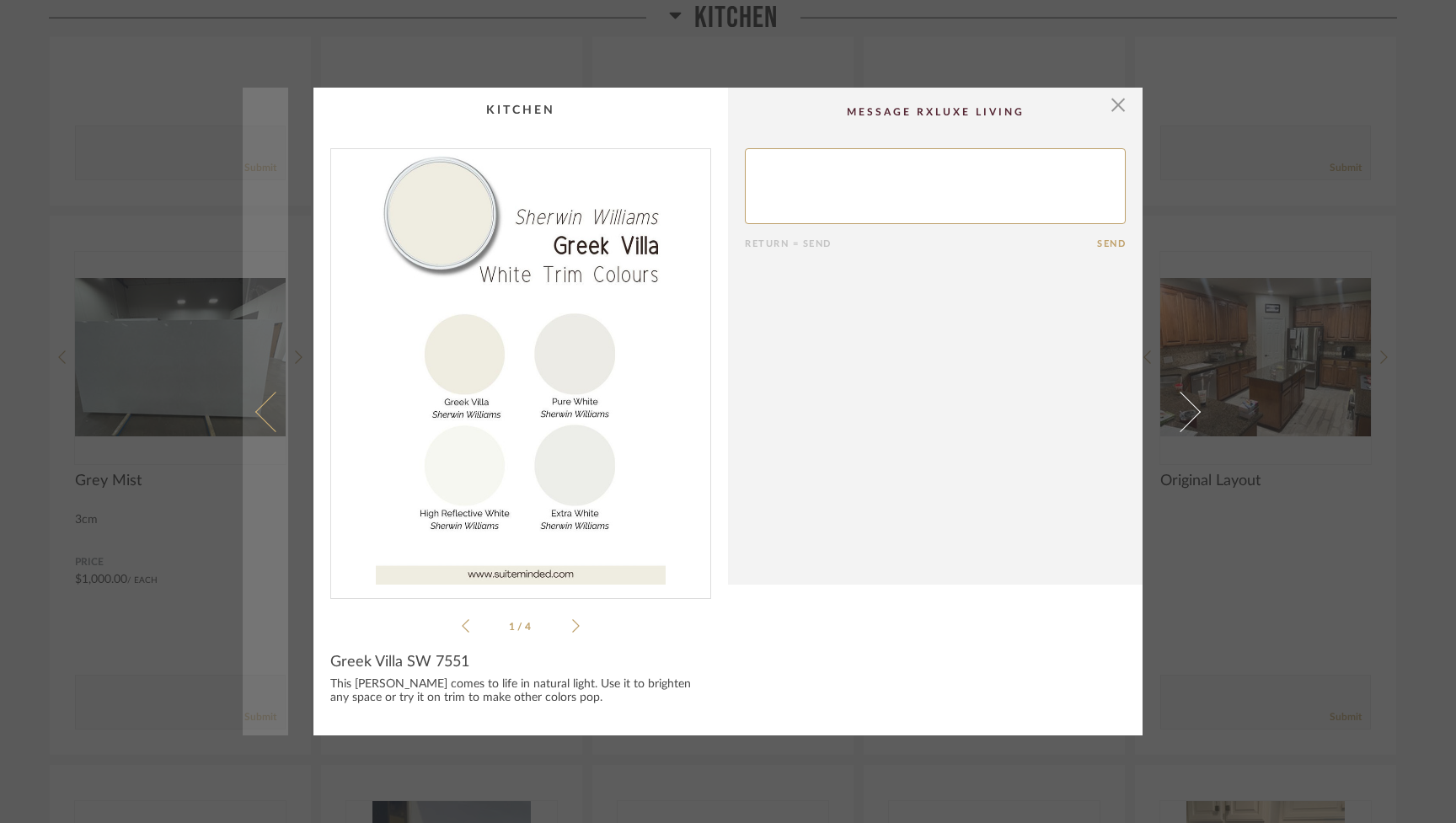
click at [255, 412] on span at bounding box center [275, 411] width 40 height 40
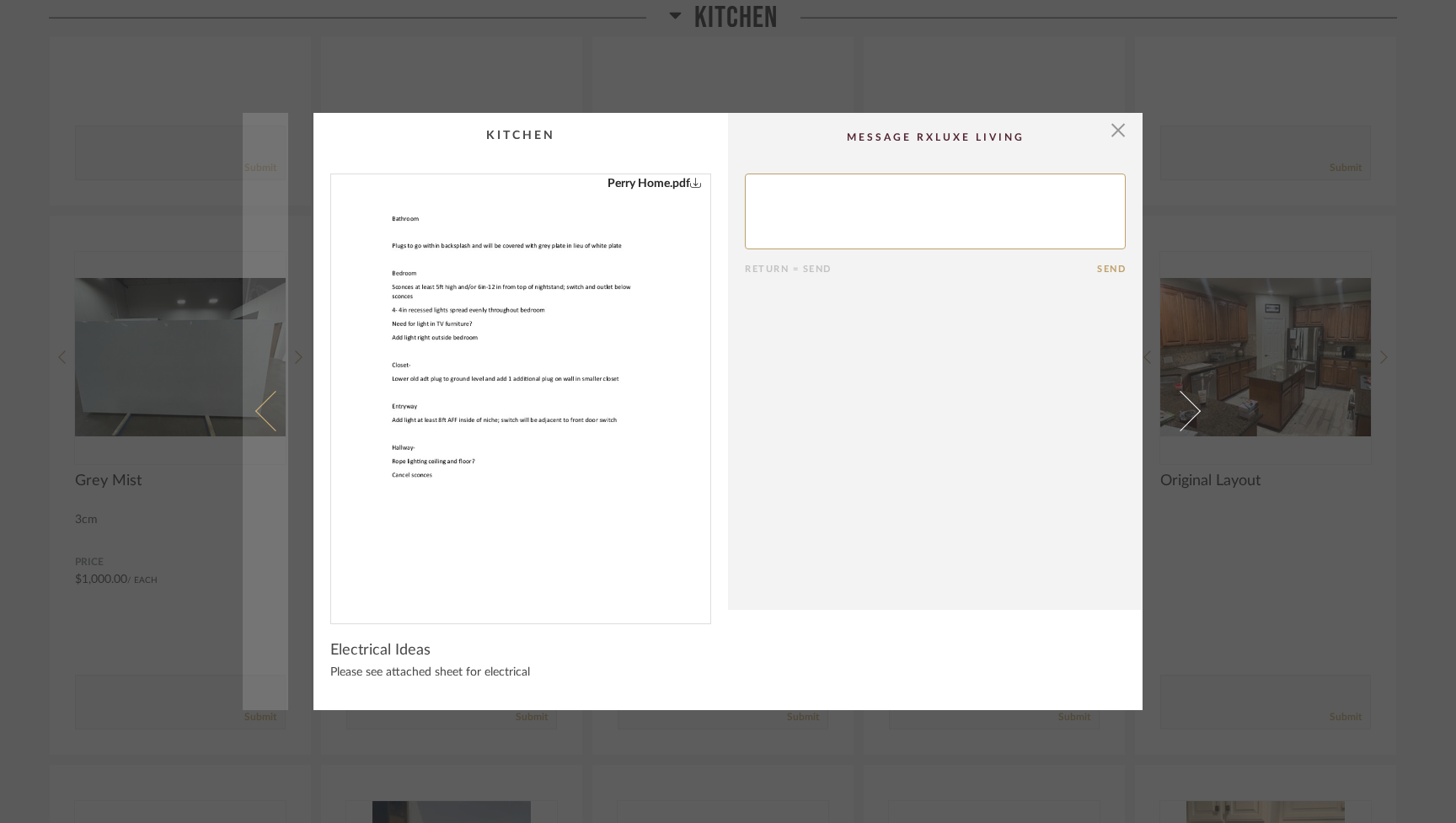
click at [255, 412] on span at bounding box center [275, 411] width 40 height 40
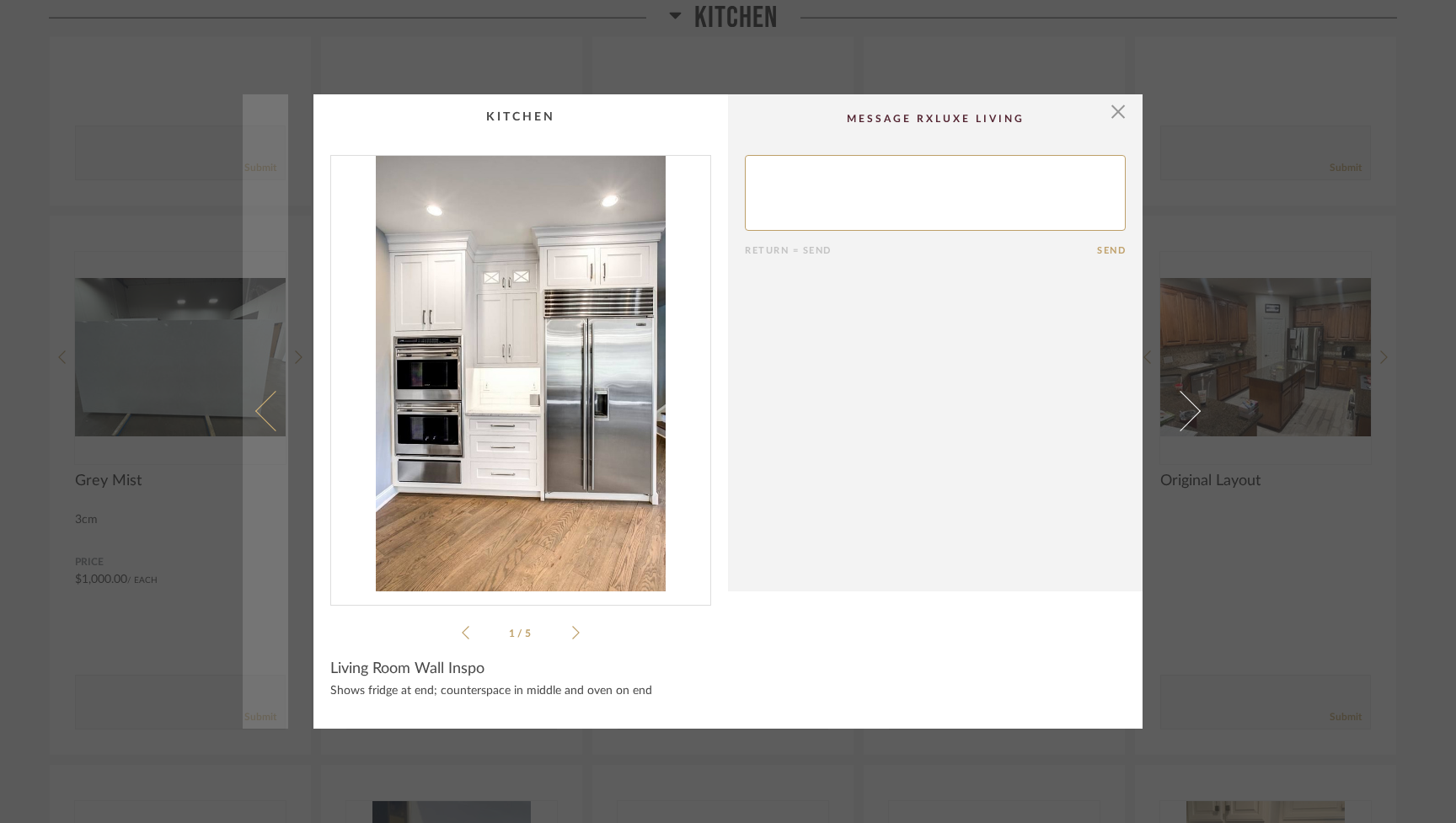
click at [255, 412] on span at bounding box center [275, 411] width 40 height 40
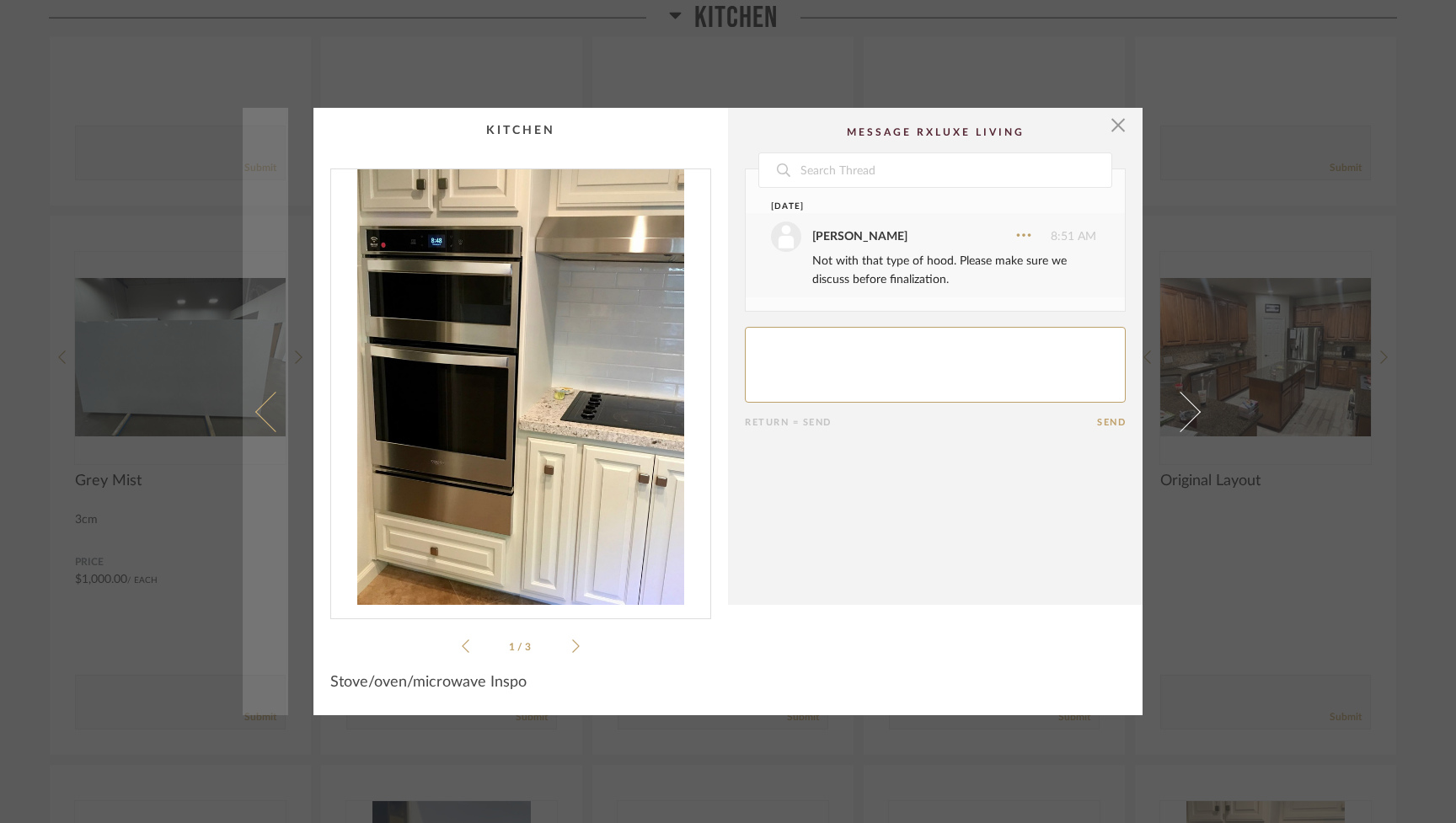
click at [255, 412] on span at bounding box center [275, 411] width 40 height 40
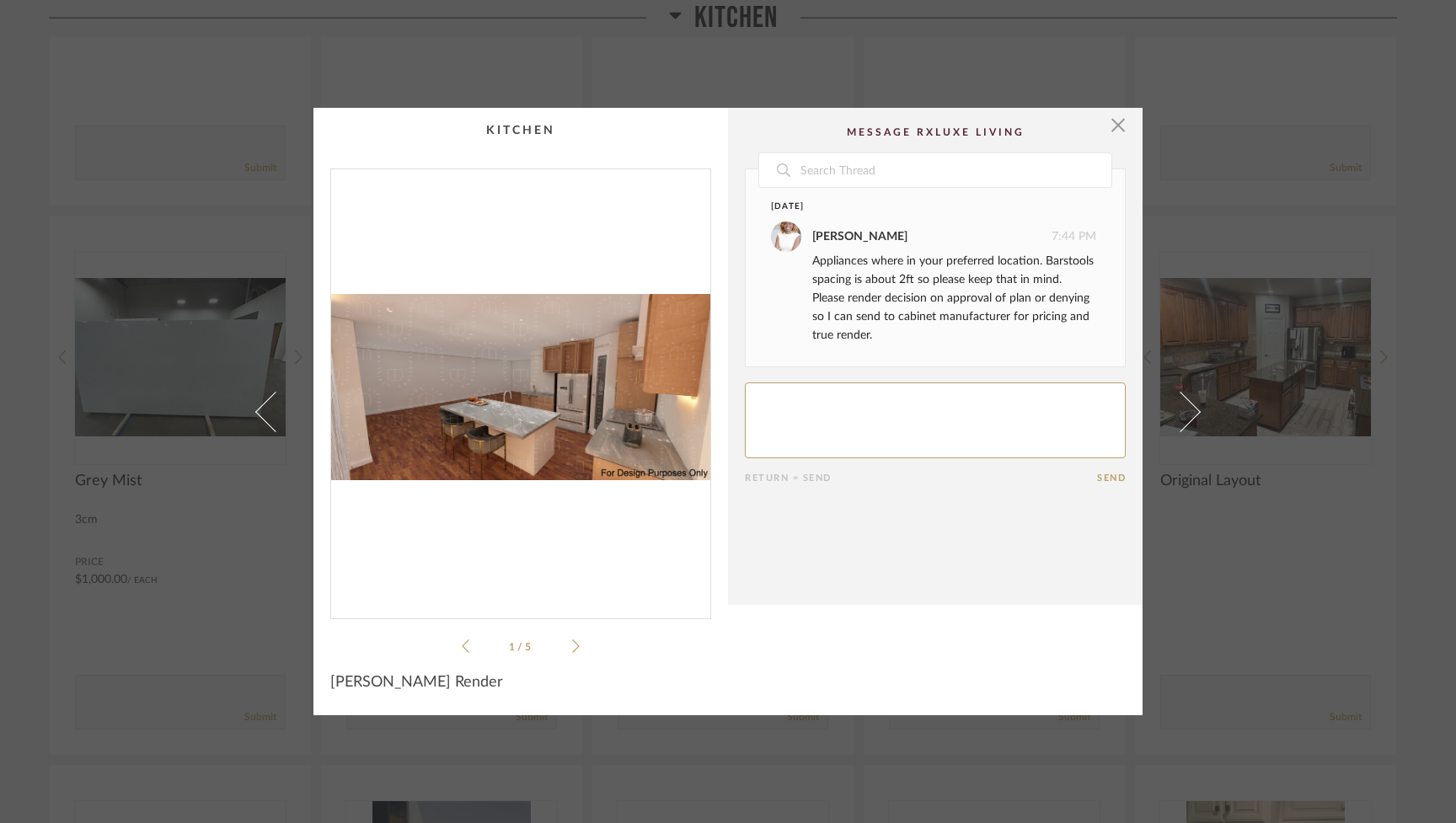
click at [255, 412] on span at bounding box center [275, 411] width 40 height 40
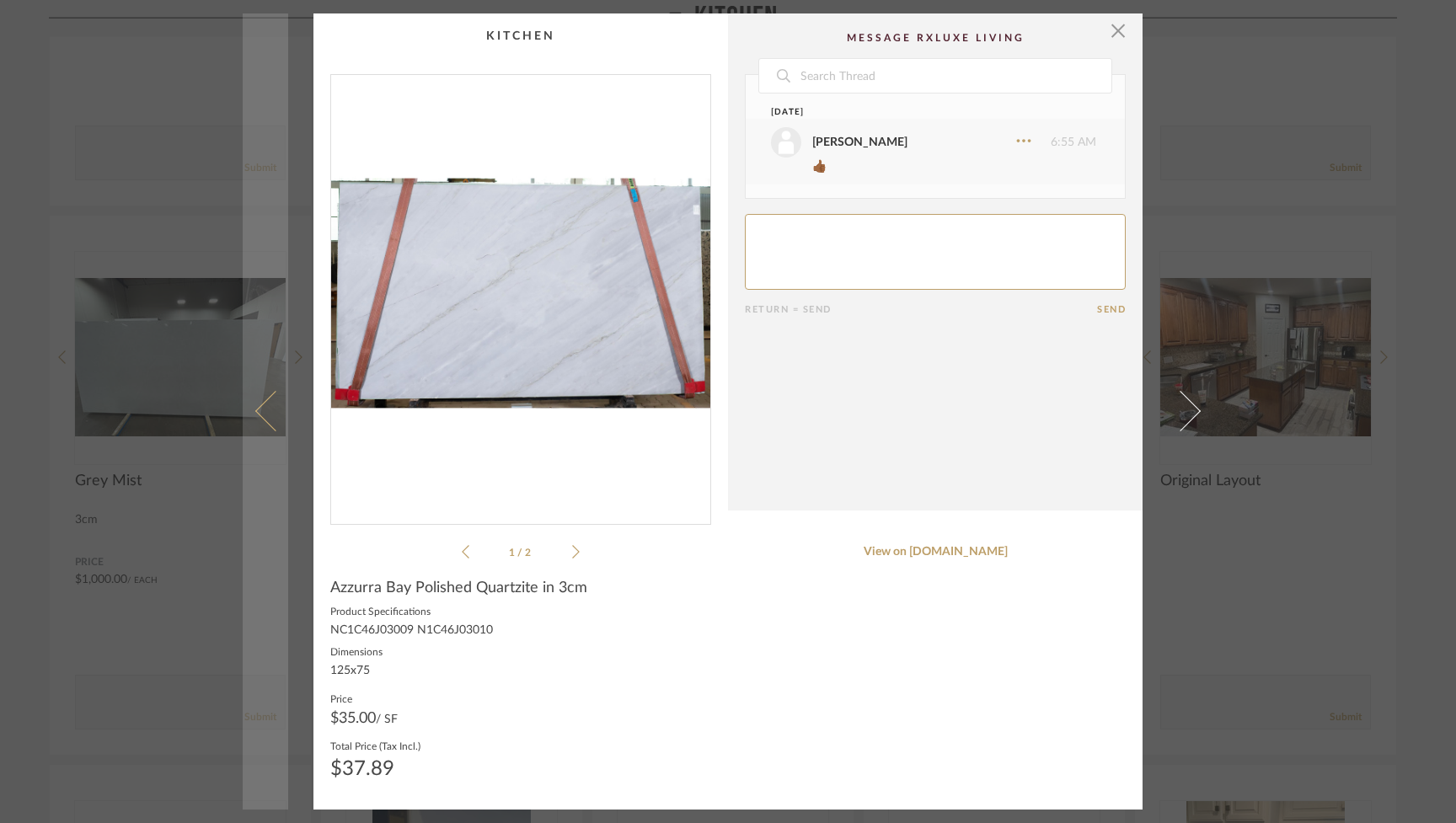
click at [255, 412] on span at bounding box center [275, 411] width 40 height 40
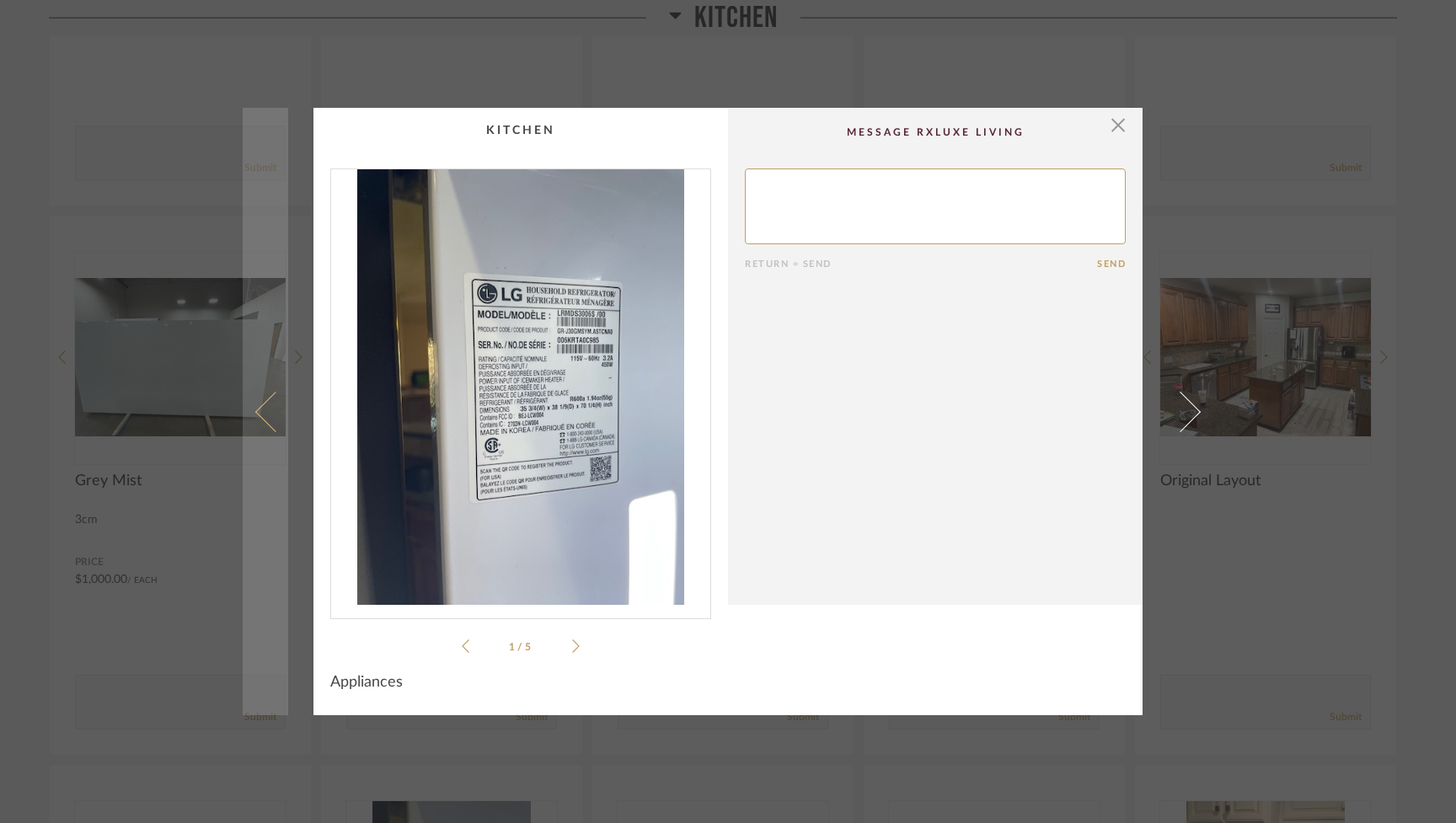
click at [255, 413] on span at bounding box center [275, 411] width 40 height 40
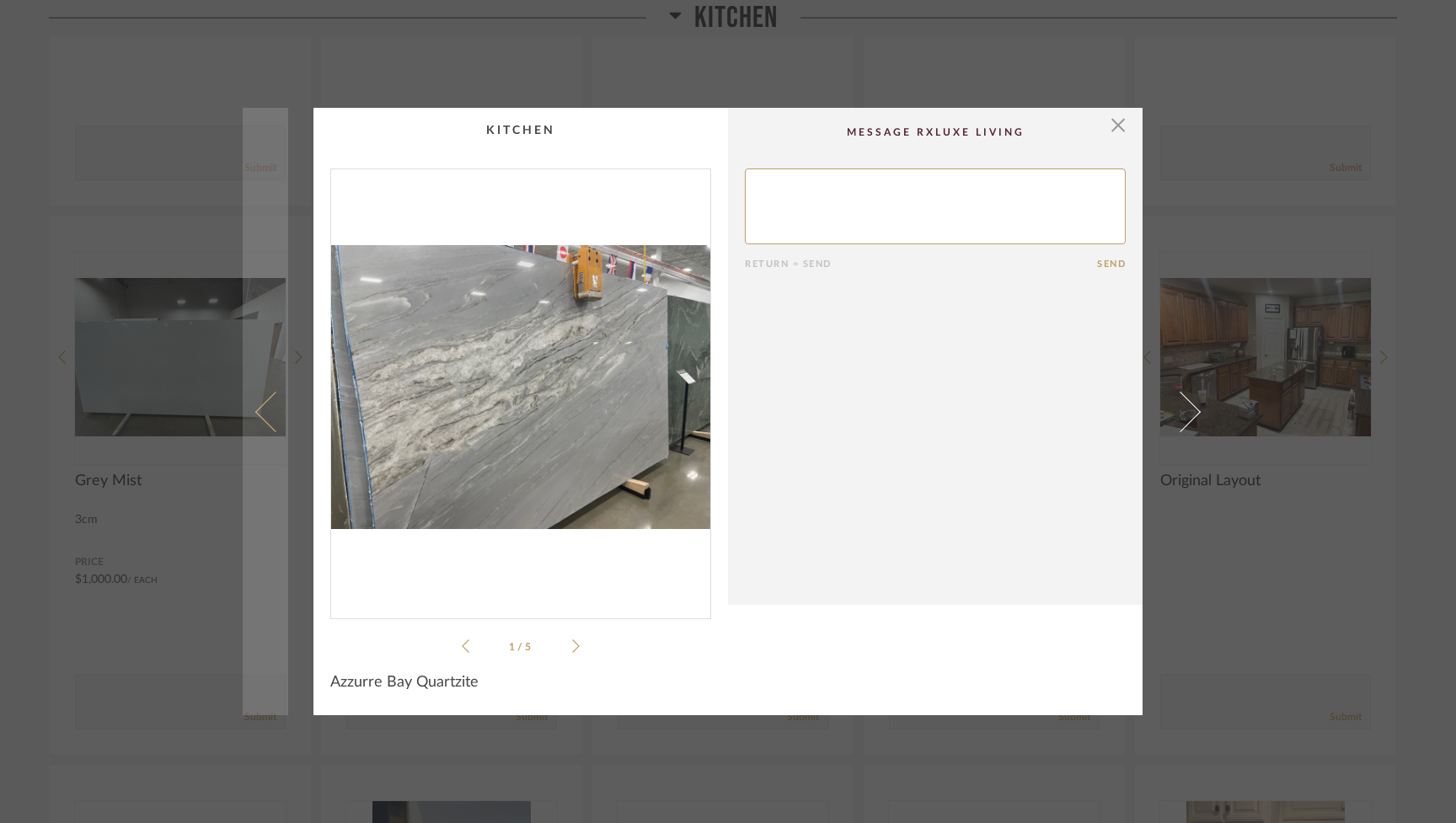
click at [256, 413] on span at bounding box center [275, 411] width 40 height 40
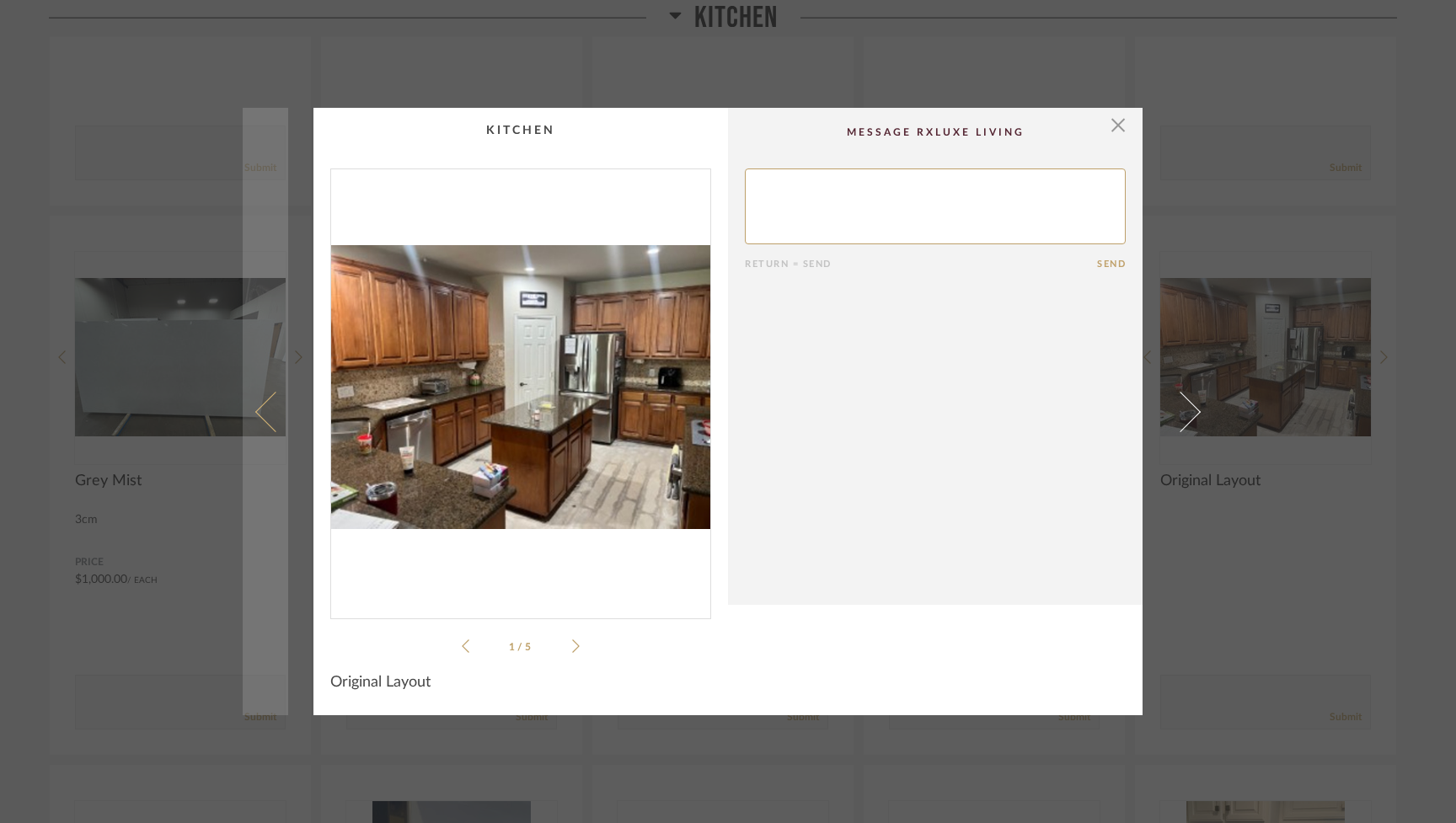
click at [257, 414] on span at bounding box center [275, 411] width 40 height 40
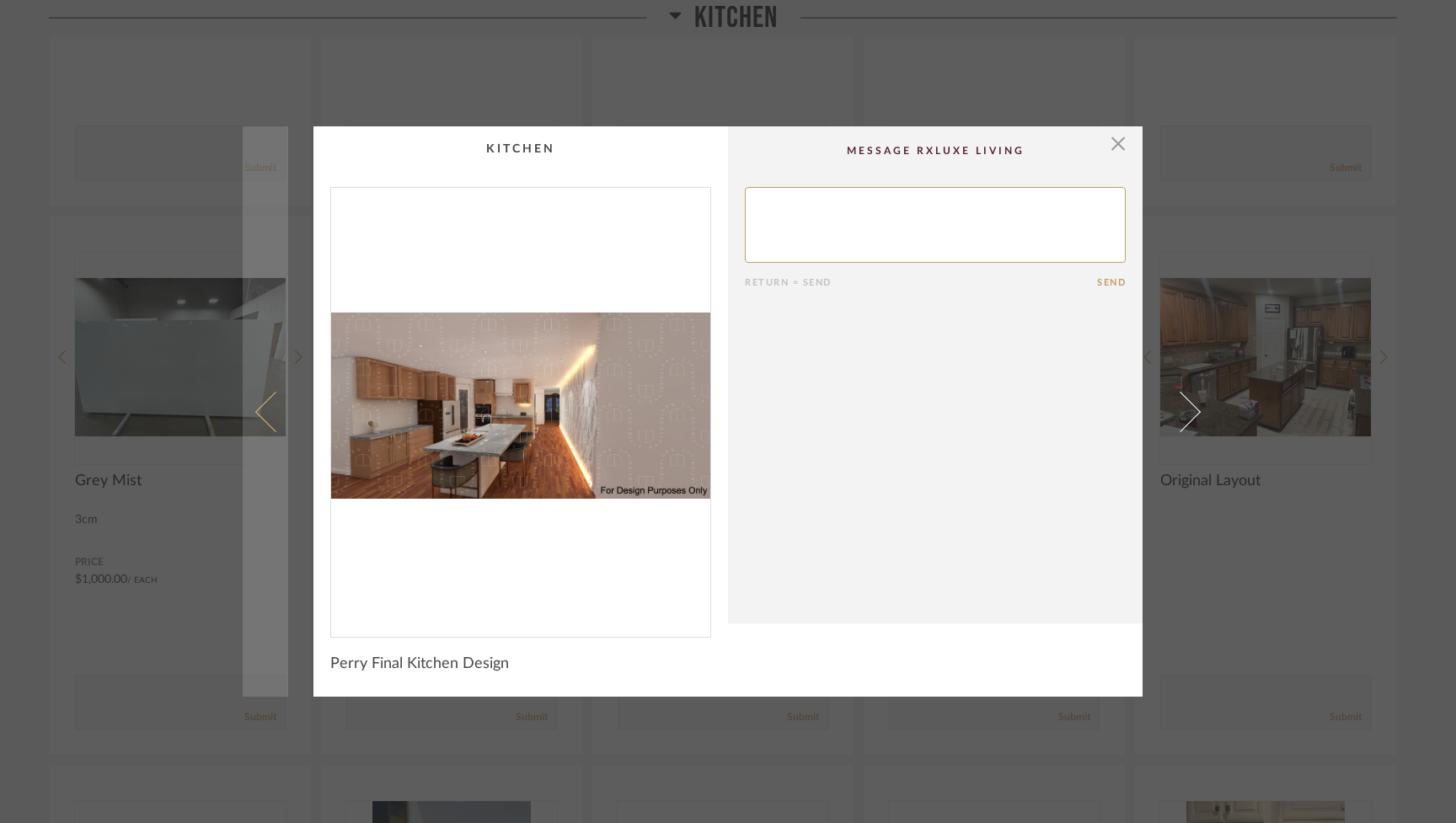
click at [257, 414] on span at bounding box center [275, 411] width 40 height 40
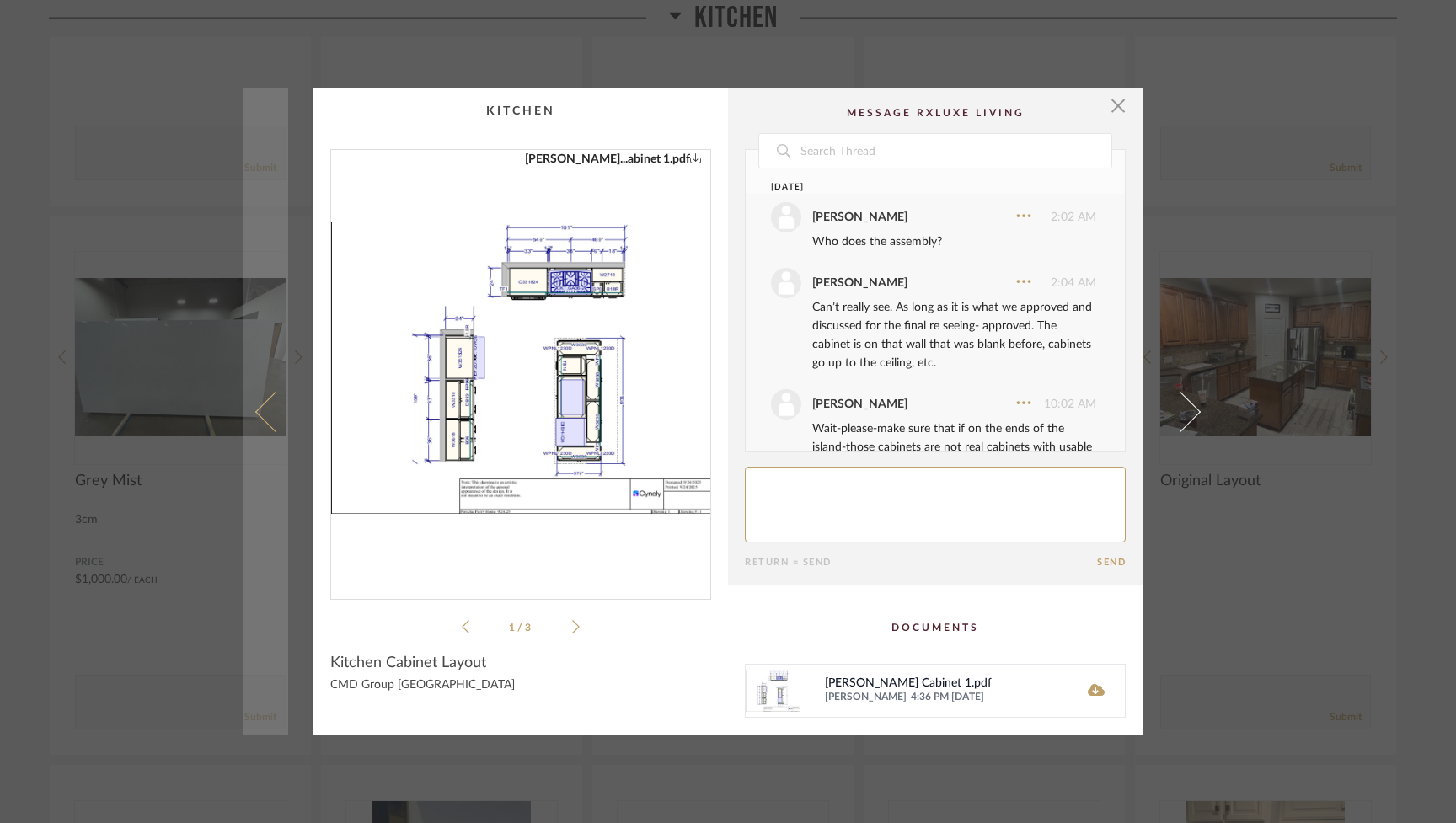
scroll to position [65, 0]
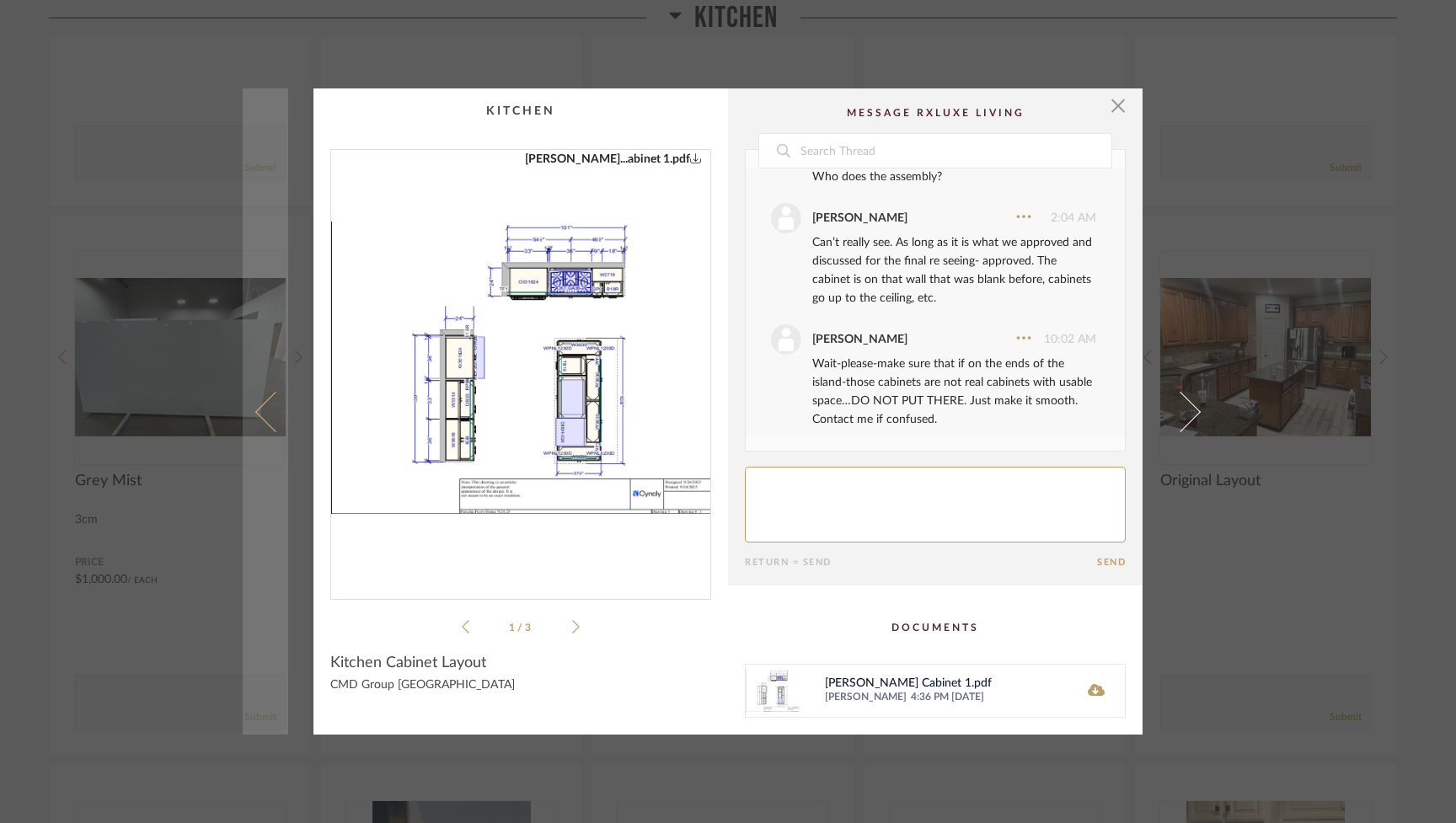
click at [258, 414] on span at bounding box center [275, 411] width 40 height 40
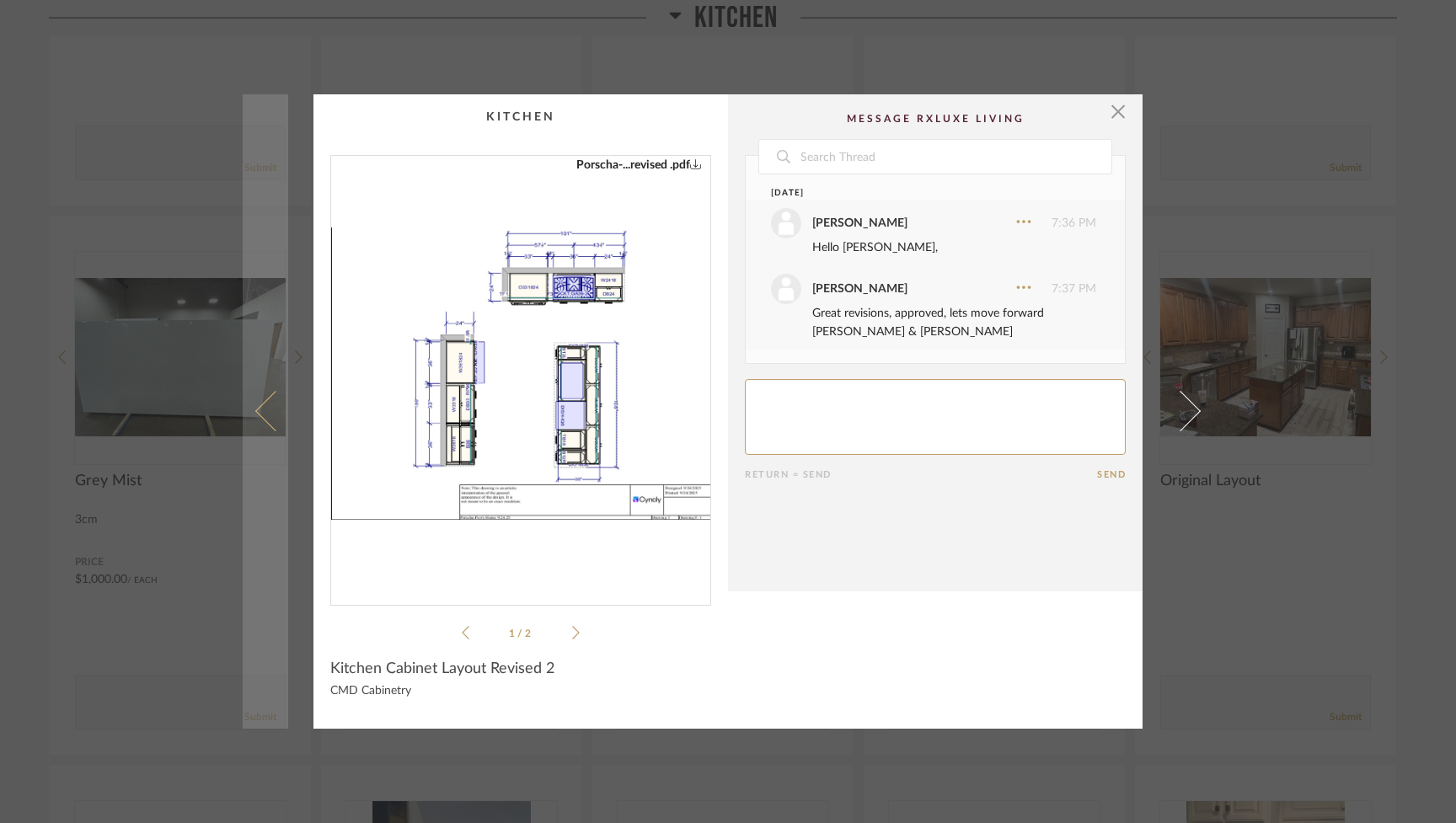
click at [258, 414] on span at bounding box center [275, 411] width 40 height 40
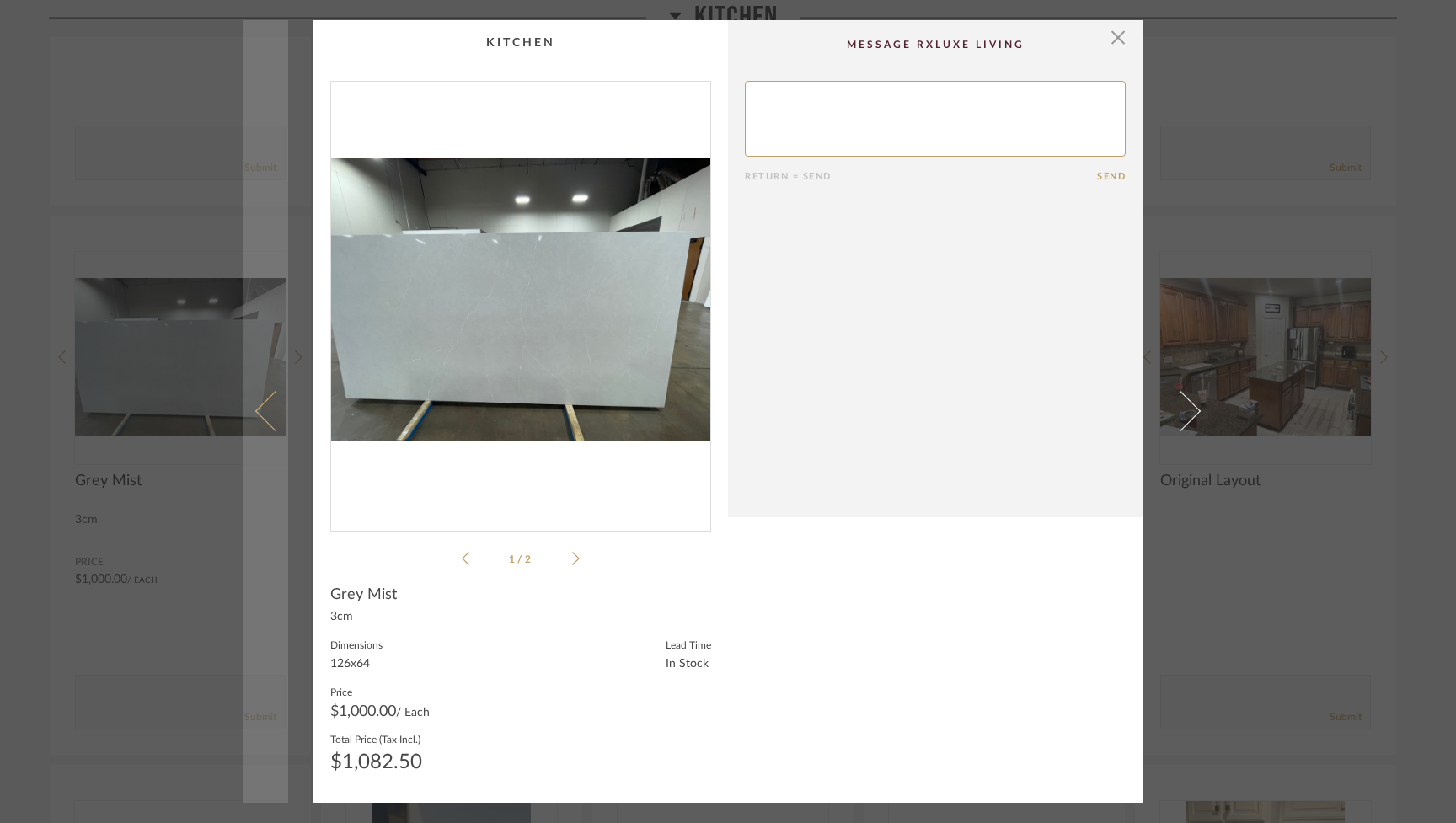
click at [259, 414] on span at bounding box center [275, 411] width 40 height 40
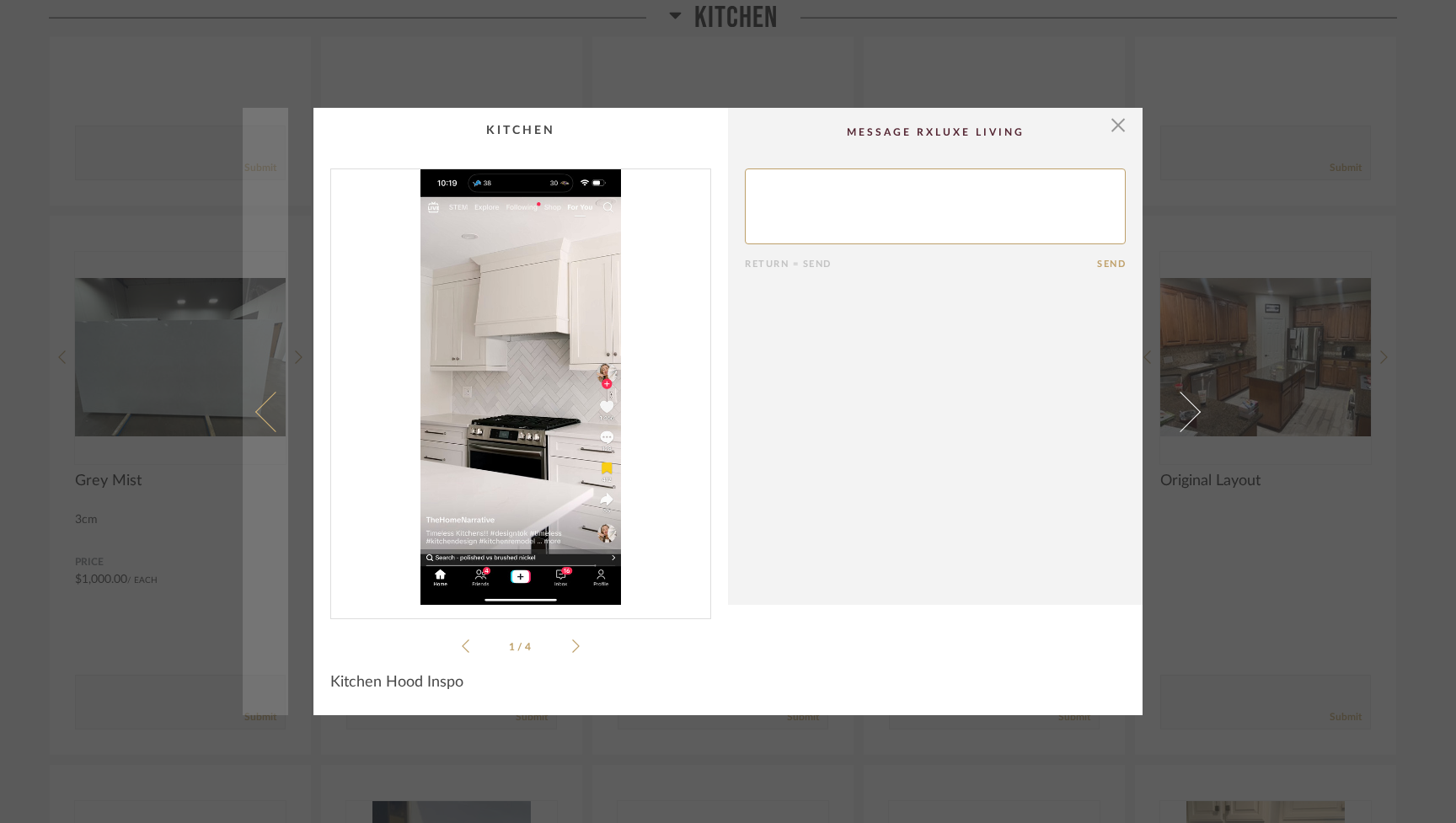
click at [259, 415] on span at bounding box center [275, 411] width 40 height 40
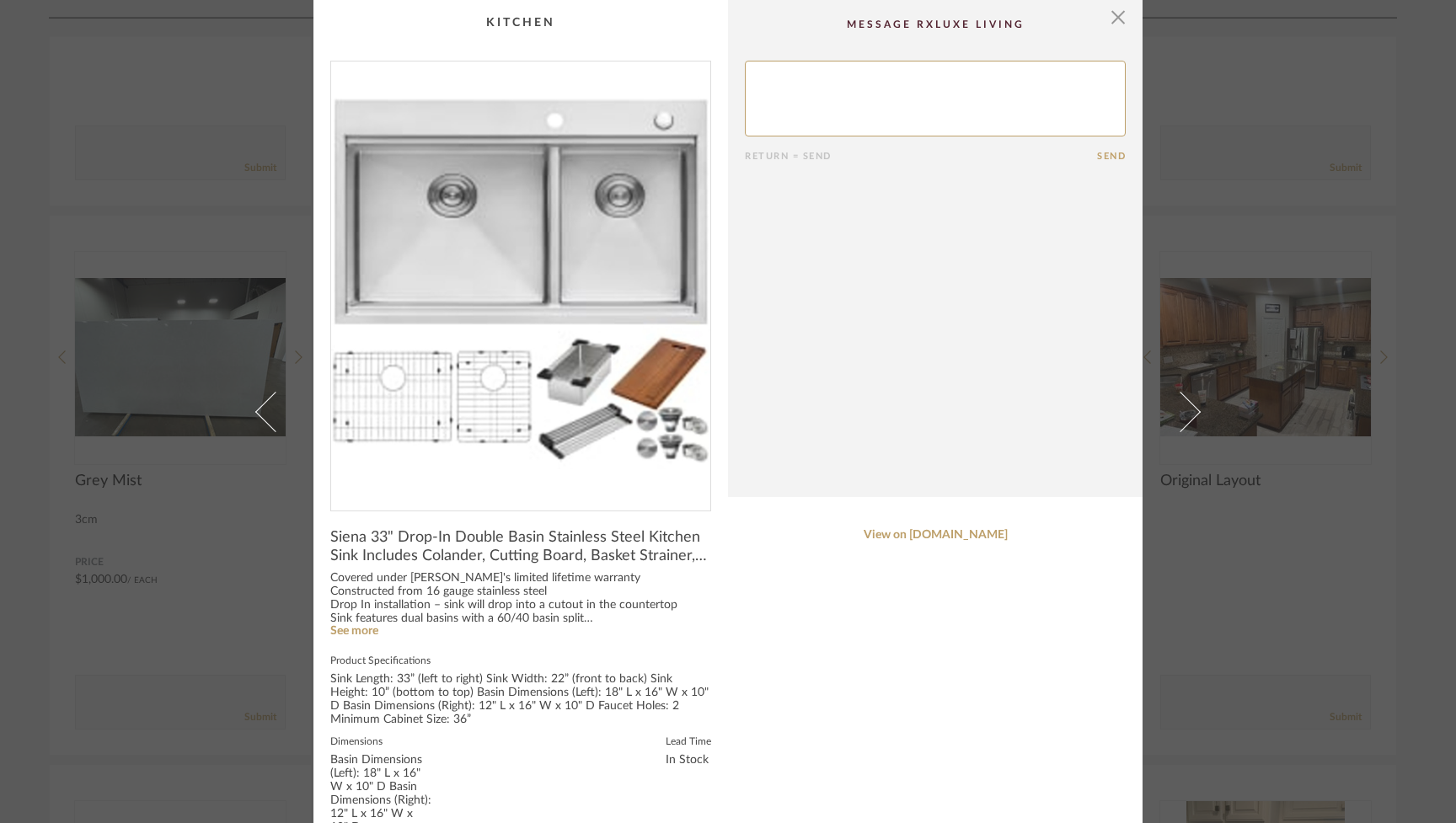
click at [259, 415] on span at bounding box center [275, 411] width 40 height 40
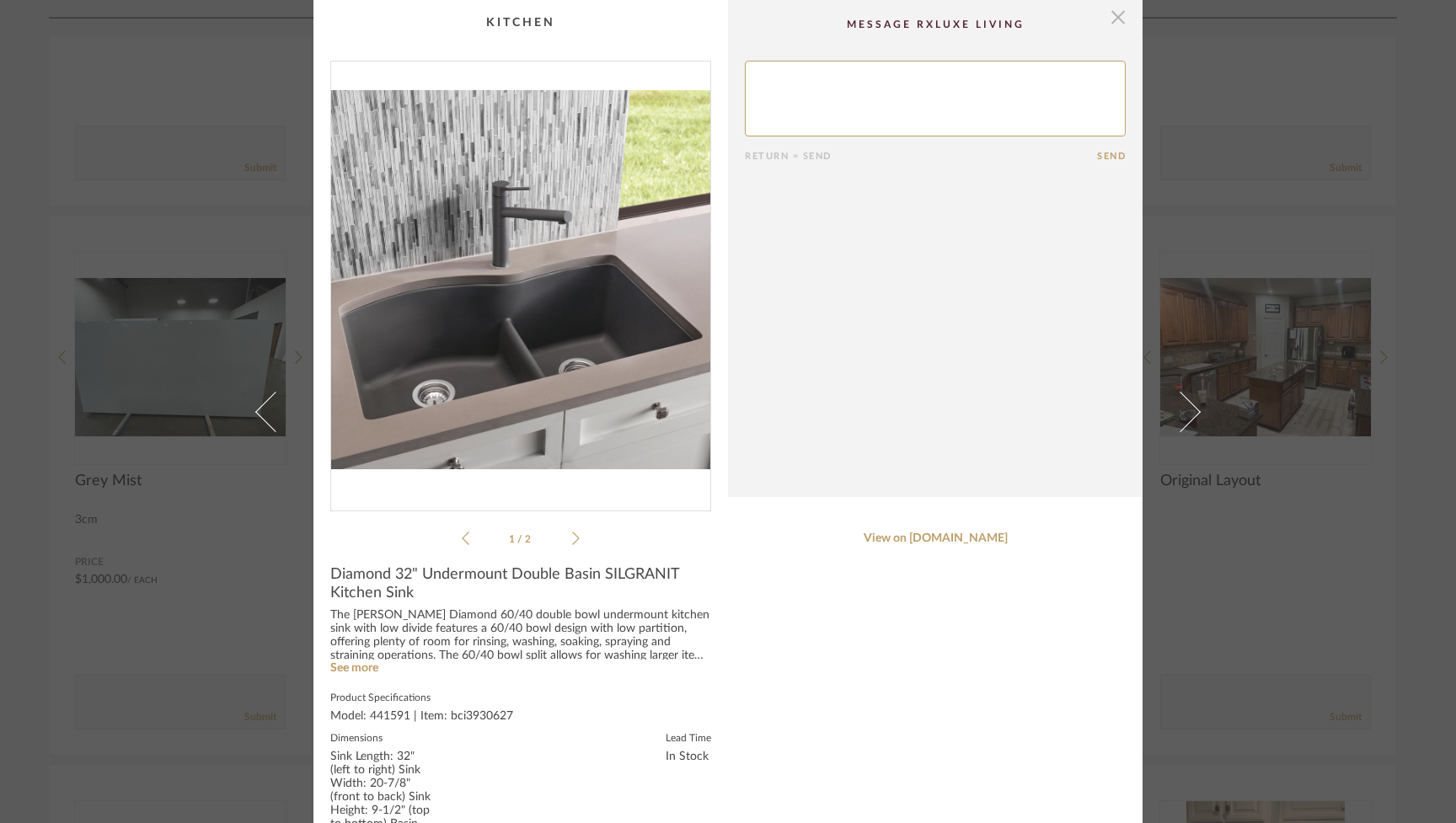
click at [1113, 11] on span "button" at bounding box center [1118, 17] width 34 height 34
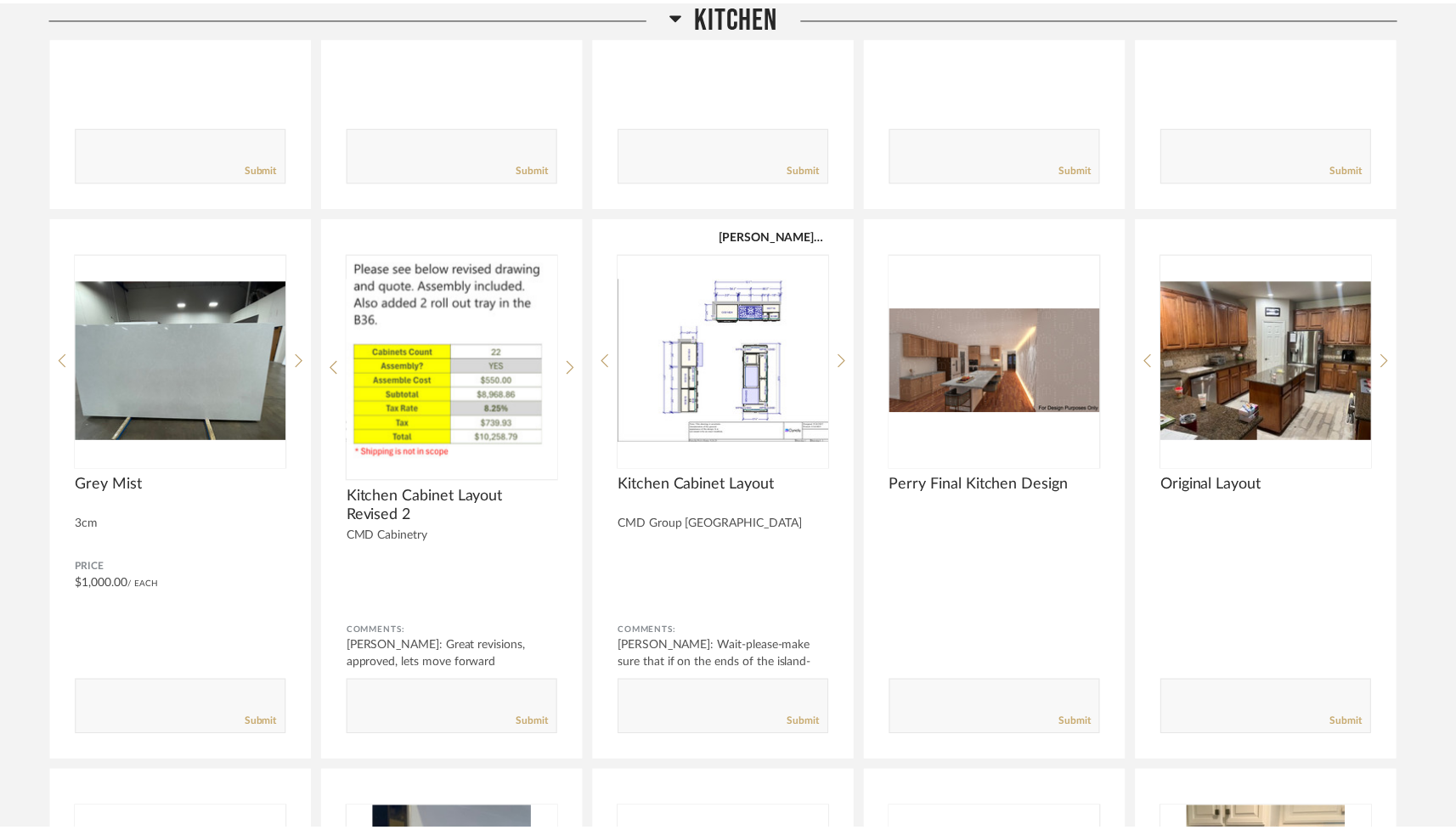
scroll to position [2682, 0]
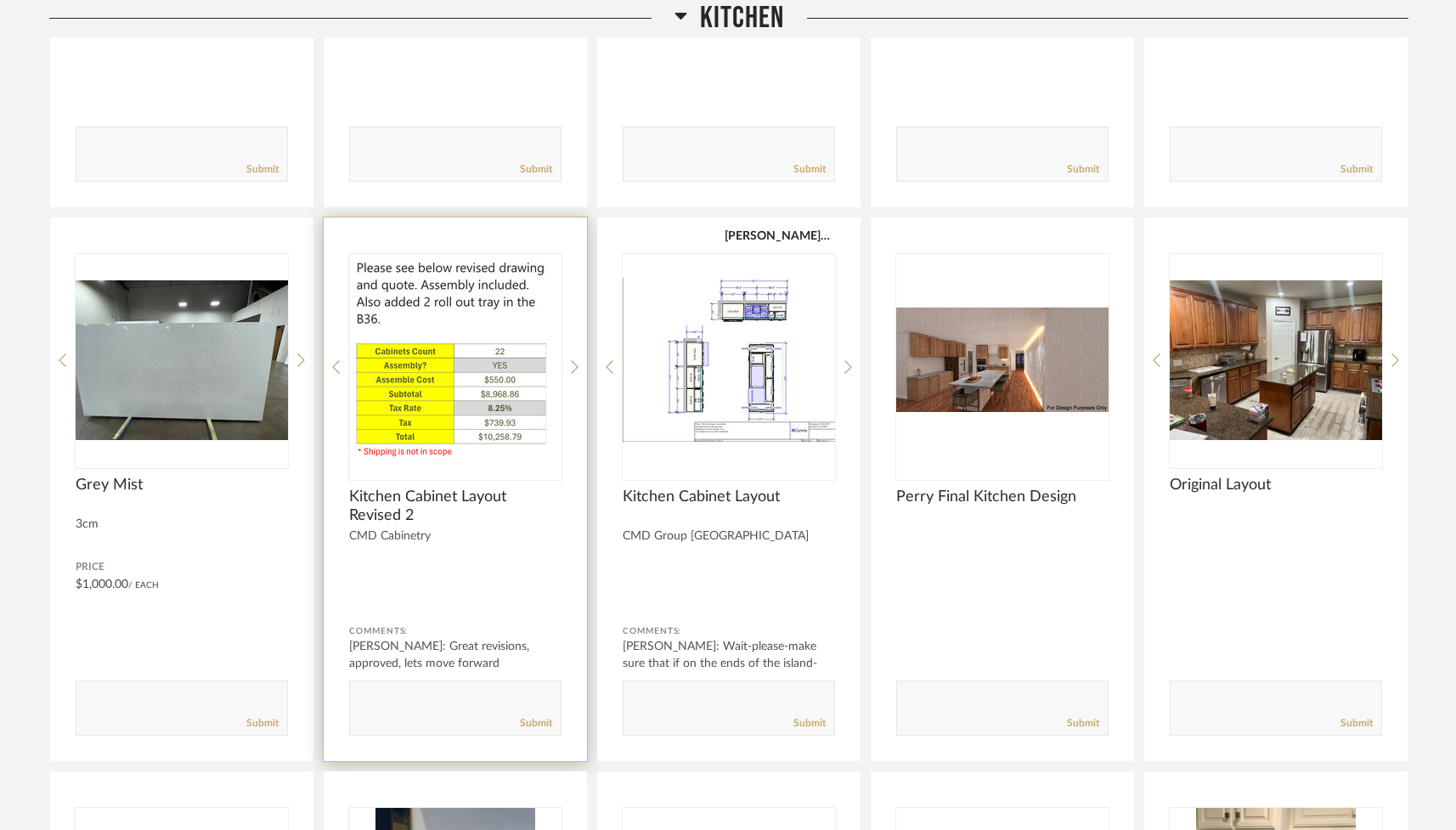
click at [477, 389] on img "1" at bounding box center [455, 360] width 213 height 213
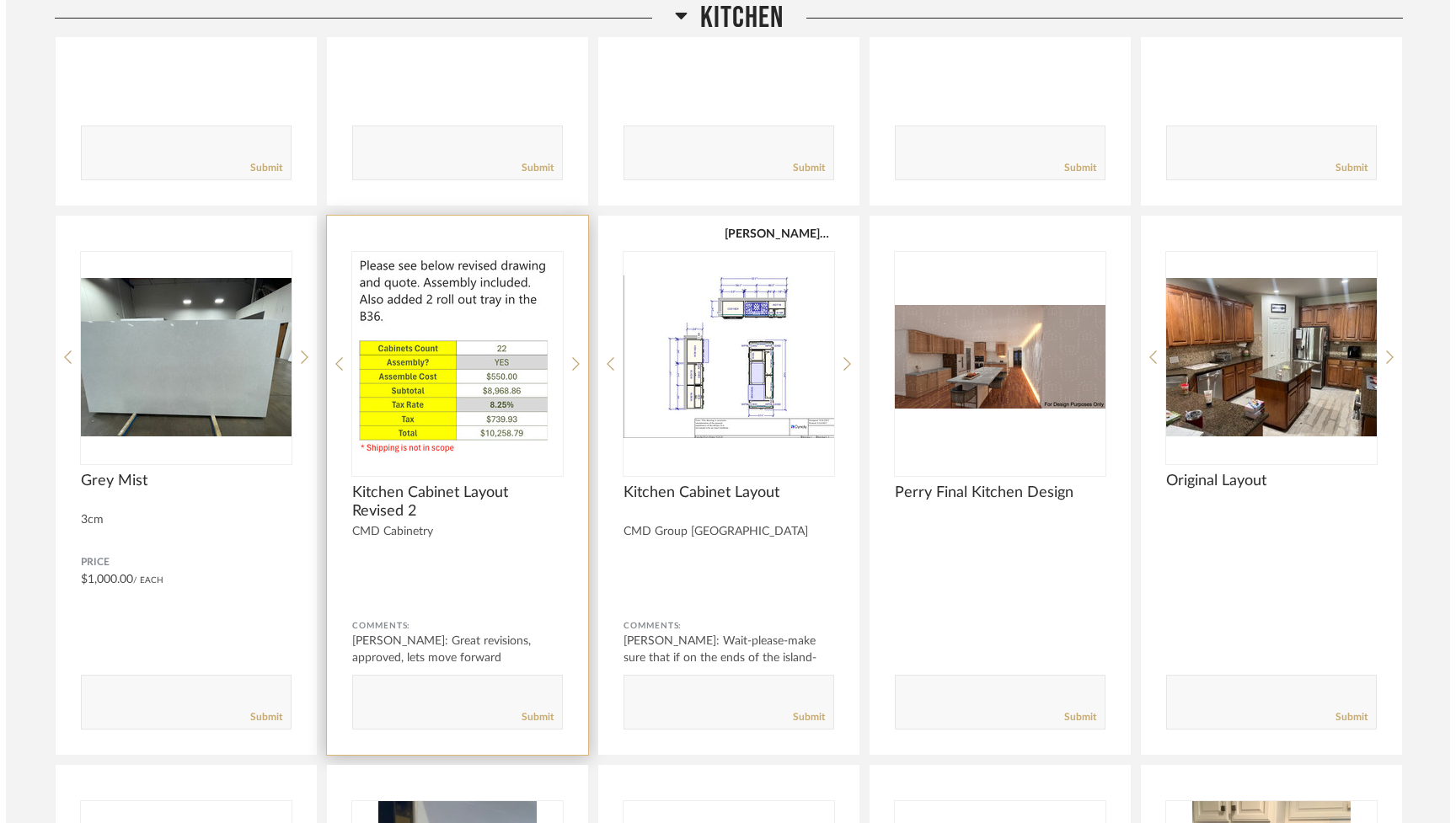
scroll to position [0, 0]
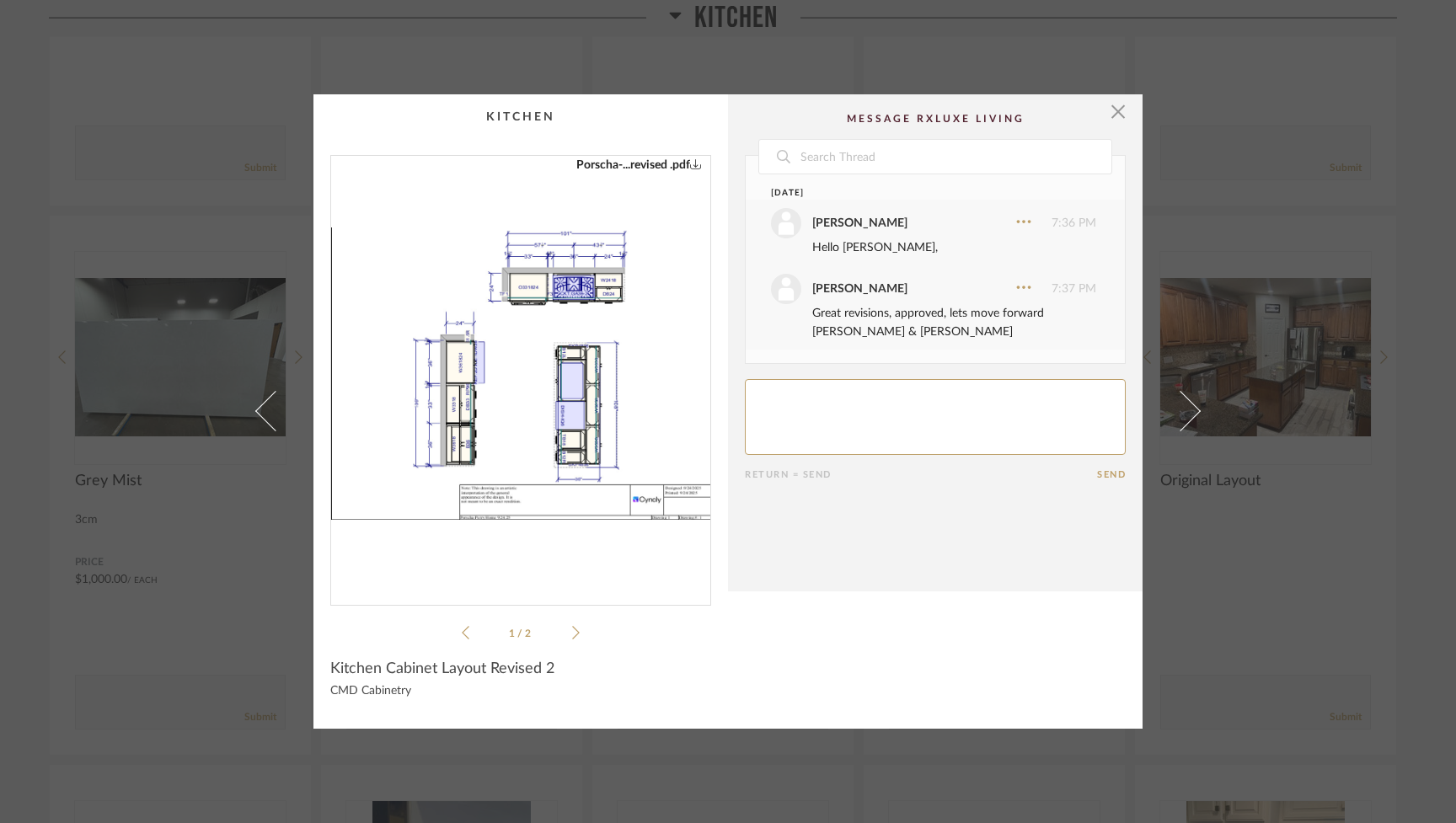
click at [549, 494] on img "0" at bounding box center [520, 373] width 379 height 436
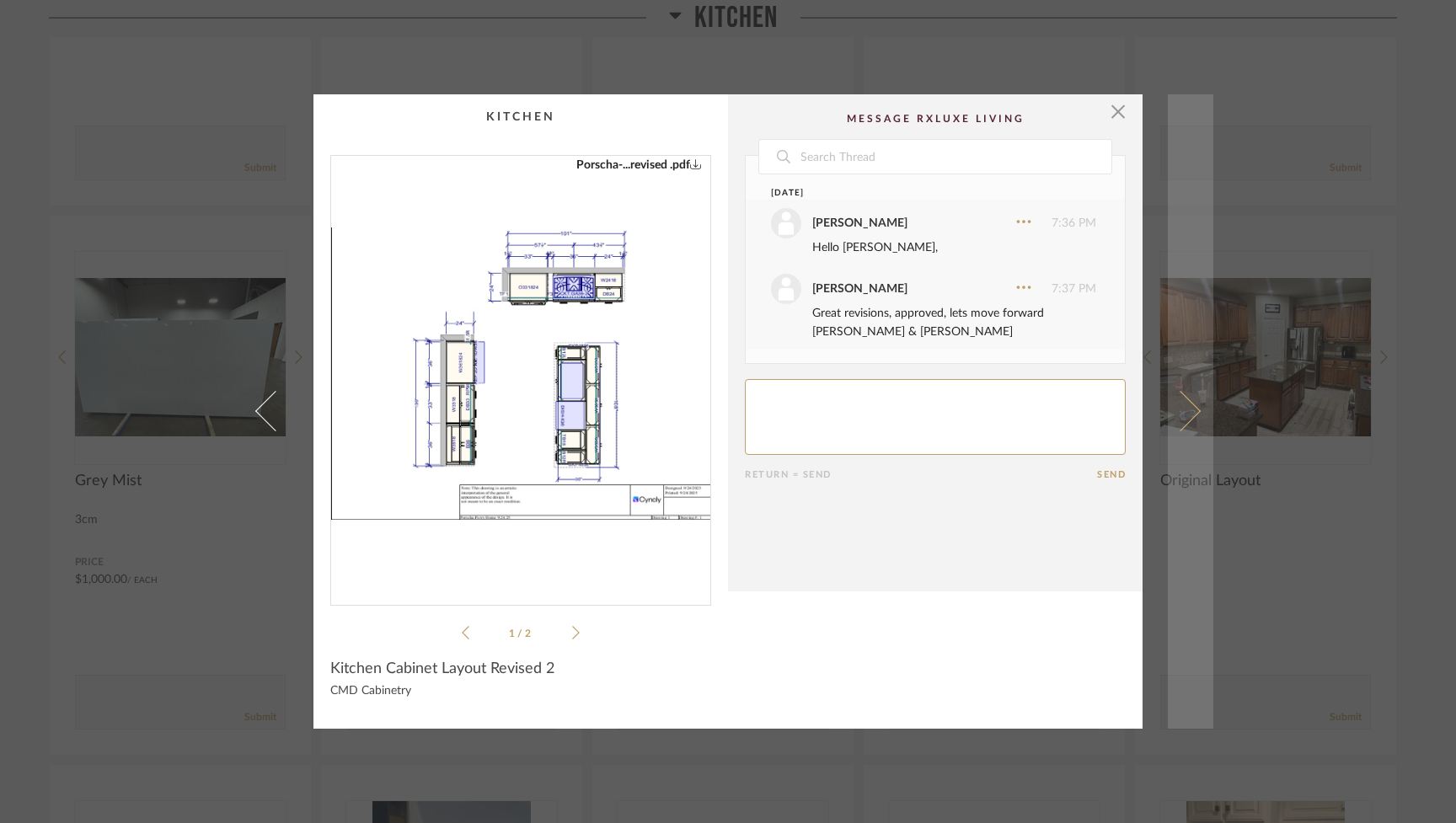
click at [1184, 405] on span at bounding box center [1180, 411] width 40 height 40
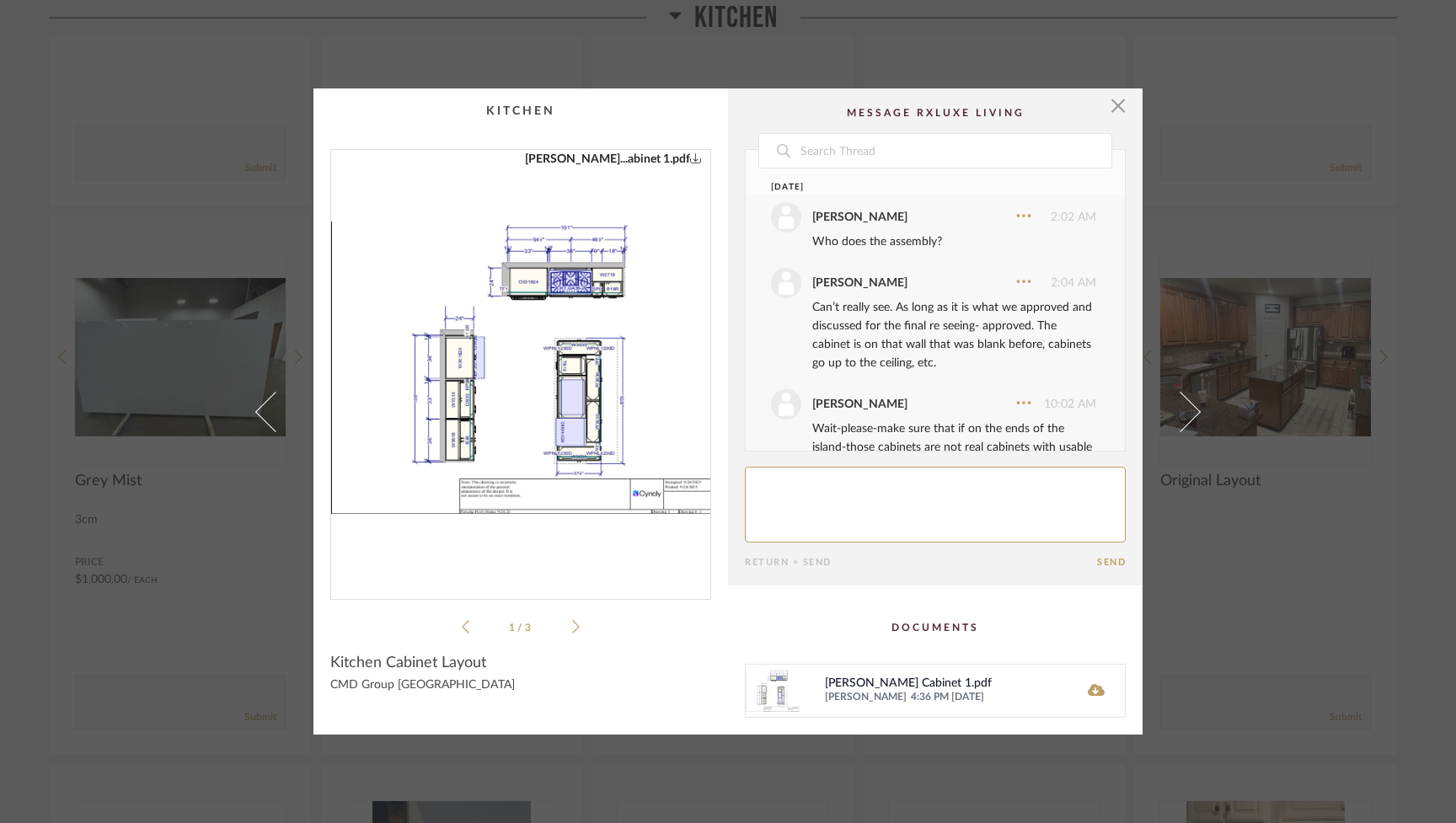
scroll to position [65, 0]
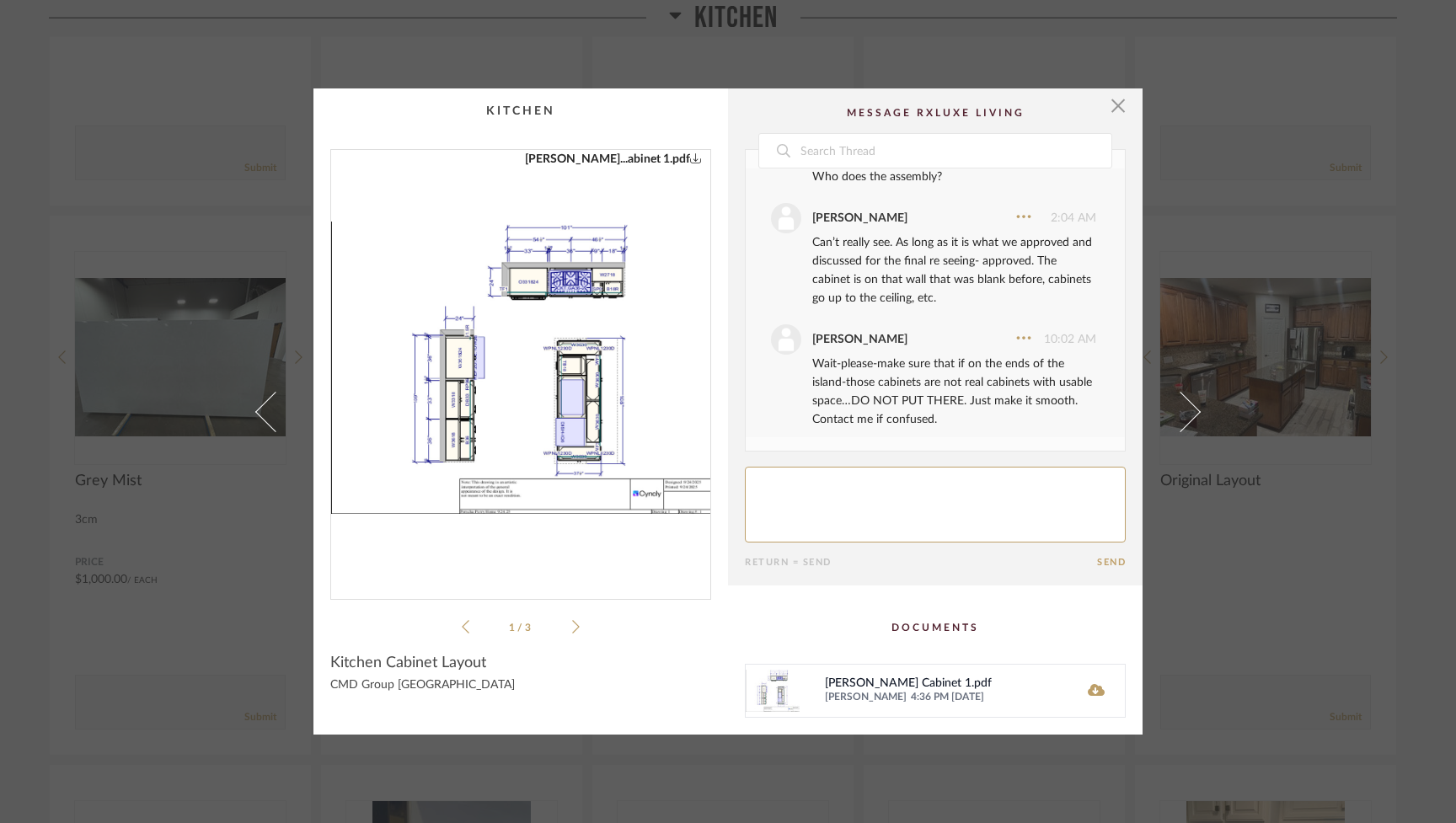
click at [1184, 405] on span at bounding box center [1180, 411] width 40 height 40
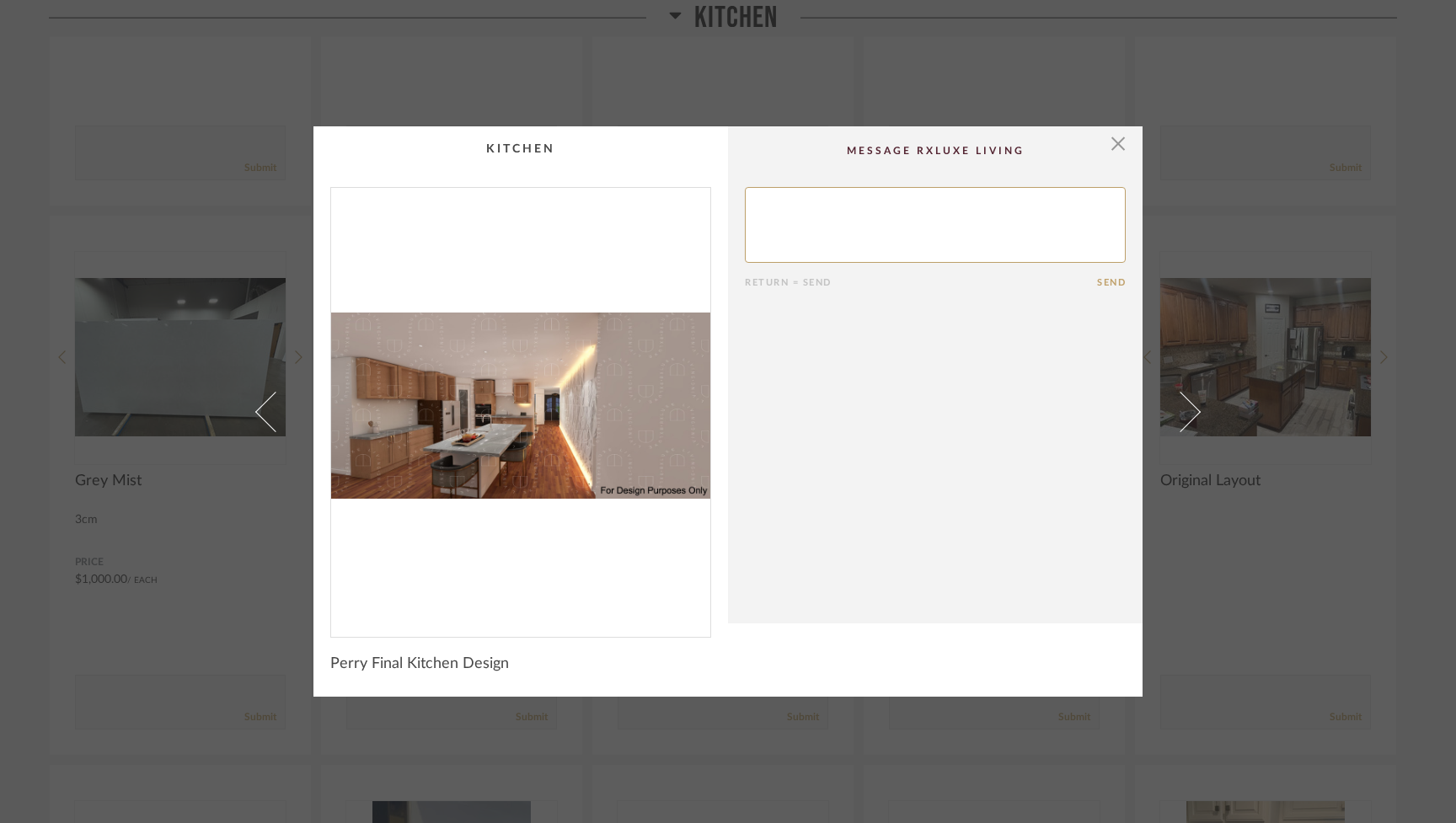
click at [1184, 405] on span at bounding box center [1180, 411] width 40 height 40
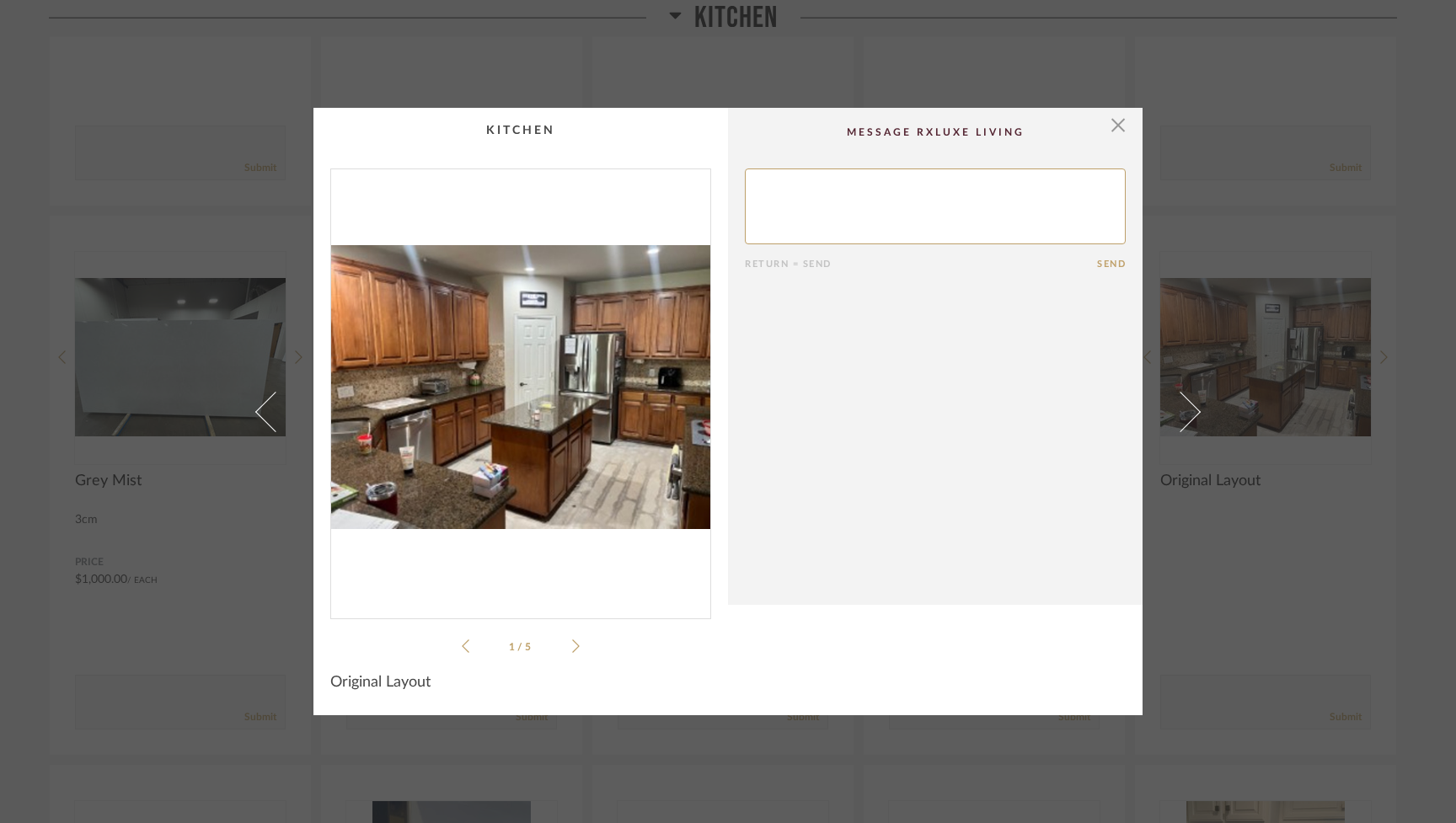
click at [1184, 405] on span at bounding box center [1180, 411] width 40 height 40
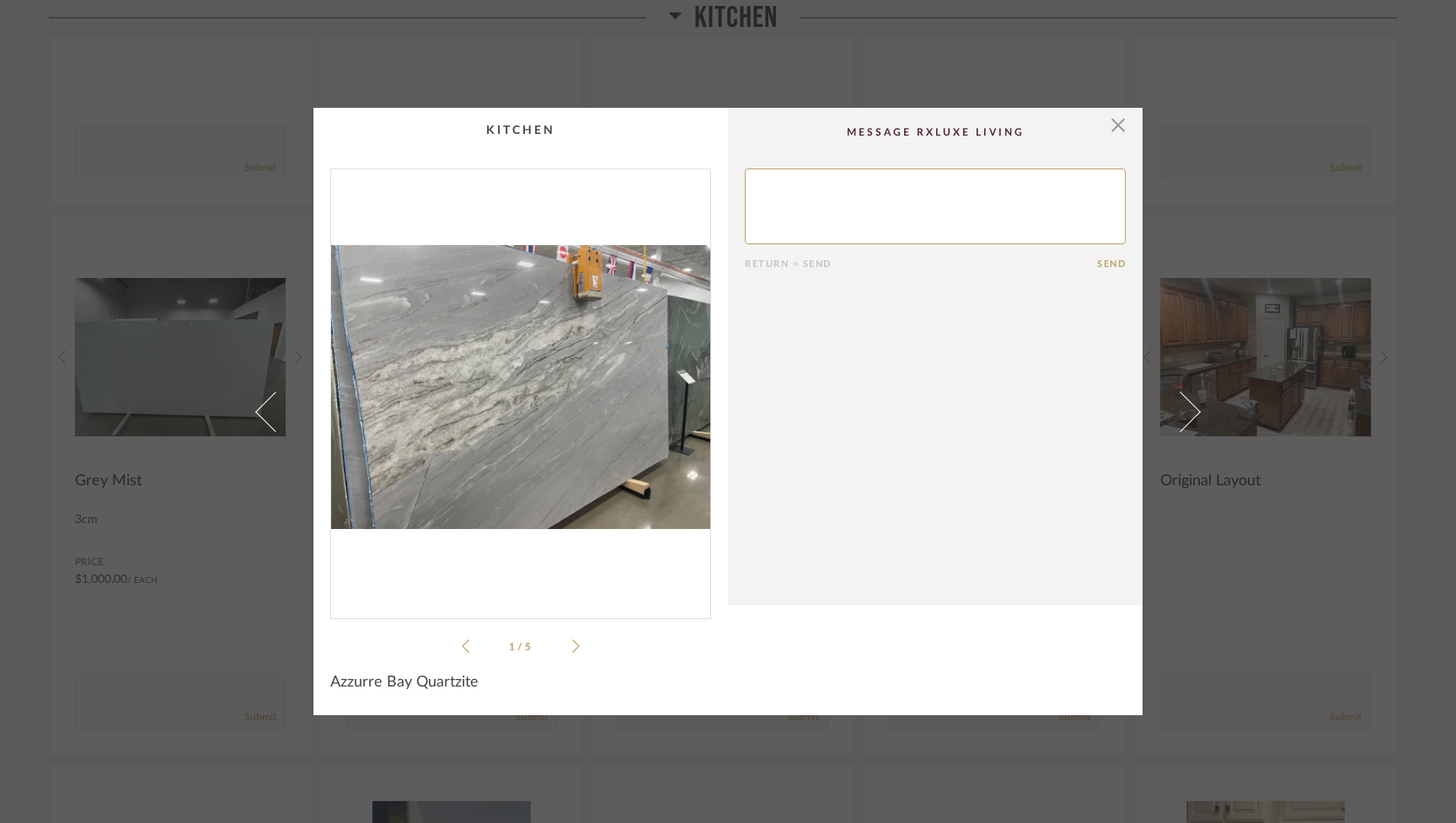
click at [1184, 405] on span at bounding box center [1180, 411] width 40 height 40
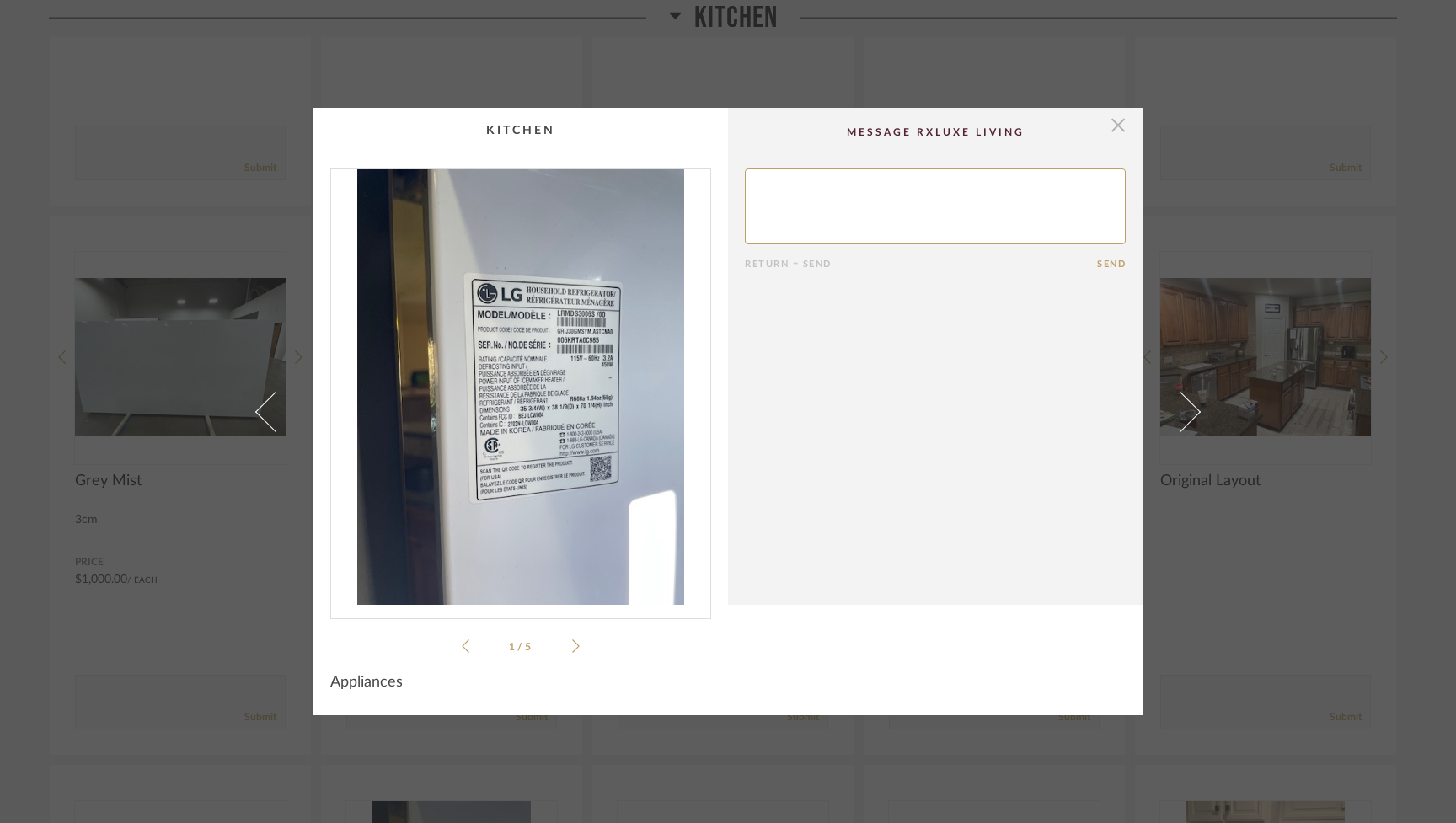
click at [1101, 124] on span "button" at bounding box center [1118, 125] width 34 height 34
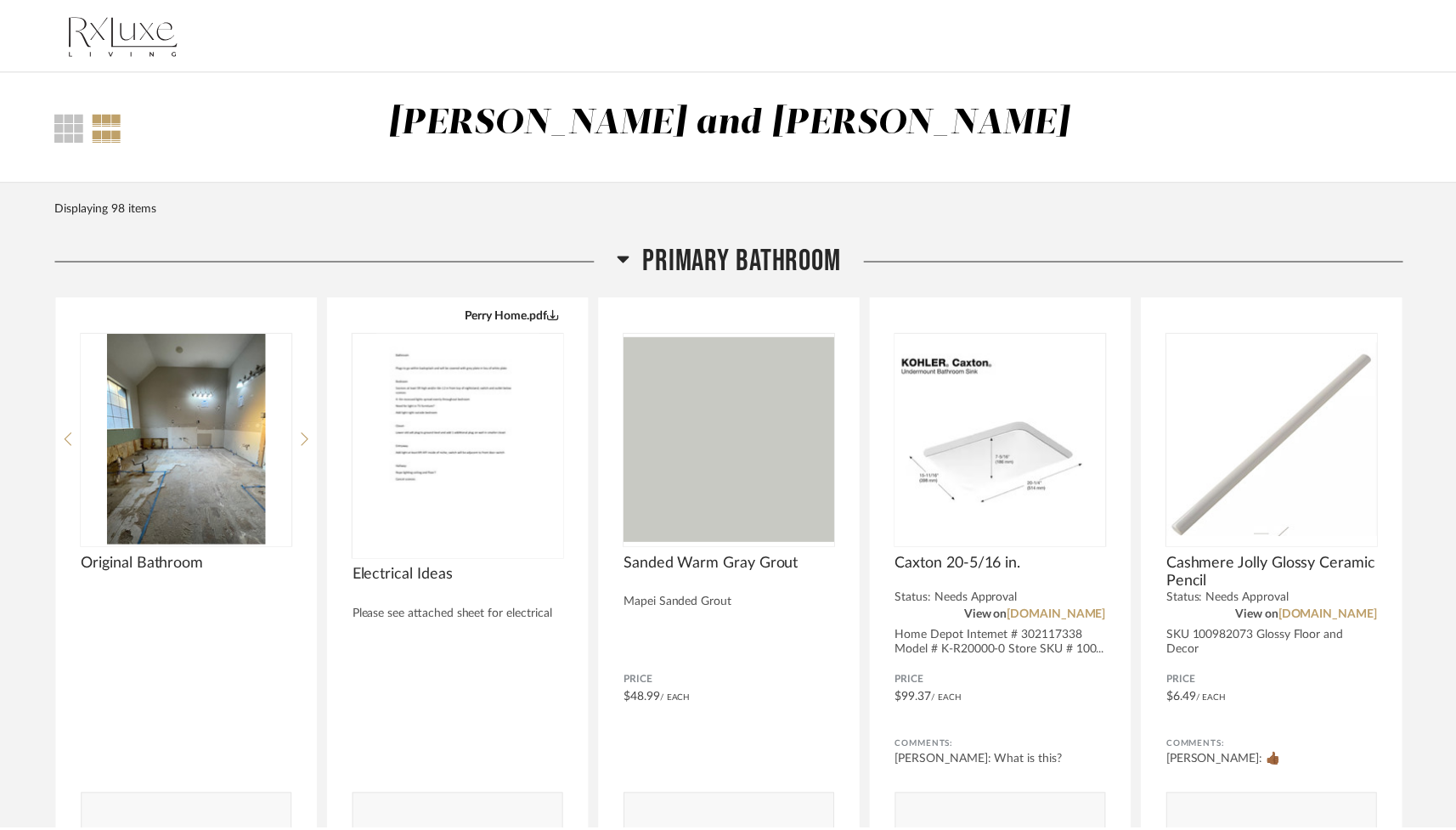
scroll to position [2682, 0]
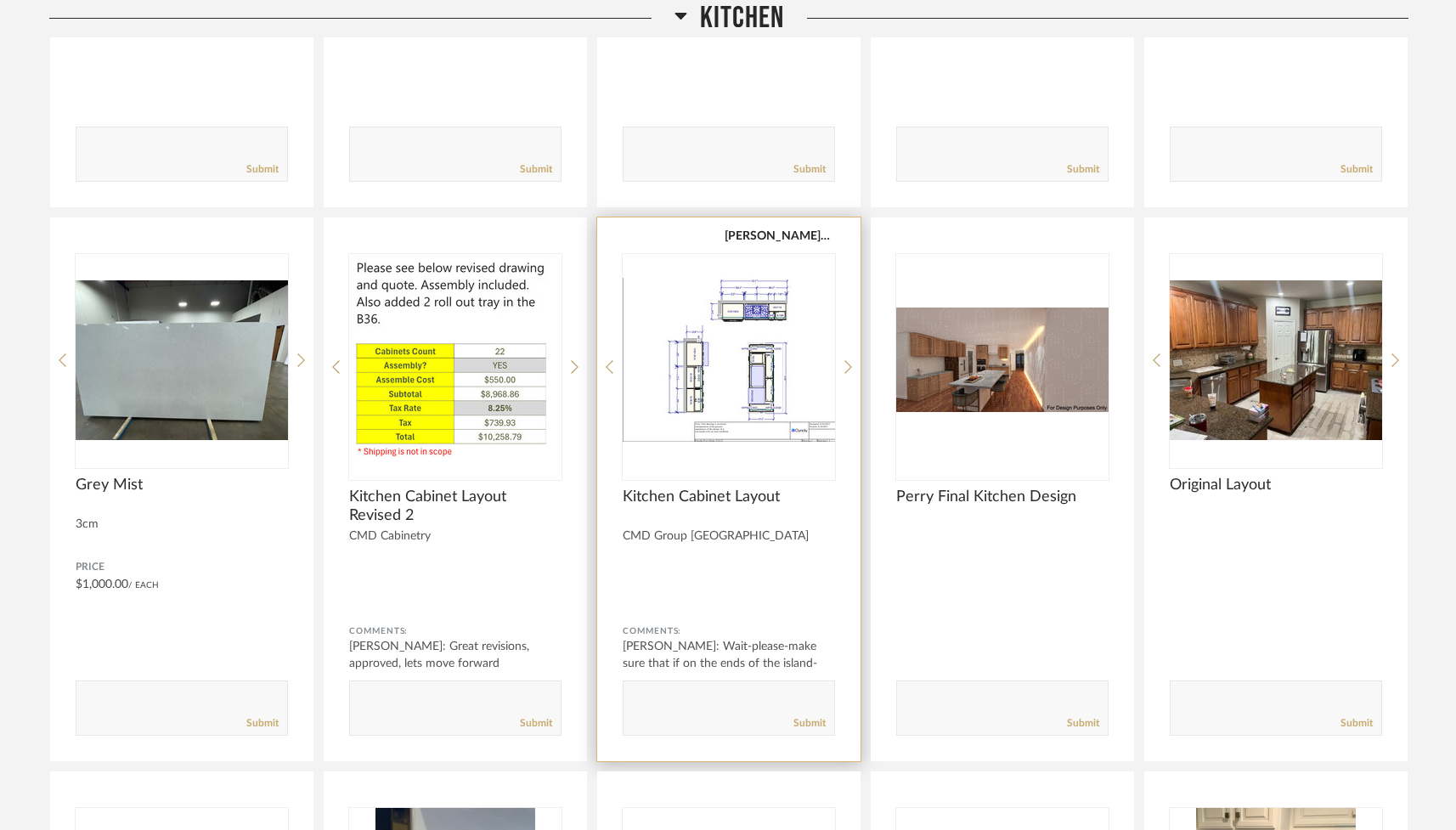
click at [727, 358] on img "0" at bounding box center [728, 360] width 213 height 213
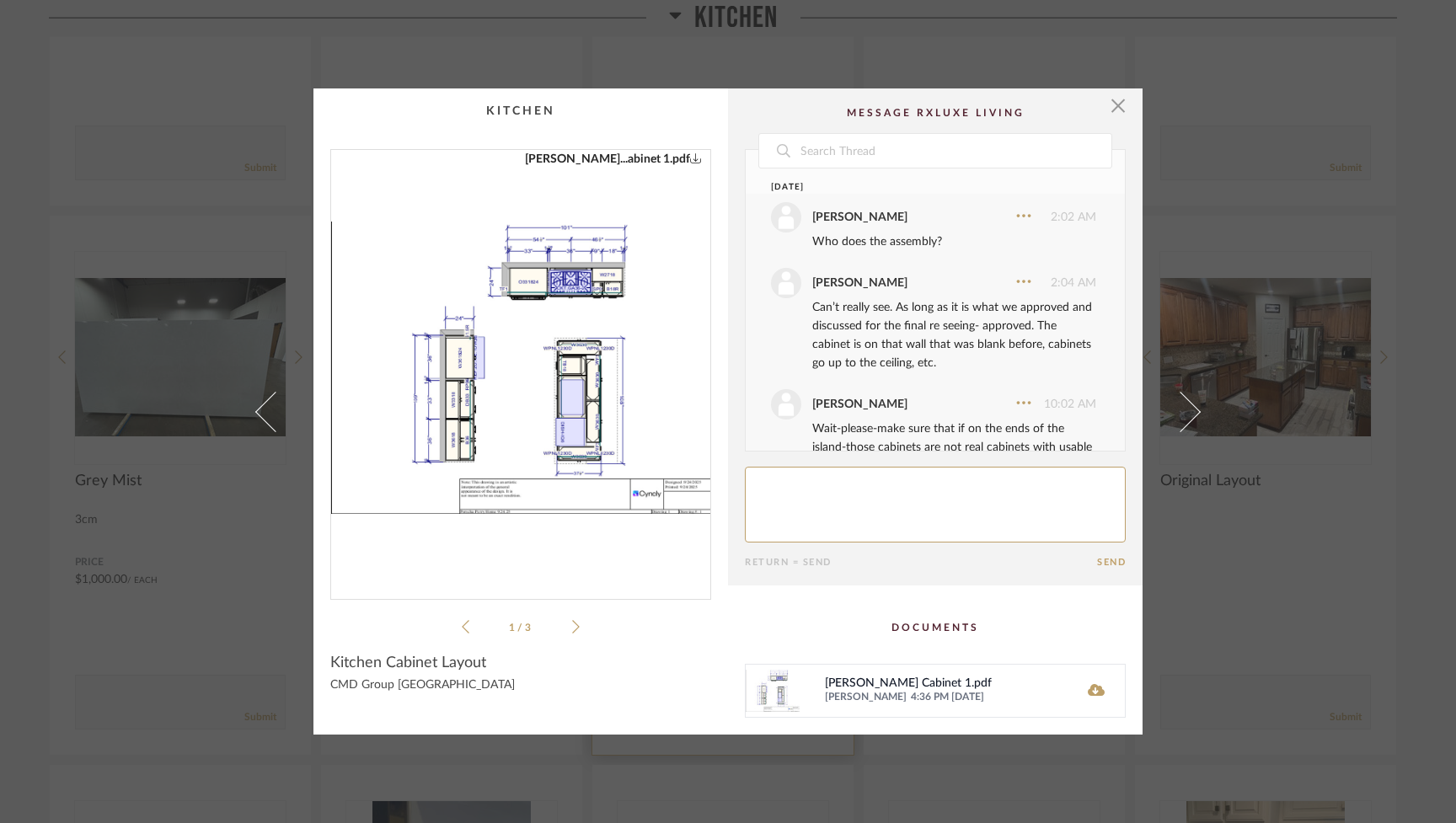
scroll to position [65, 0]
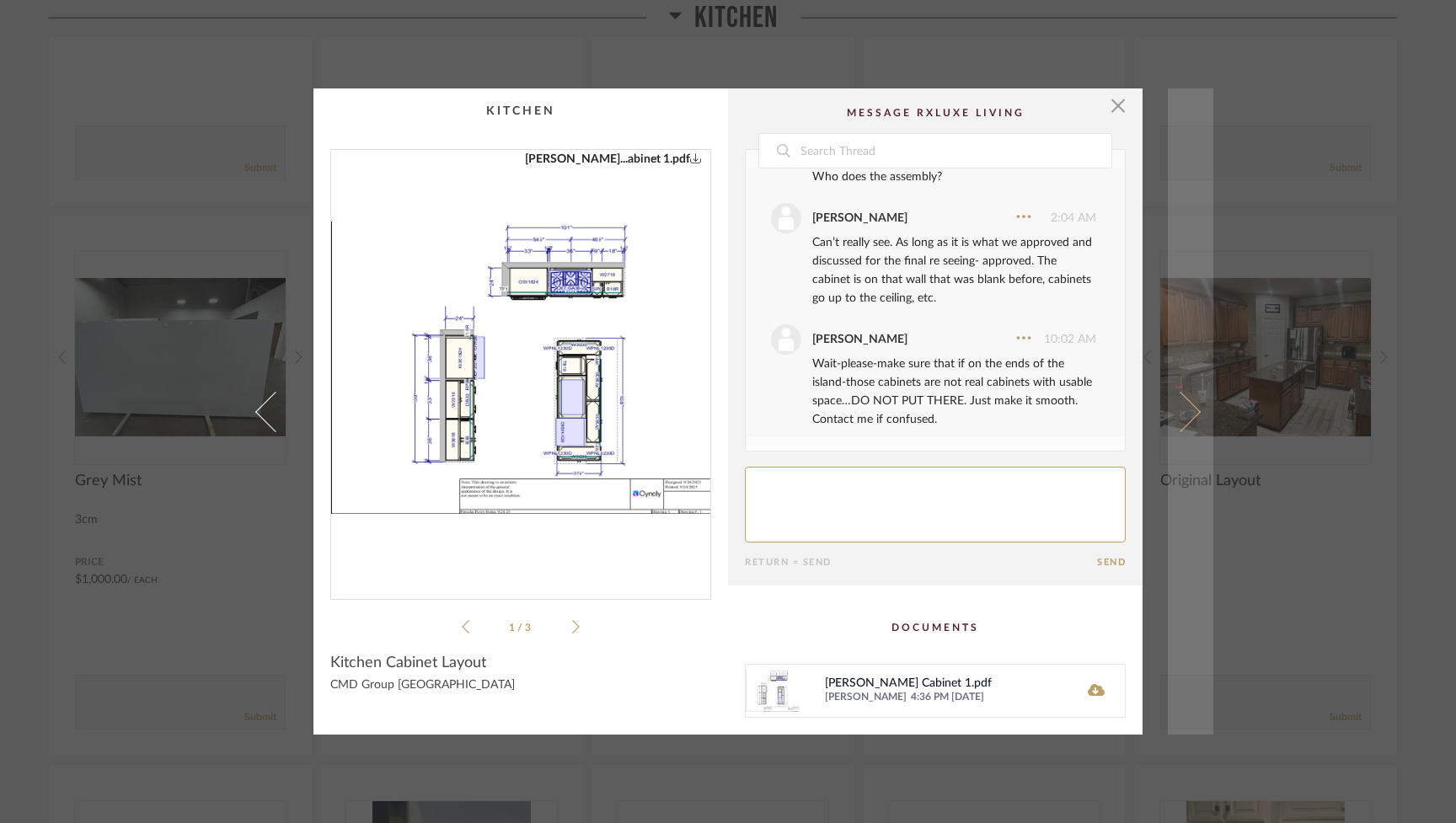
click at [1184, 405] on span at bounding box center [1180, 411] width 40 height 40
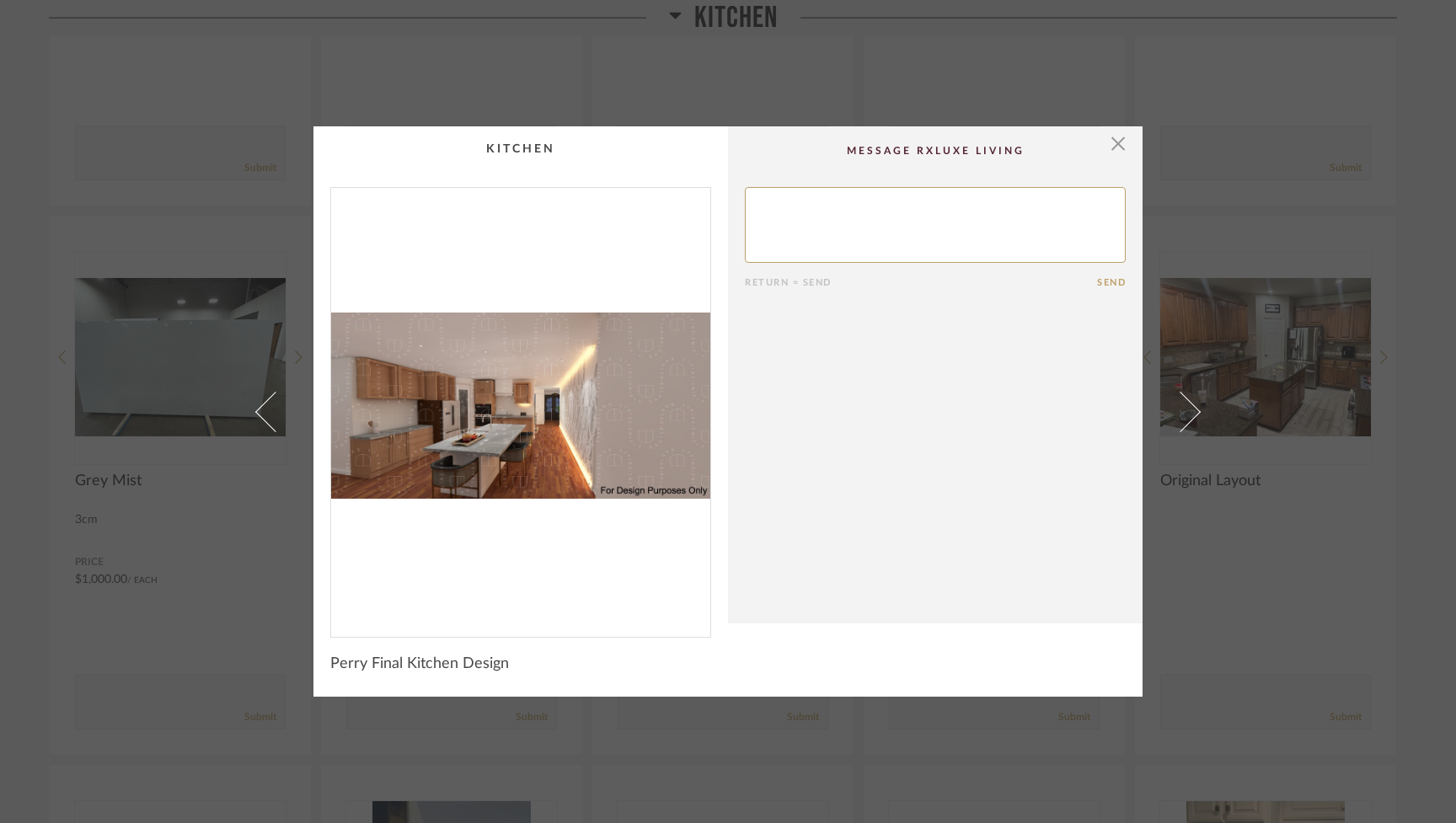
click at [1184, 405] on span at bounding box center [1180, 411] width 40 height 40
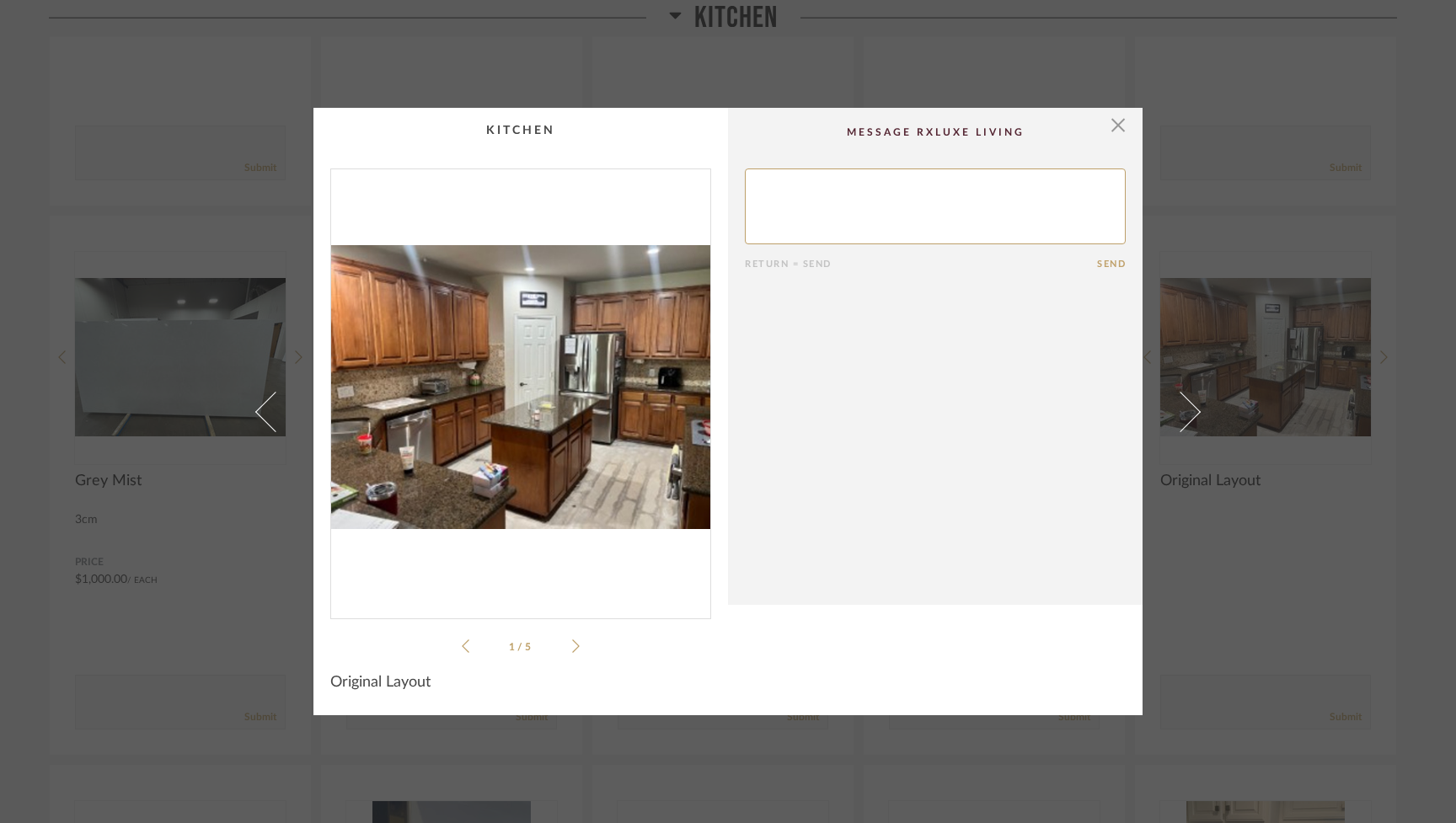
click at [1184, 405] on span at bounding box center [1180, 411] width 40 height 40
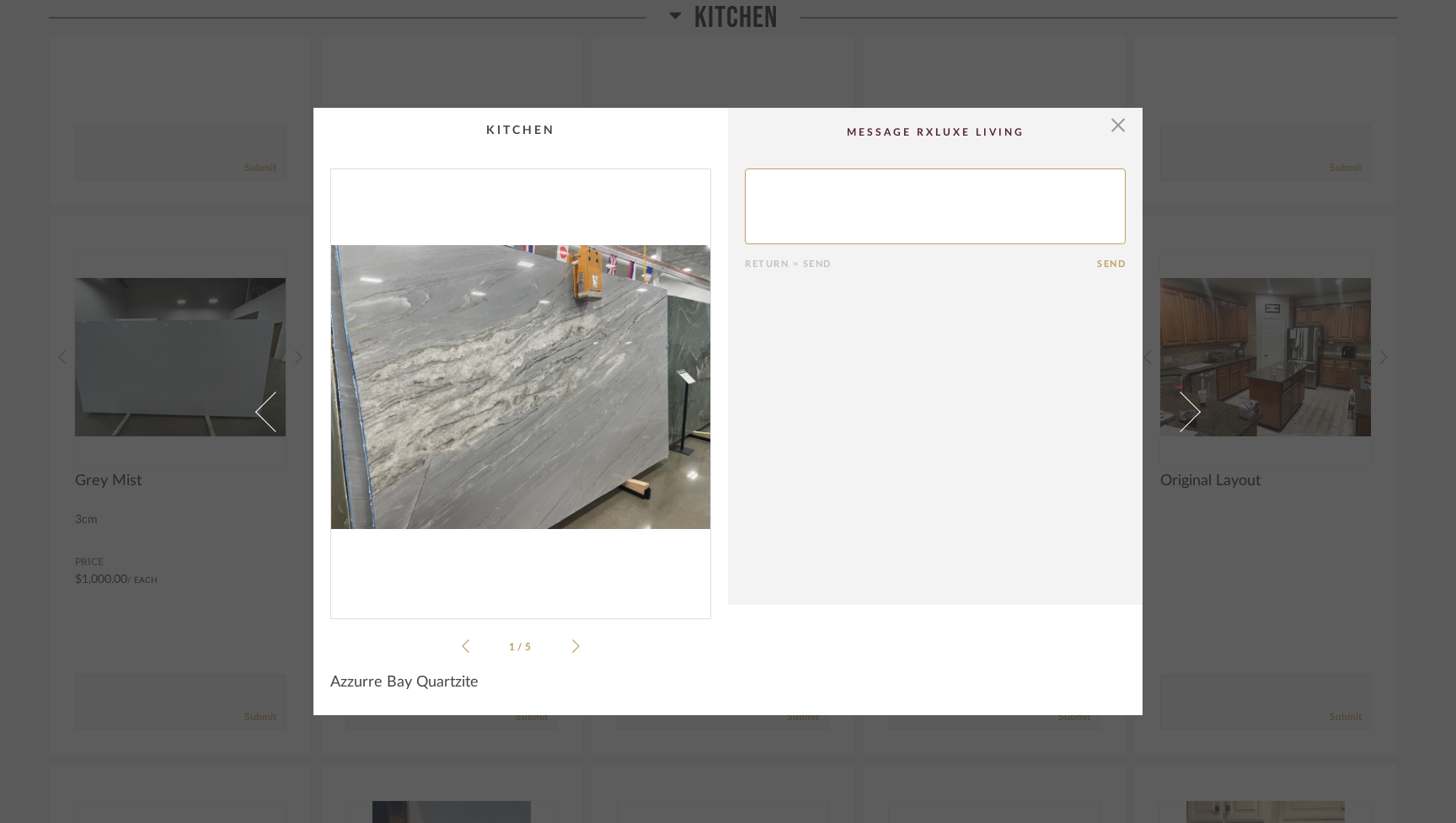
click at [1184, 405] on span at bounding box center [1180, 411] width 40 height 40
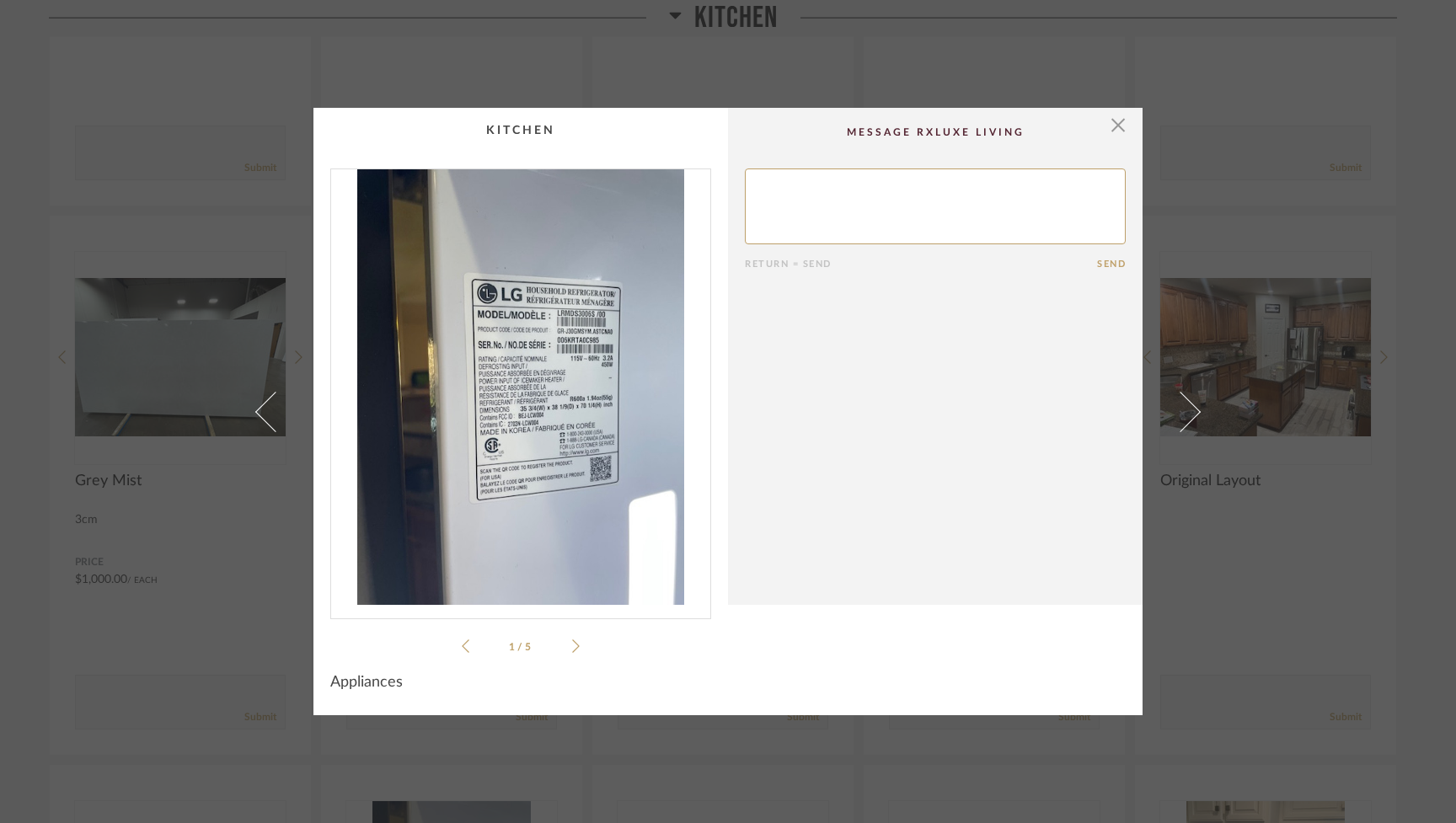
click at [1184, 405] on span at bounding box center [1180, 411] width 40 height 40
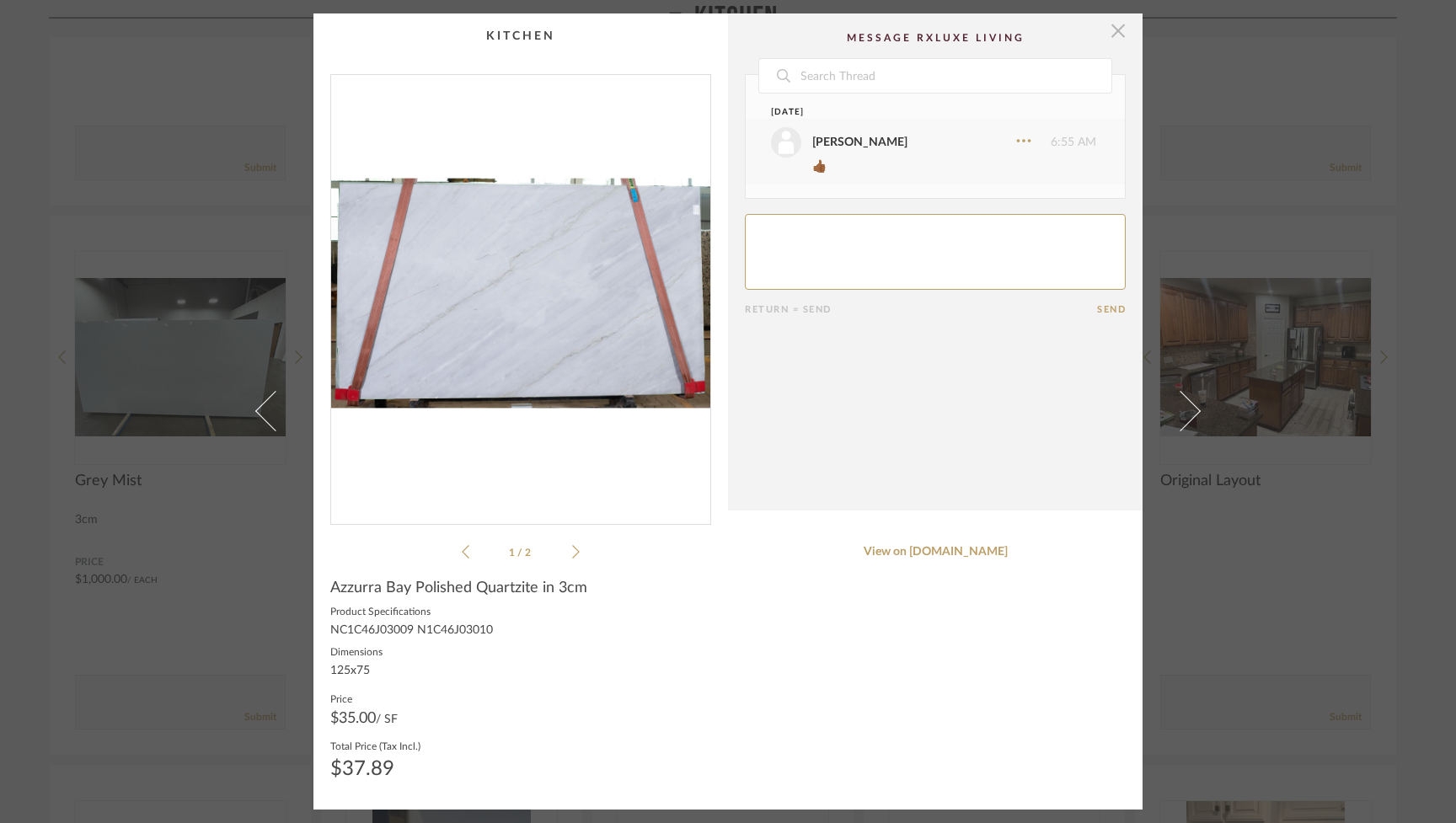
click at [1109, 24] on span "button" at bounding box center [1118, 30] width 34 height 34
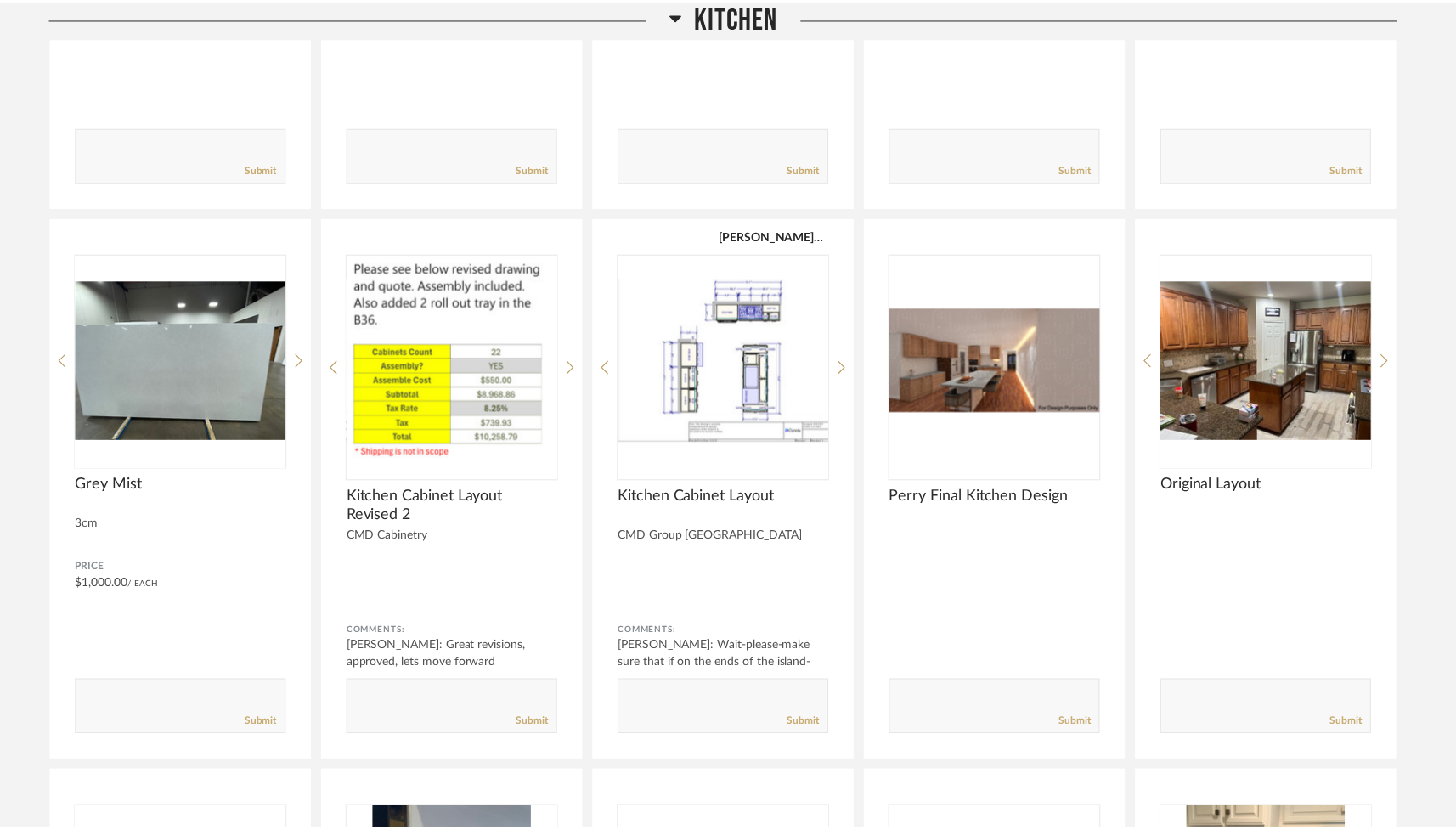
scroll to position [2682, 0]
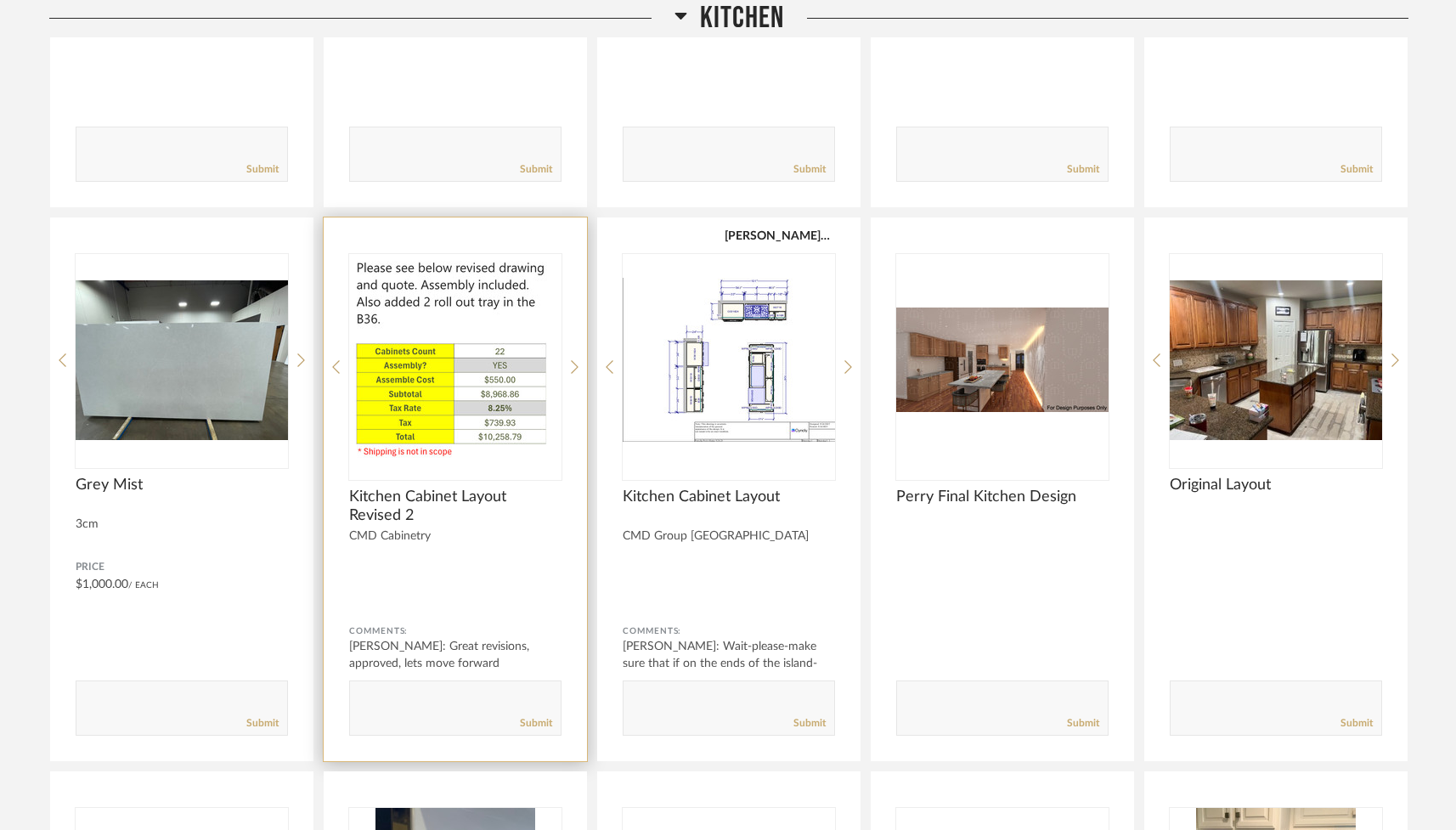
click at [494, 406] on img "1" at bounding box center [455, 360] width 213 height 213
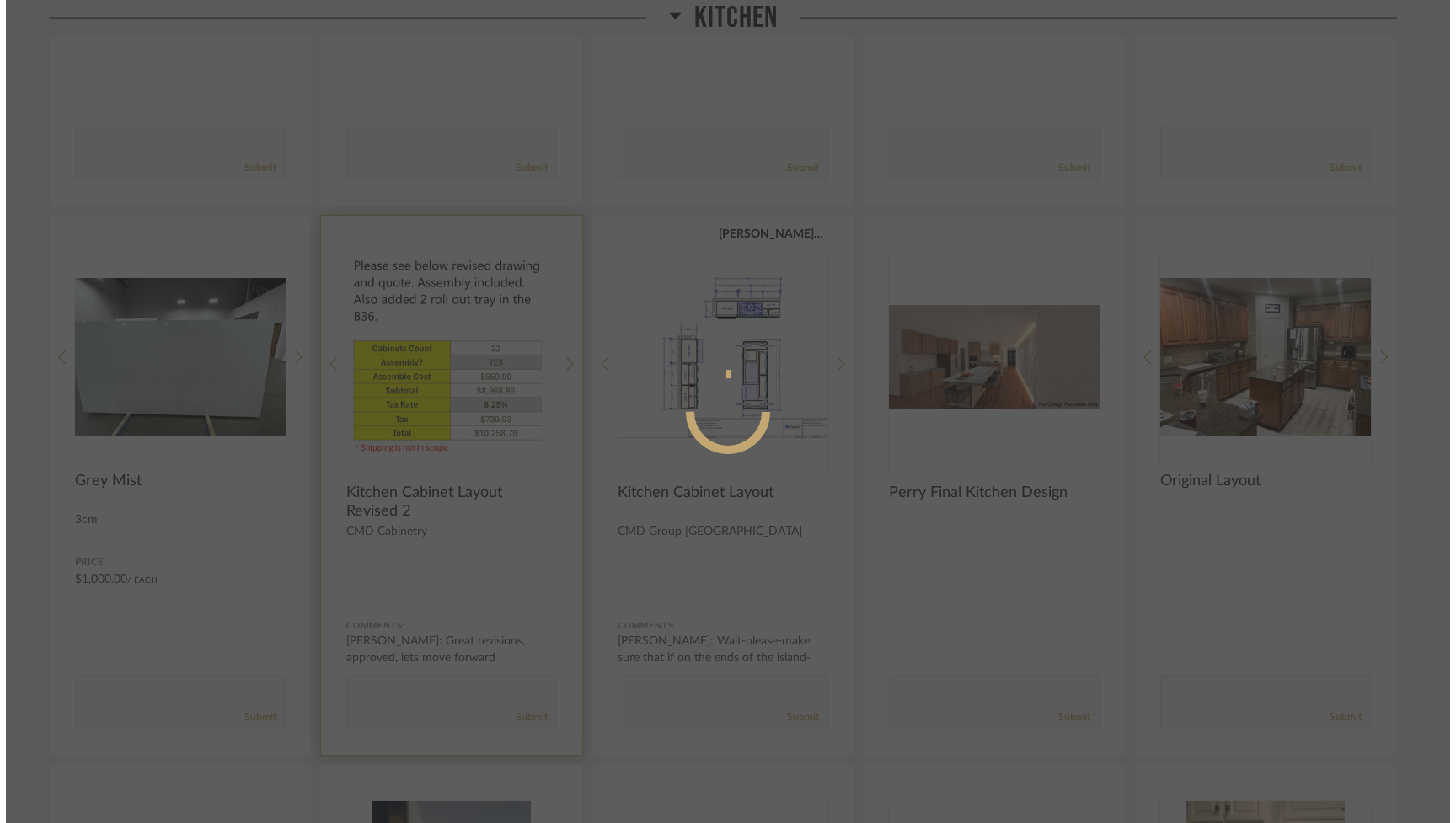
scroll to position [0, 0]
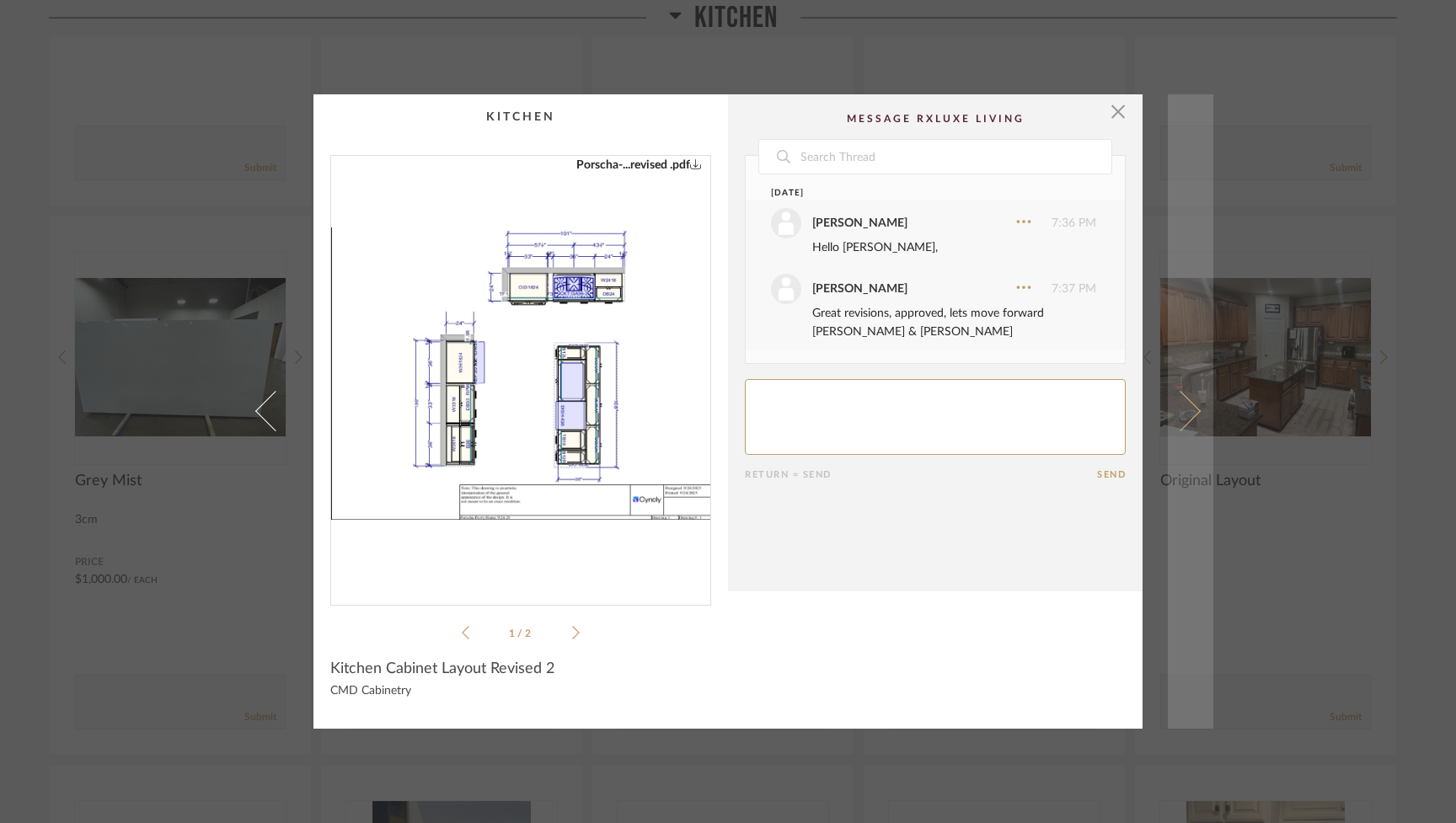
click at [1182, 410] on span at bounding box center [1180, 411] width 40 height 40
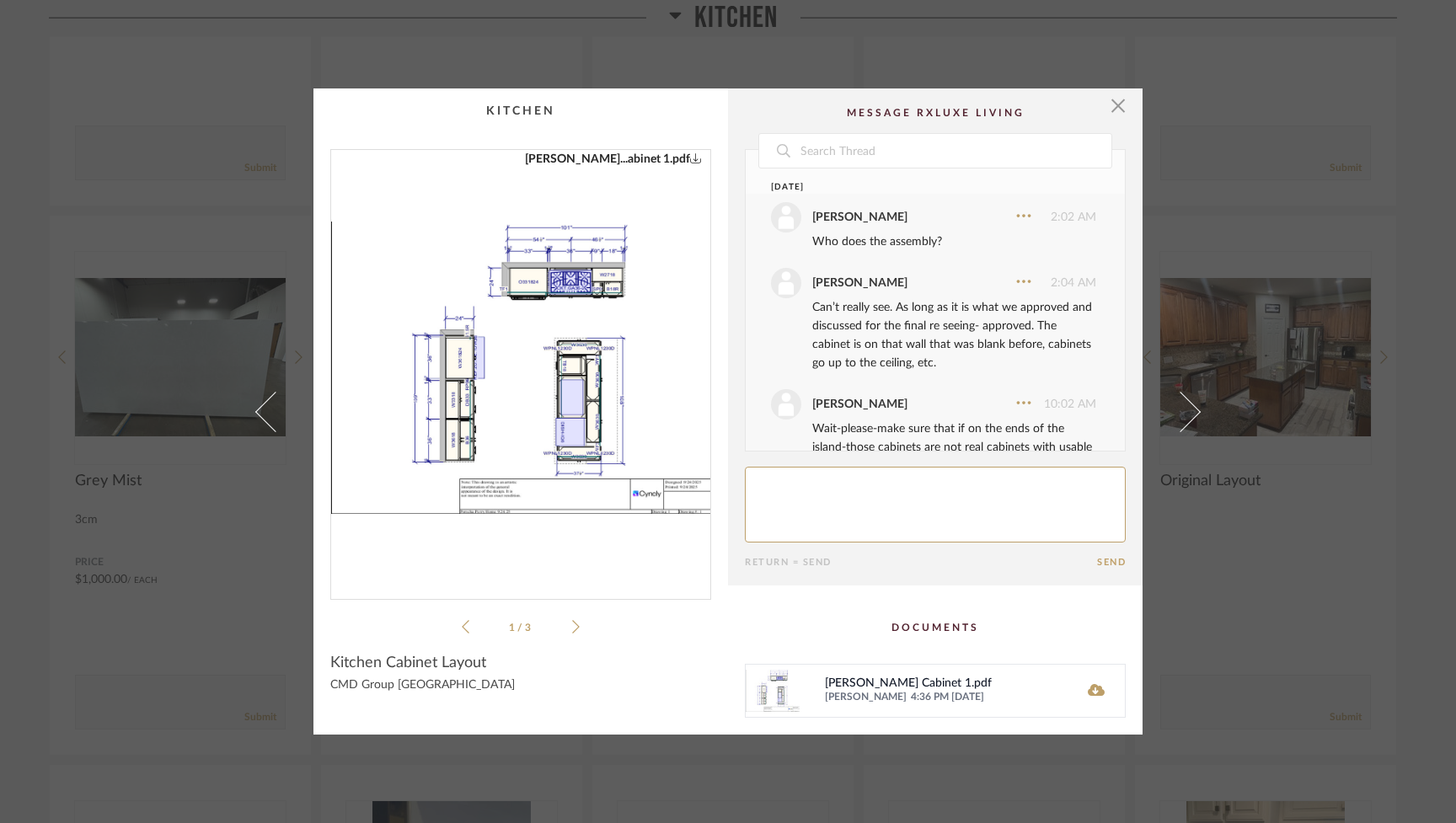
scroll to position [65, 0]
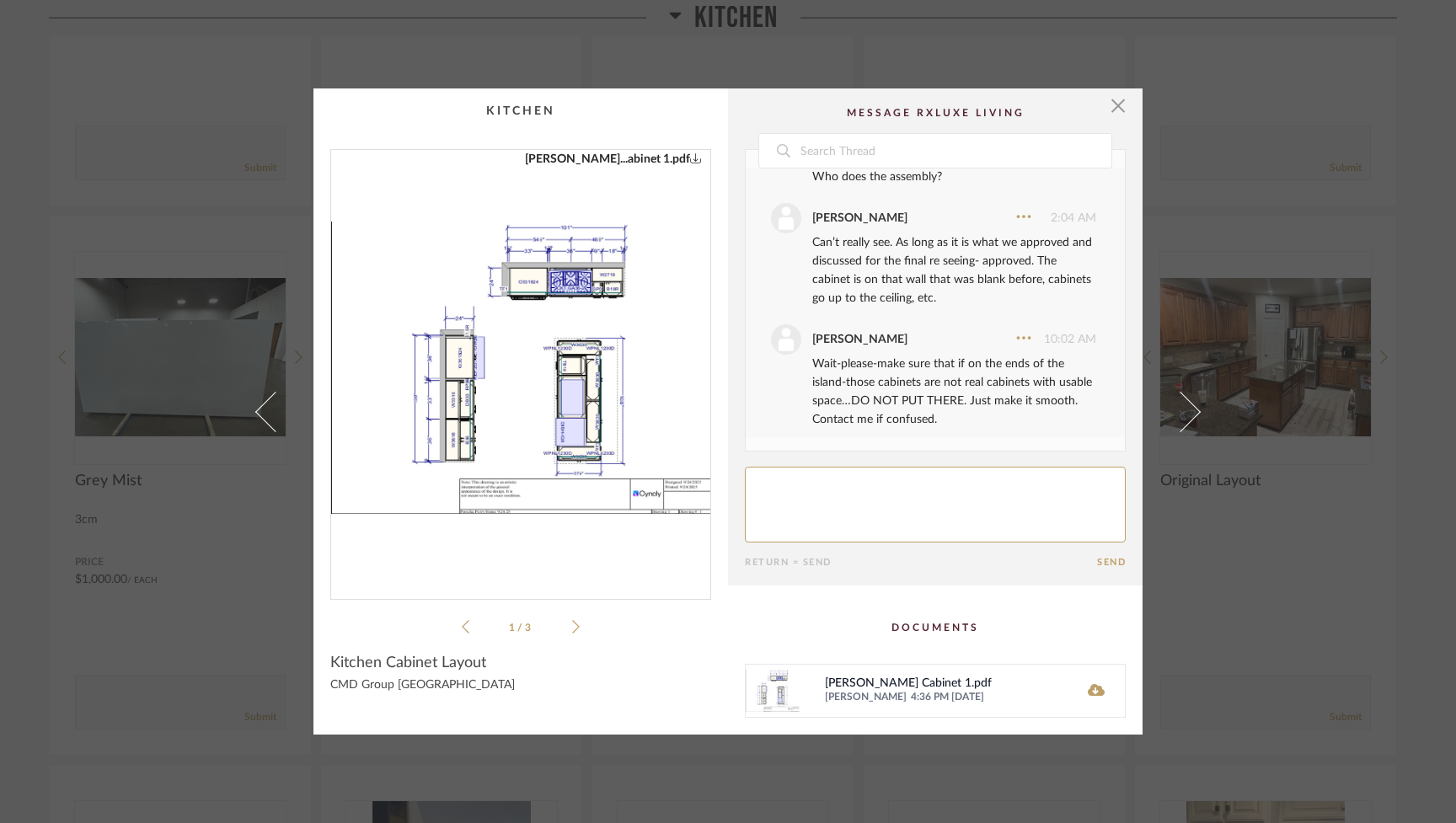
click at [1183, 410] on span at bounding box center [1180, 411] width 40 height 40
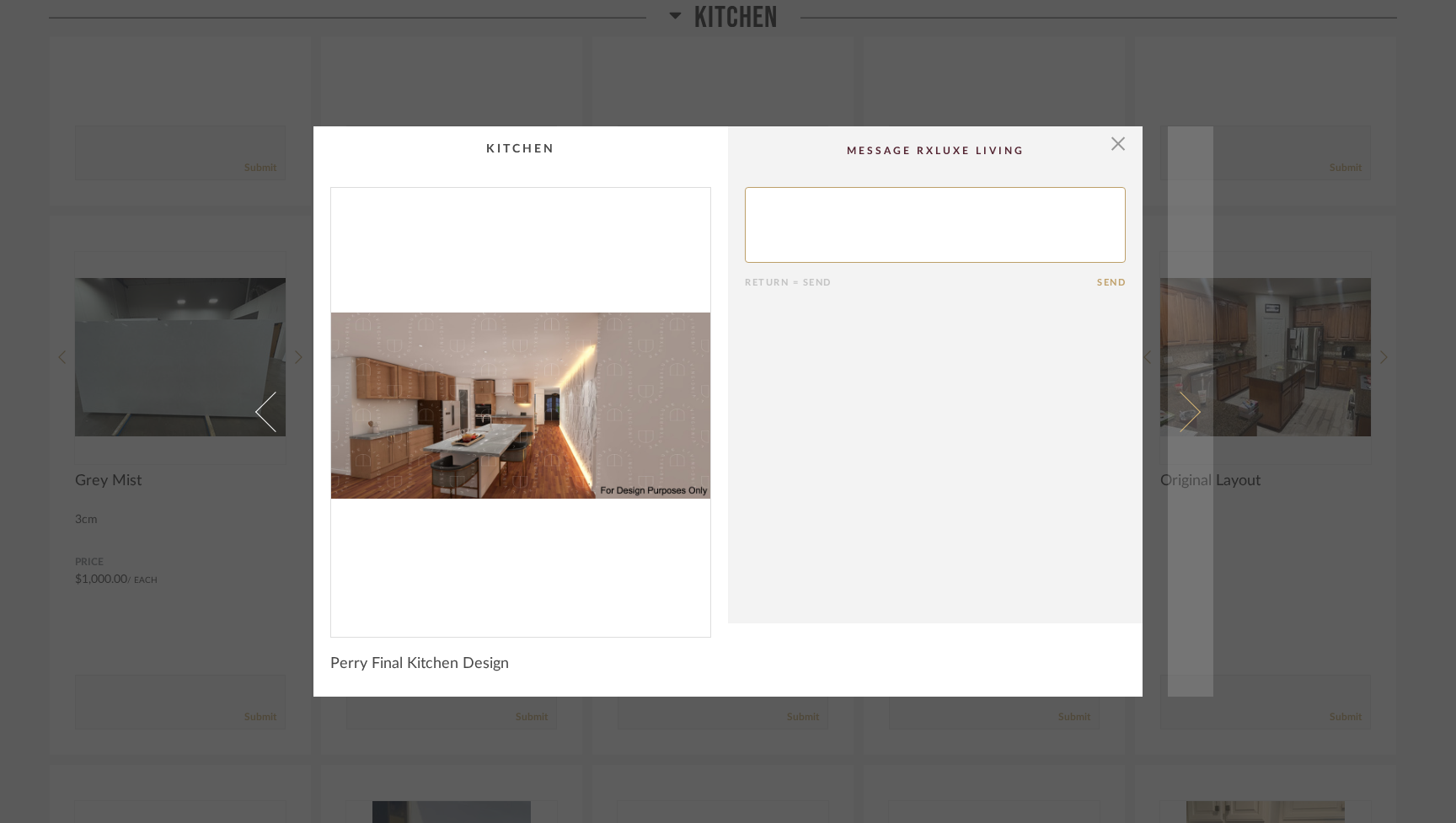
click at [1183, 411] on span at bounding box center [1180, 411] width 40 height 40
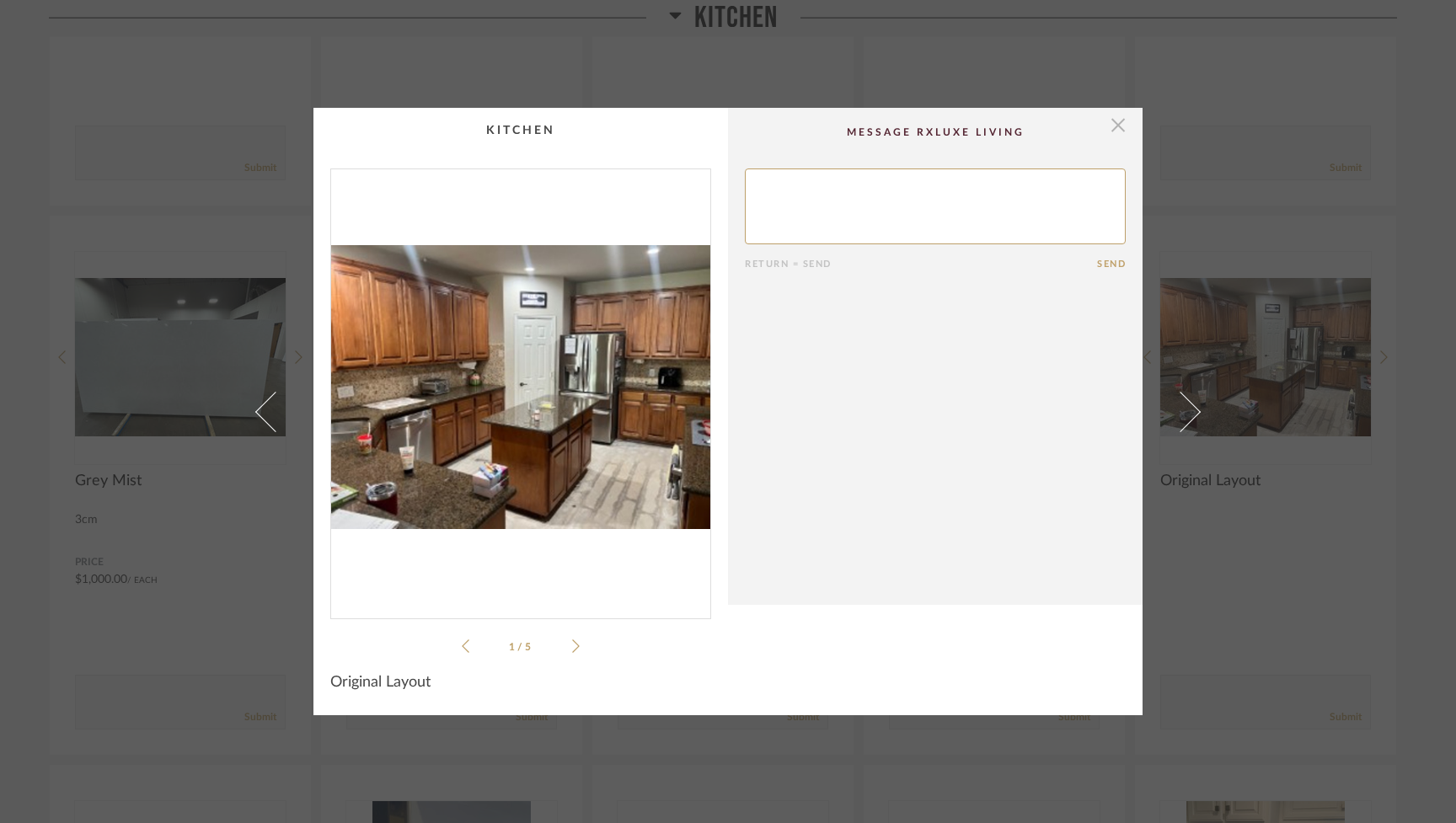
click at [1110, 124] on span "button" at bounding box center [1118, 125] width 34 height 34
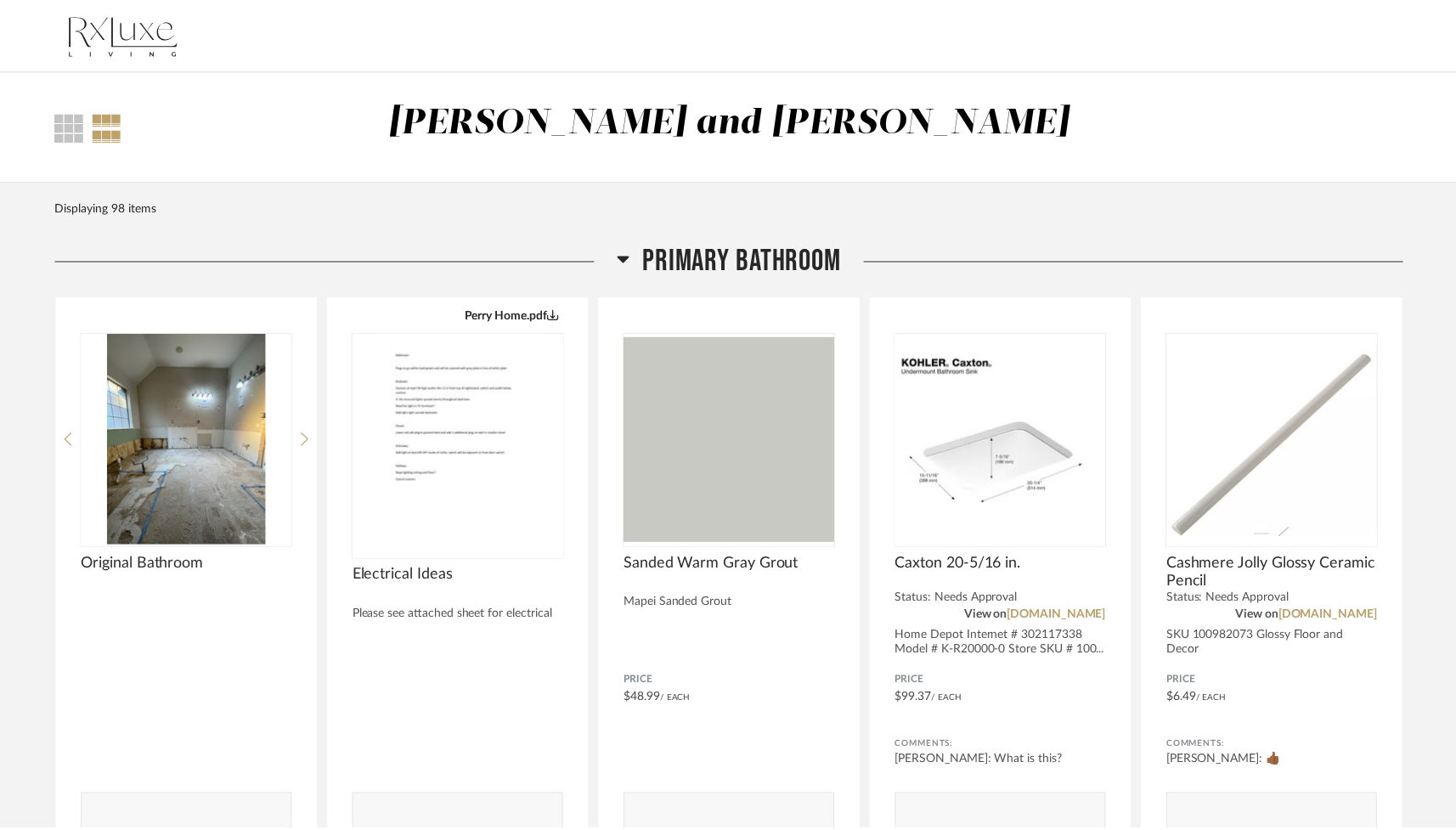
scroll to position [2682, 0]
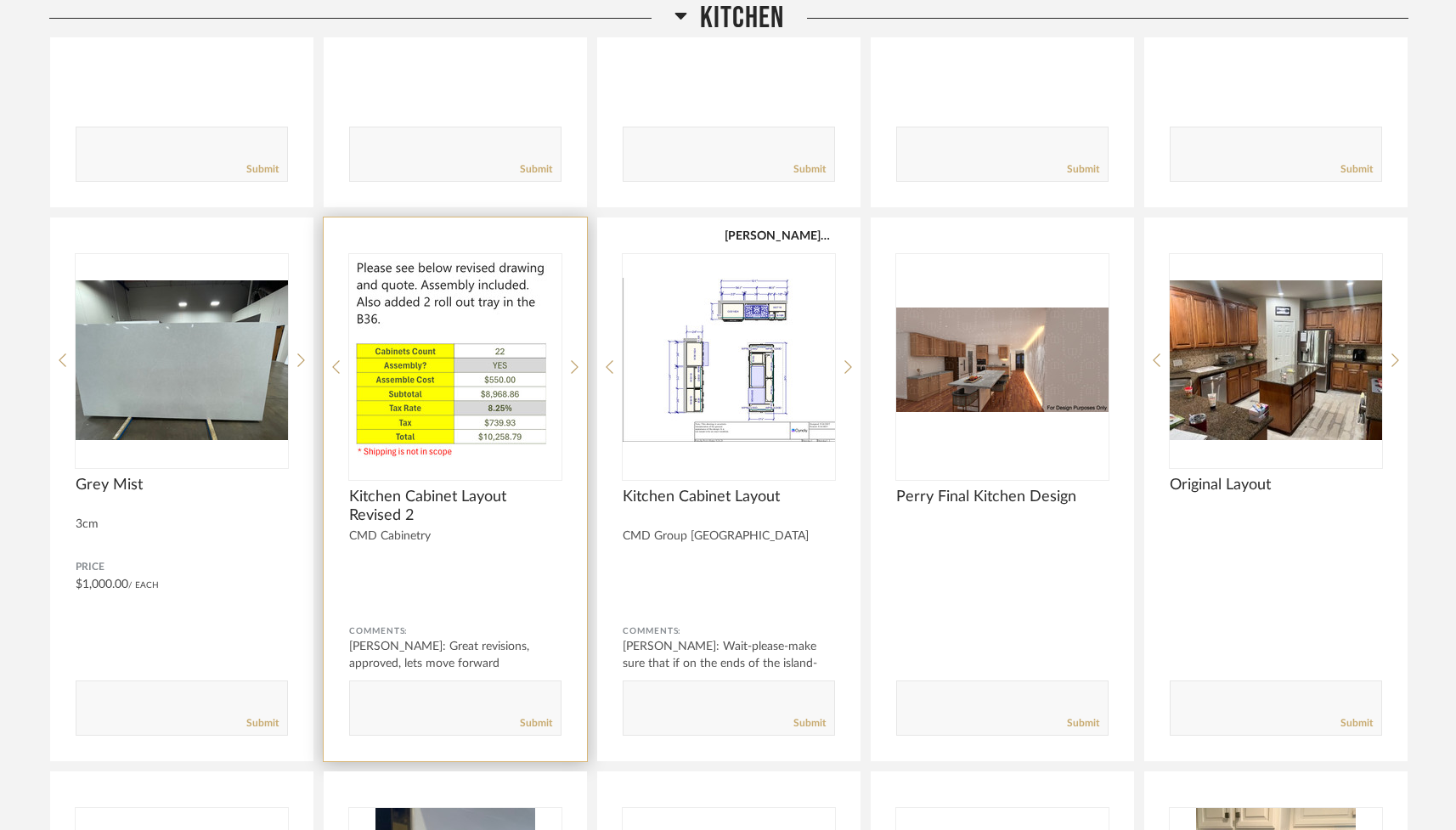
click at [493, 421] on img "1" at bounding box center [455, 360] width 213 height 213
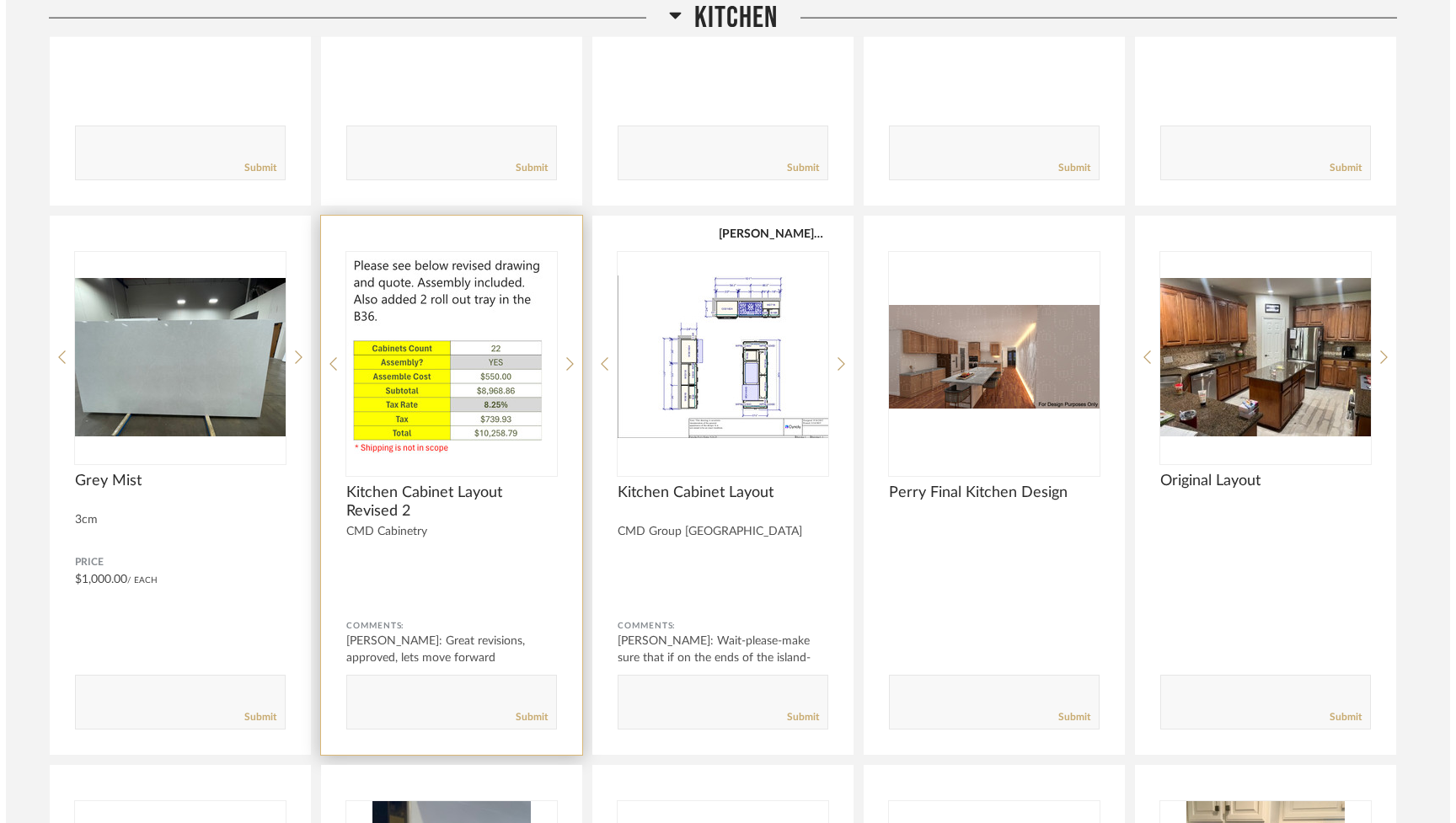
scroll to position [0, 0]
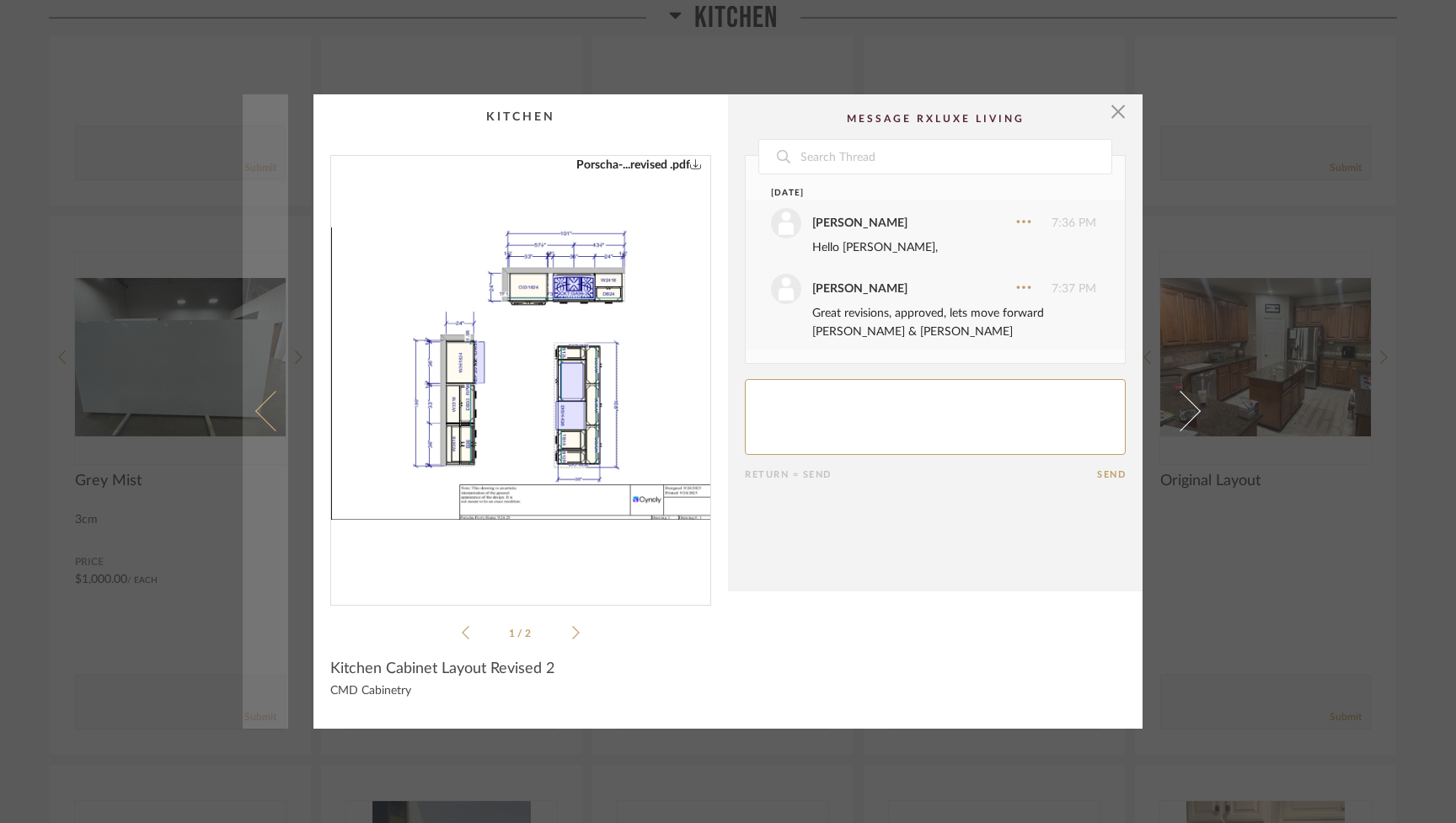
click at [261, 411] on span at bounding box center [275, 411] width 40 height 40
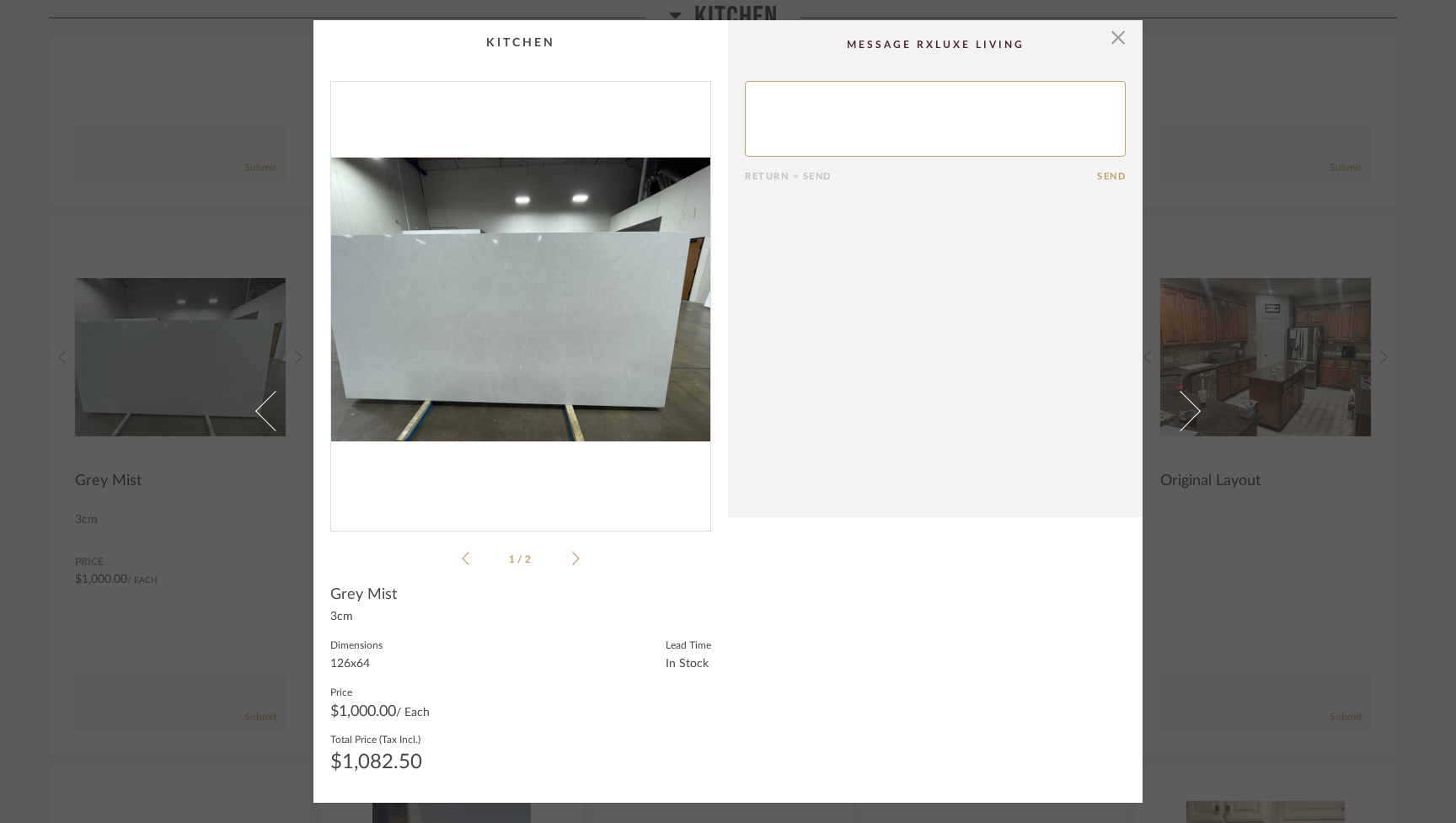
click at [260, 411] on span at bounding box center [275, 411] width 40 height 40
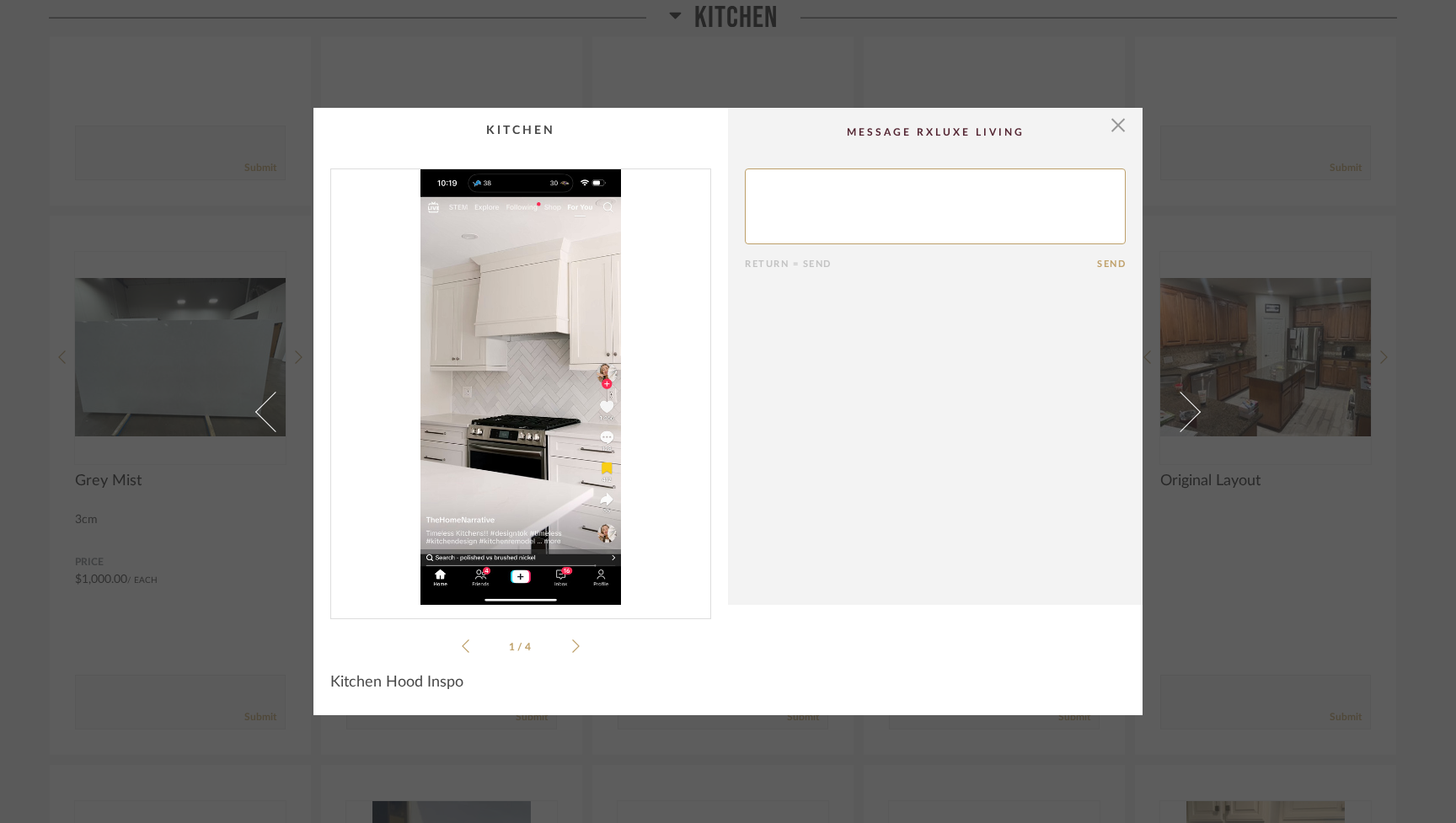
click at [260, 411] on span at bounding box center [275, 411] width 40 height 40
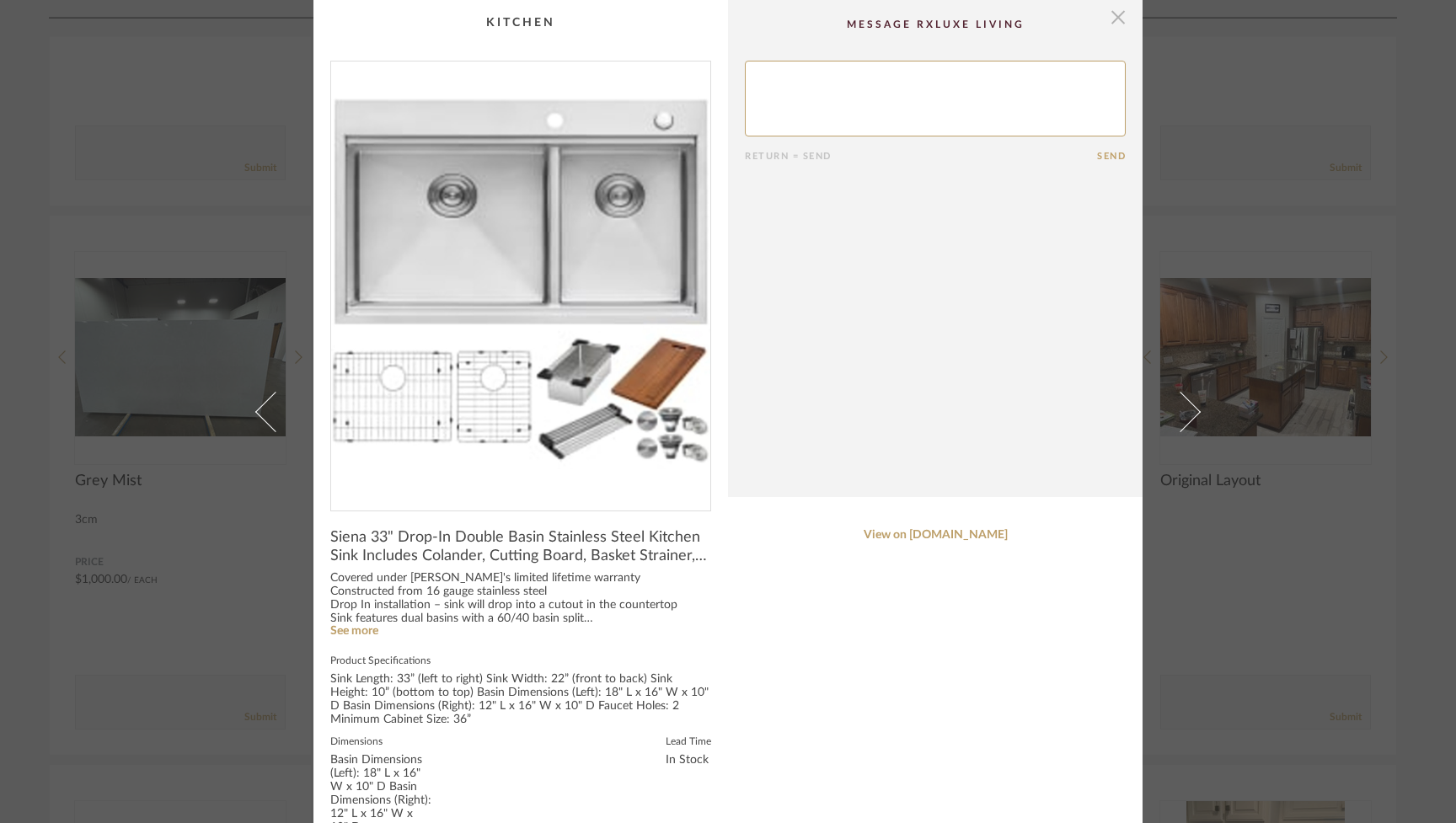
click at [1112, 21] on span "button" at bounding box center [1118, 17] width 34 height 34
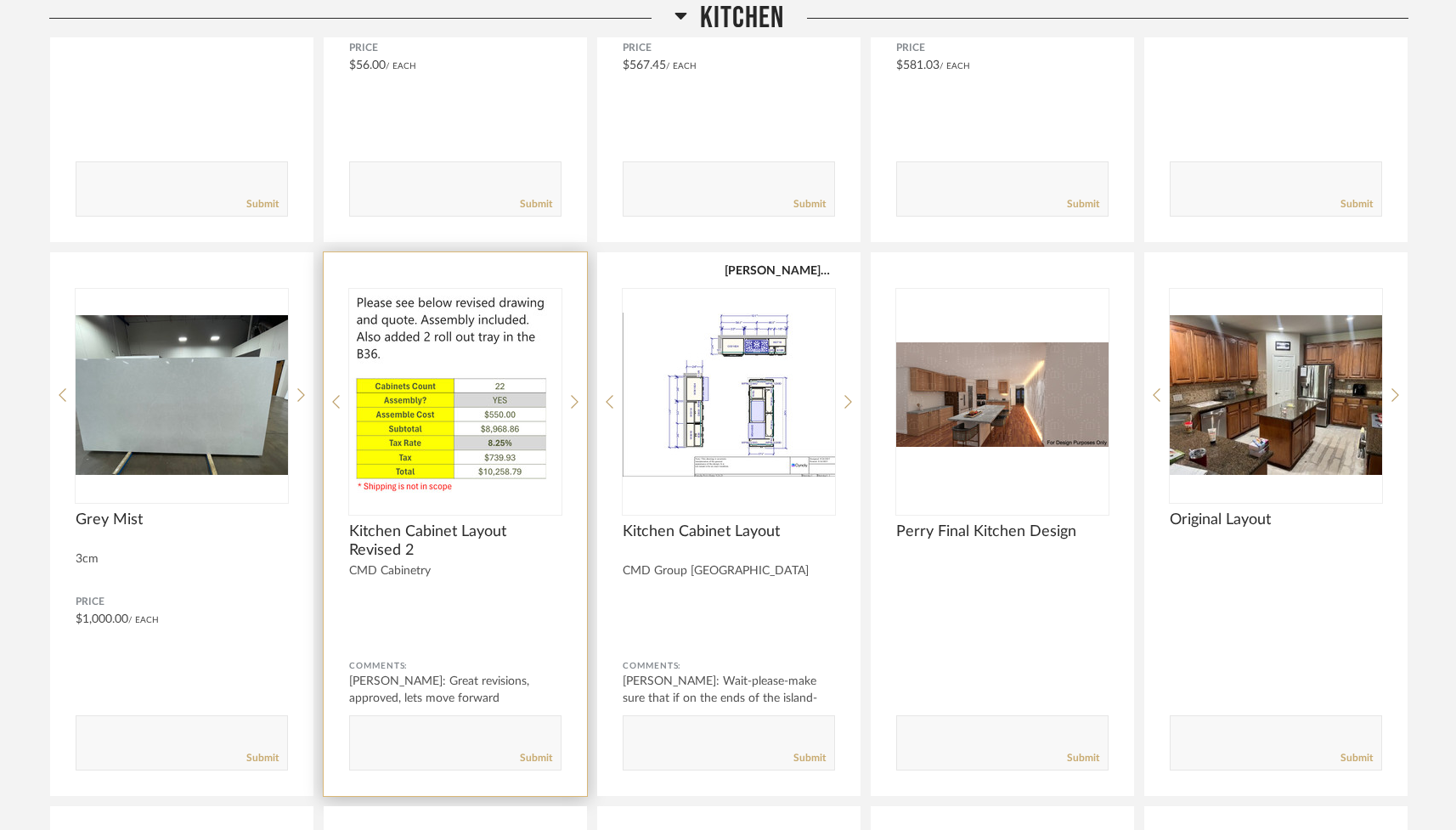
scroll to position [2648, 0]
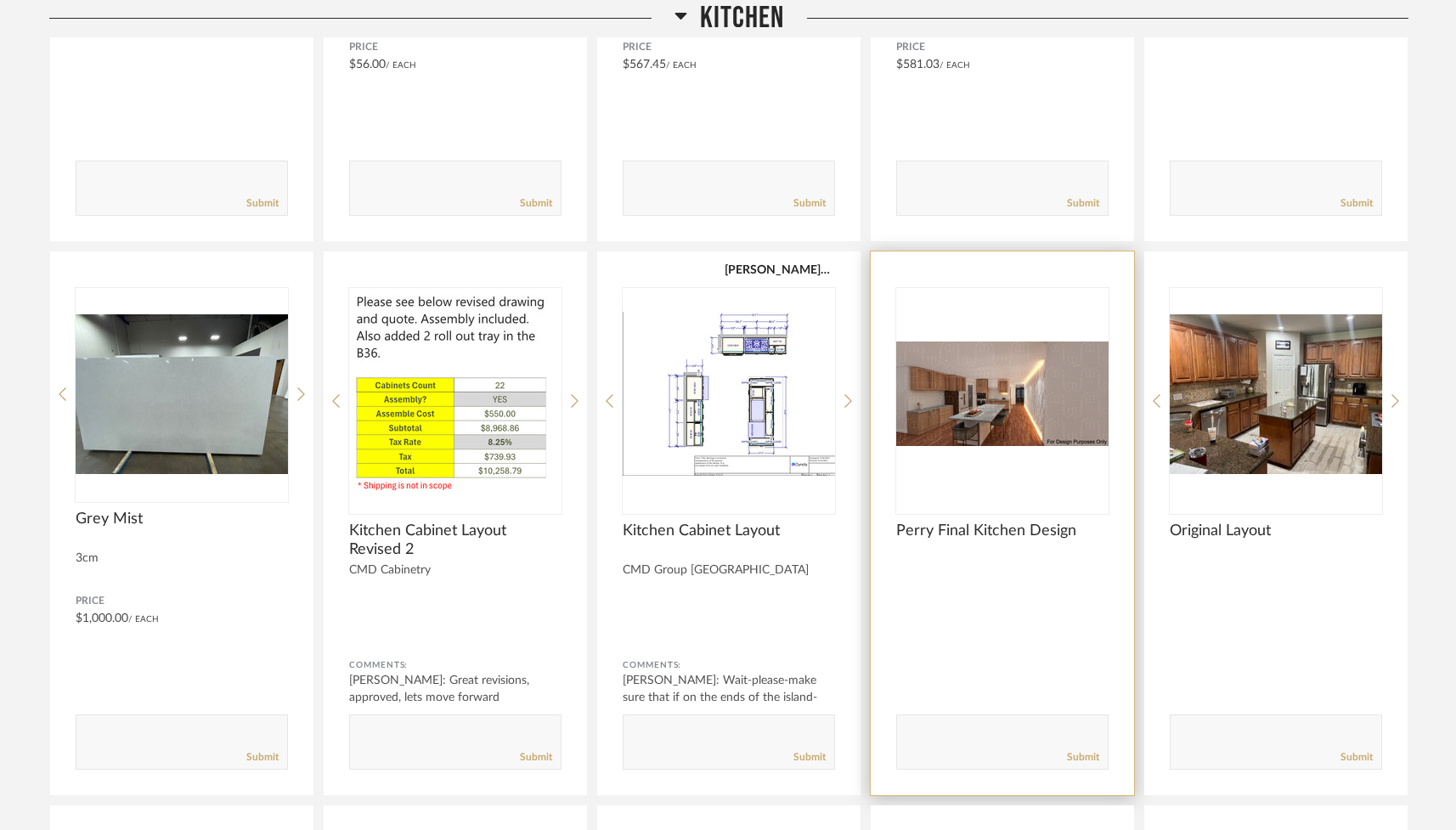
click at [1017, 421] on img "0" at bounding box center [1002, 394] width 213 height 213
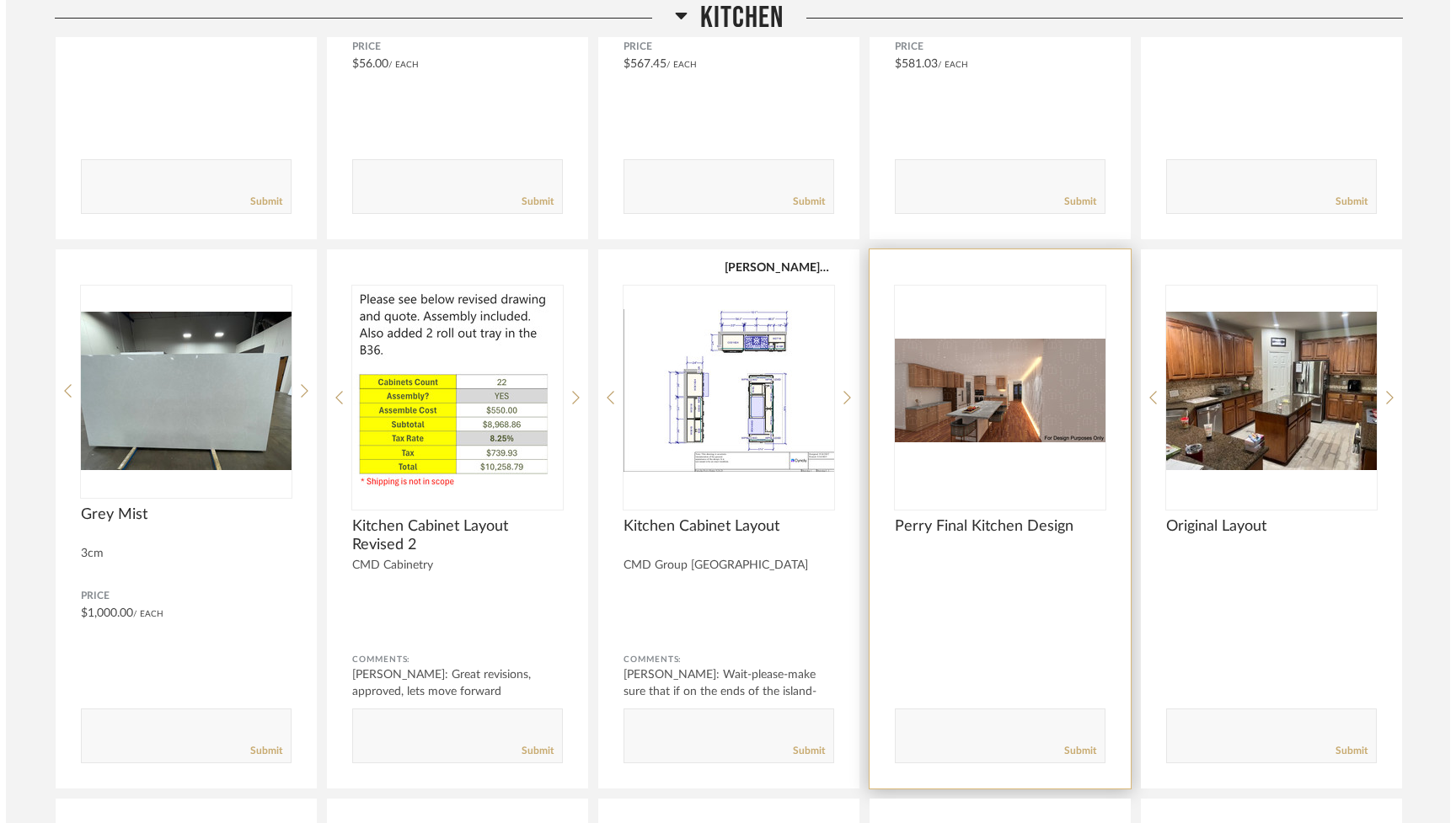
scroll to position [0, 0]
